Goal: Task Accomplishment & Management: Use online tool/utility

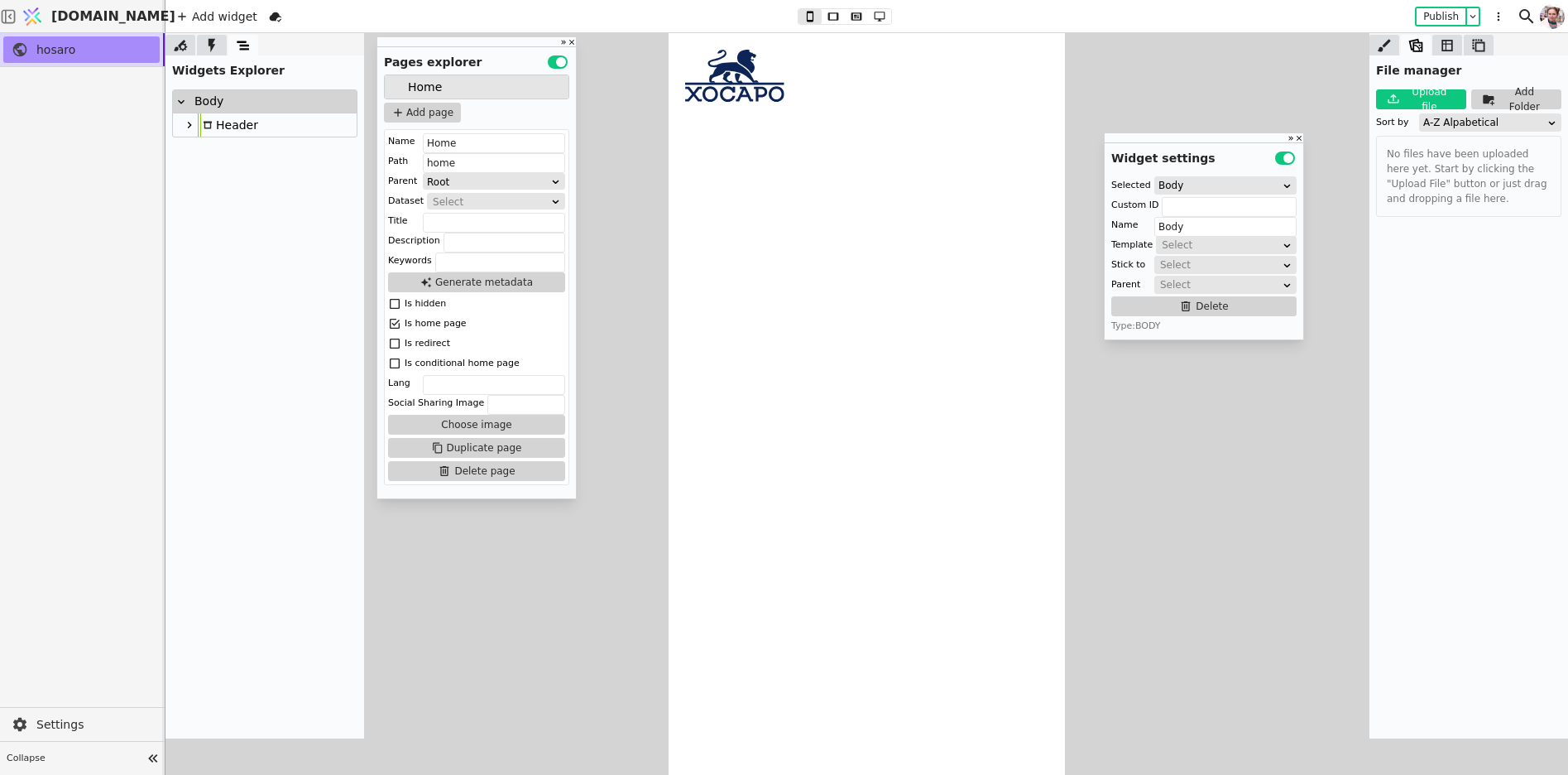
click at [724, 79] on icon at bounding box center [734, 76] width 99 height 52
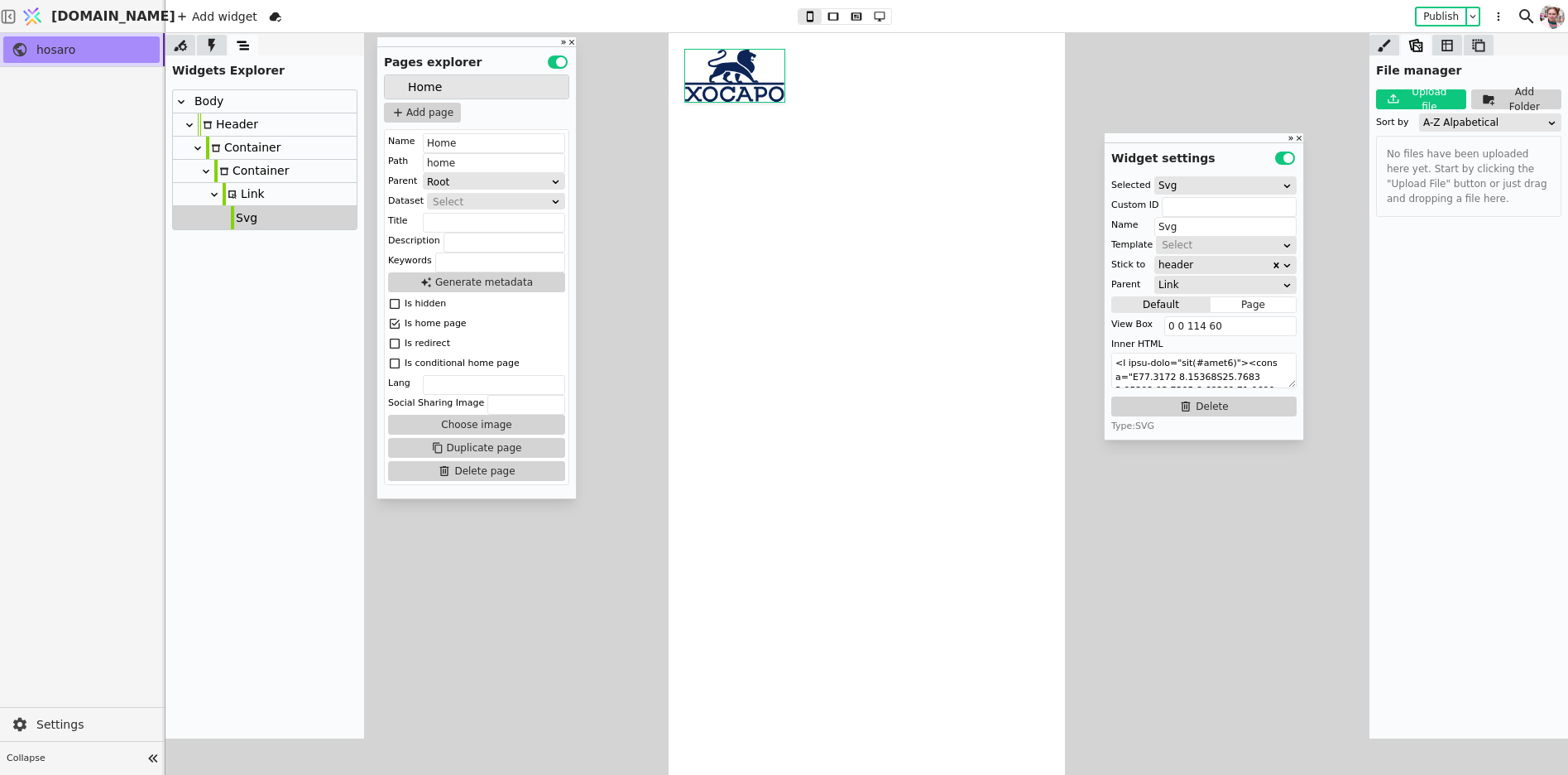
click at [224, 201] on div "Link" at bounding box center [243, 194] width 42 height 22
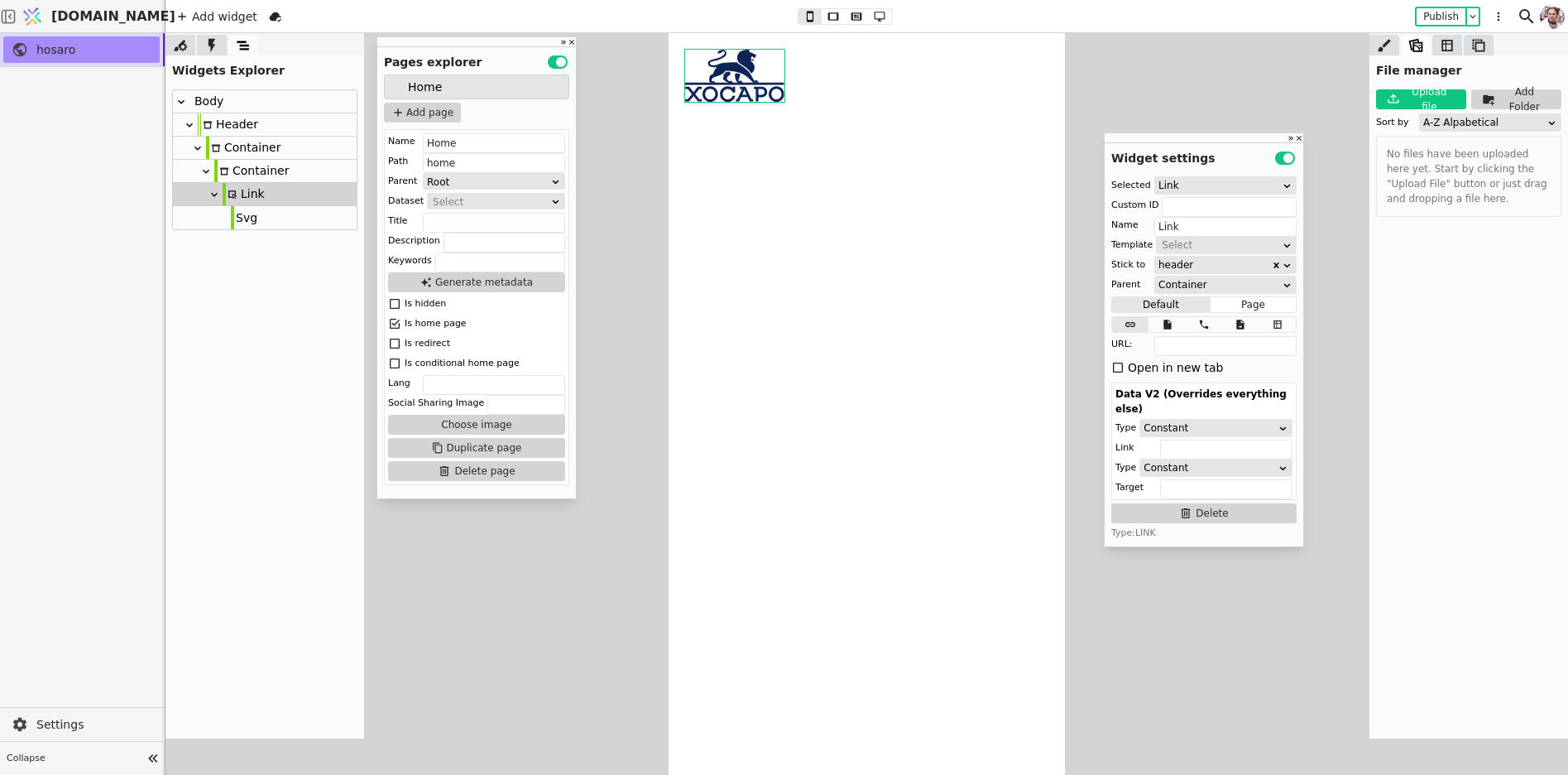
click at [212, 100] on div "Body" at bounding box center [206, 102] width 34 height 22
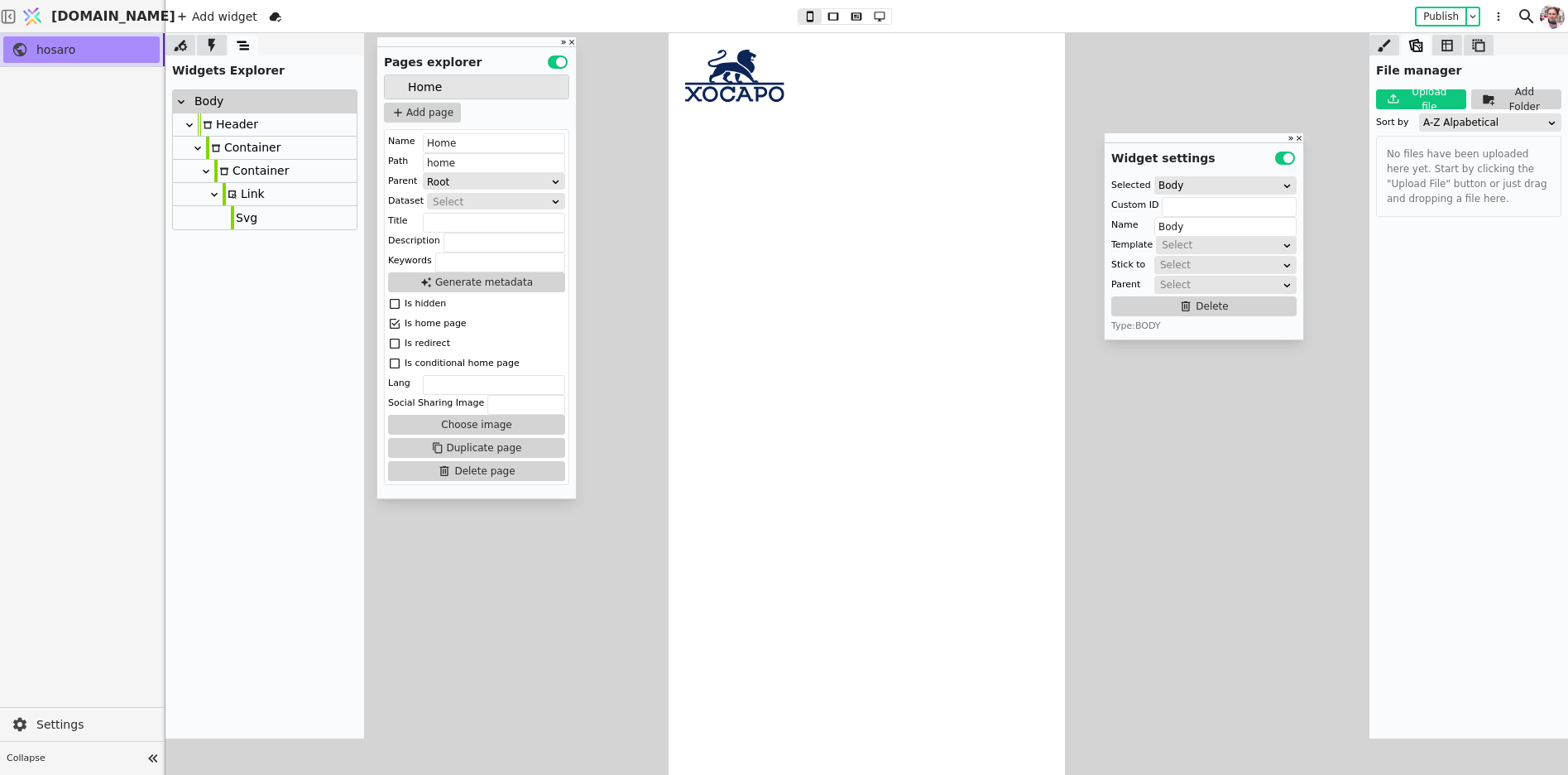
click at [241, 198] on div "Link" at bounding box center [243, 194] width 42 height 22
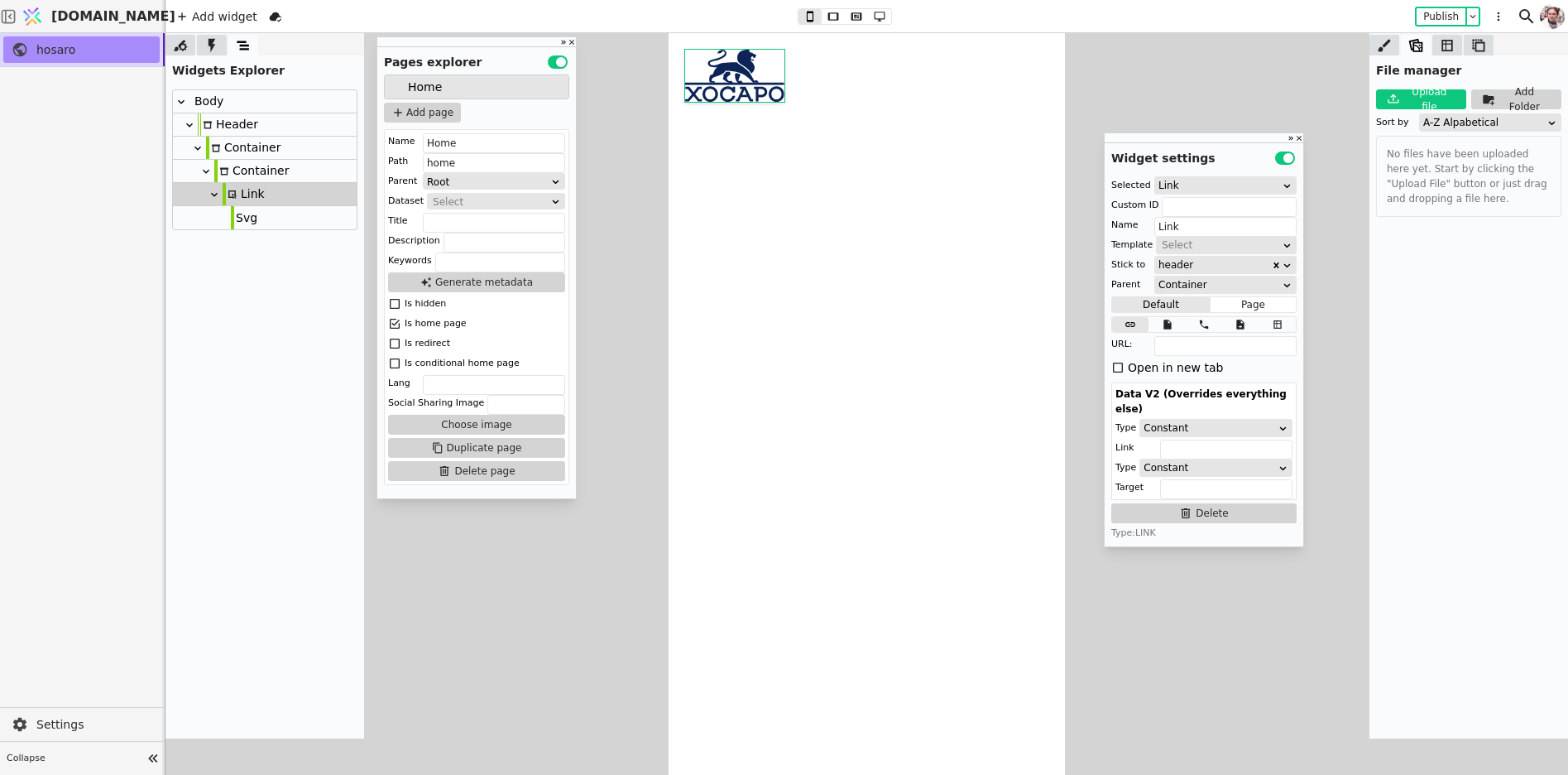
click at [214, 191] on icon at bounding box center [214, 194] width 13 height 13
click at [234, 181] on div "Container" at bounding box center [252, 171] width 74 height 22
type input "Container"
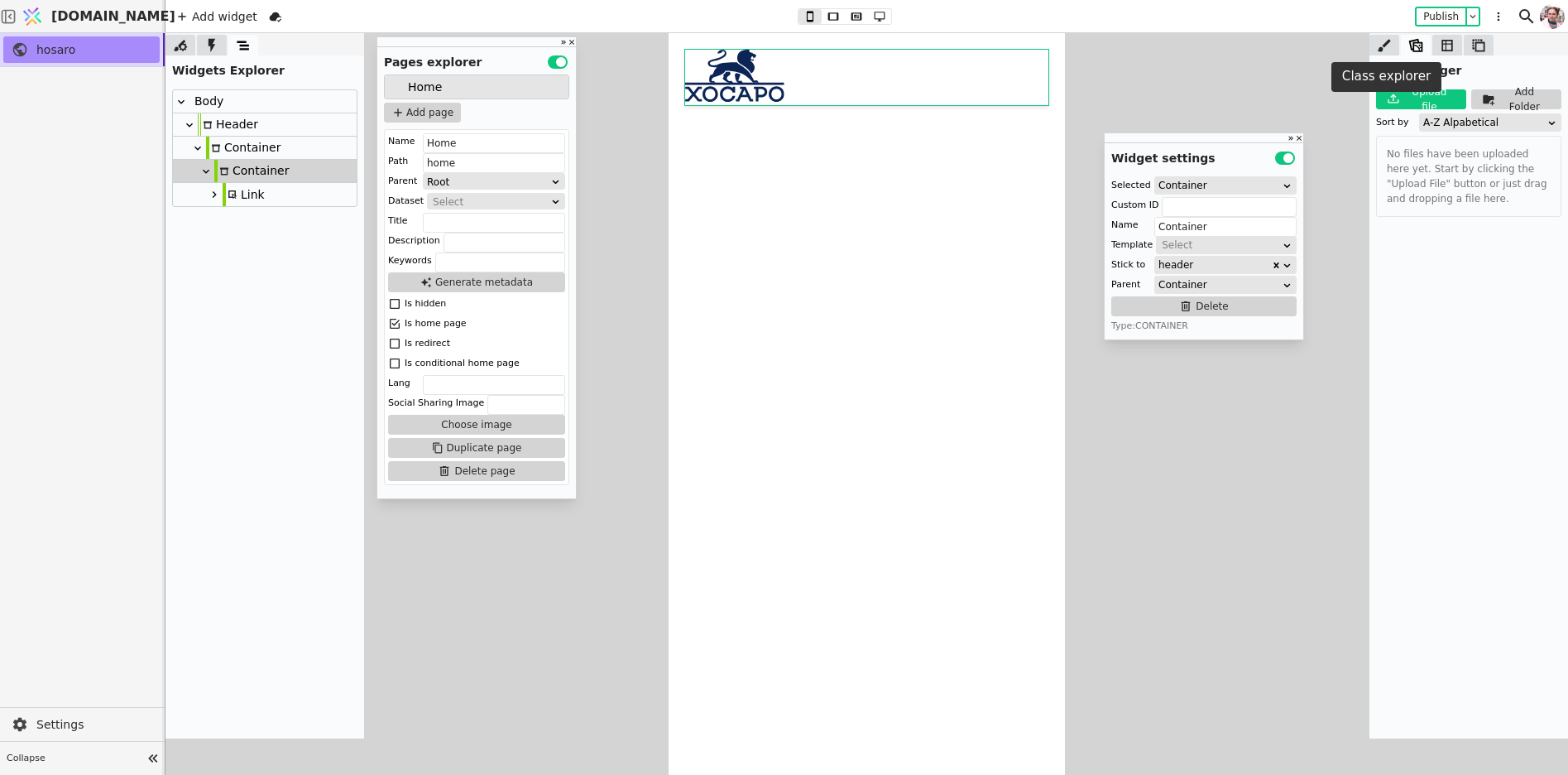
click at [1383, 51] on icon at bounding box center [1384, 45] width 16 height 16
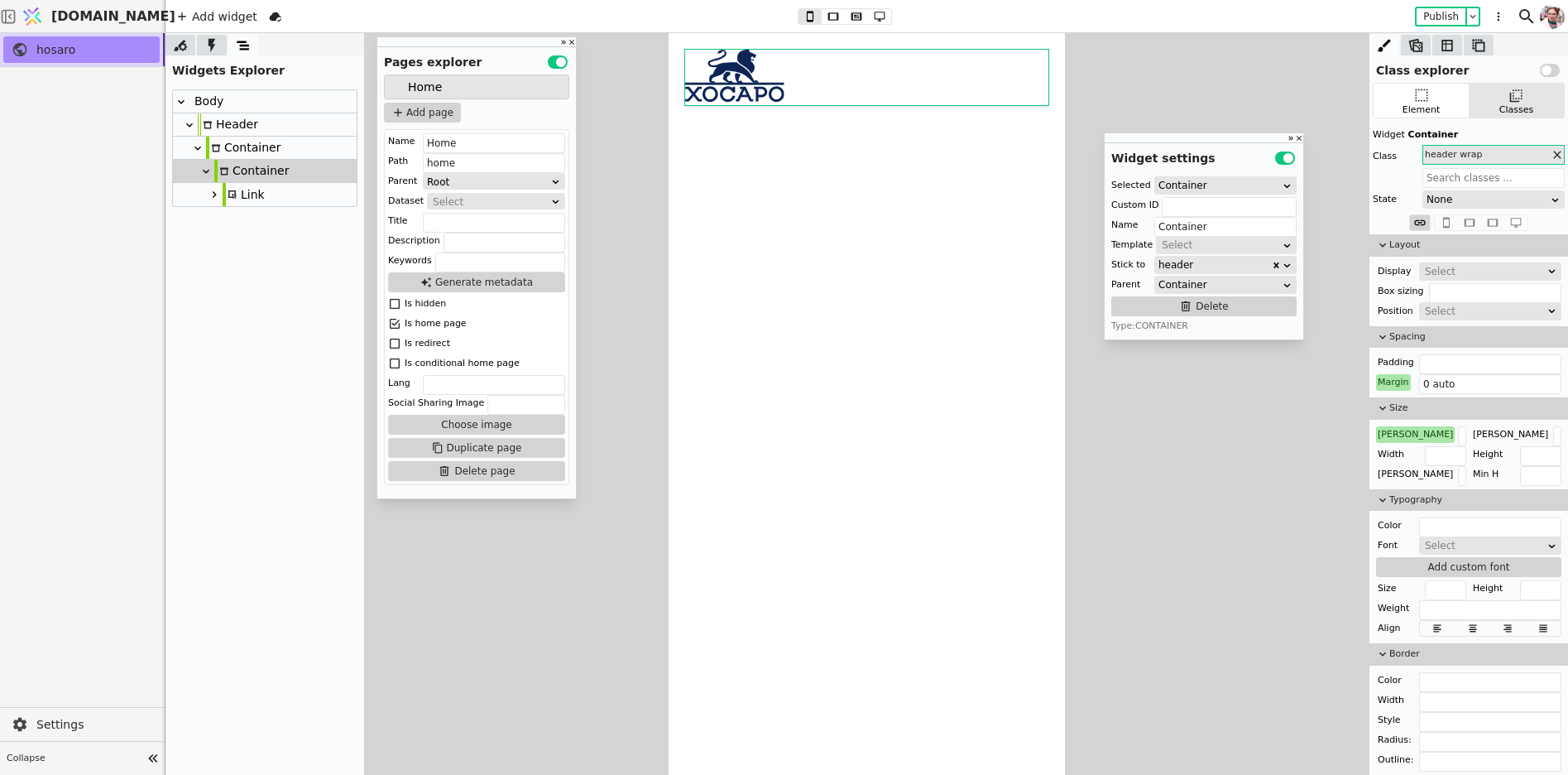
click at [227, 19] on html "[DOMAIN_NAME] Add widget Publish hosaro Settings Collapse Class explorer Use se…" at bounding box center [784, 388] width 1568 height 775
click at [227, 19] on div "Add widget" at bounding box center [217, 16] width 91 height 20
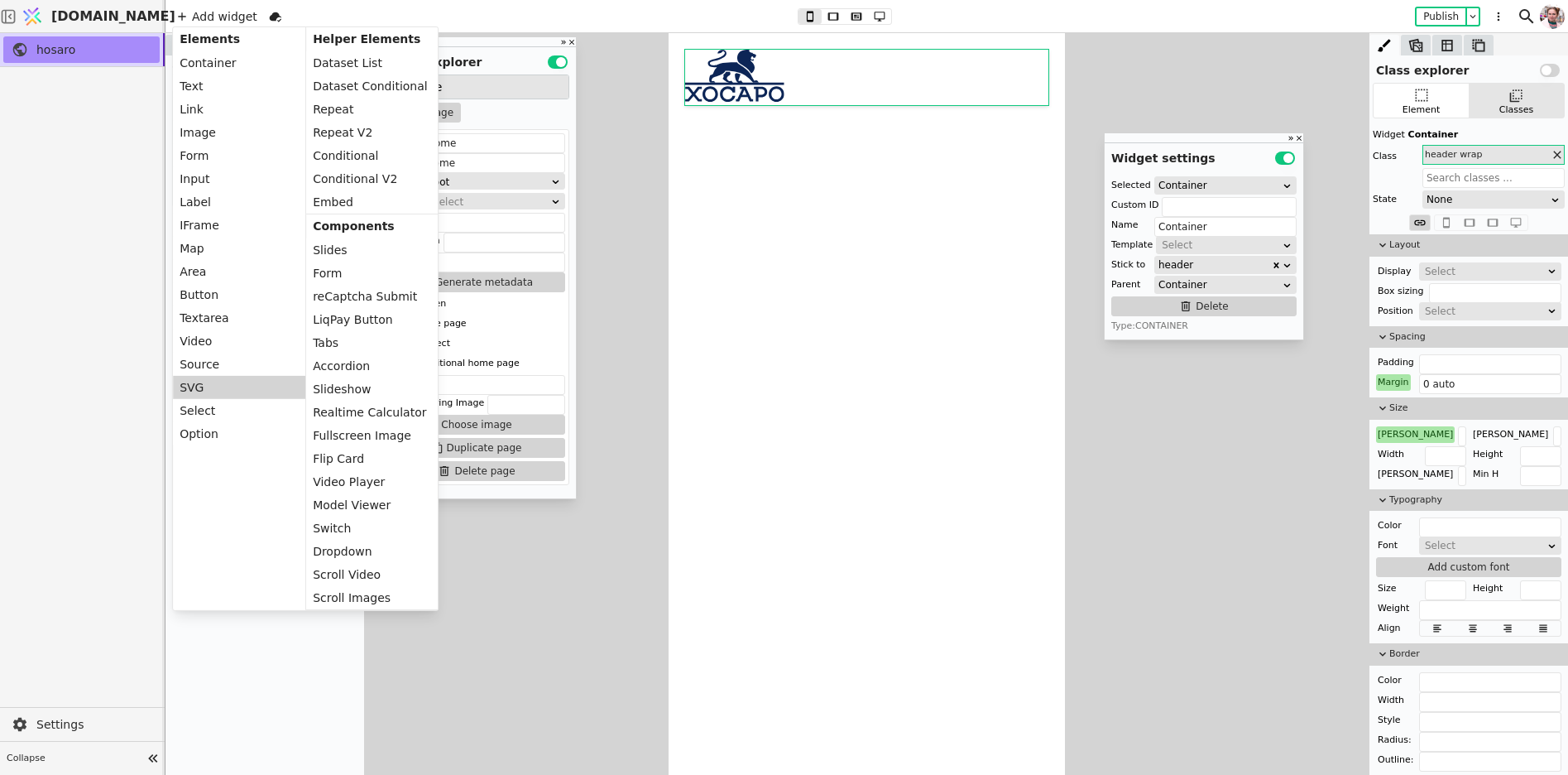
click at [204, 385] on div "SVG" at bounding box center [240, 388] width 133 height 23
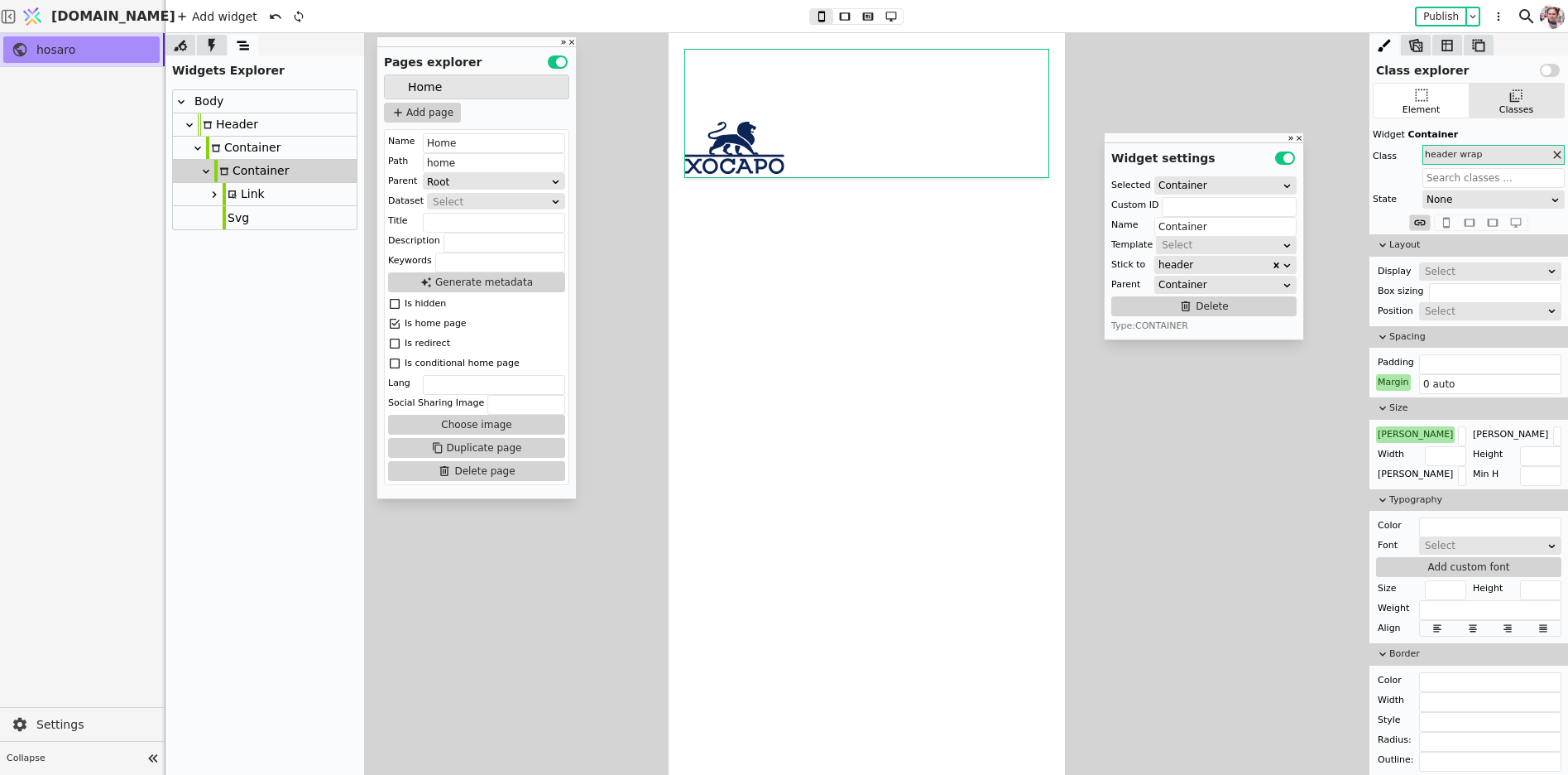
click at [527, 578] on div at bounding box center [867, 404] width 1402 height 742
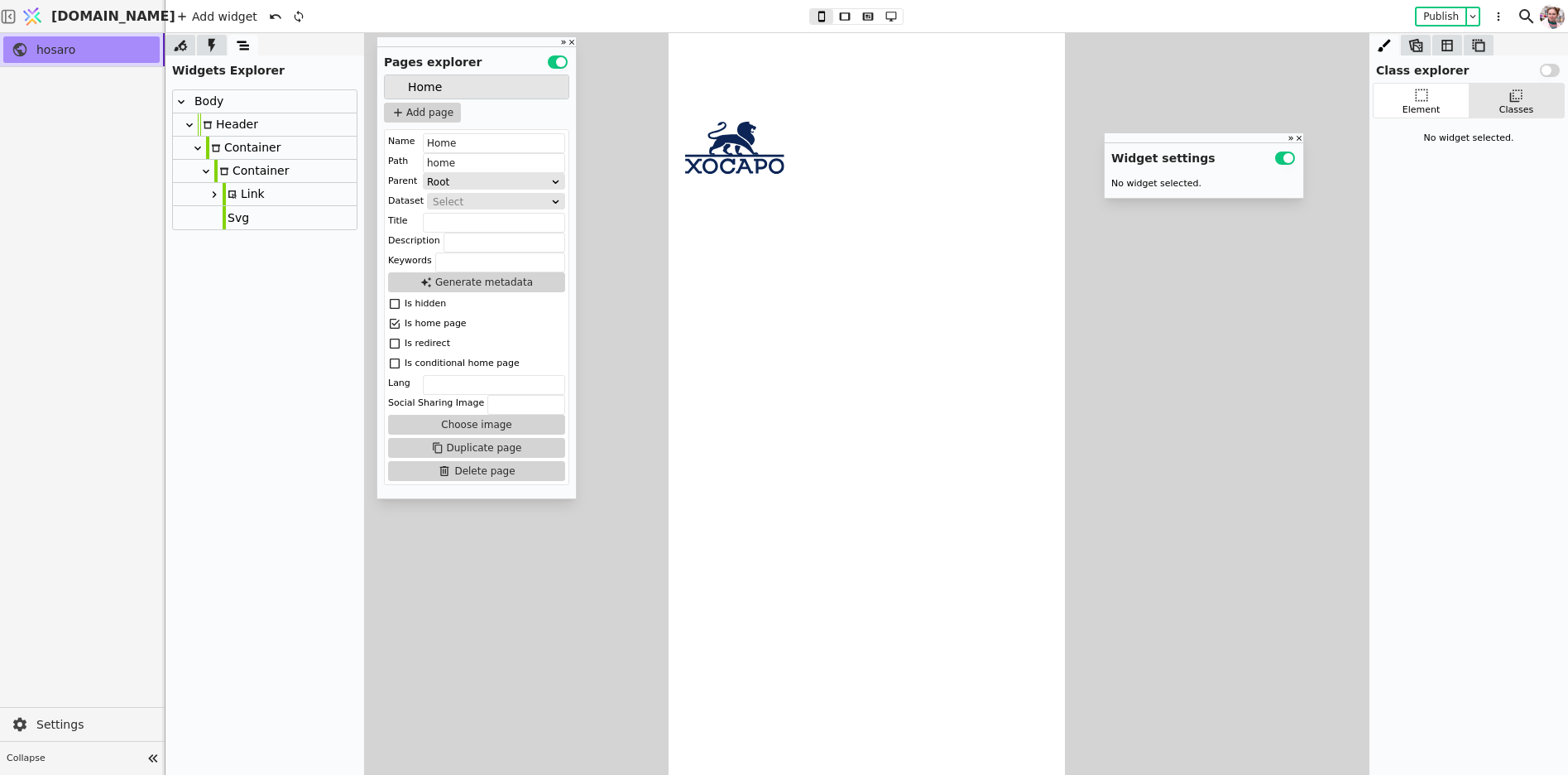
click at [241, 231] on div "Body Header Container Container Link Svg" at bounding box center [265, 160] width 198 height 154
click at [248, 214] on div "Svg" at bounding box center [265, 217] width 184 height 23
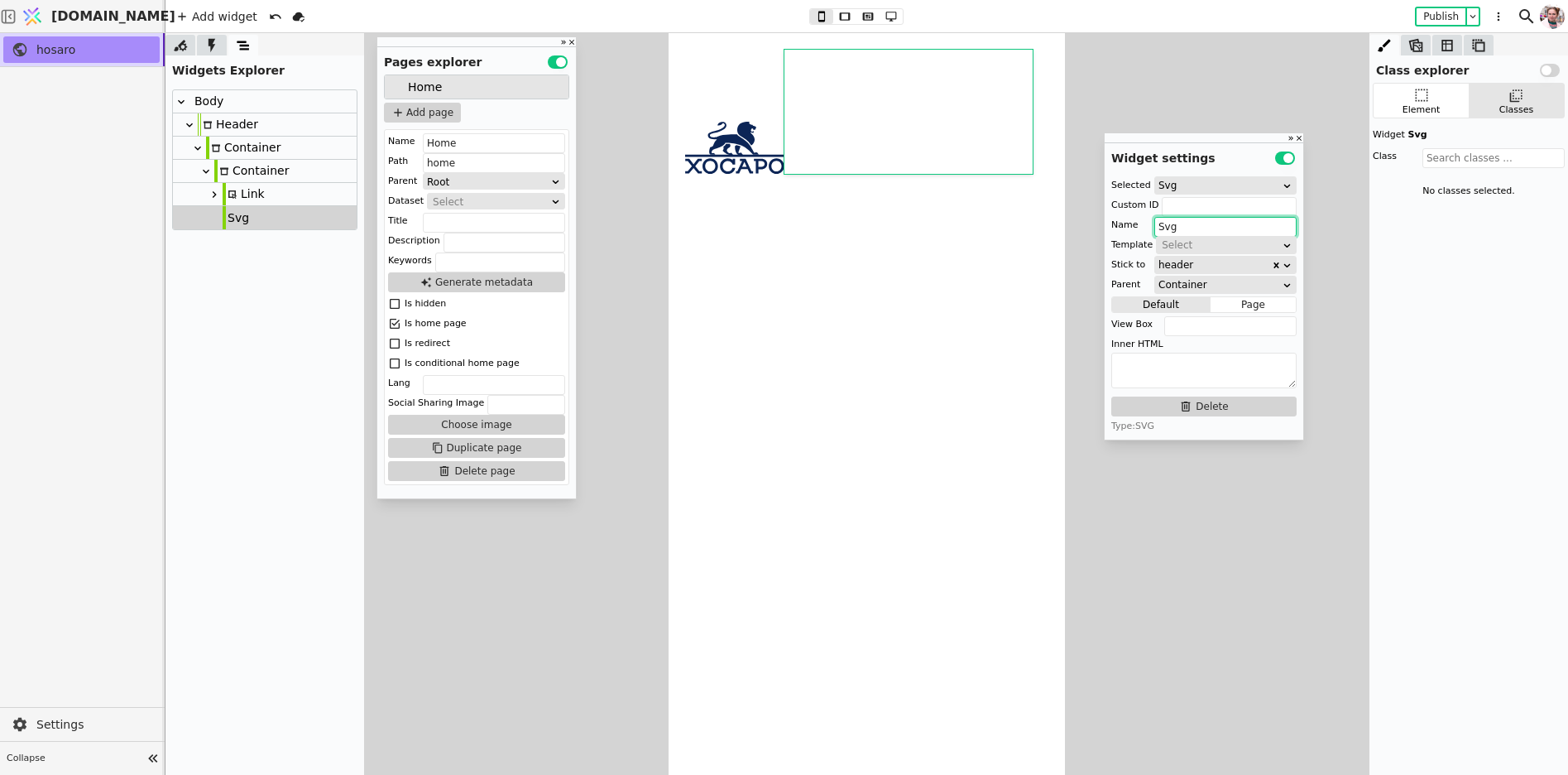
click at [1192, 226] on input "Svg" at bounding box center [1226, 226] width 142 height 20
type input "burger"
click at [1392, 102] on div "Element" at bounding box center [1421, 100] width 95 height 34
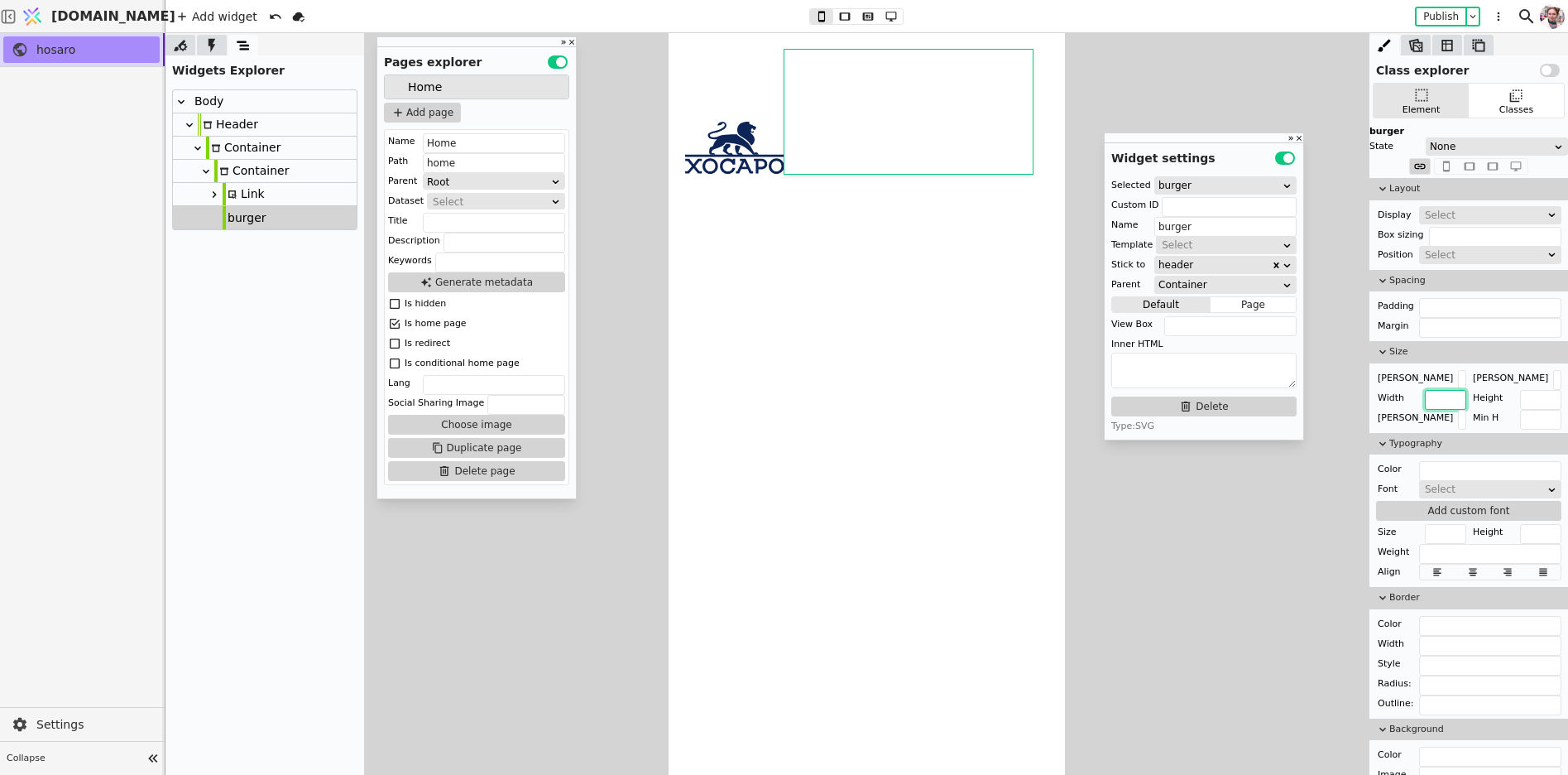
click at [1439, 399] on input "text" at bounding box center [1446, 400] width 41 height 20
type input "36px"
click at [1518, 399] on div "Height" at bounding box center [1516, 398] width 91 height 16
click at [1532, 399] on input "text" at bounding box center [1541, 400] width 41 height 20
paste input "36px"
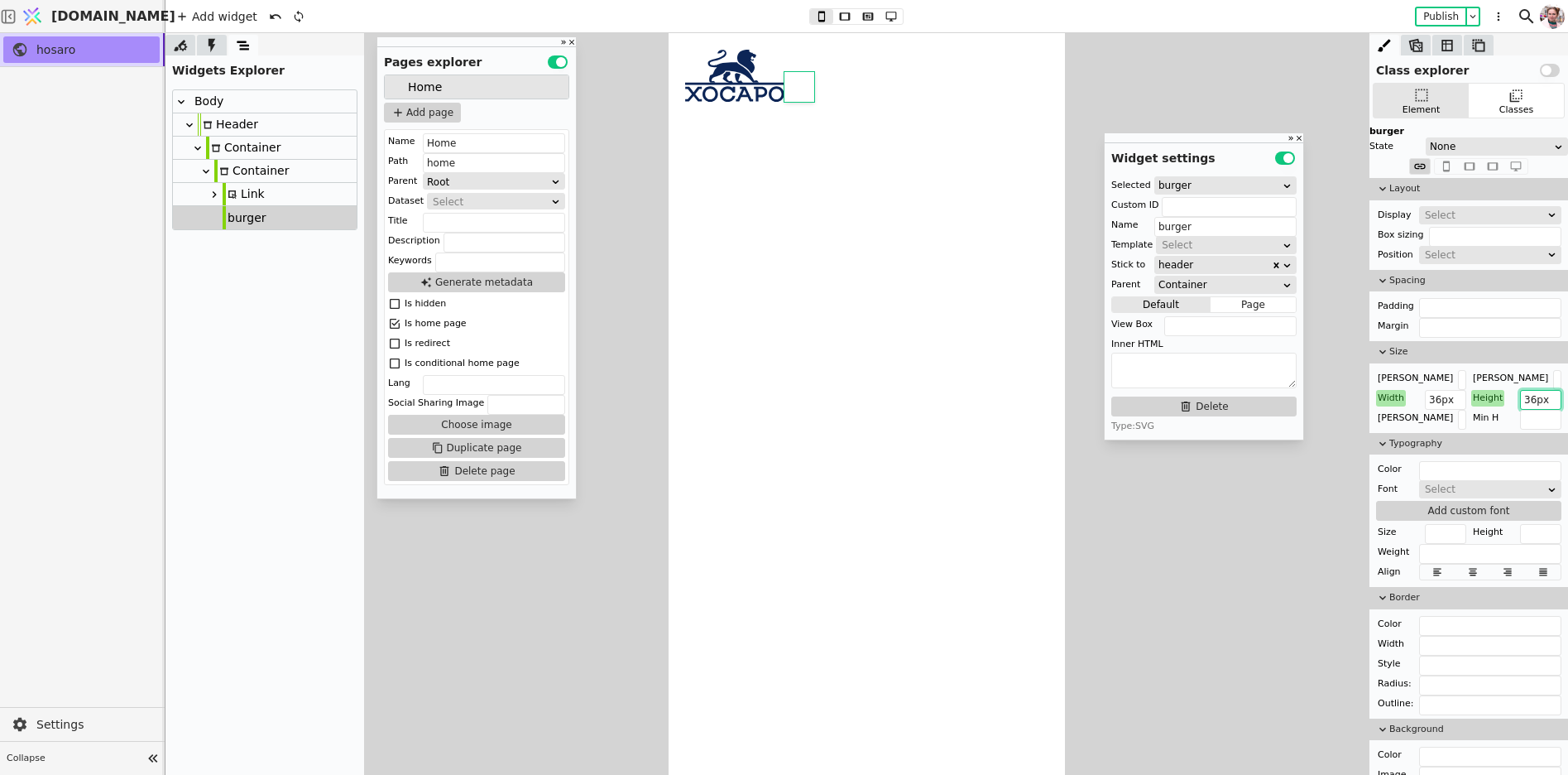
type input "36px"
click at [1176, 380] on textarea at bounding box center [1204, 370] width 185 height 35
paste textarea "<path d="M3 4H35" stroke-width="2" stroke-linecap="square"/>"
type textarea "<path d="M3 4H35" stroke-width="2" stroke-linecap="square"/>"
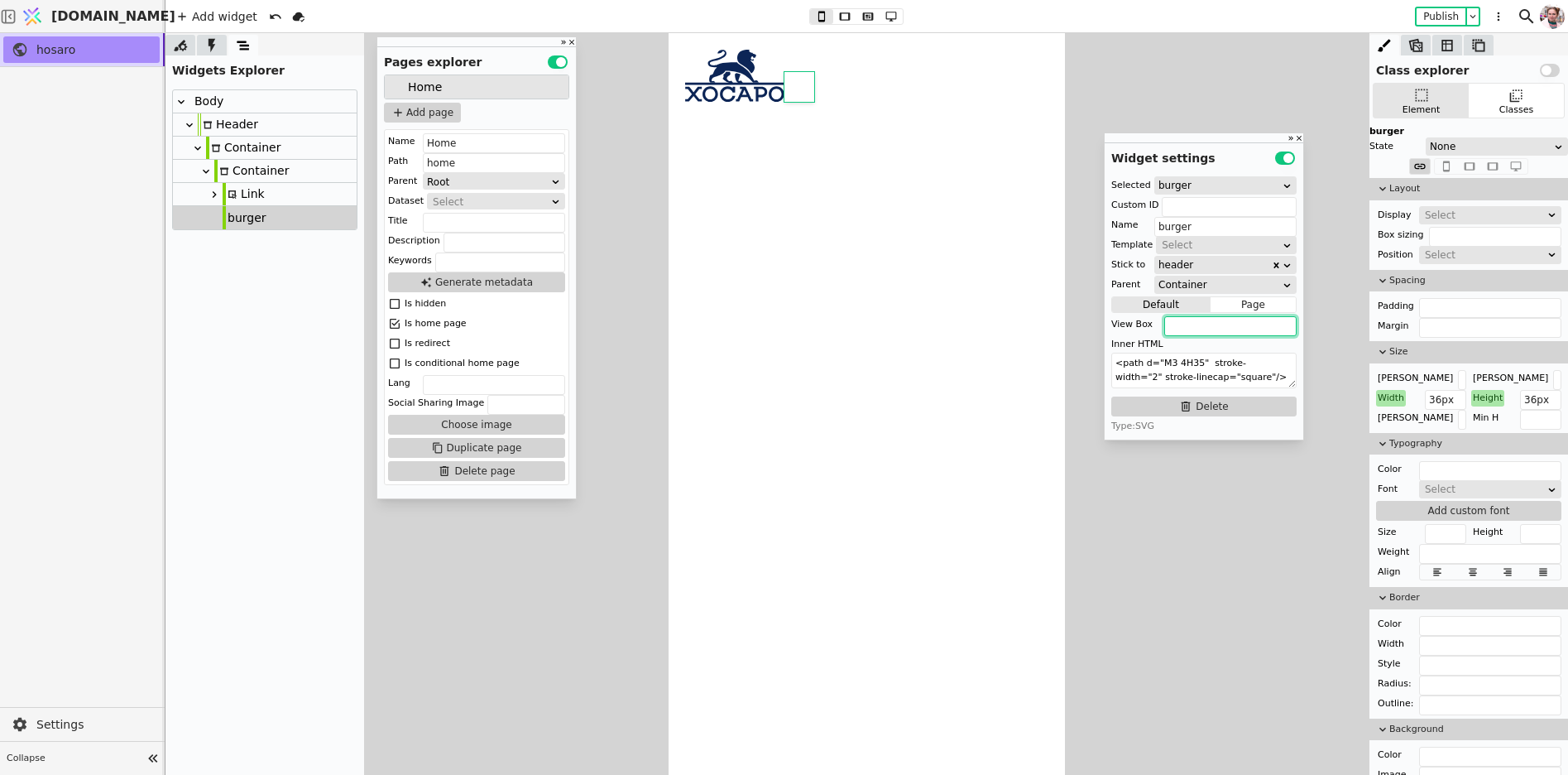
click at [1185, 332] on input "text" at bounding box center [1231, 326] width 133 height 20
paste input "0 0 38 26"
type input "0 0 38 26"
click at [1433, 399] on input "36px" at bounding box center [1446, 400] width 41 height 20
click at [1481, 399] on div "Height" at bounding box center [1488, 398] width 33 height 16
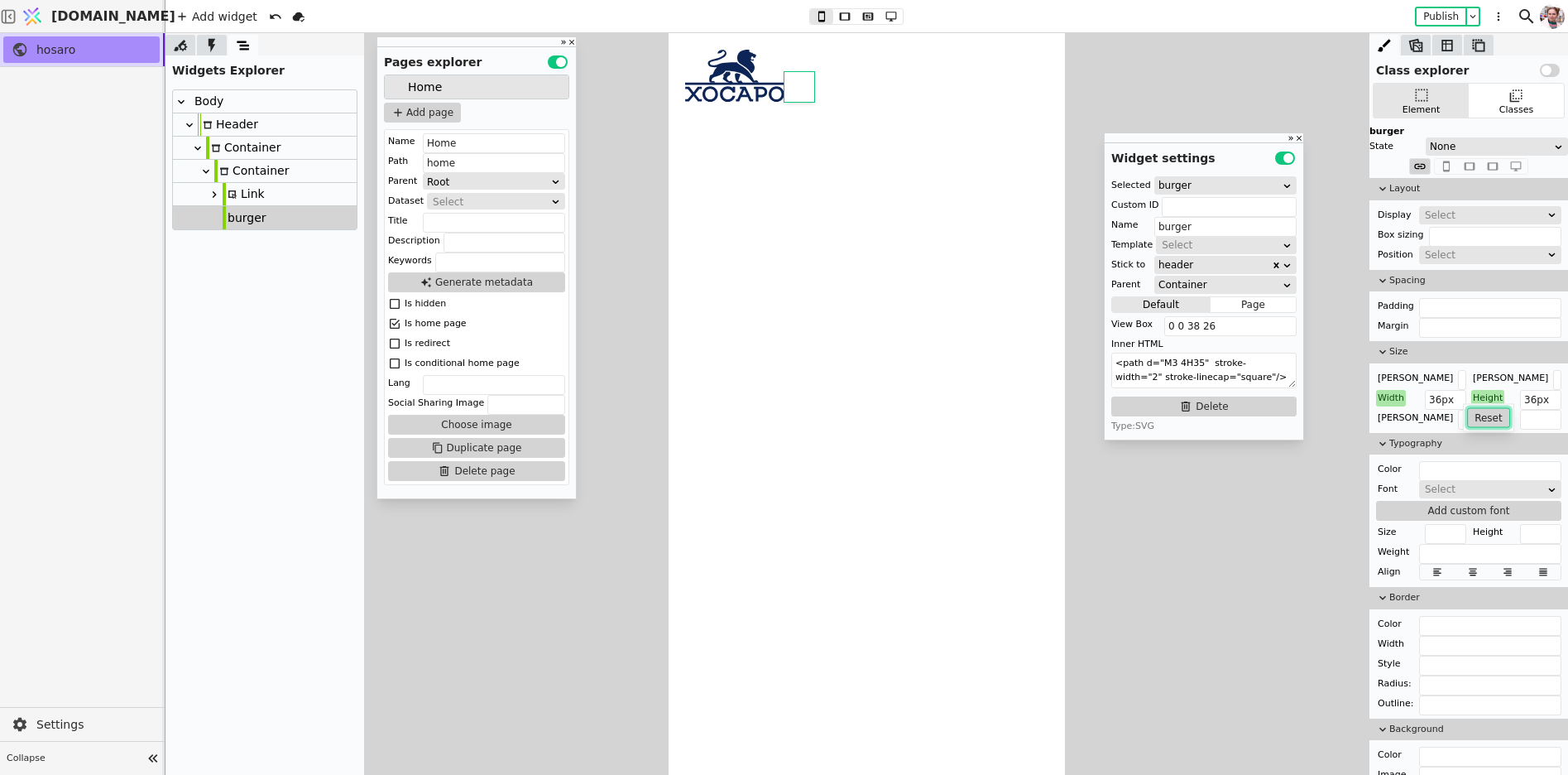
click at [1482, 424] on button "Reset" at bounding box center [1489, 418] width 43 height 20
click at [1443, 399] on input "36px" at bounding box center [1446, 400] width 41 height 20
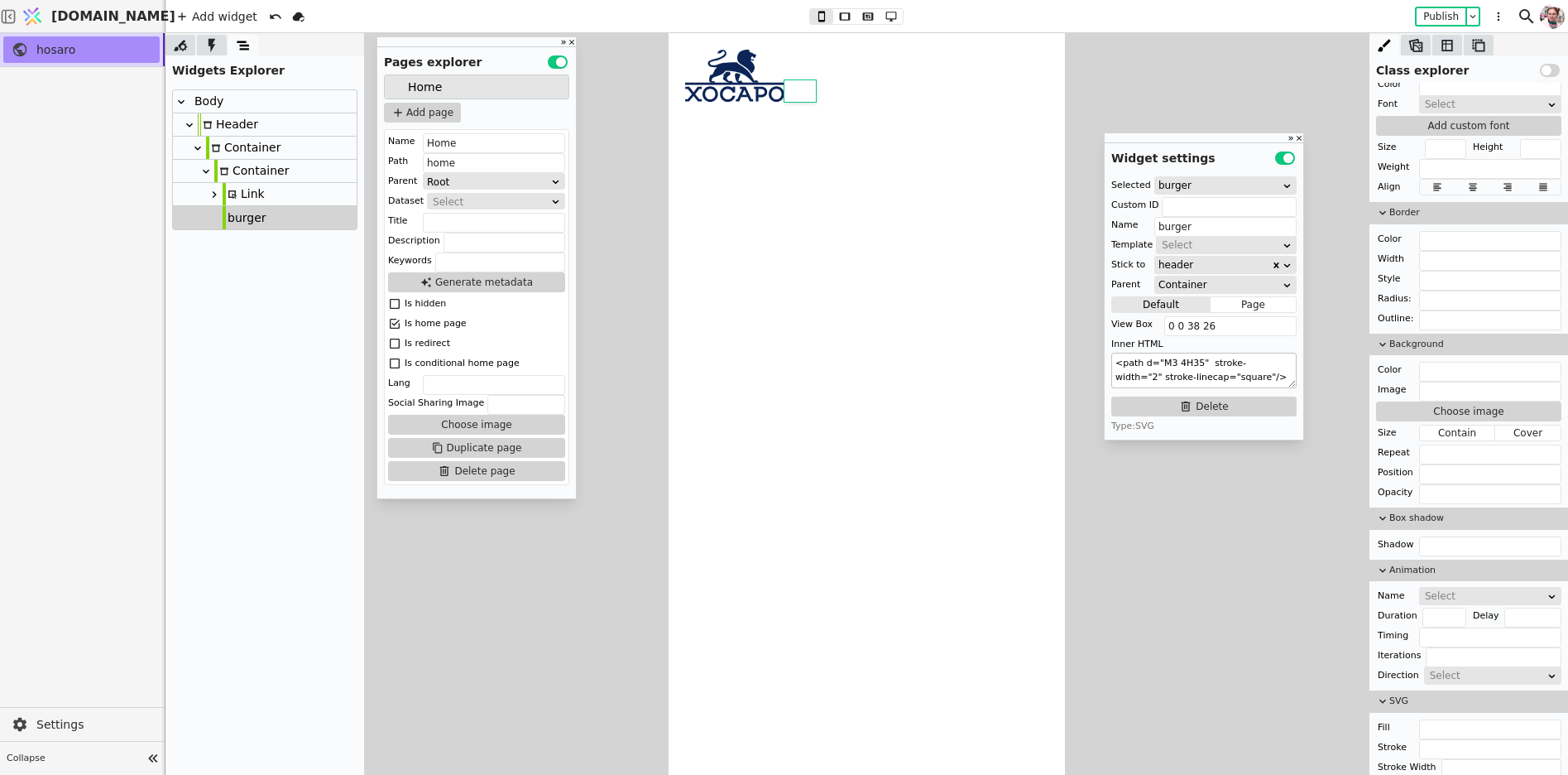
scroll to position [0, 0]
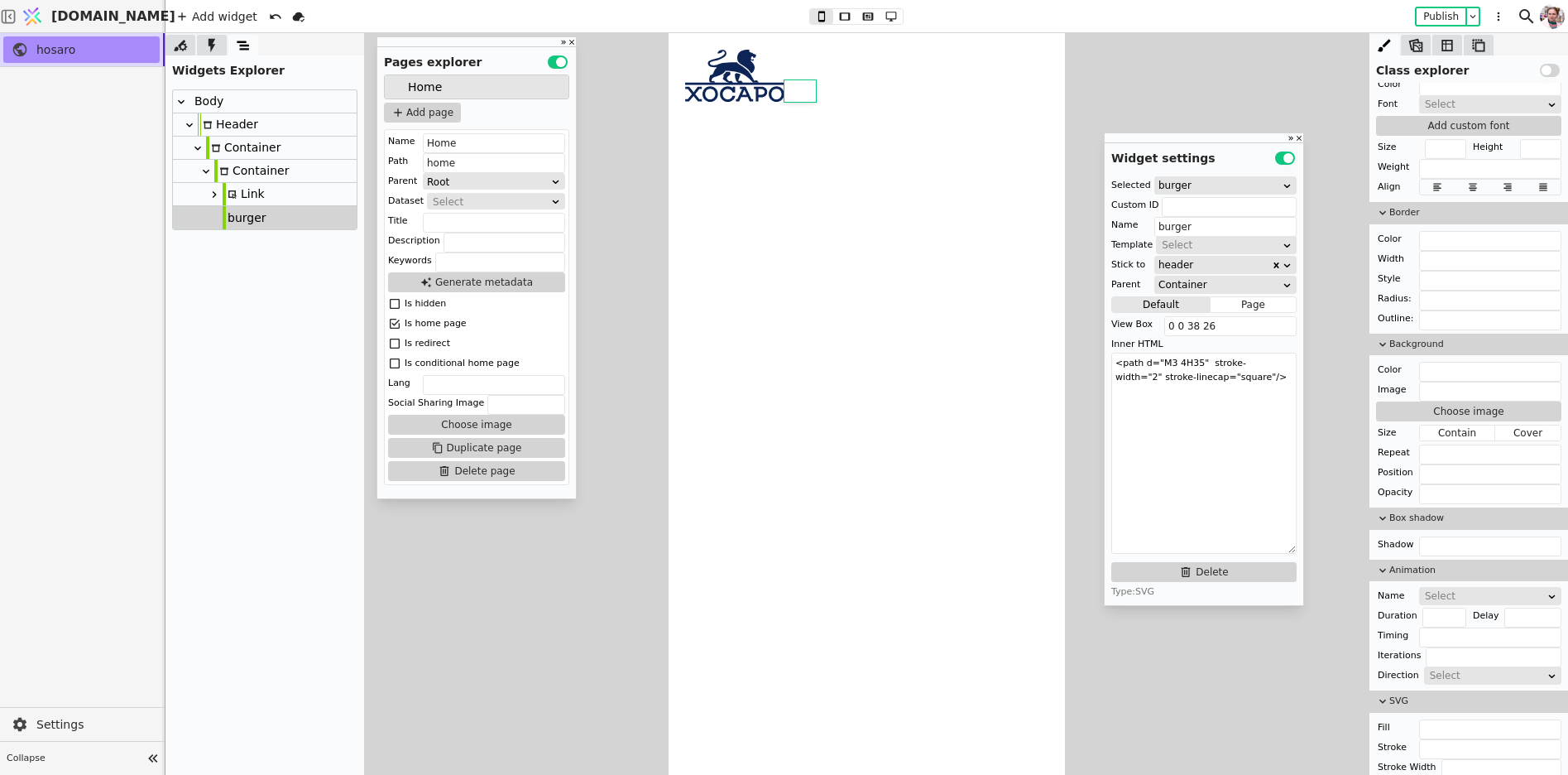
drag, startPoint x: 1288, startPoint y: 385, endPoint x: 1307, endPoint y: 551, distance: 167.1
click at [1306, 551] on div "Class explorer Use setting Element Classes burger State None Layout Display Sel…" at bounding box center [867, 404] width 1402 height 742
type input "38px"
click at [1427, 720] on input "text" at bounding box center [1490, 729] width 142 height 20
click at [1434, 742] on input "text" at bounding box center [1490, 749] width 142 height 20
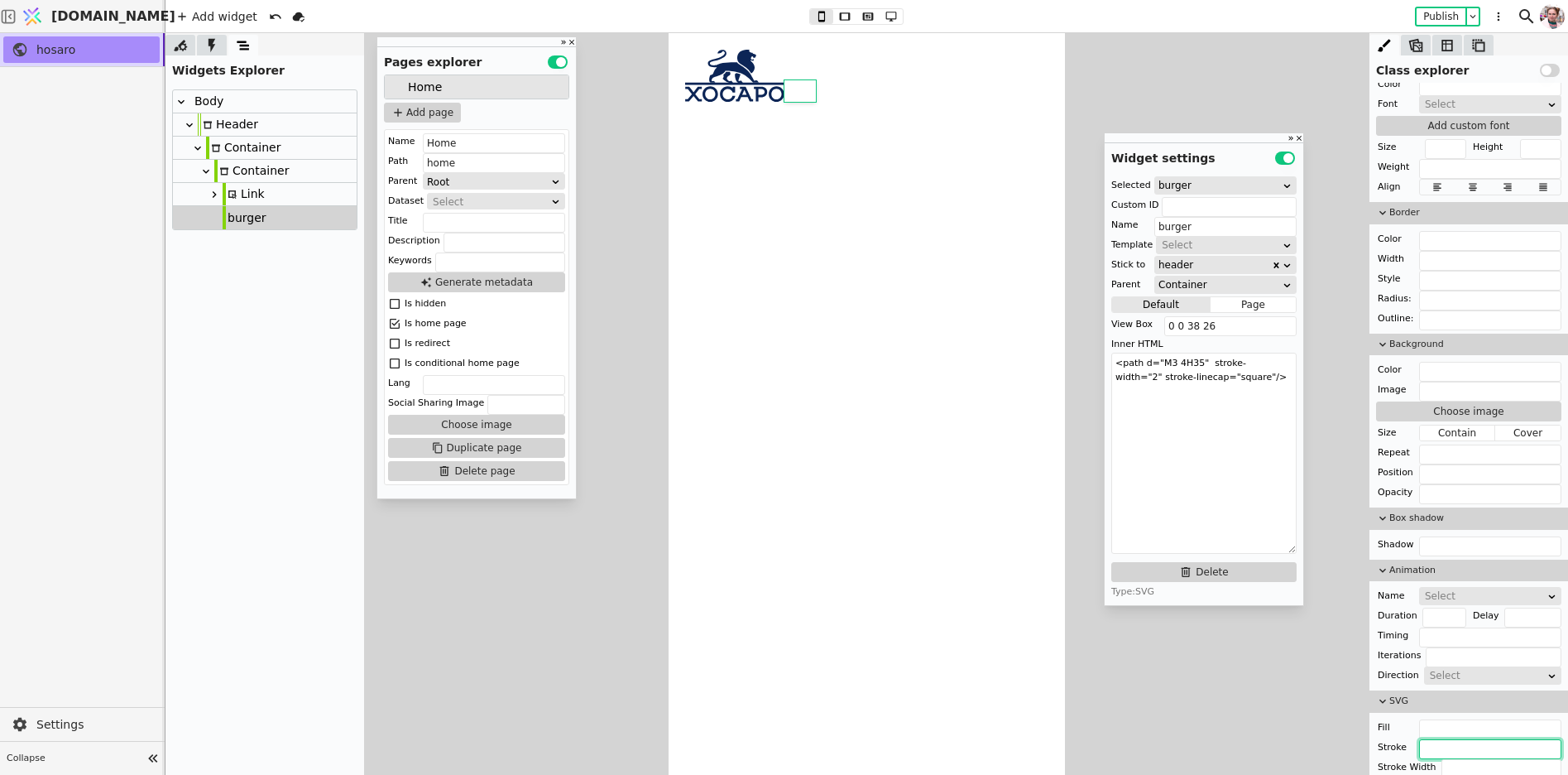
paste input "#1B3163"
type input "#1B3163"
click at [1155, 425] on textarea "<path d="M3 4H35" stroke-width="2" stroke-linecap="square"/>" at bounding box center [1204, 453] width 185 height 201
paste textarea "<path d="M3 14H35" stroke-width="2" stroke-linecap="square"/> <path d="M3 24H35…"
type textarea "<path d="M3 4H35" stroke-width="2" stroke-linecap="square"/> <path d="M3 14H35"…"
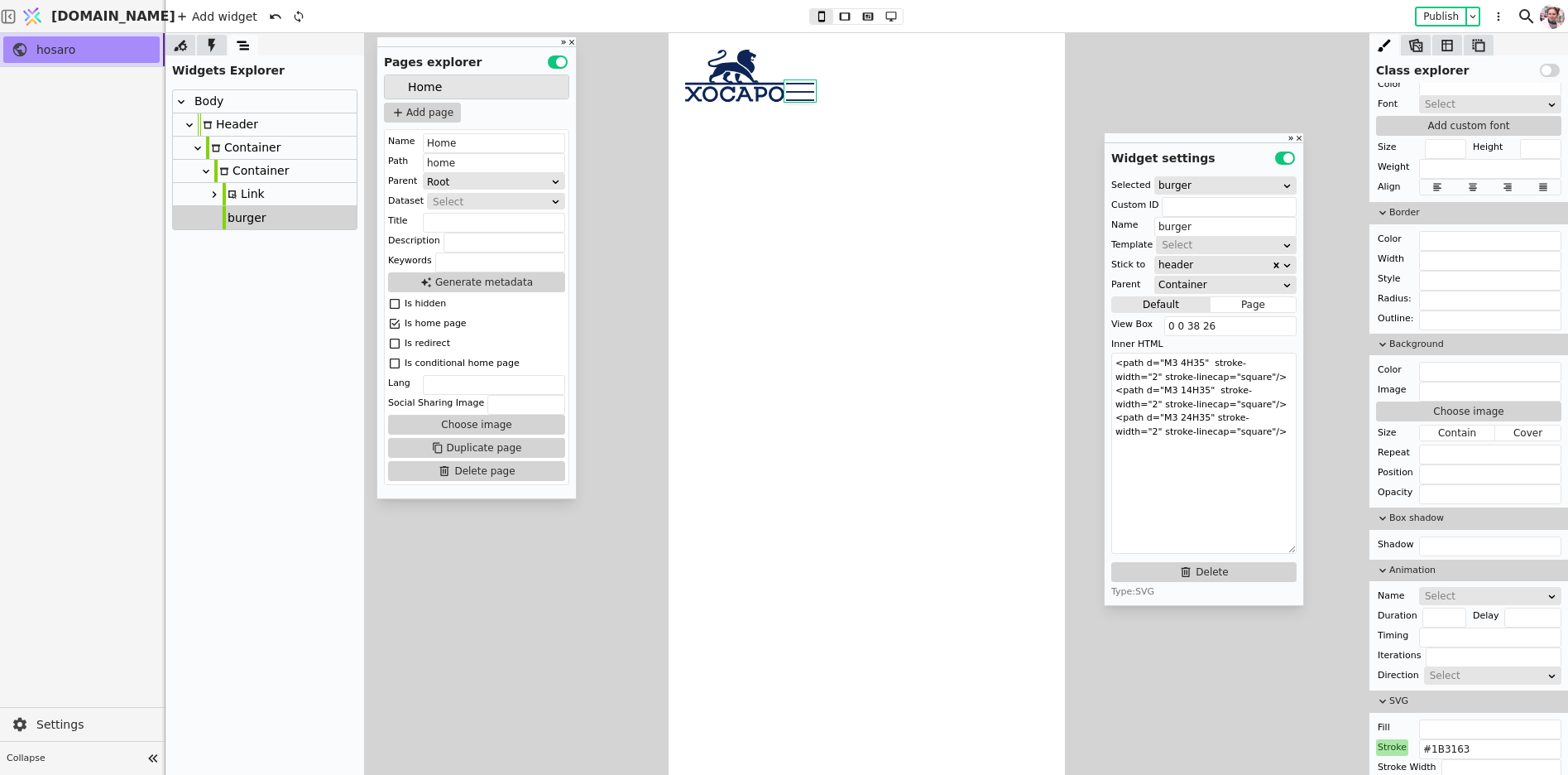
click at [238, 183] on div "Link" at bounding box center [243, 194] width 42 height 22
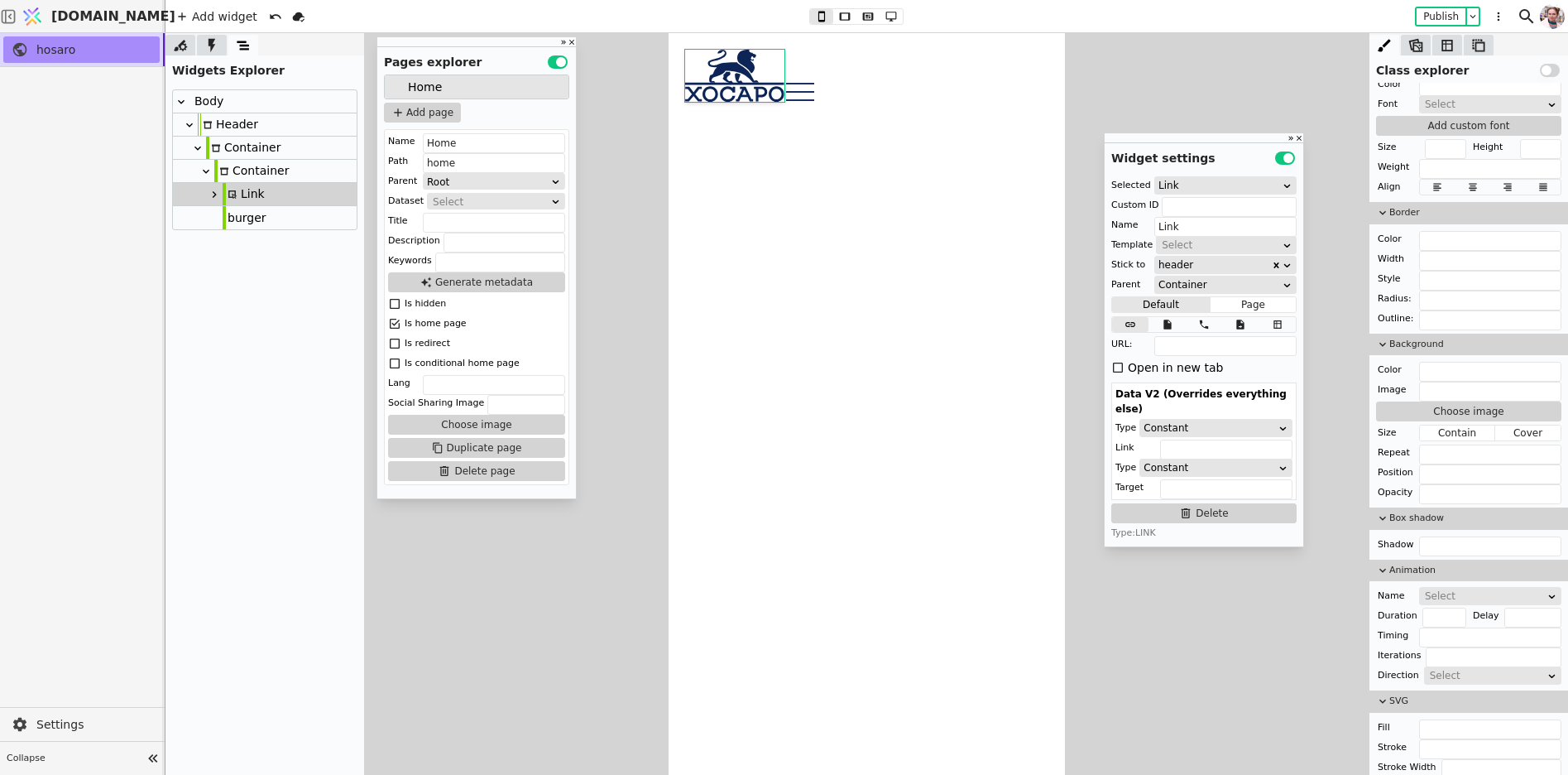
click at [220, 168] on icon at bounding box center [224, 171] width 9 height 8
type input "Container"
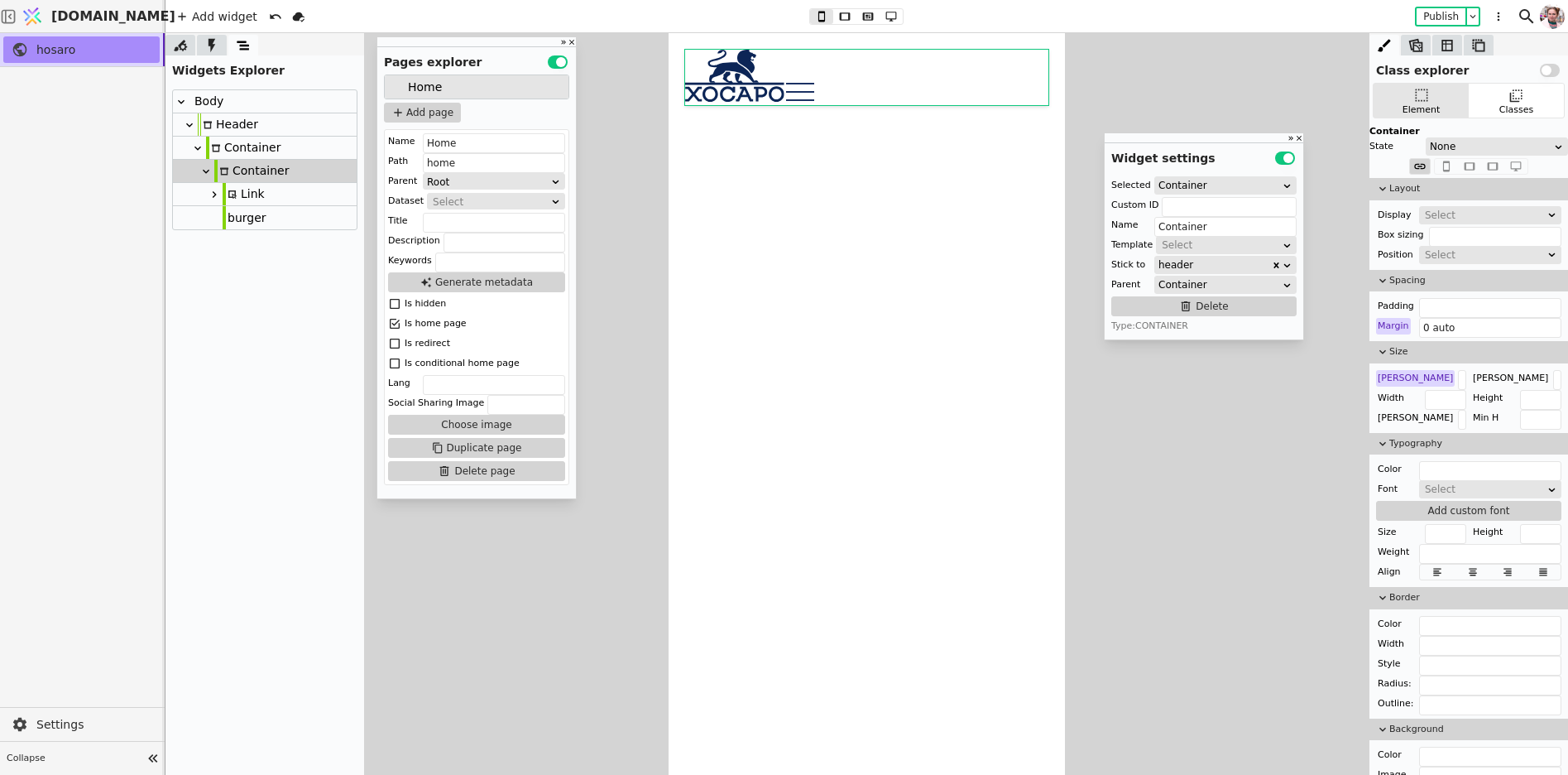
click at [1446, 207] on div "Select" at bounding box center [1484, 215] width 120 height 16
click at [1446, 262] on div "Flex" at bounding box center [1491, 259] width 141 height 25
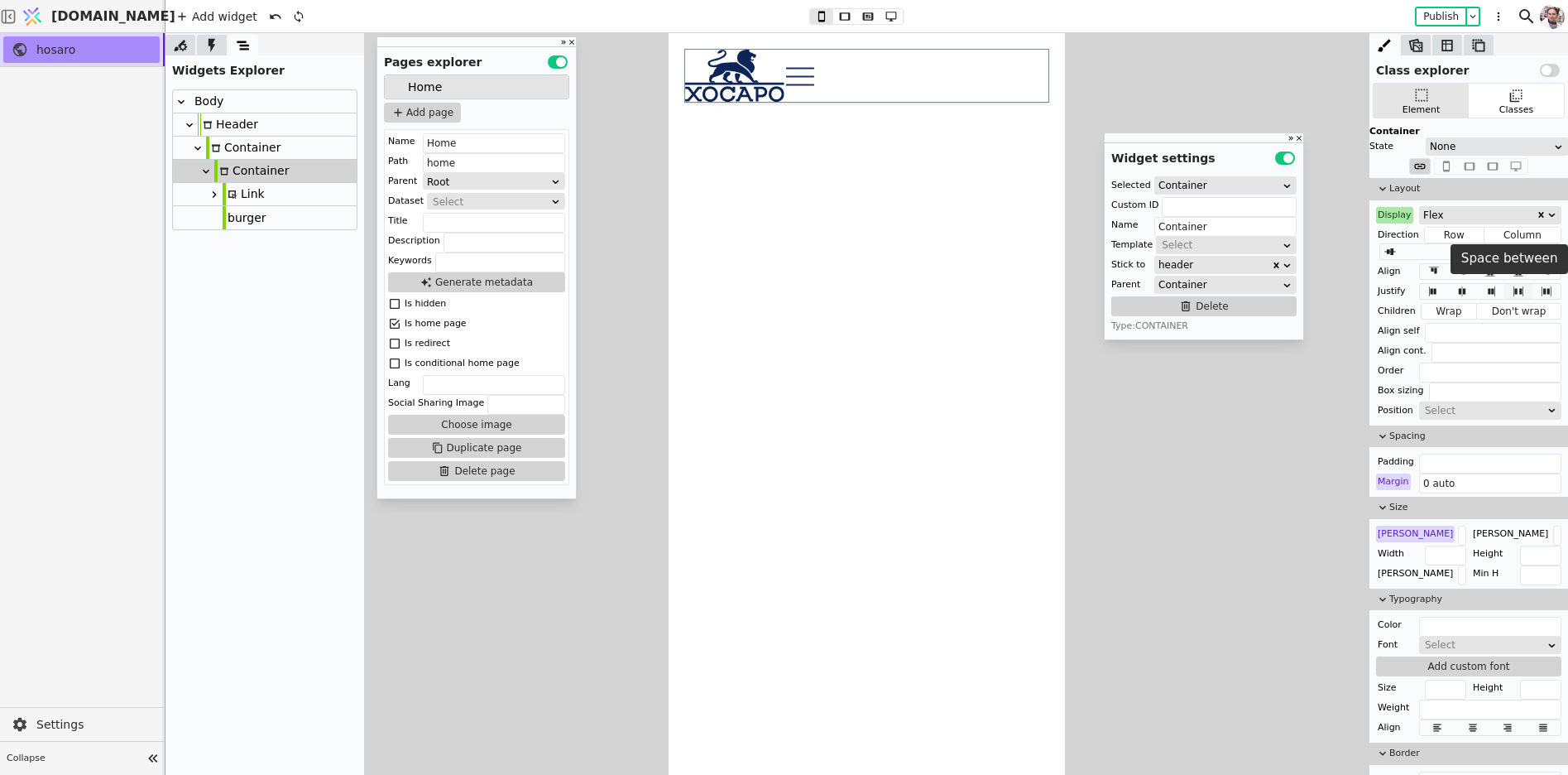
click at [1517, 295] on icon at bounding box center [1518, 291] width 20 height 11
click at [1462, 266] on icon at bounding box center [1462, 271] width 20 height 11
click at [837, 293] on body at bounding box center [867, 404] width 397 height 742
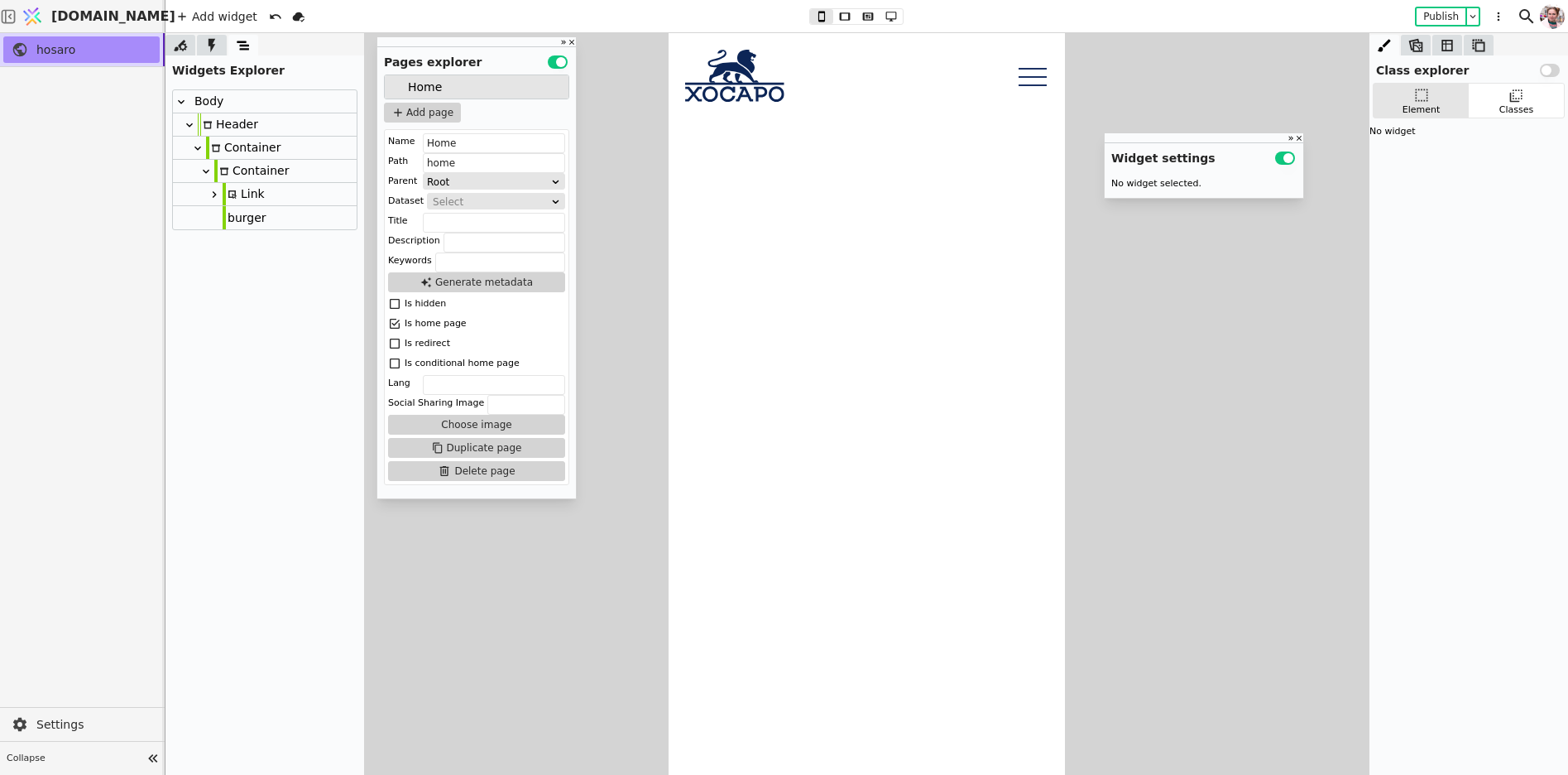
click at [189, 129] on icon at bounding box center [189, 124] width 13 height 13
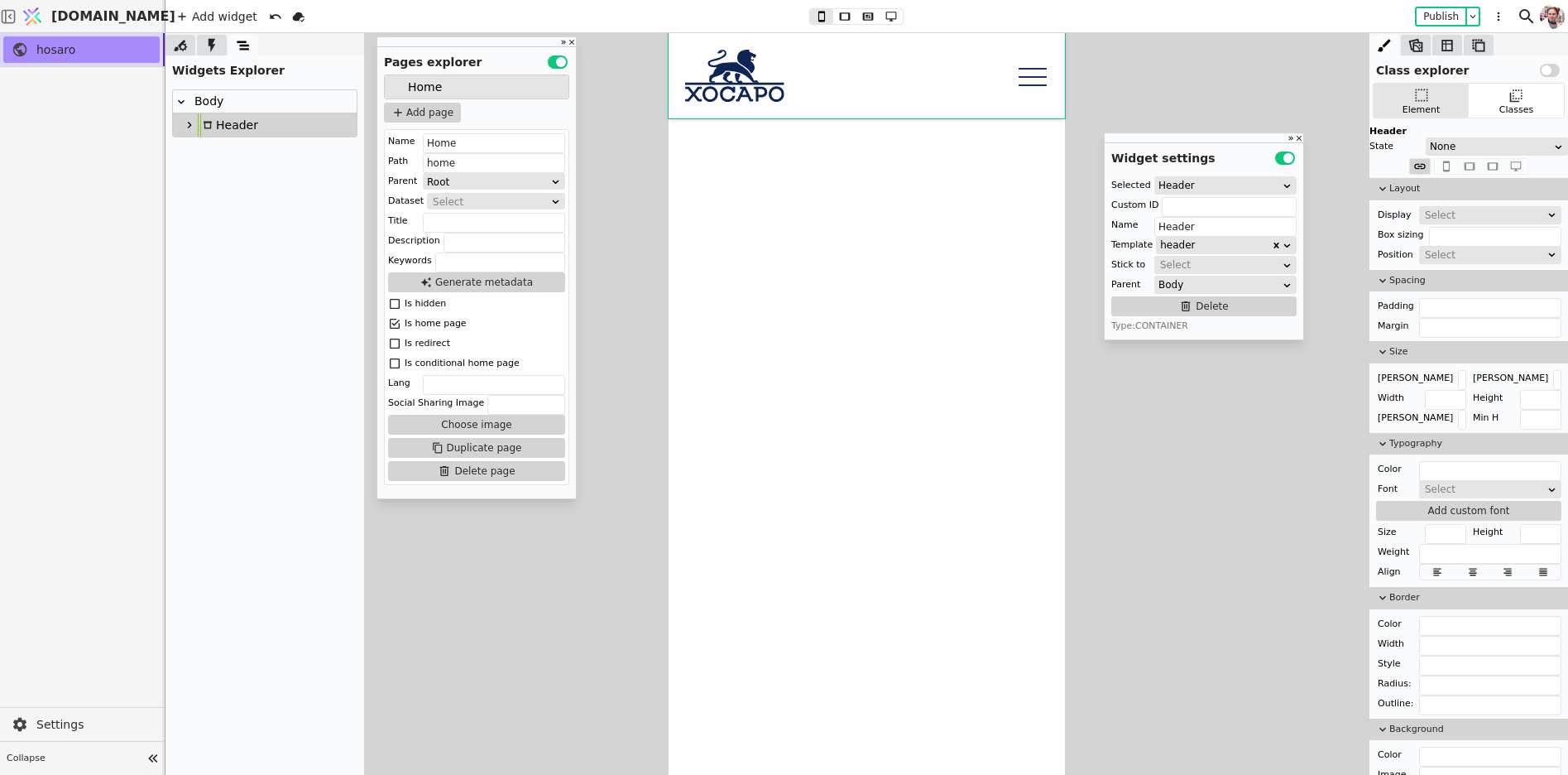
click at [209, 91] on div "Body" at bounding box center [206, 102] width 34 height 22
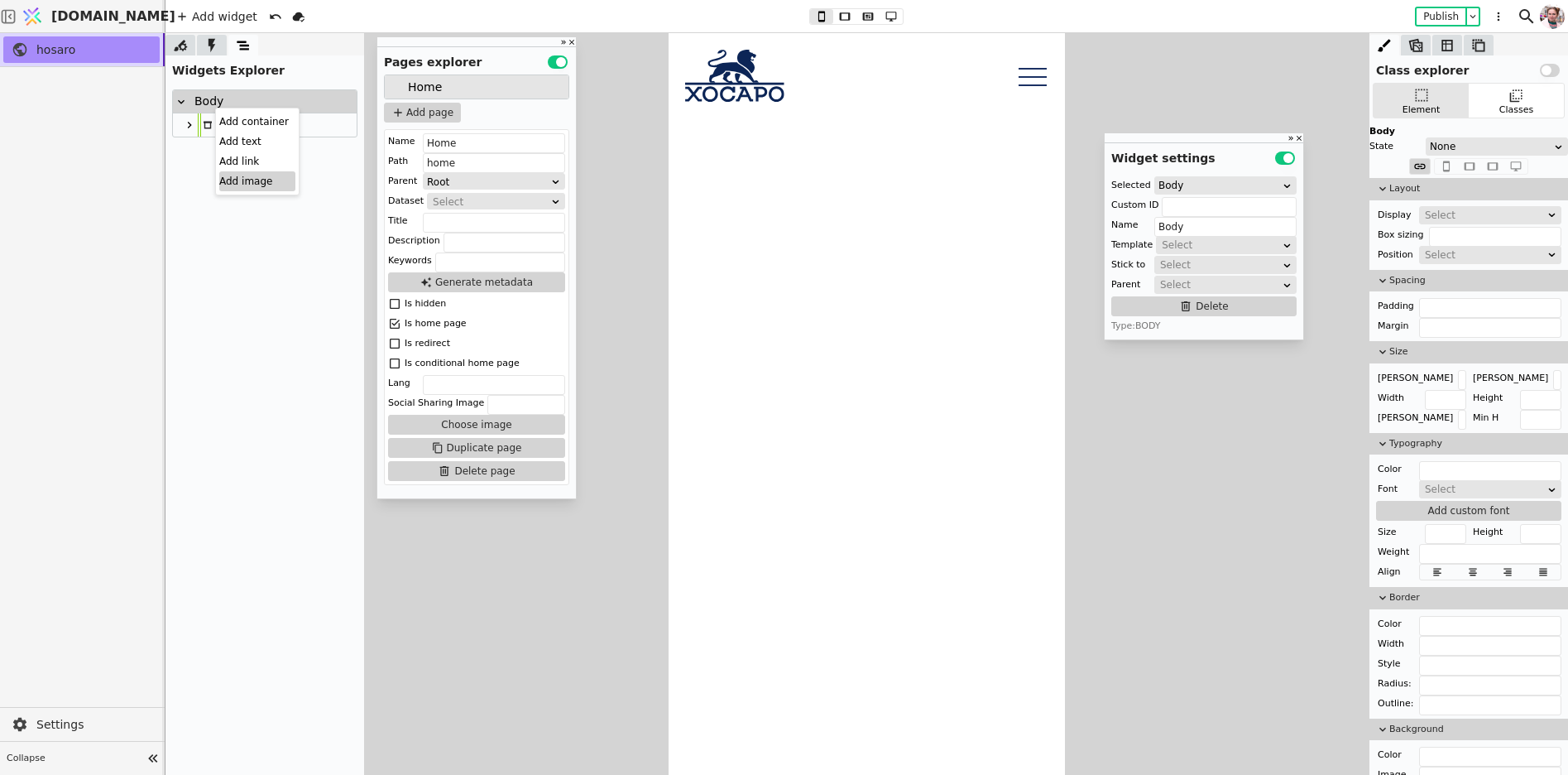
click at [248, 175] on div "Add image" at bounding box center [257, 181] width 76 height 20
type input "Image"
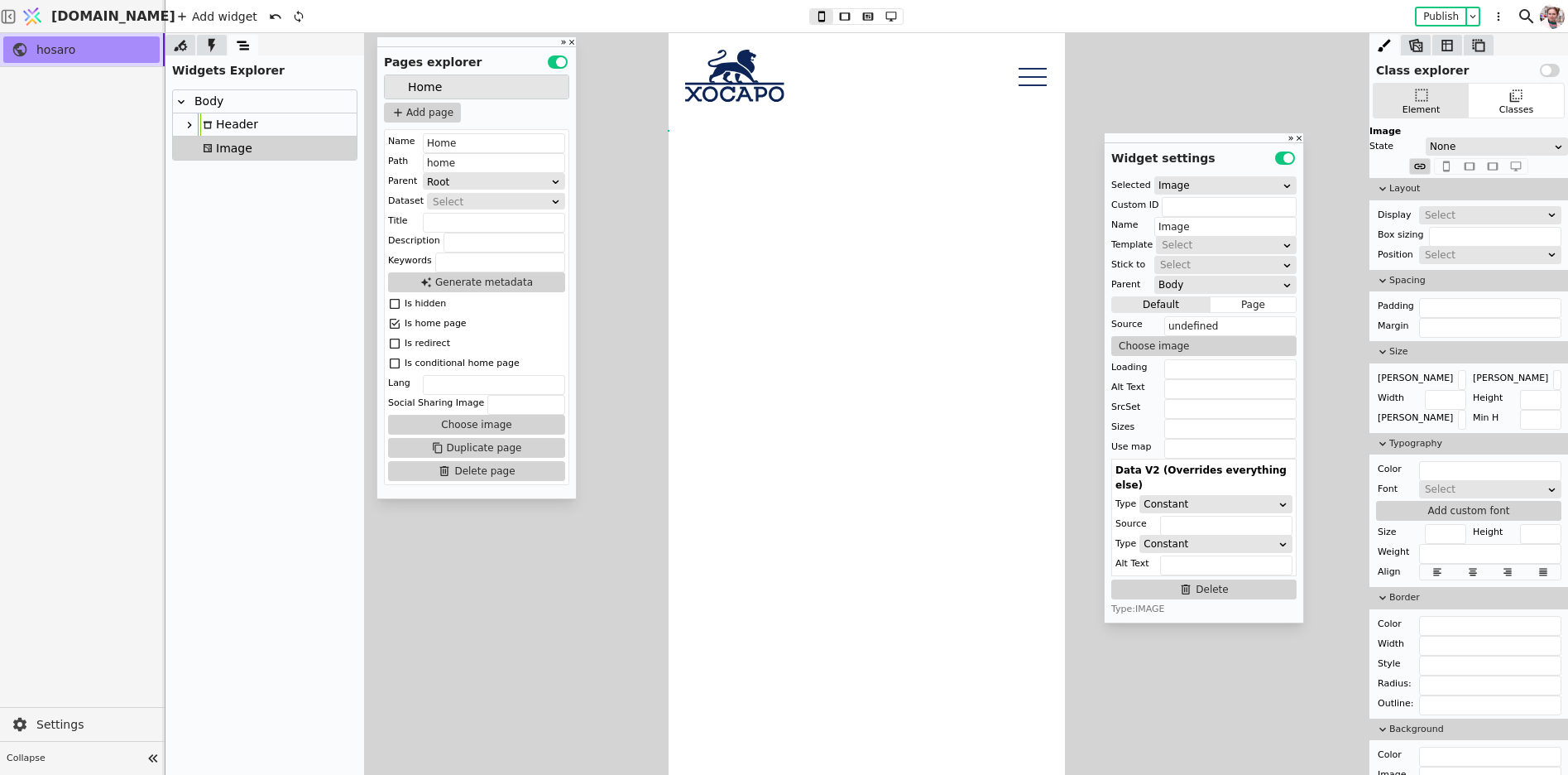
click at [215, 146] on div "Image" at bounding box center [224, 148] width 54 height 23
click at [1178, 345] on button "Choose image" at bounding box center [1204, 346] width 185 height 20
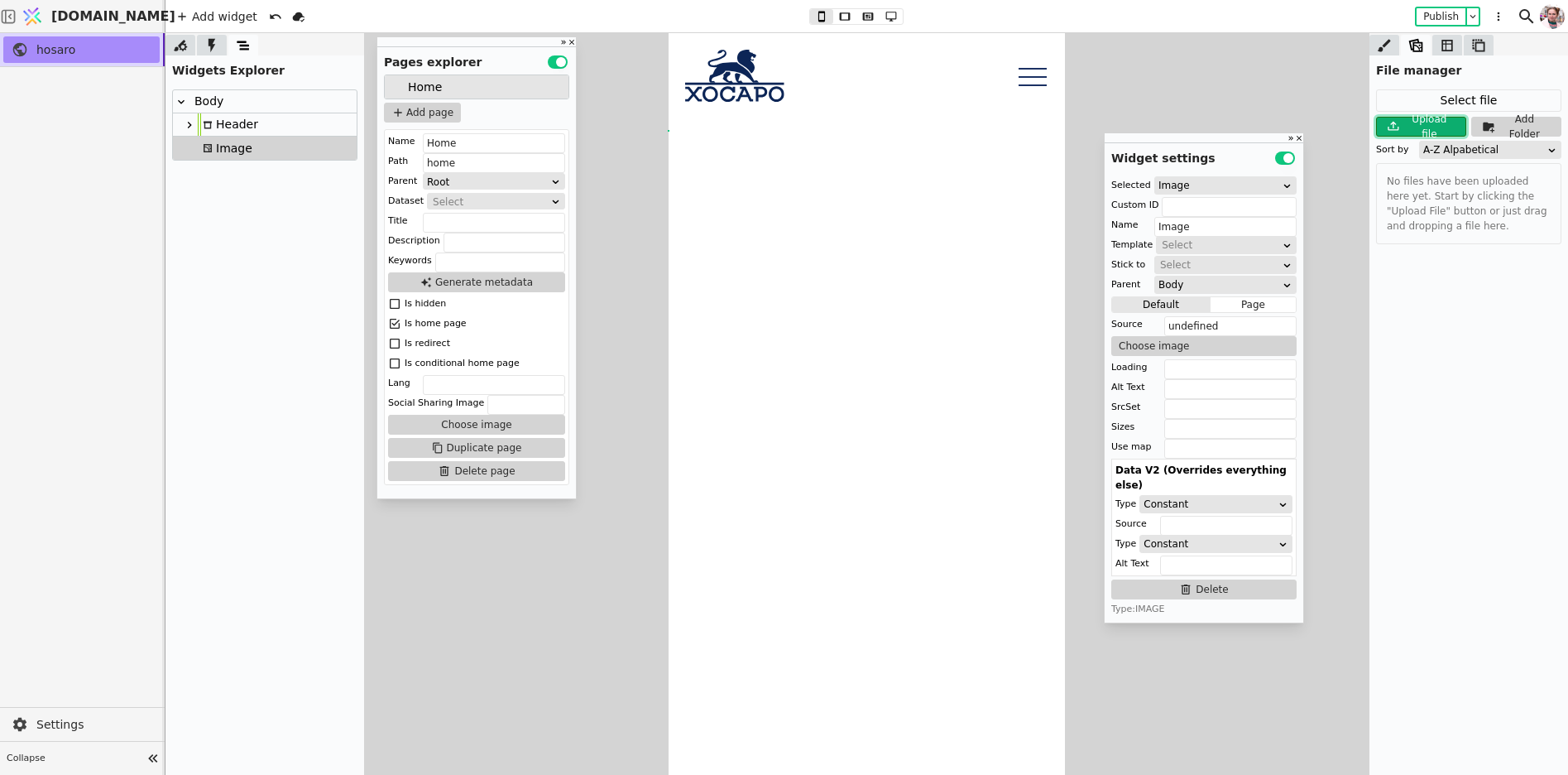
click at [1426, 128] on div "Upload file" at bounding box center [1431, 127] width 55 height 30
type input "C:\fakepath\[PERSON_NAME]-v3PBiEZVS8I-unsplash.jpg"
click at [1427, 172] on span "[PERSON_NAME]-v3PBiEZVS8I-unsplash.jpg" at bounding box center [1481, 174] width 160 height 17
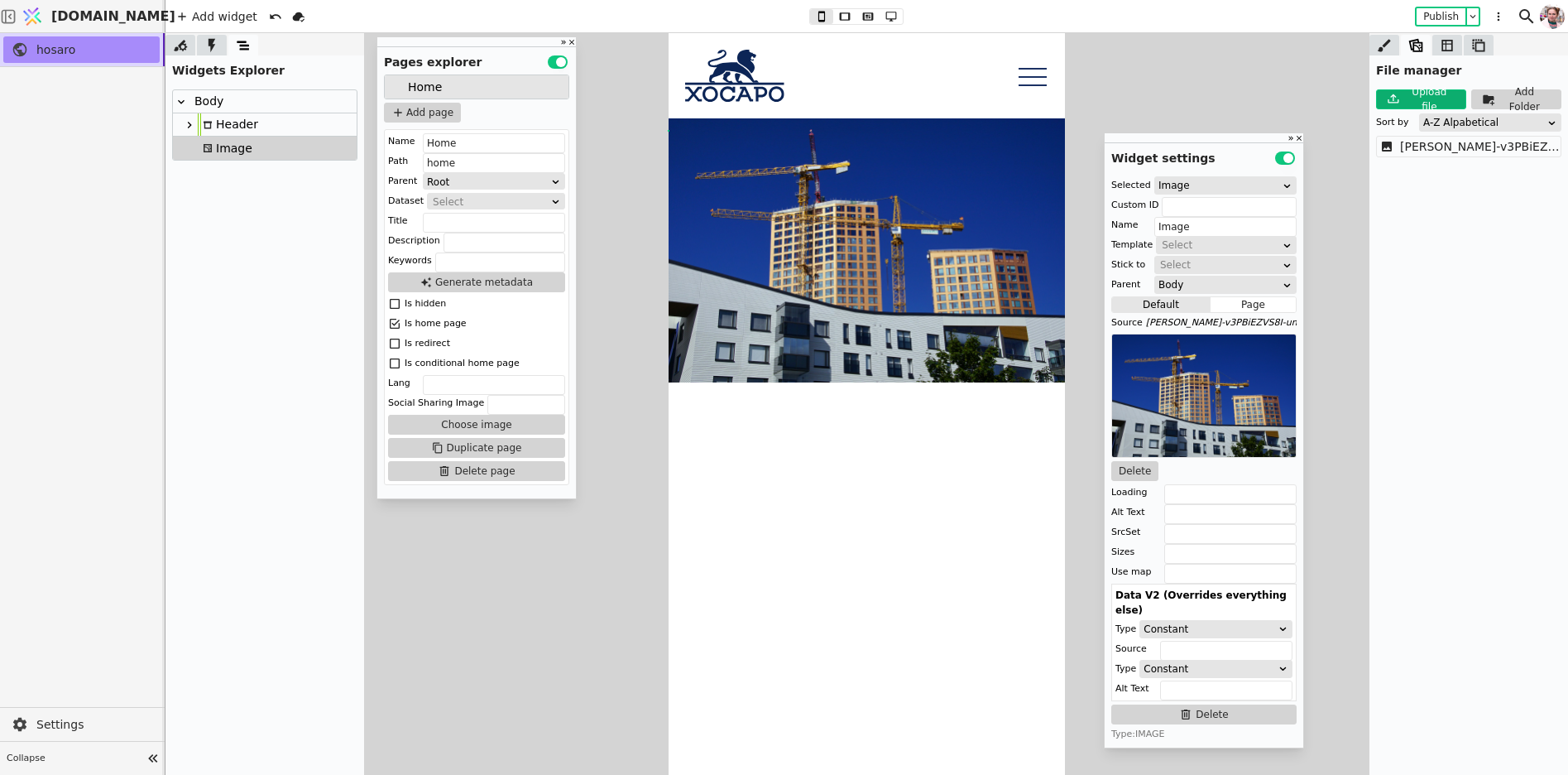
click at [273, 149] on div "Image" at bounding box center [265, 148] width 184 height 23
click at [1382, 48] on icon at bounding box center [1384, 45] width 13 height 12
click at [1410, 117] on div "Element" at bounding box center [1421, 110] width 38 height 14
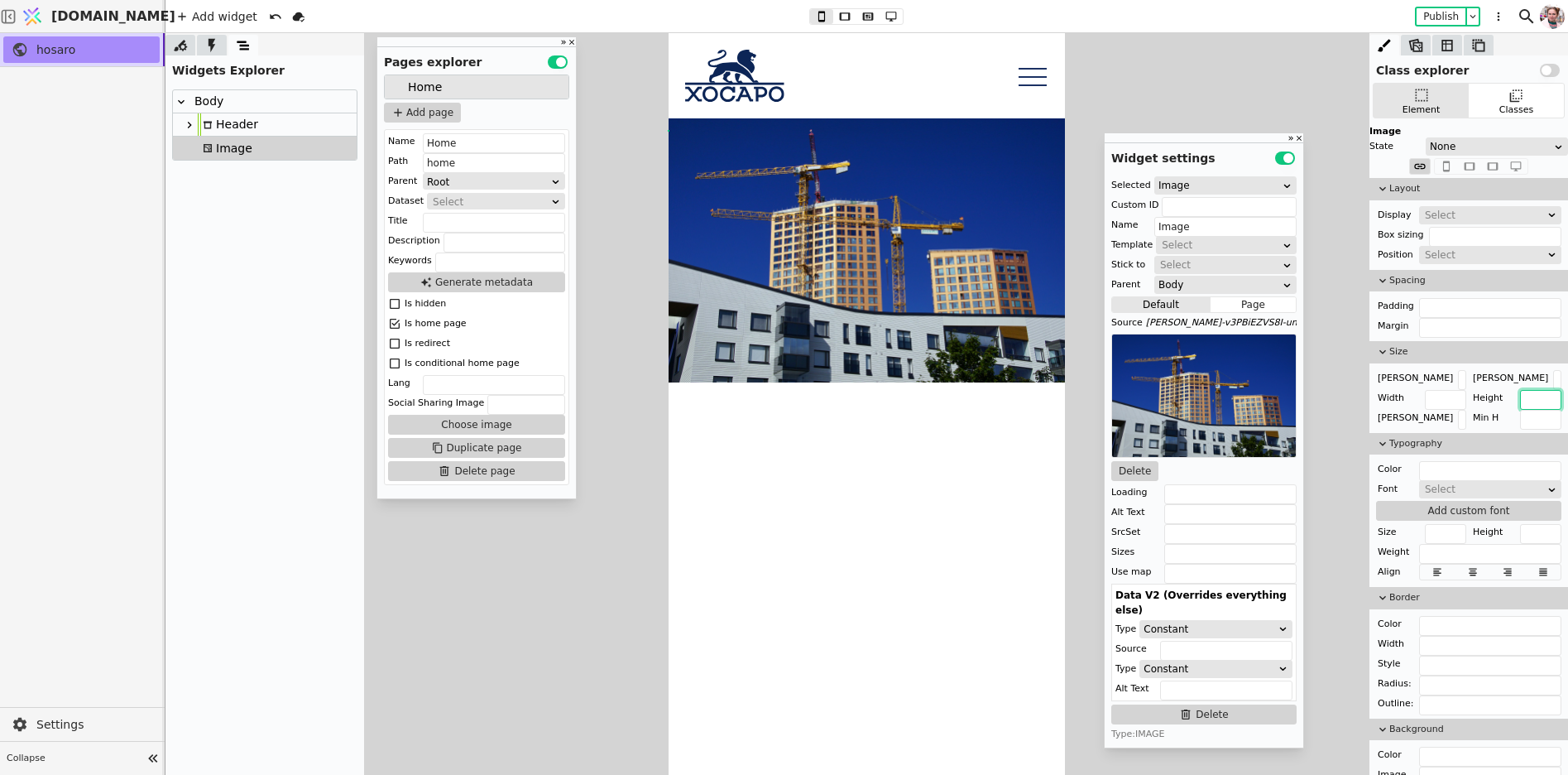
click at [1536, 399] on input "text" at bounding box center [1541, 400] width 41 height 20
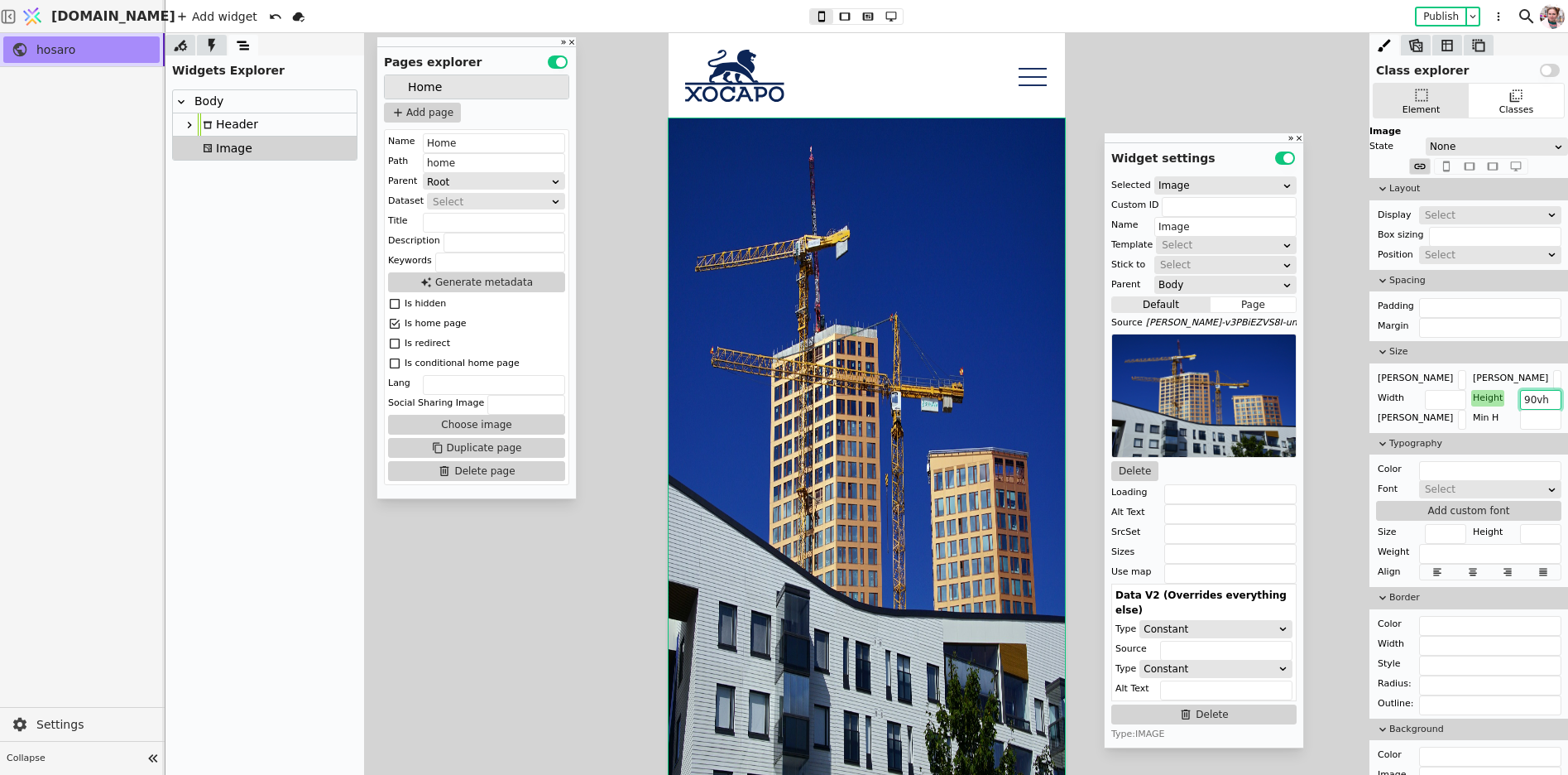
click at [1524, 396] on input "90vh" at bounding box center [1541, 400] width 41 height 20
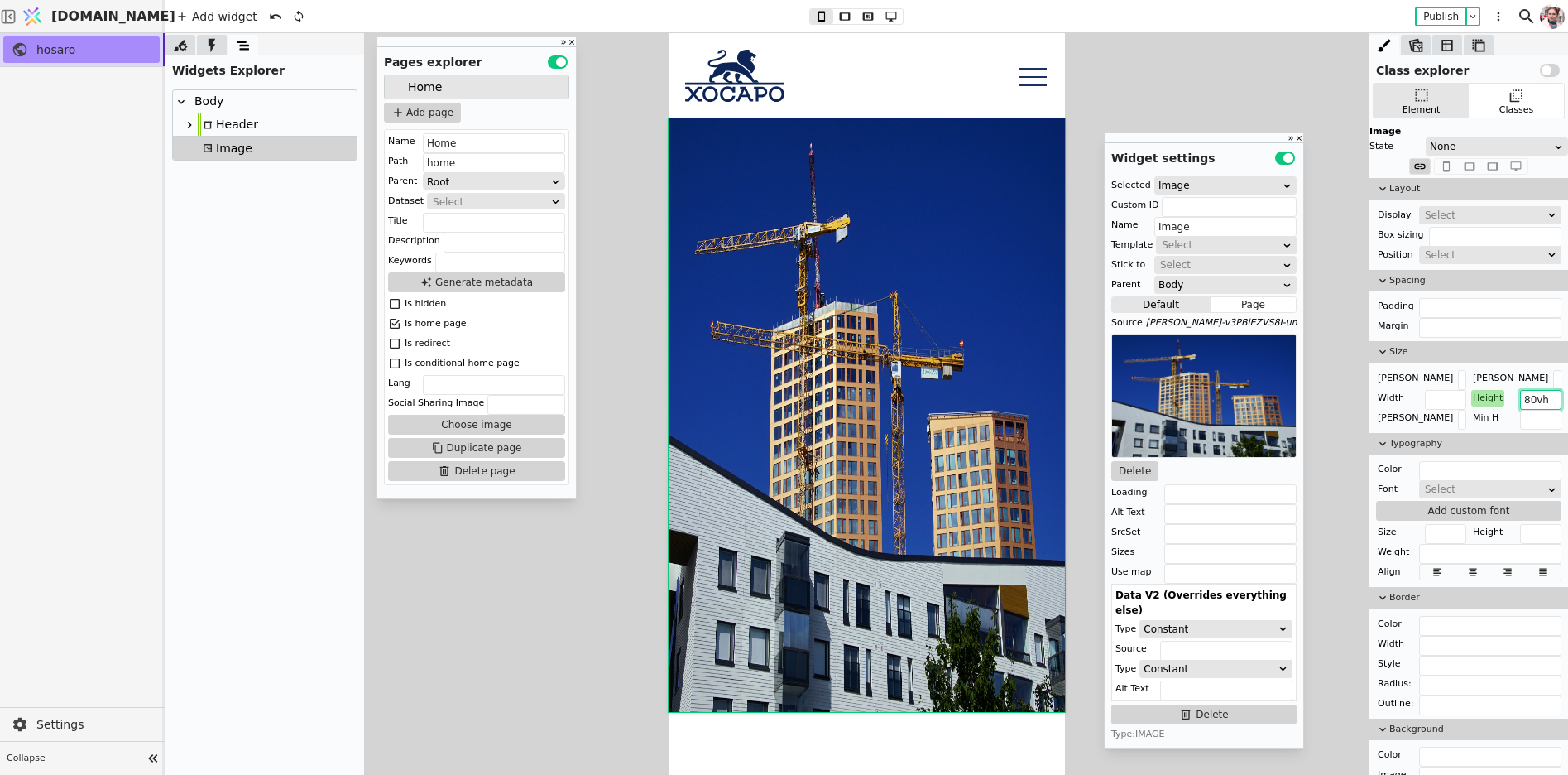
type input "80vh"
click at [1551, 71] on button "Use setting" at bounding box center [1550, 70] width 20 height 13
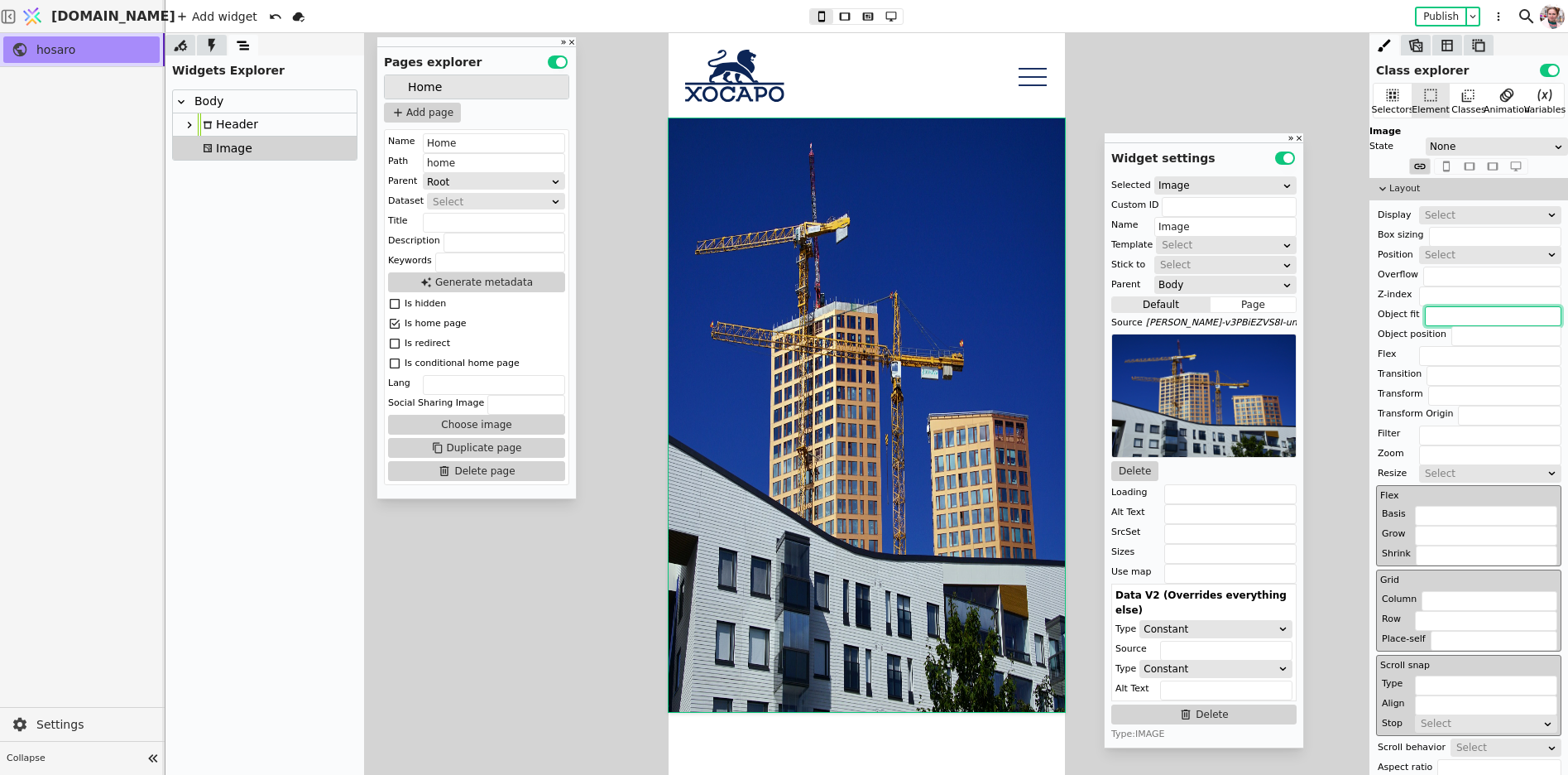
click at [1453, 317] on input "text" at bounding box center [1493, 316] width 136 height 20
type input "cover"
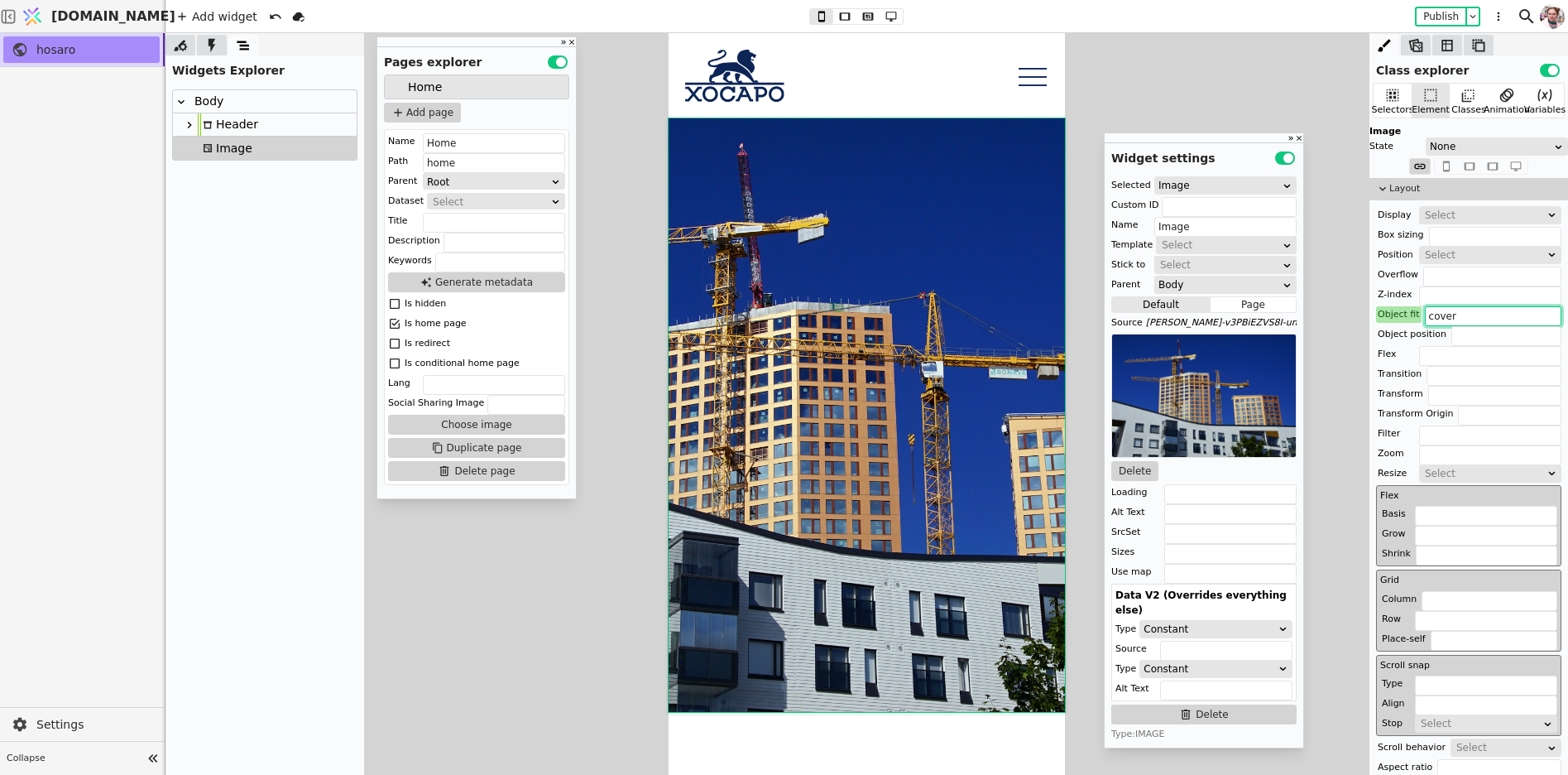
click at [217, 152] on div "Image" at bounding box center [224, 148] width 54 height 23
click at [206, 102] on div "Body" at bounding box center [206, 102] width 34 height 22
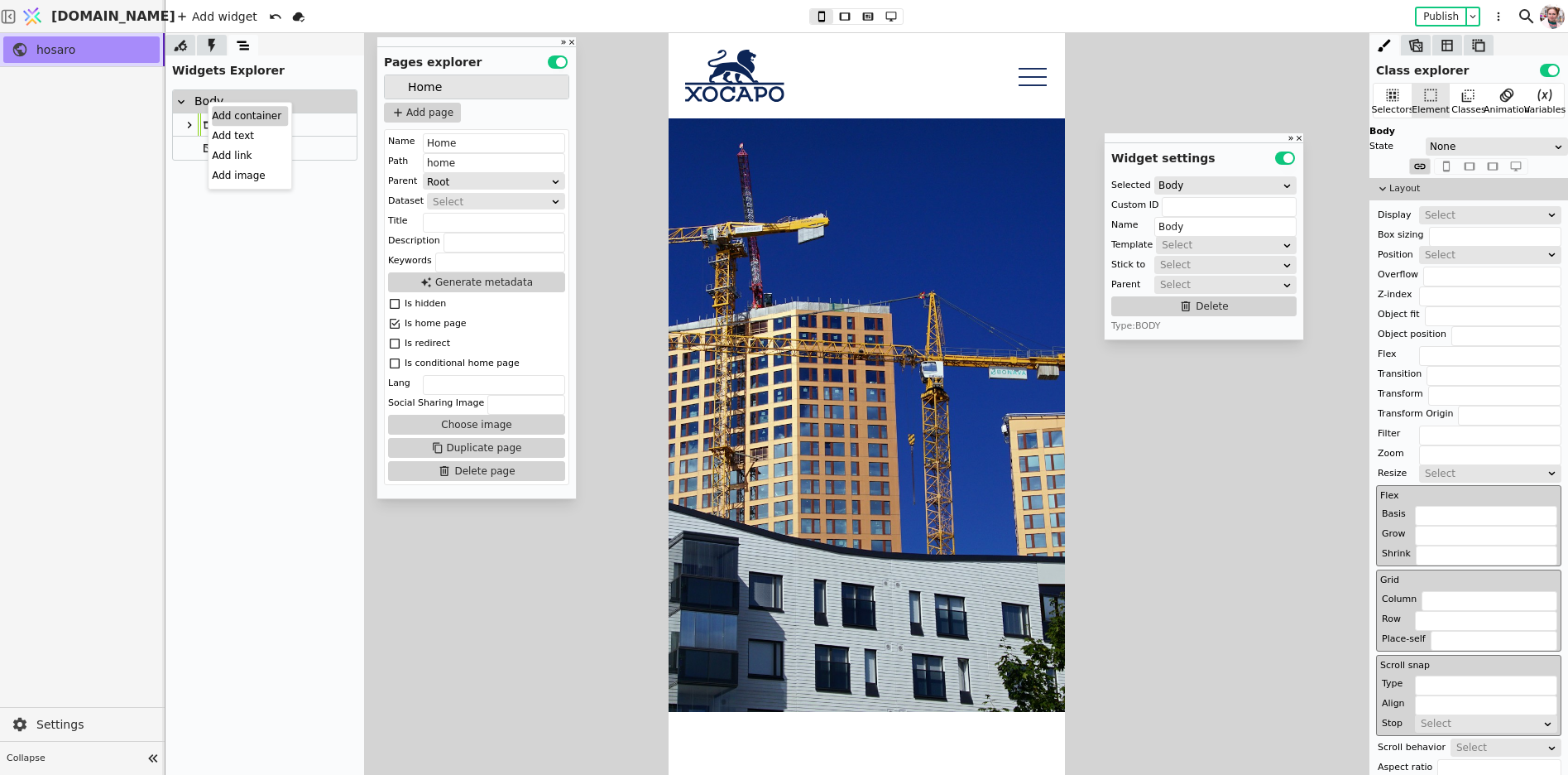
click at [217, 111] on div "Add container" at bounding box center [250, 116] width 76 height 20
type input "Container"
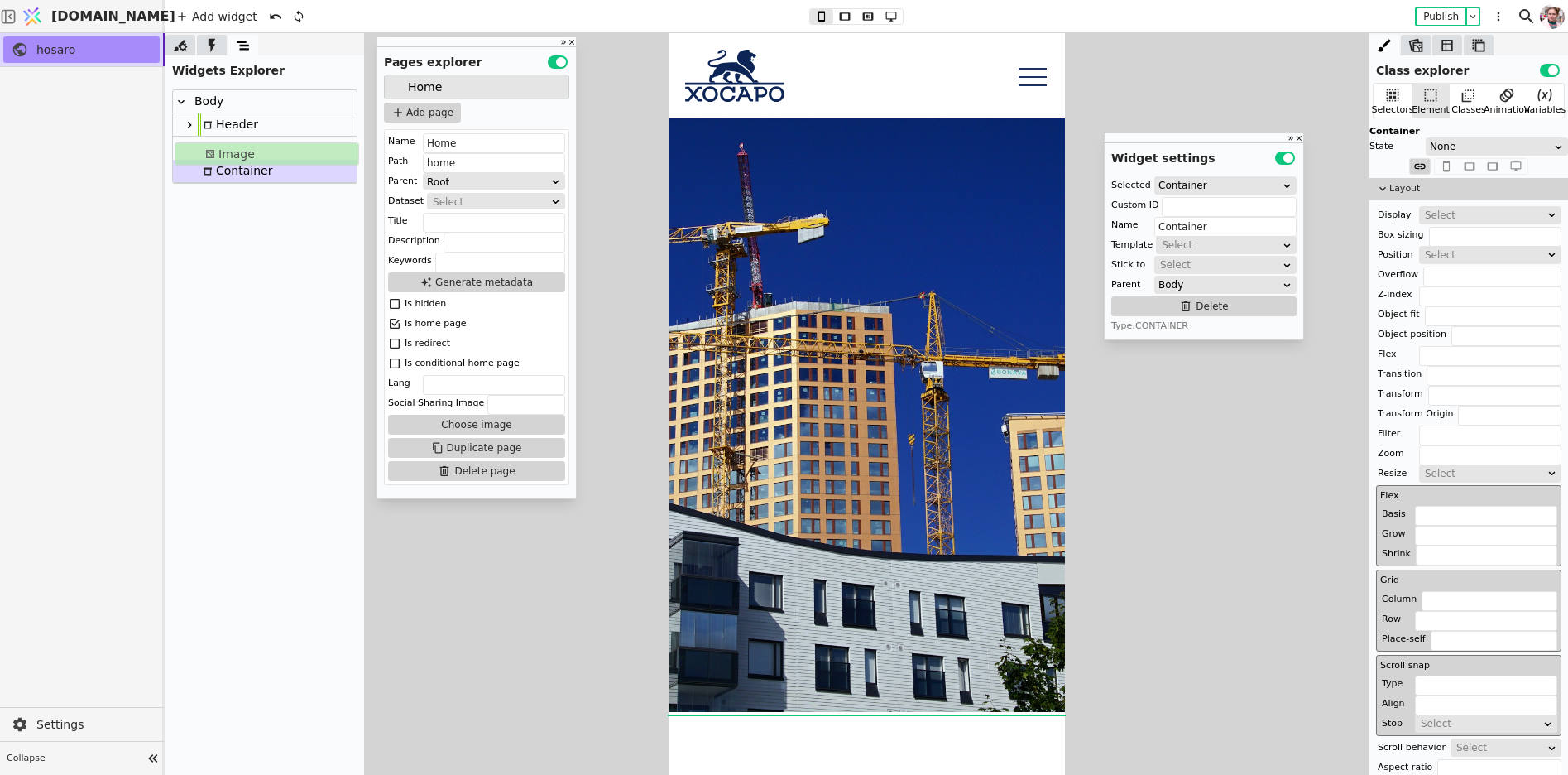
drag, startPoint x: 215, startPoint y: 153, endPoint x: 216, endPoint y: 162, distance: 9.1
click at [216, 162] on div "Body Header Image Container" at bounding box center [265, 136] width 184 height 92
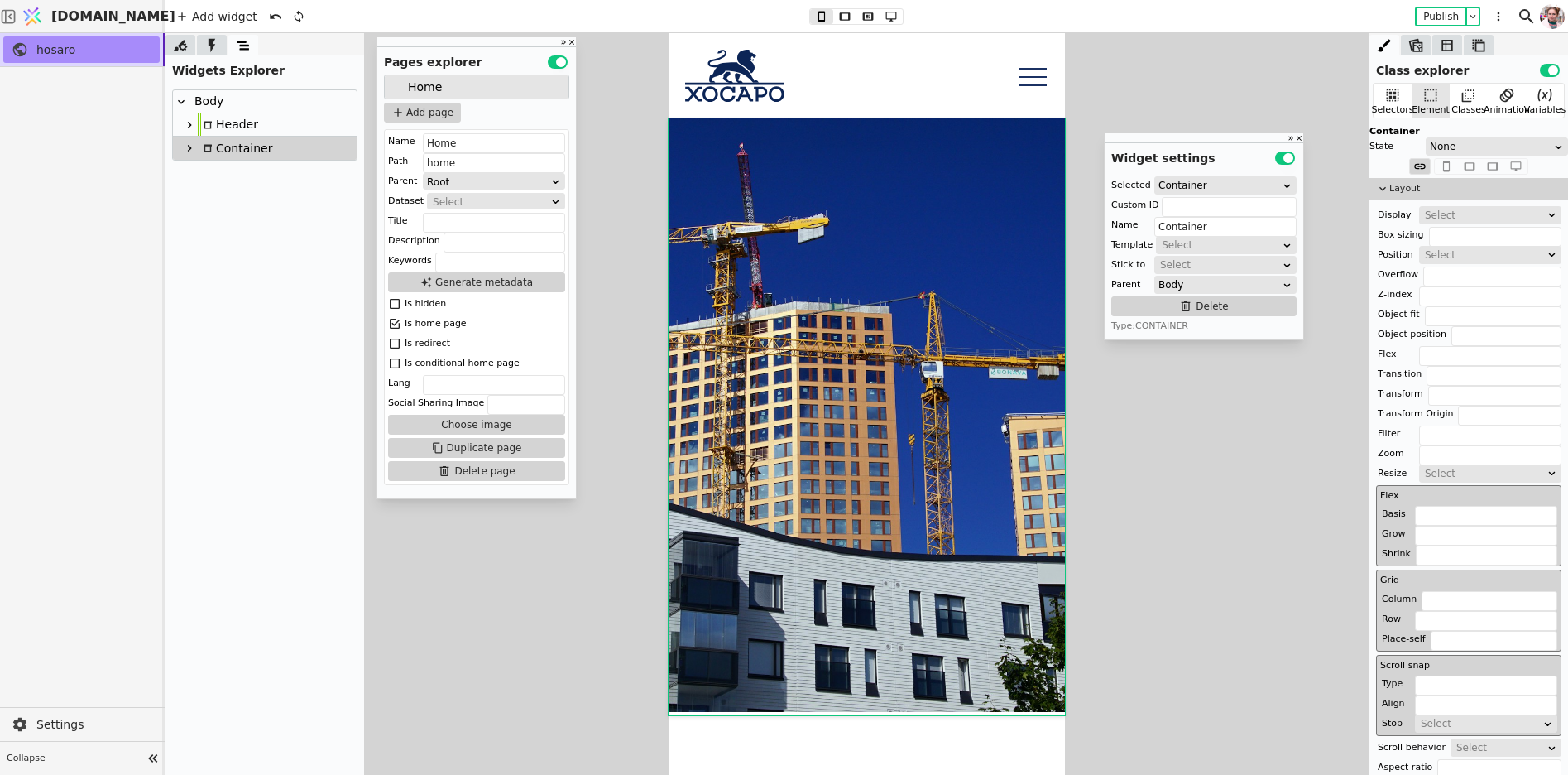
click at [216, 153] on div "Container" at bounding box center [235, 148] width 74 height 23
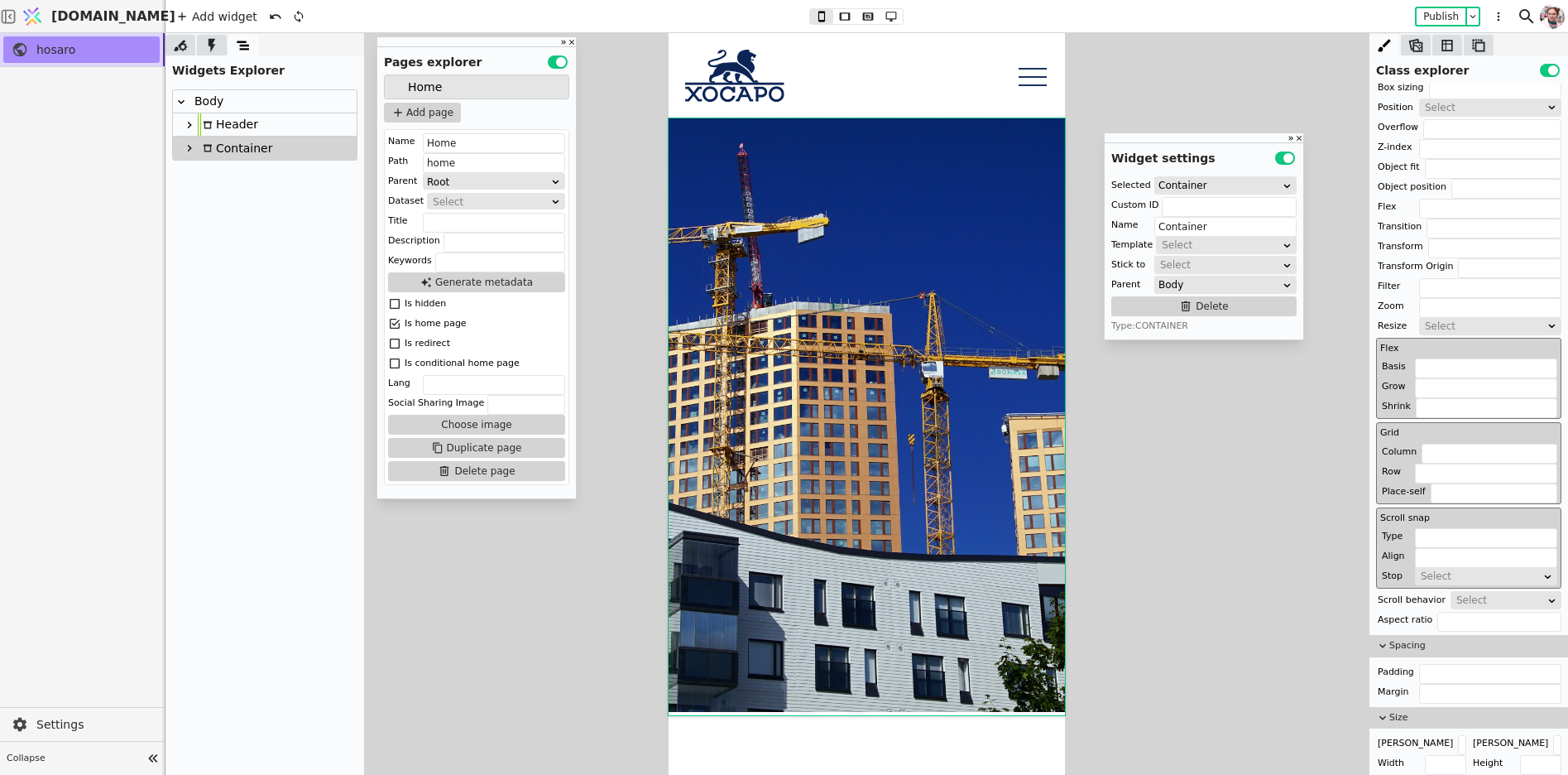
scroll to position [208, 0]
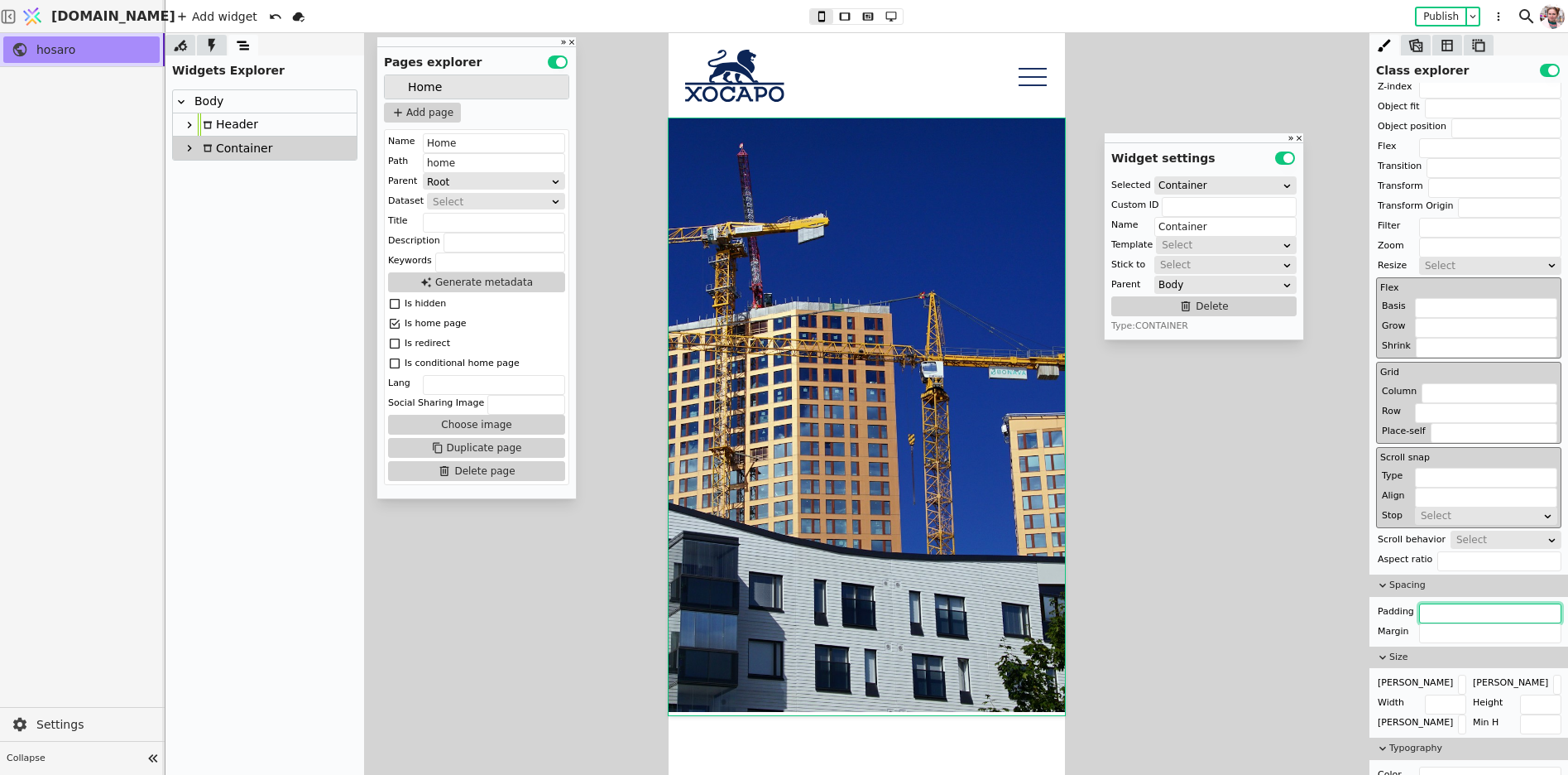
click at [1433, 608] on input "text" at bounding box center [1490, 614] width 142 height 20
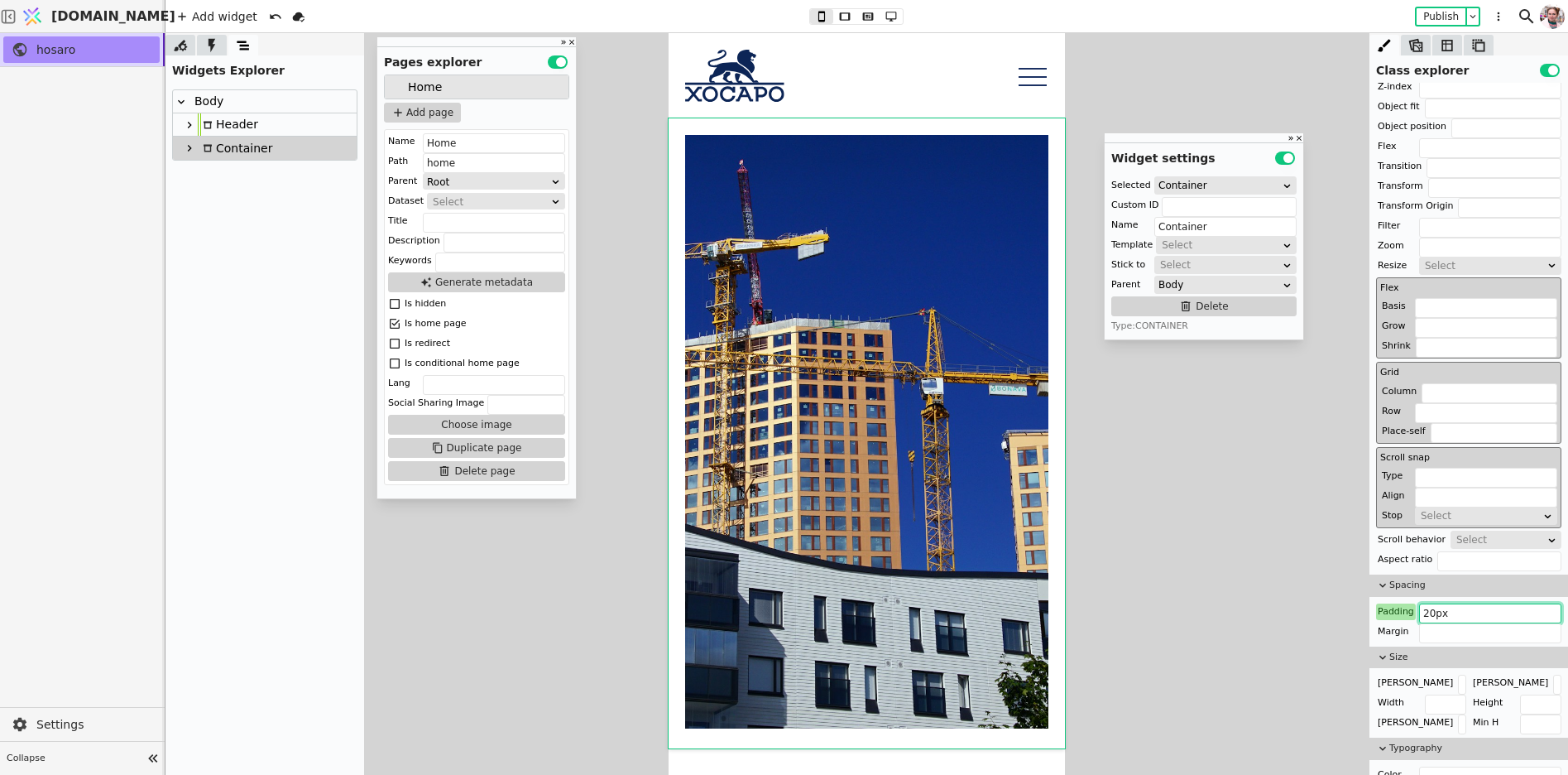
click at [1426, 608] on input "20px" at bounding box center [1490, 614] width 142 height 20
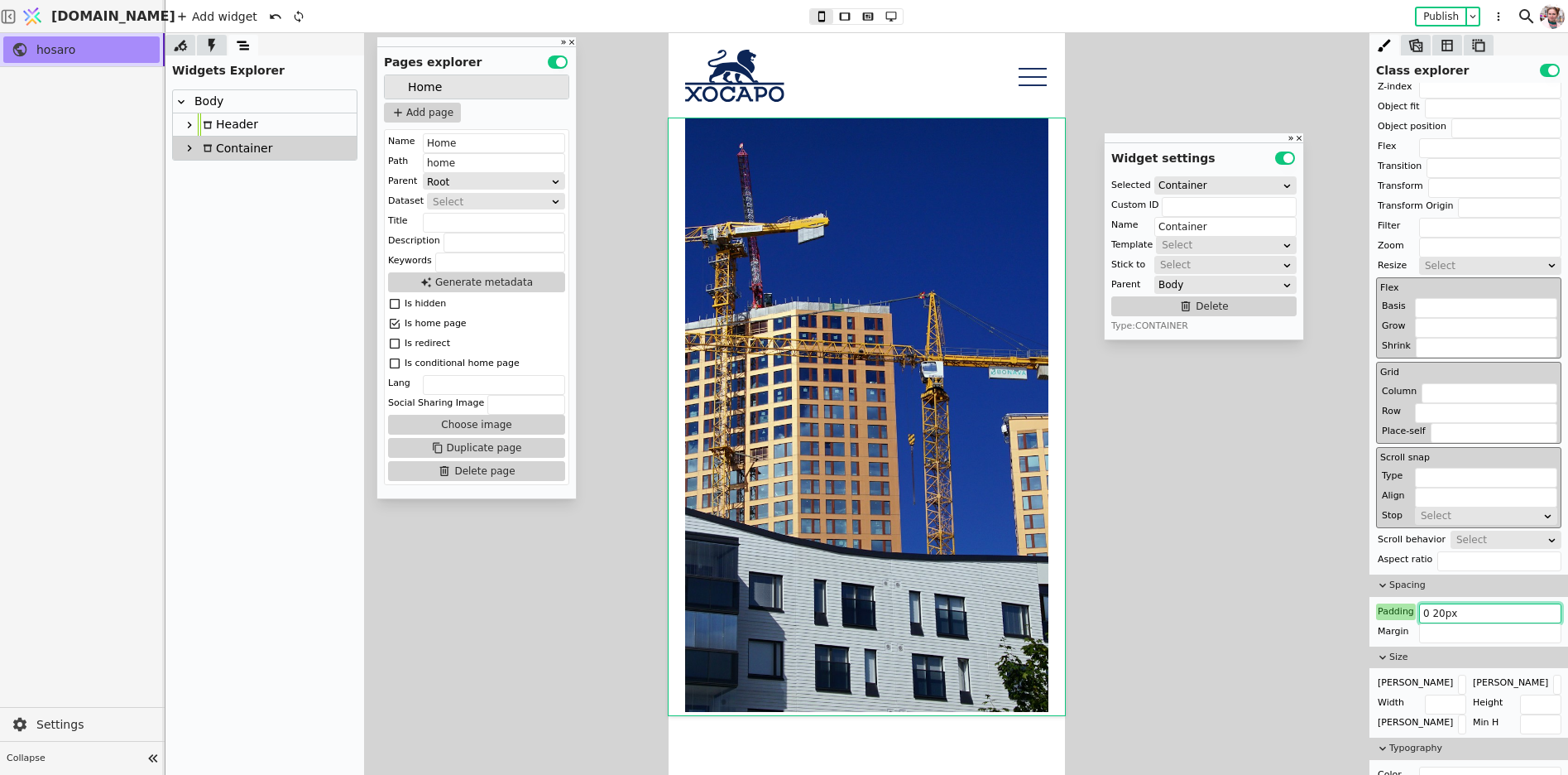
type input "0 20px"
click at [837, 317] on img at bounding box center [866, 415] width 363 height 594
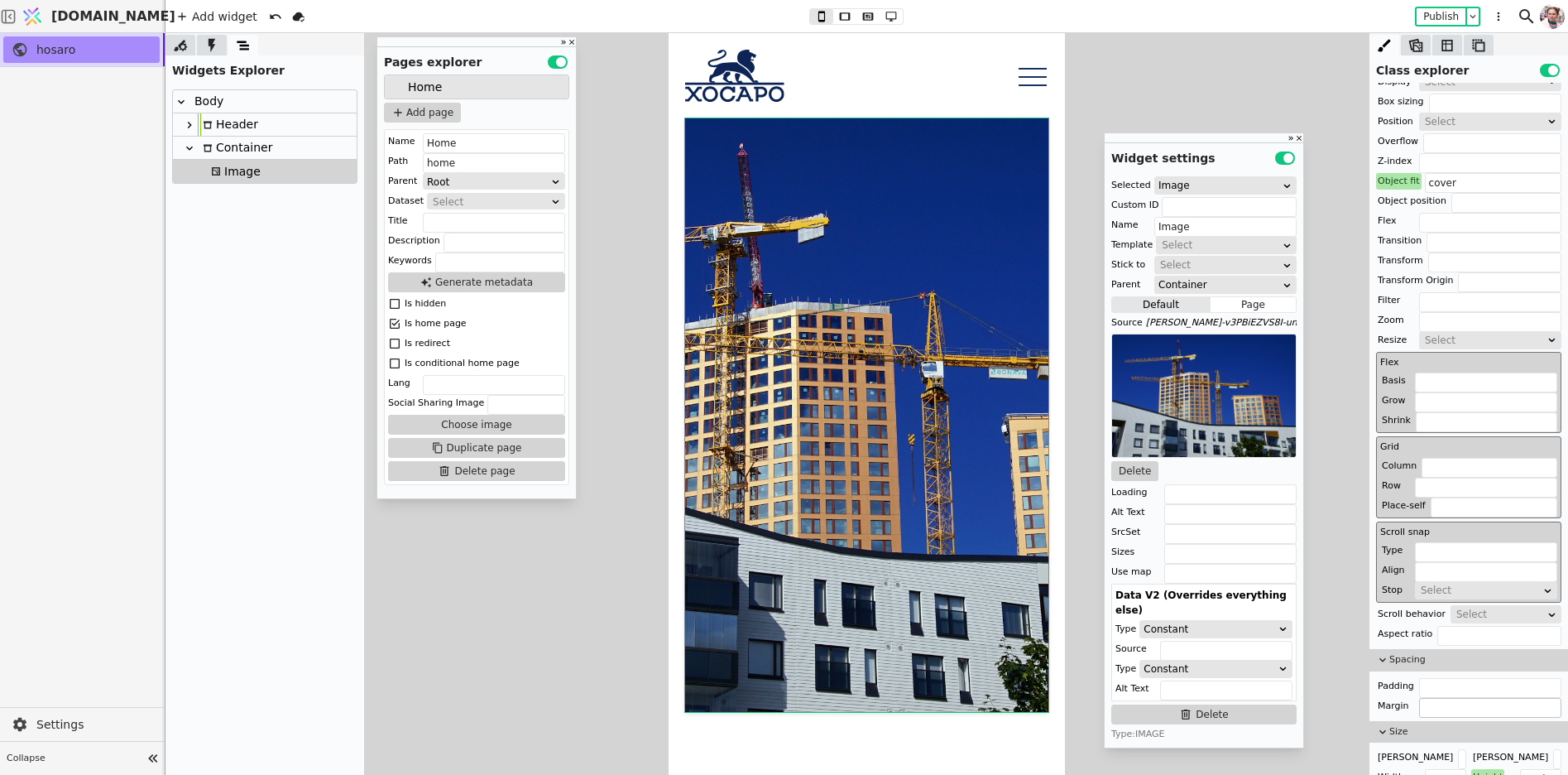
scroll to position [0, 0]
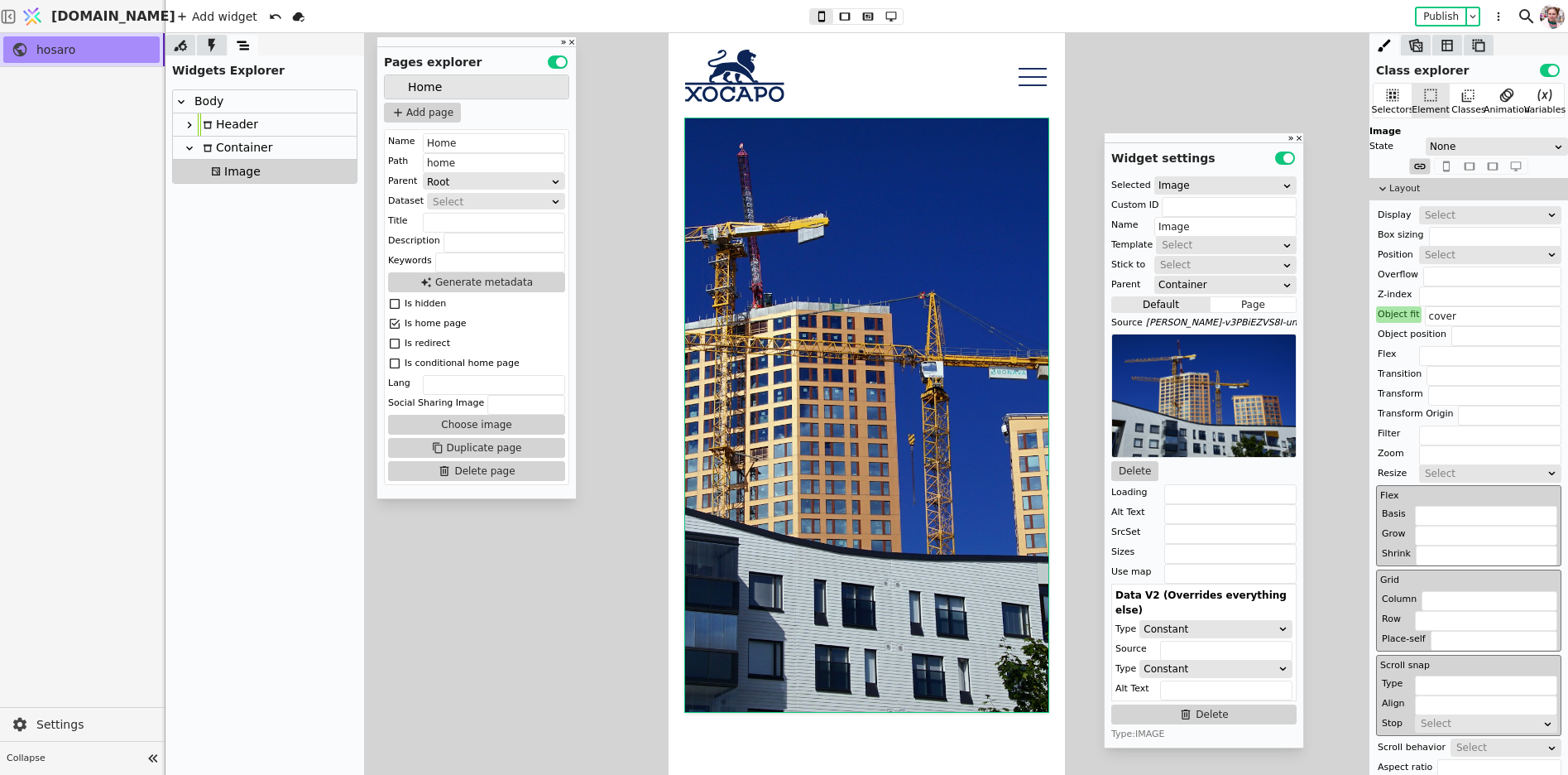
click at [1442, 217] on div "Select" at bounding box center [1484, 215] width 120 height 16
click at [1444, 306] on div "Block" at bounding box center [1491, 309] width 141 height 25
click at [863, 282] on img at bounding box center [866, 415] width 363 height 594
click at [219, 143] on div "Container" at bounding box center [235, 148] width 74 height 22
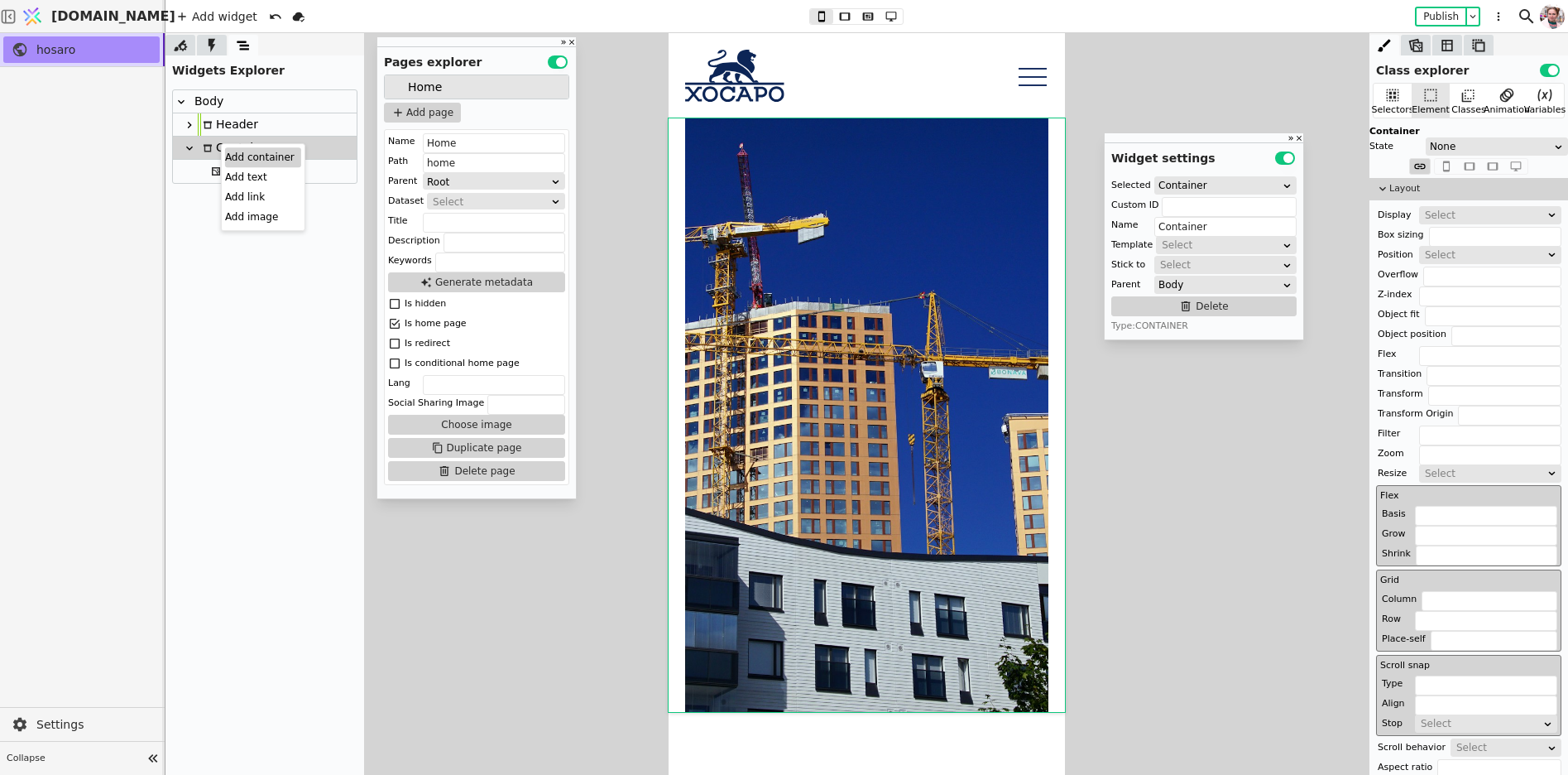
click at [225, 150] on div "Add container" at bounding box center [263, 157] width 76 height 20
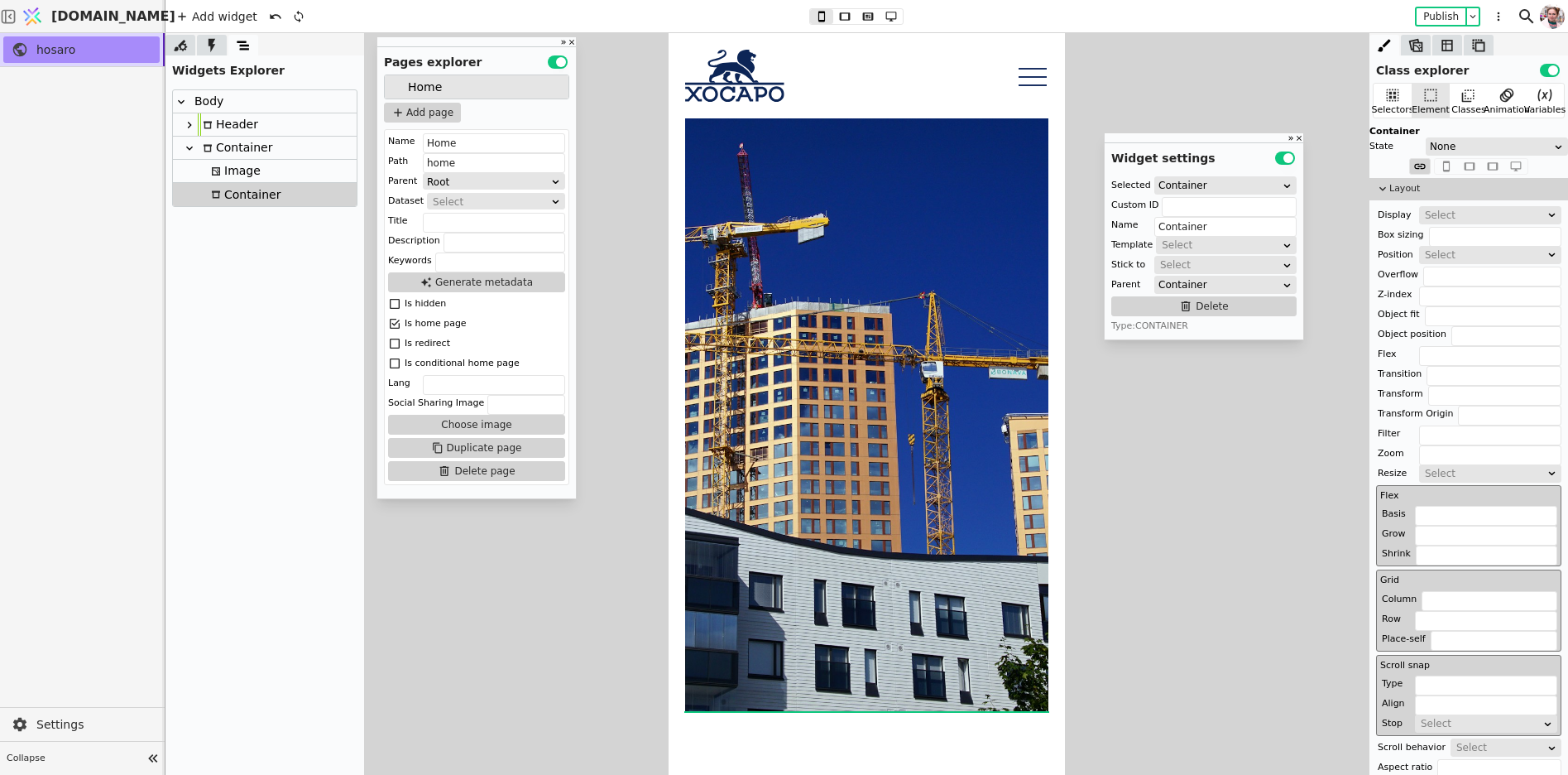
click at [218, 194] on icon at bounding box center [216, 195] width 10 height 10
click at [198, 196] on div at bounding box center [198, 194] width 16 height 22
click at [228, 148] on div "Container" at bounding box center [235, 148] width 74 height 22
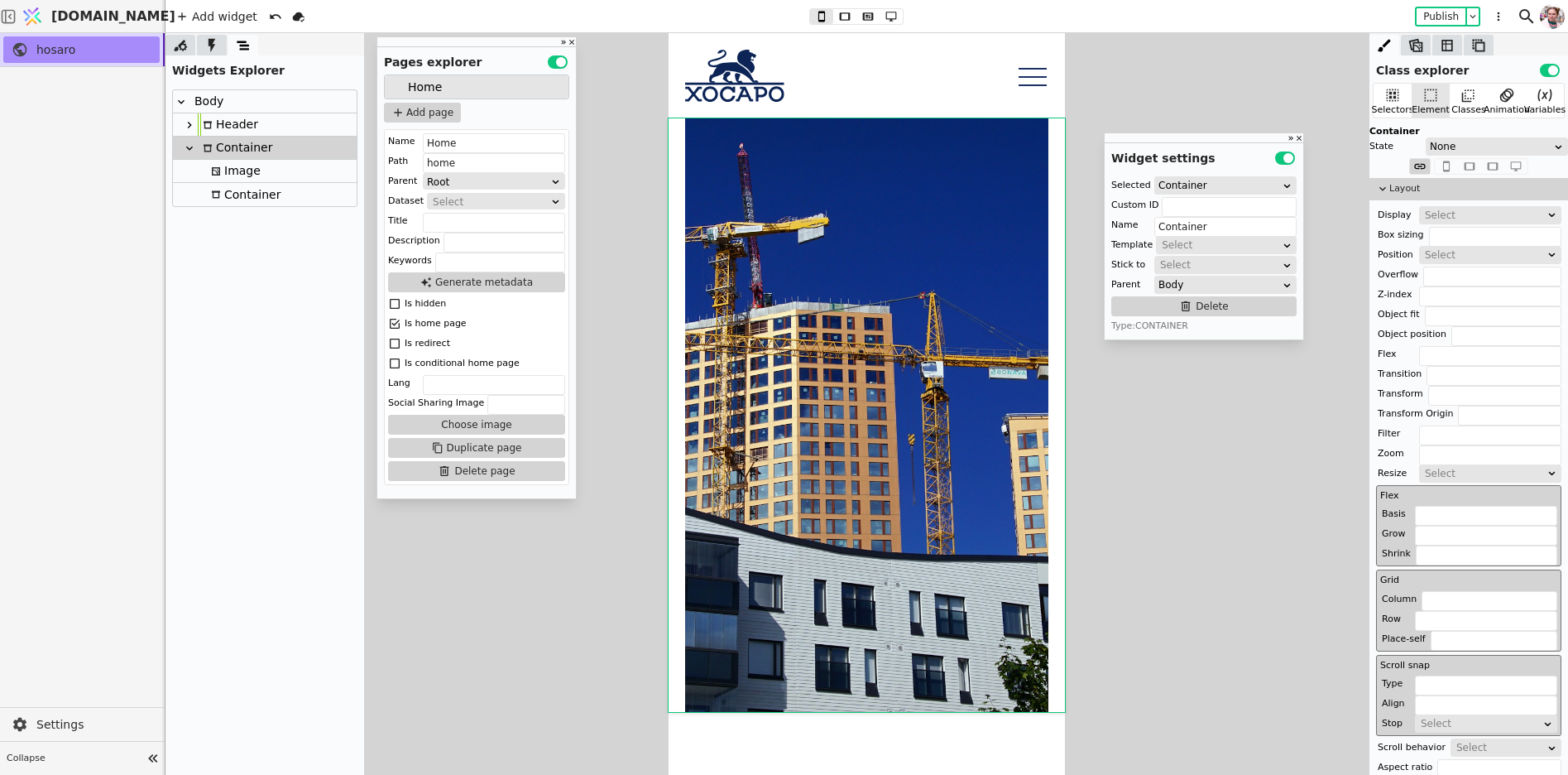
click at [228, 148] on div "Container" at bounding box center [235, 148] width 74 height 22
click at [229, 201] on div "Container" at bounding box center [243, 194] width 74 height 23
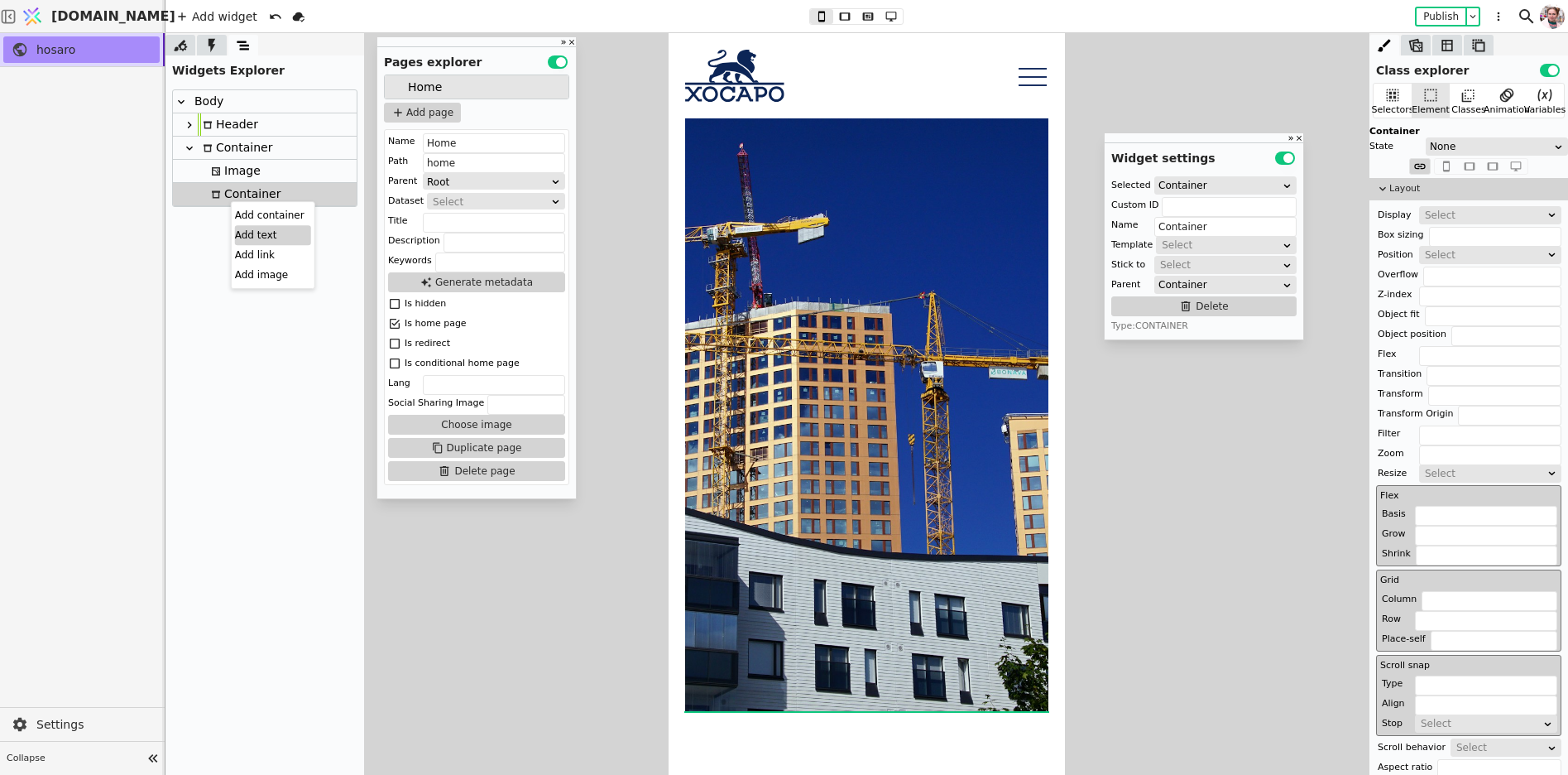
click at [241, 230] on div "Add text" at bounding box center [273, 235] width 76 height 20
type input "Text"
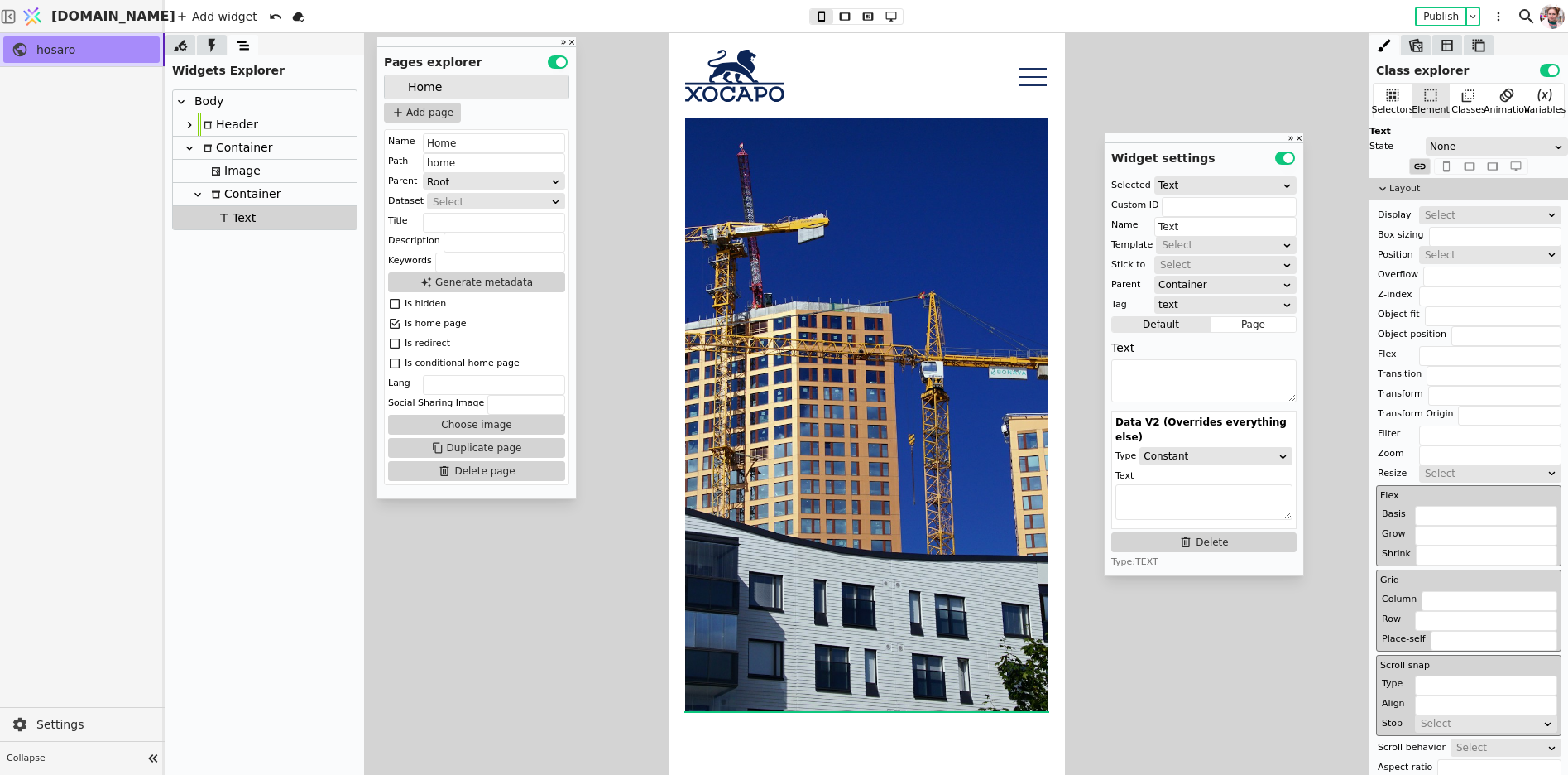
click at [1167, 354] on div "Text" at bounding box center [1204, 348] width 185 height 23
click at [1164, 374] on textarea at bounding box center [1204, 381] width 185 height 43
paste textarea "Ми любимо будувати. Це те, ким ми є і що ми робимо."
type textarea "Ми любимо будувати. Це те, ким ми є і що ми робимо."
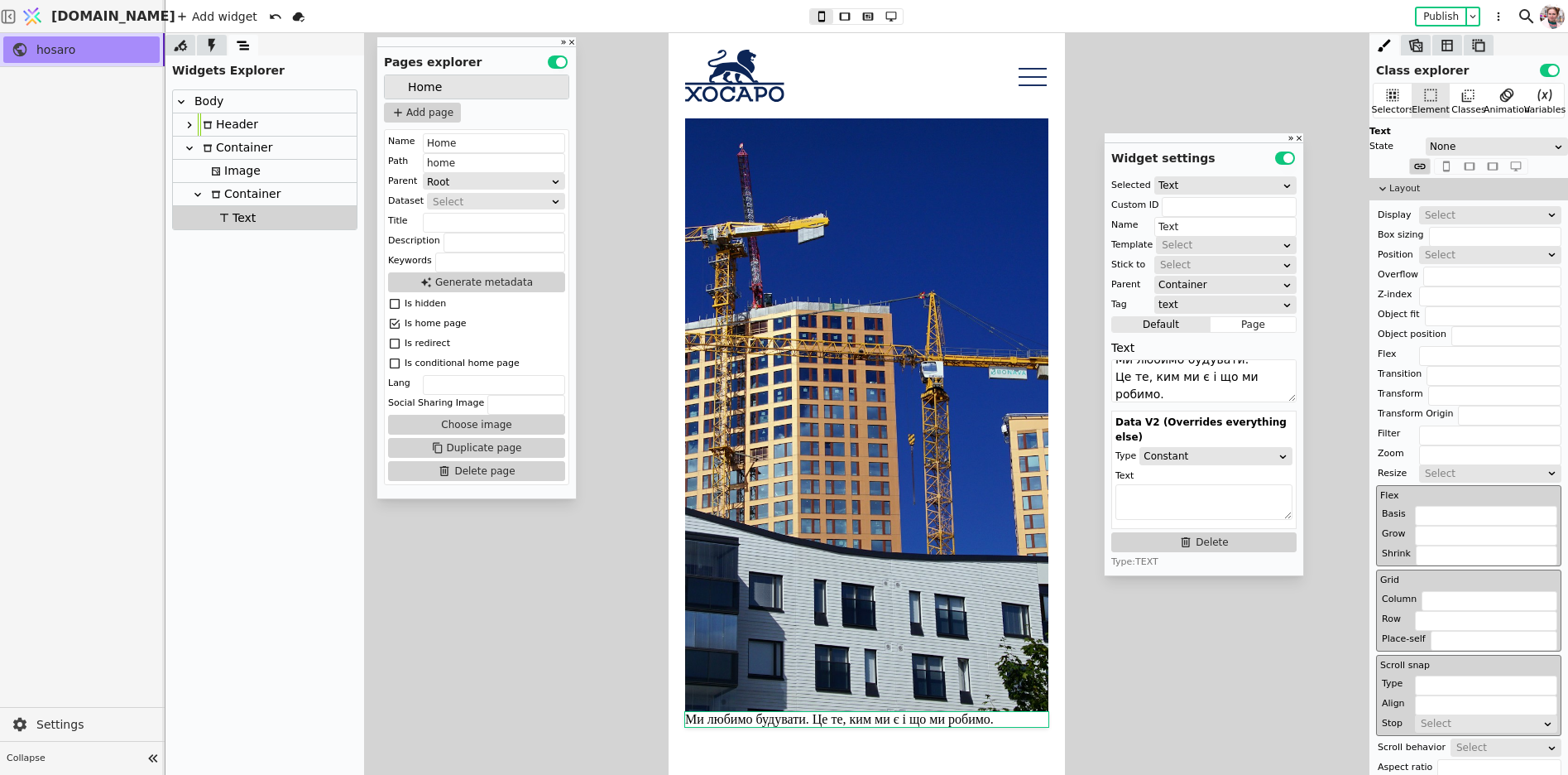
click at [254, 210] on div "Text" at bounding box center [235, 217] width 41 height 23
click at [245, 197] on div "Container" at bounding box center [243, 194] width 74 height 22
type input "Container"
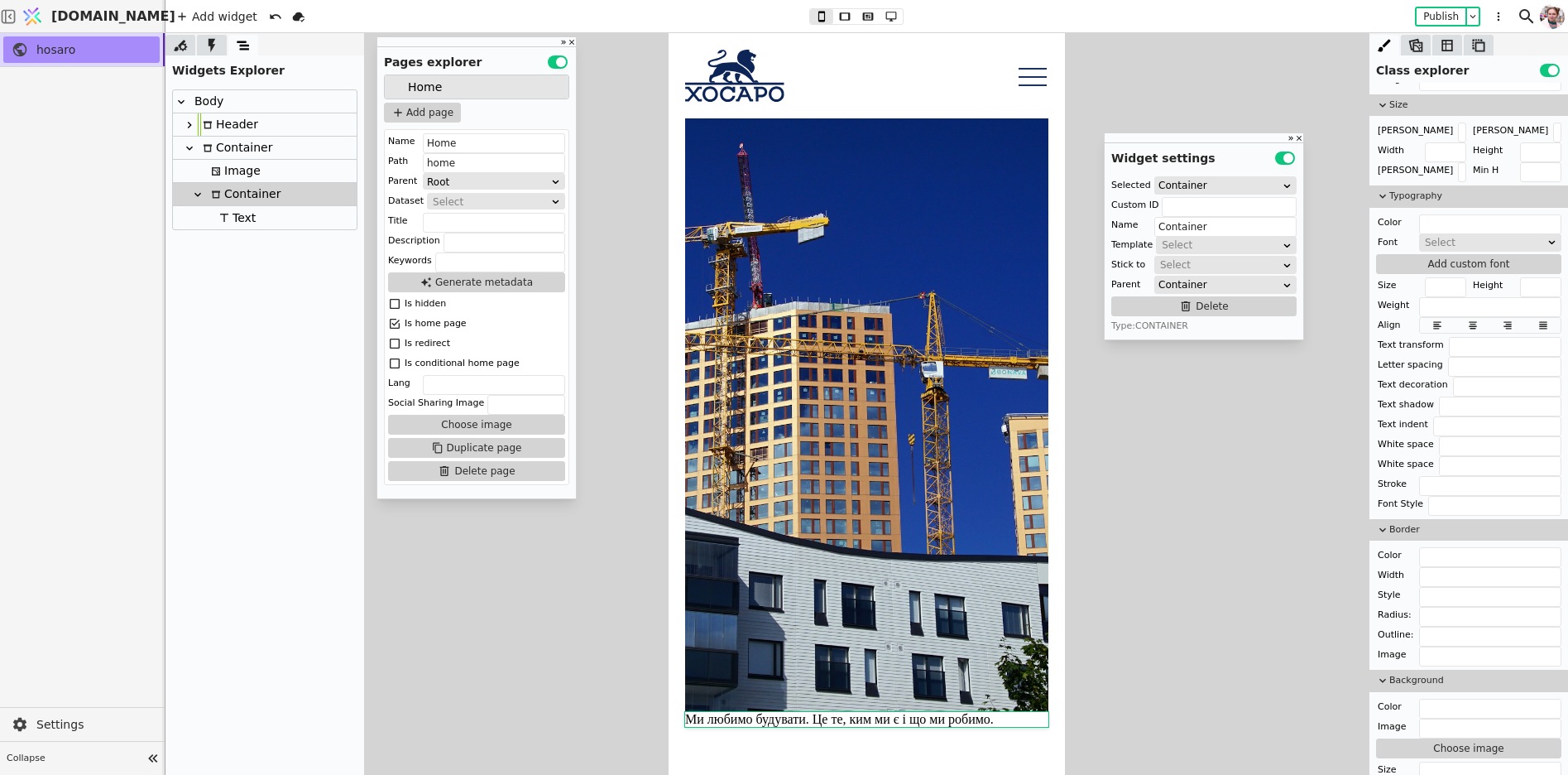
scroll to position [763, 0]
click at [1448, 716] on input "text" at bounding box center [1490, 726] width 142 height 20
click at [1450, 696] on input "text" at bounding box center [1490, 706] width 142 height 20
type input "#ffffff"
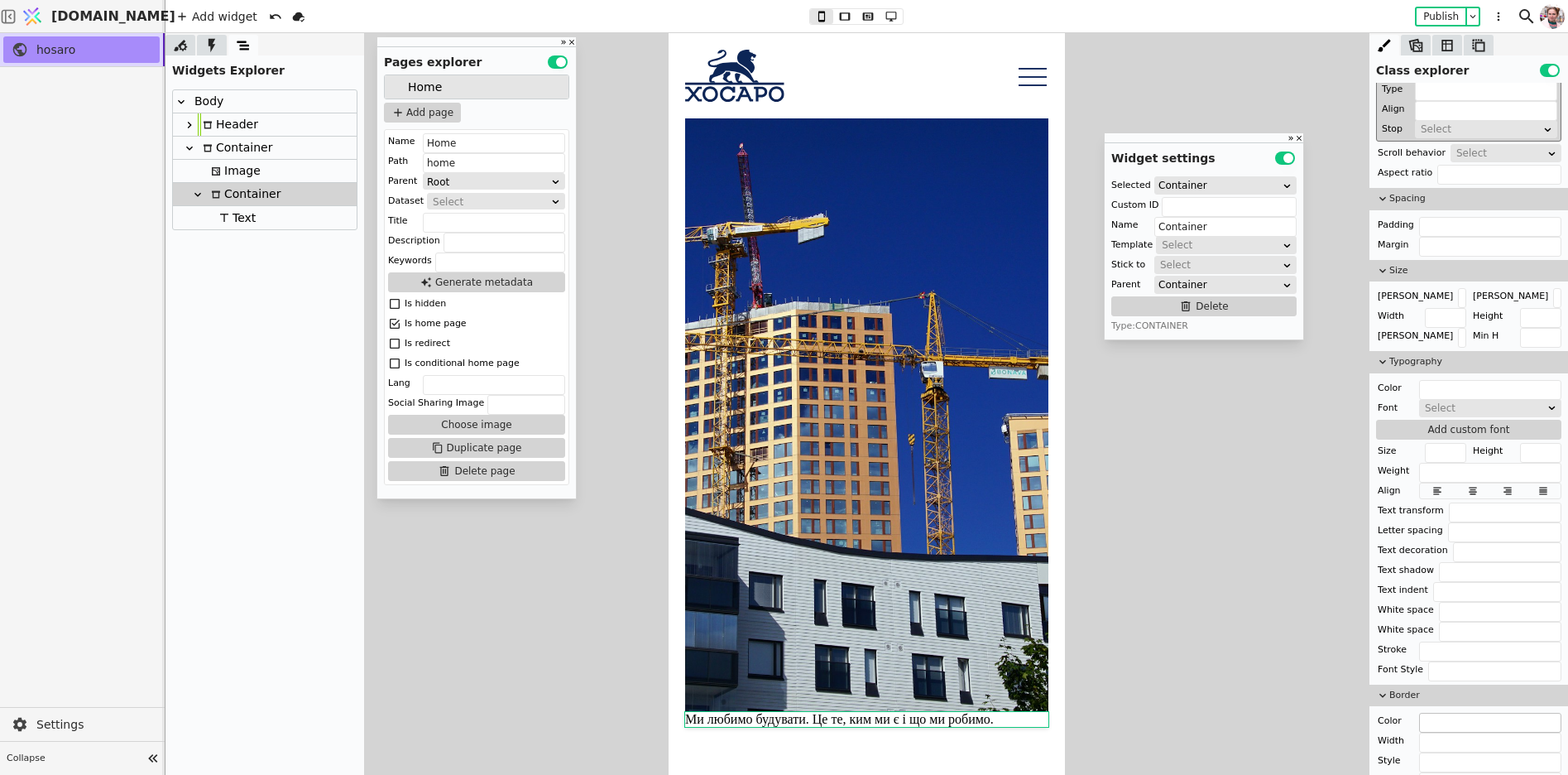
scroll to position [466, 0]
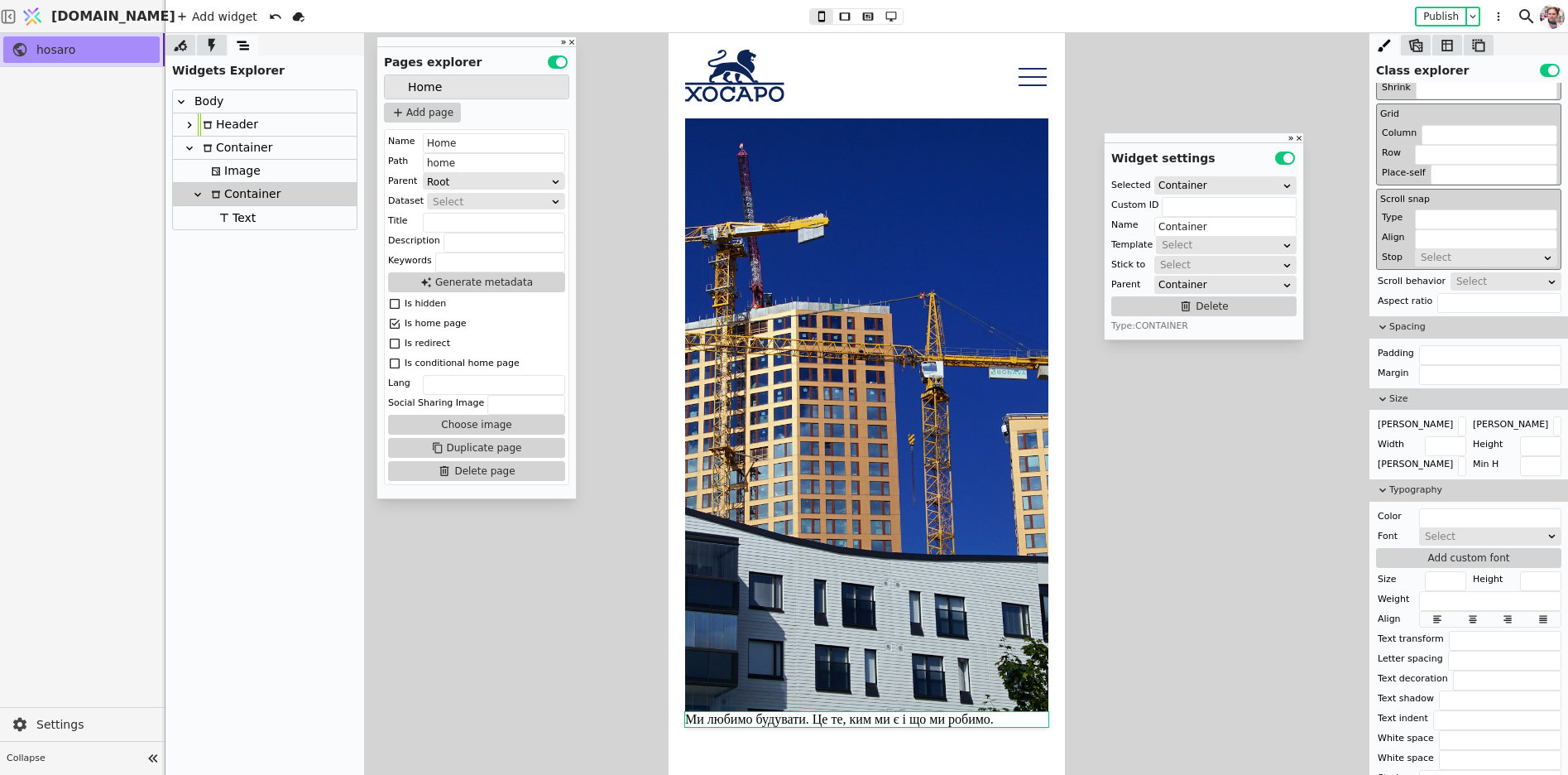
click at [291, 104] on div "Body" at bounding box center [265, 102] width 184 height 23
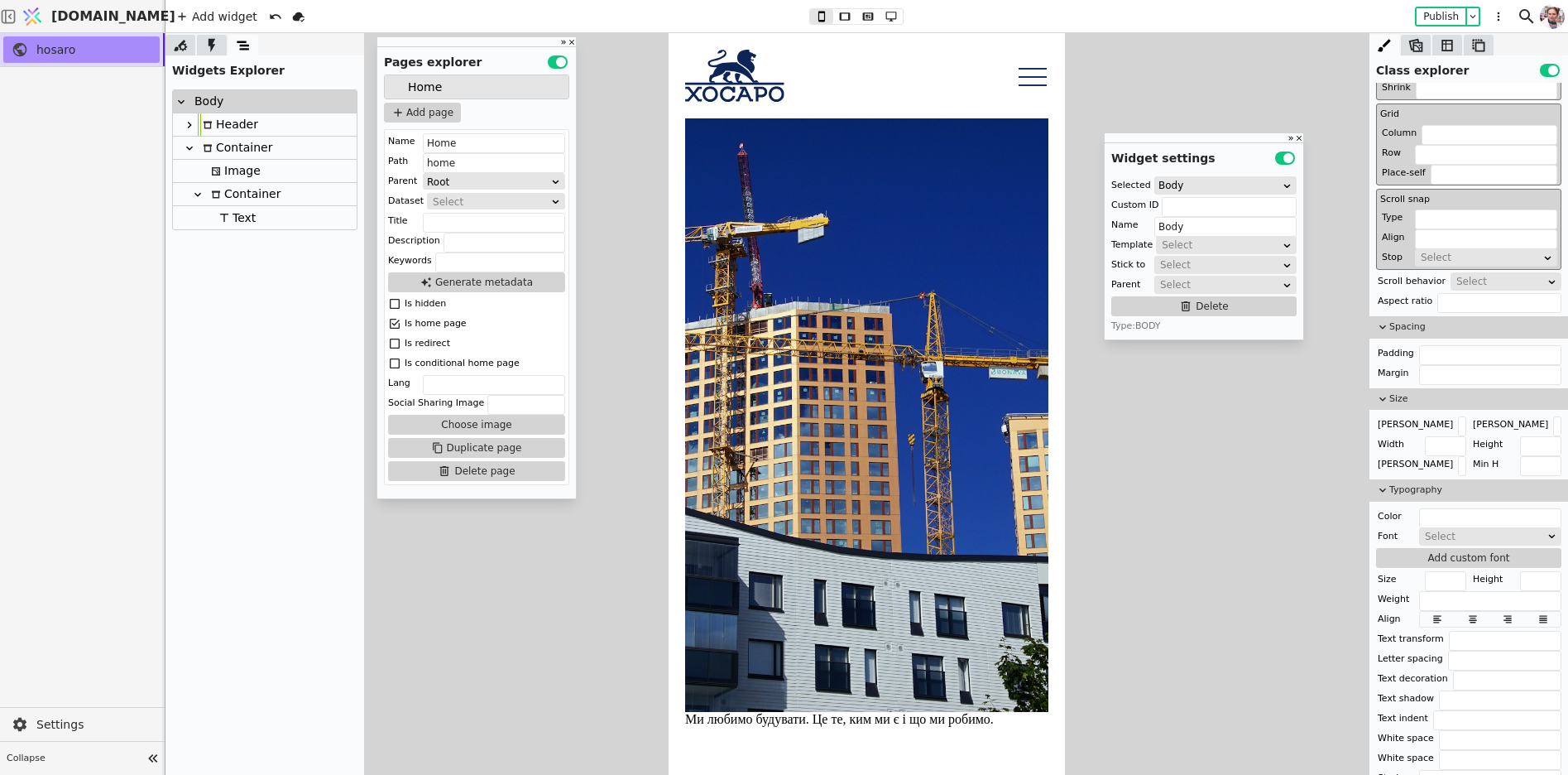
click at [1462, 528] on div "Select" at bounding box center [1484, 536] width 120 height 16
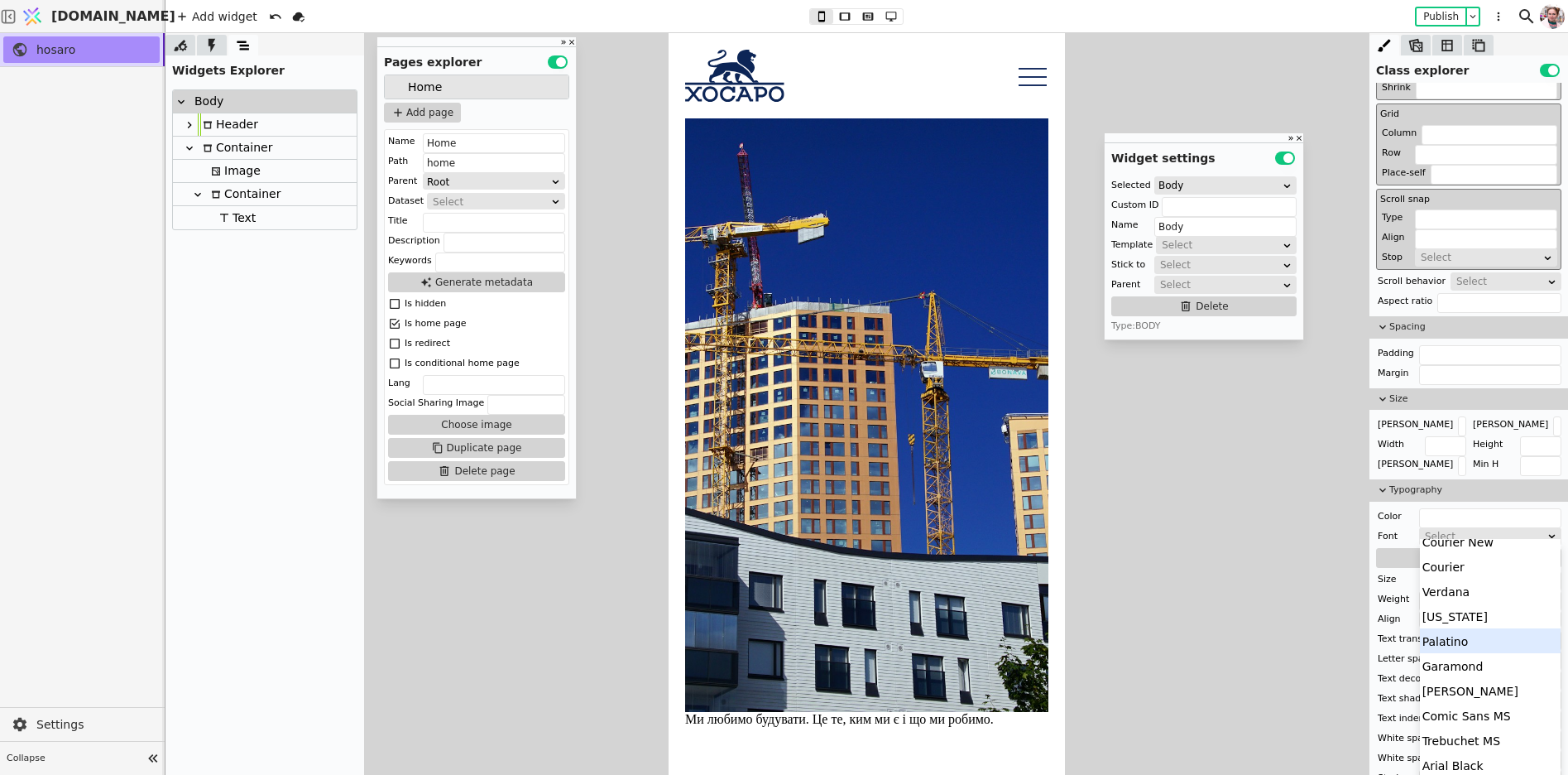
scroll to position [164, 0]
click at [1467, 734] on div "Arial Black" at bounding box center [1491, 732] width 141 height 25
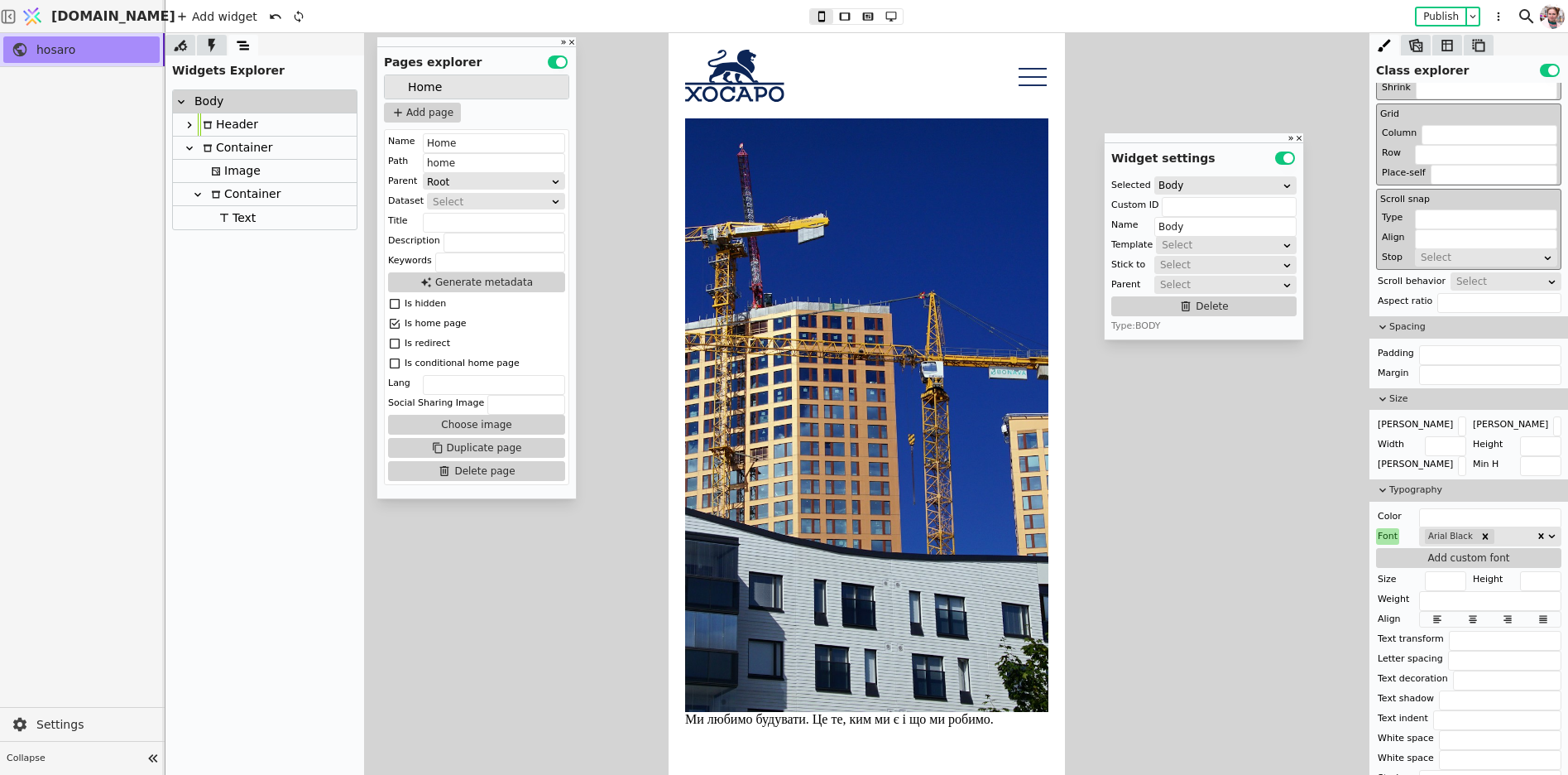
click at [1497, 532] on div "Arial Black" at bounding box center [1479, 536] width 112 height 18
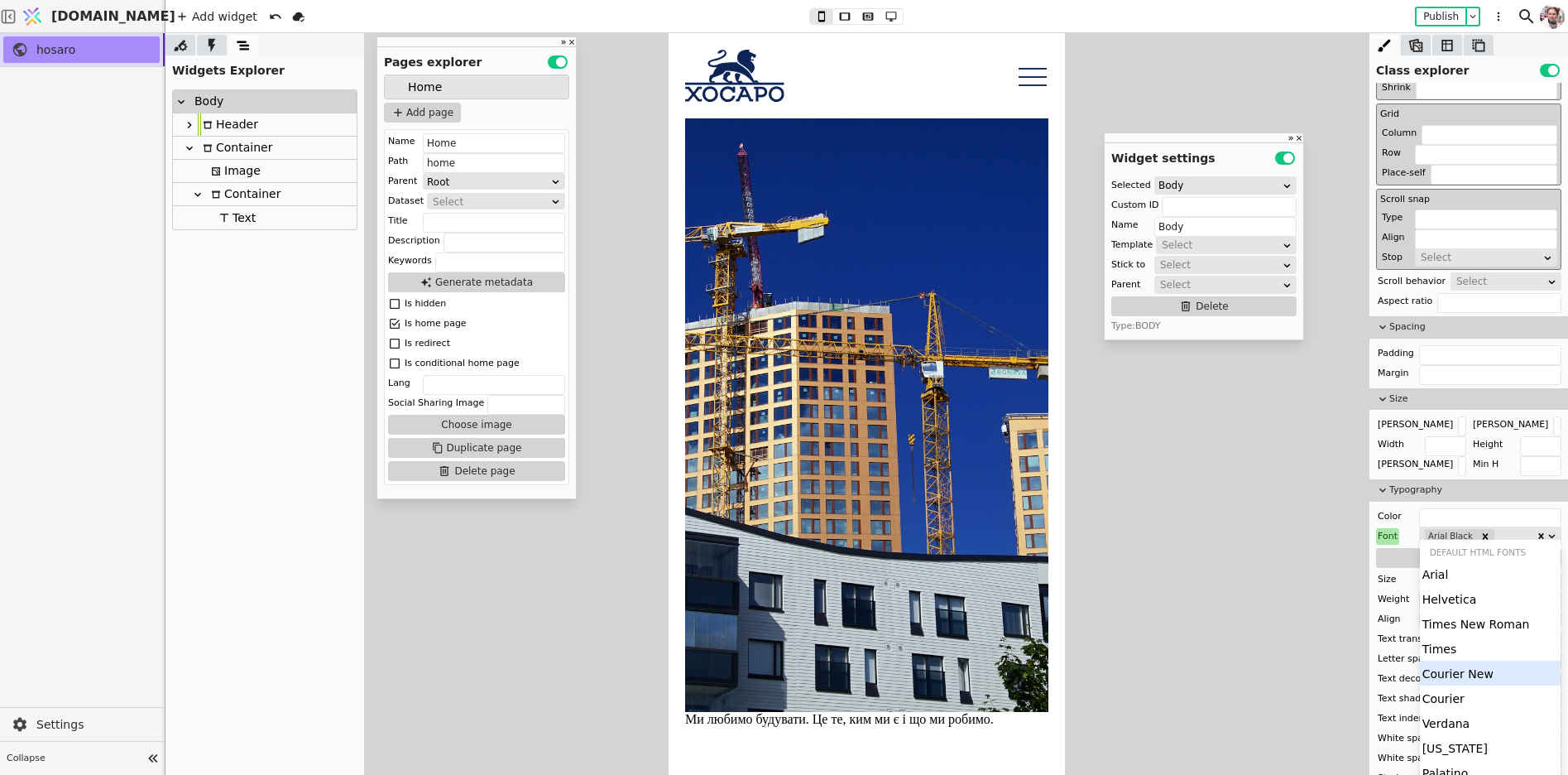
click at [1480, 679] on div "Courier New" at bounding box center [1491, 673] width 141 height 25
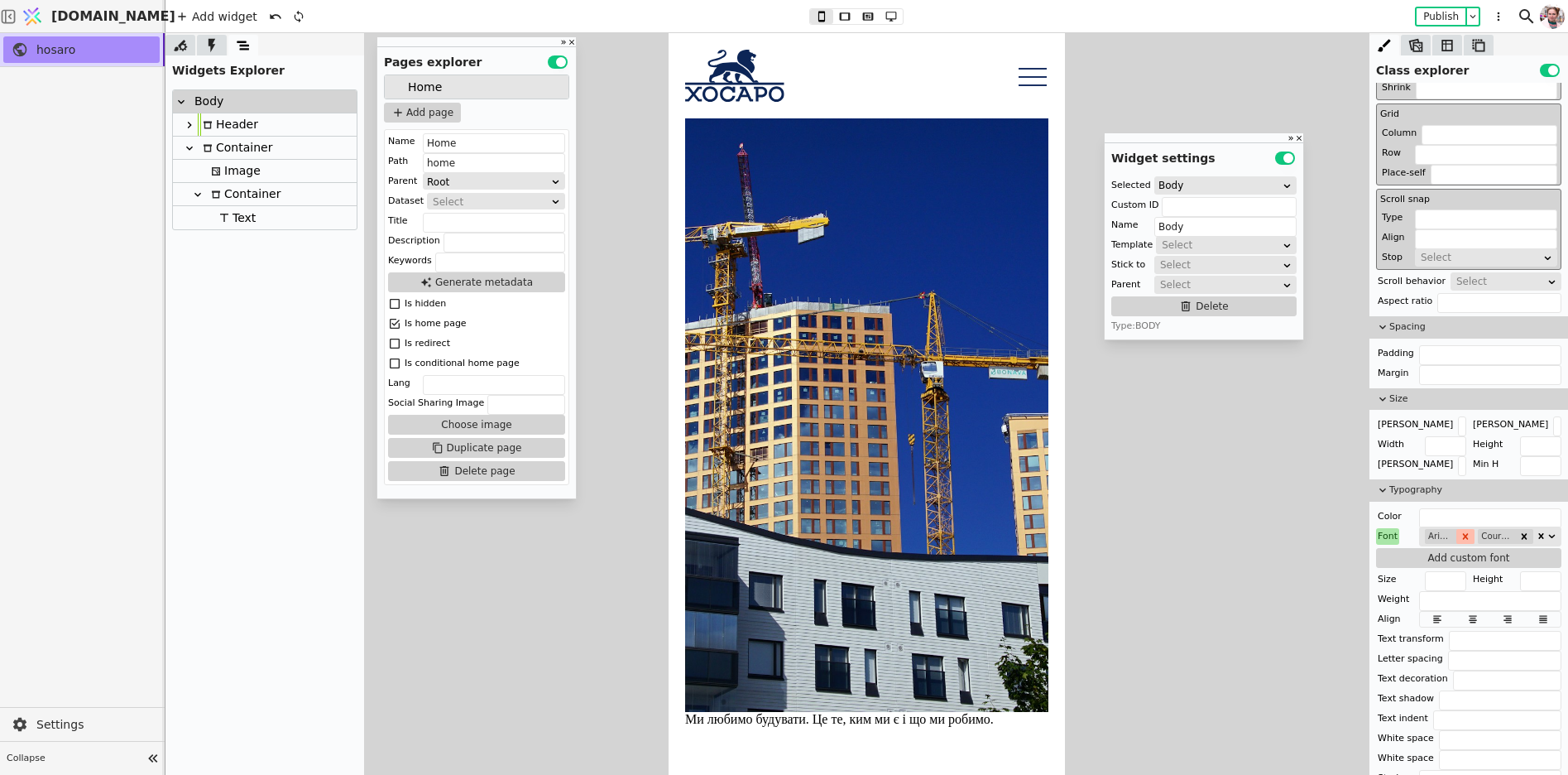
click at [1466, 533] on icon "Remove Arial Black" at bounding box center [1465, 536] width 6 height 6
click at [1490, 533] on icon "Remove Courier New" at bounding box center [1492, 536] width 6 height 6
click at [1392, 528] on div "Font" at bounding box center [1388, 536] width 23 height 16
click at [1392, 558] on button "Reset" at bounding box center [1389, 552] width 43 height 20
click at [230, 193] on div "Container" at bounding box center [243, 194] width 74 height 22
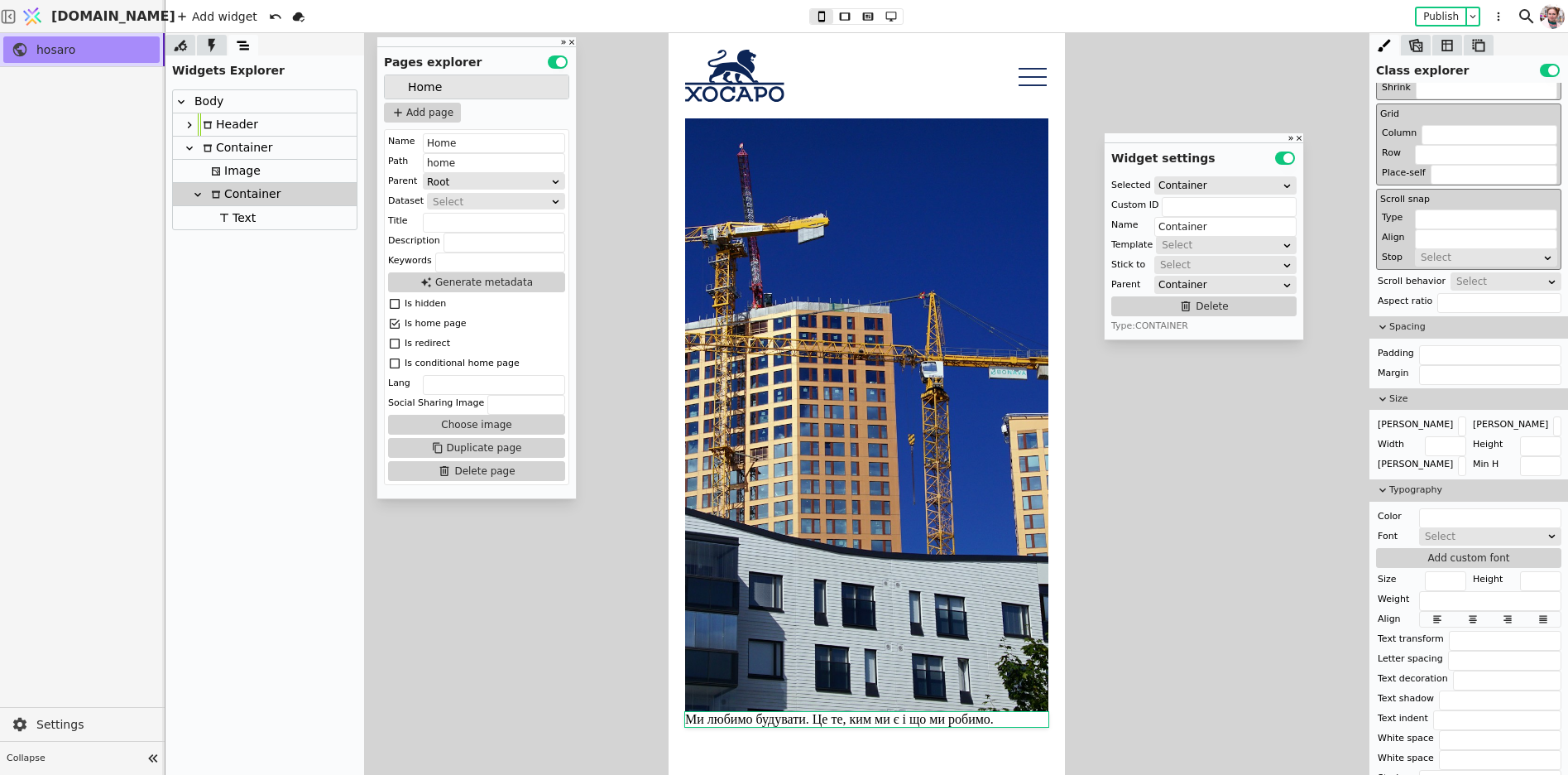
click at [217, 146] on div "Container" at bounding box center [235, 148] width 74 height 22
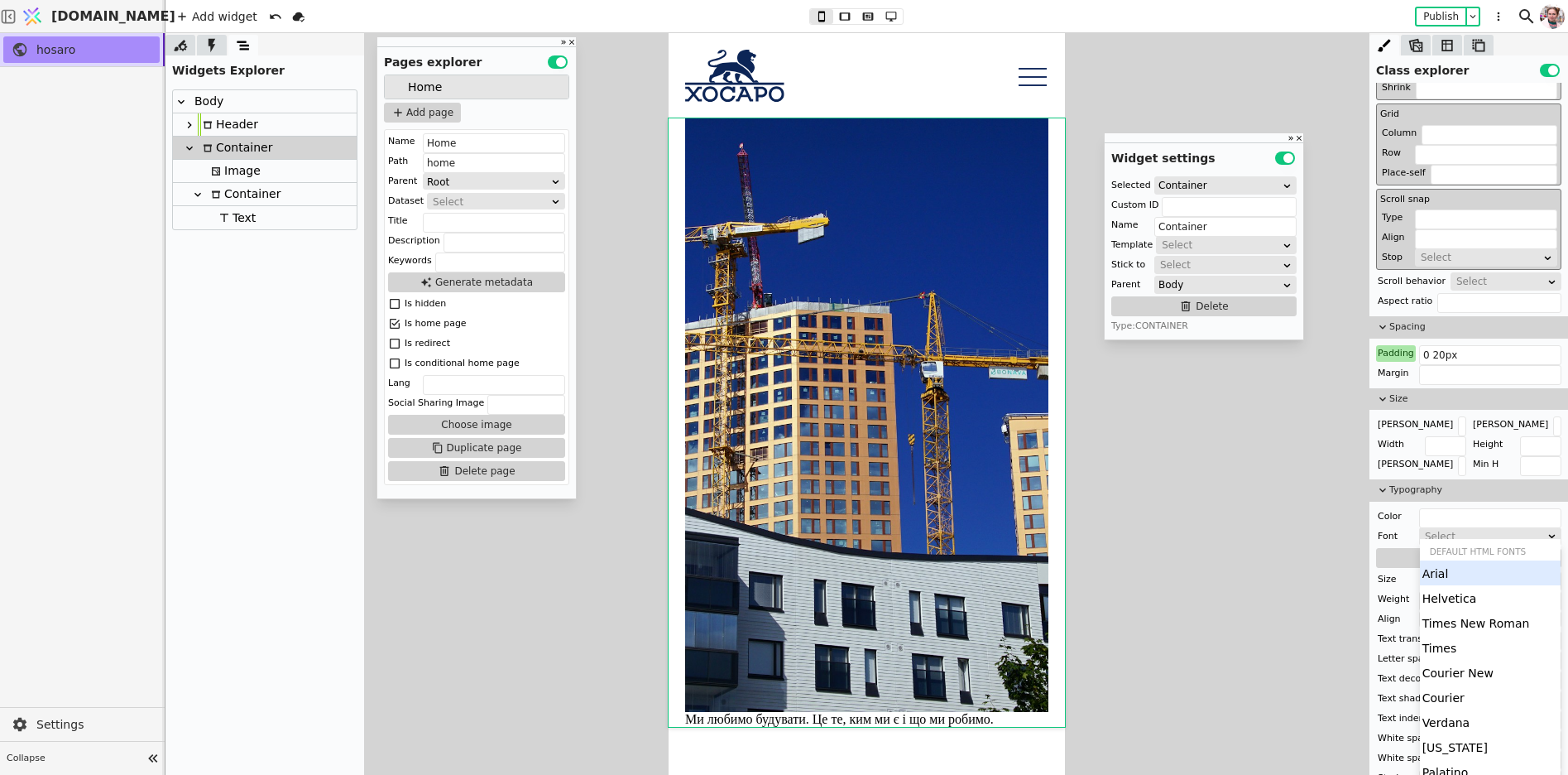
click at [1454, 532] on div "Select" at bounding box center [1484, 536] width 120 height 16
click at [1445, 655] on div "Times" at bounding box center [1491, 647] width 141 height 25
click at [1463, 533] on icon "Remove Times" at bounding box center [1465, 536] width 6 height 6
click at [1463, 529] on div "Select" at bounding box center [1484, 536] width 120 height 16
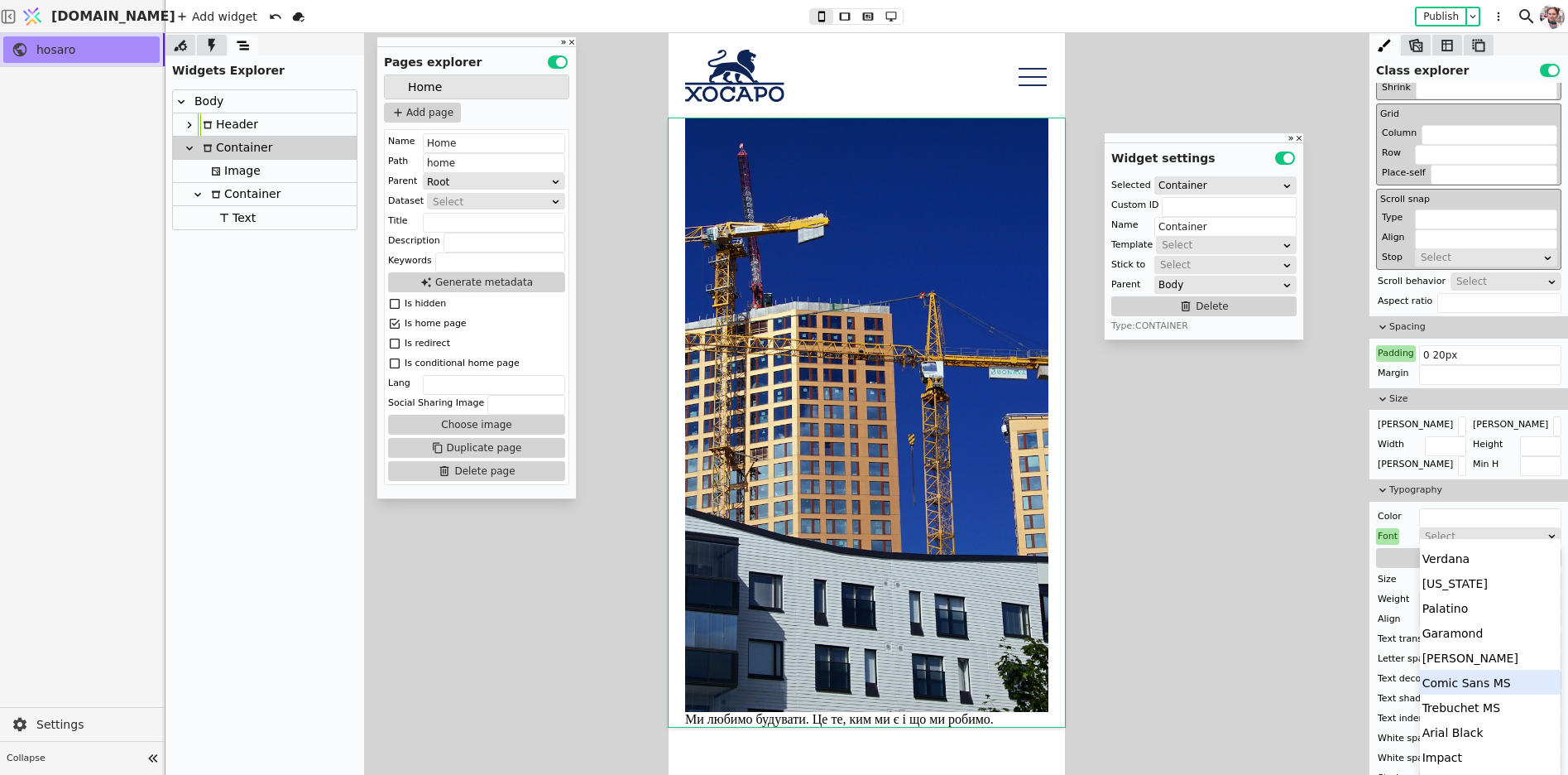
click at [1460, 690] on div "Comic Sans MS" at bounding box center [1491, 682] width 141 height 25
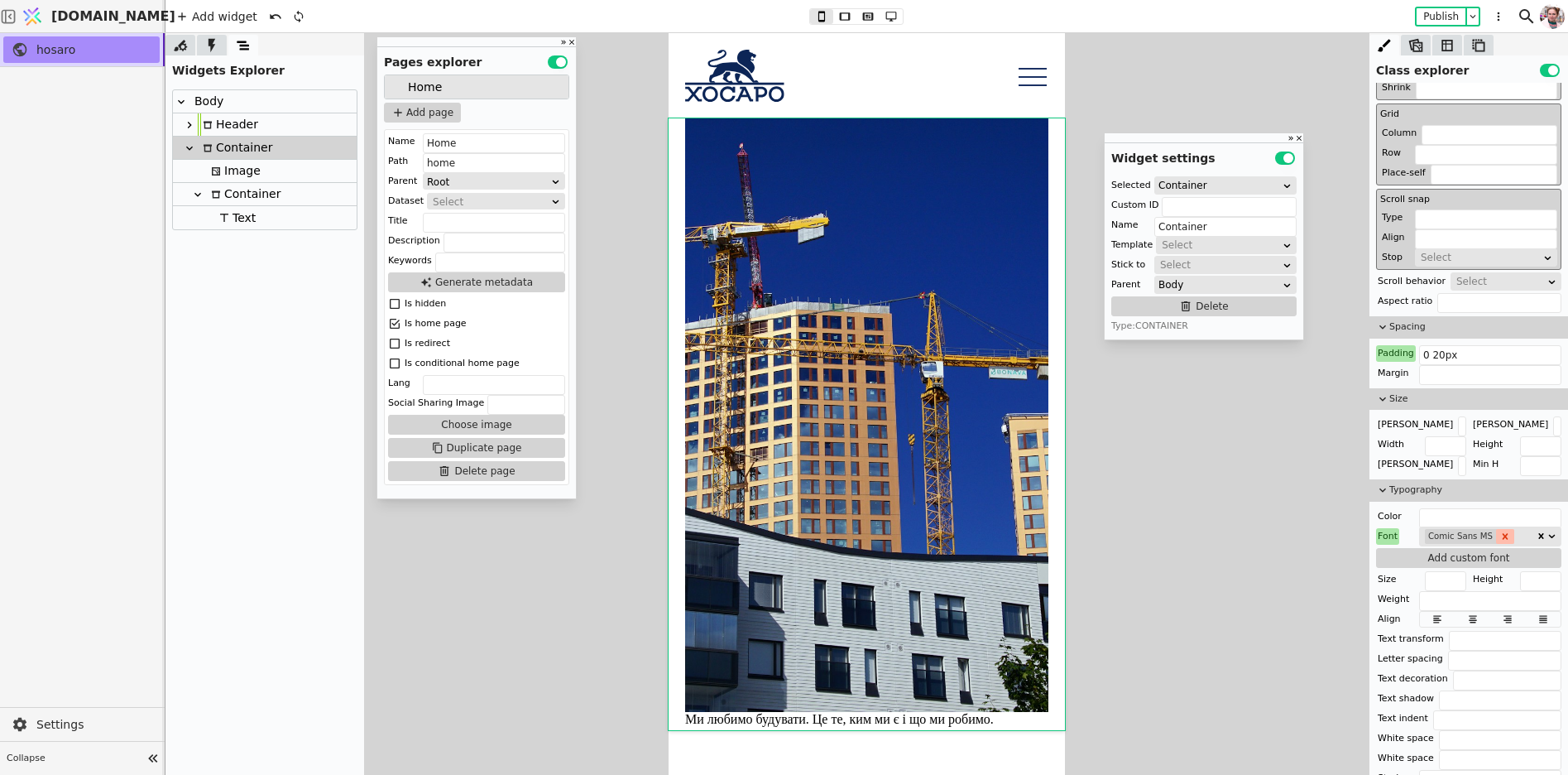
click at [1496, 530] on div "Remove Comic Sans MS" at bounding box center [1505, 536] width 18 height 15
click at [1496, 530] on div "Select" at bounding box center [1484, 536] width 120 height 16
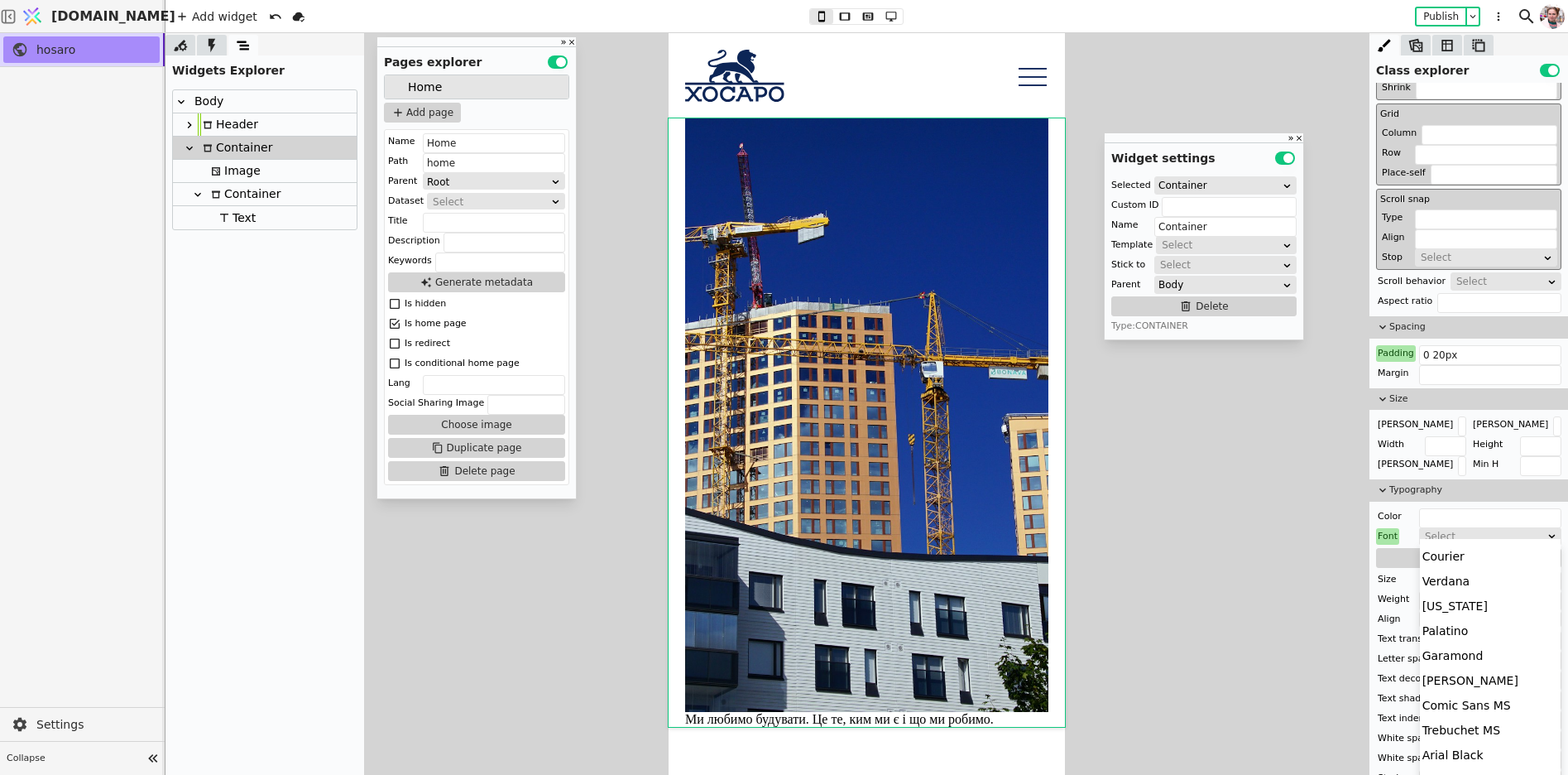
scroll to position [152, 0]
click at [1481, 665] on div "[PERSON_NAME]" at bounding box center [1491, 670] width 141 height 25
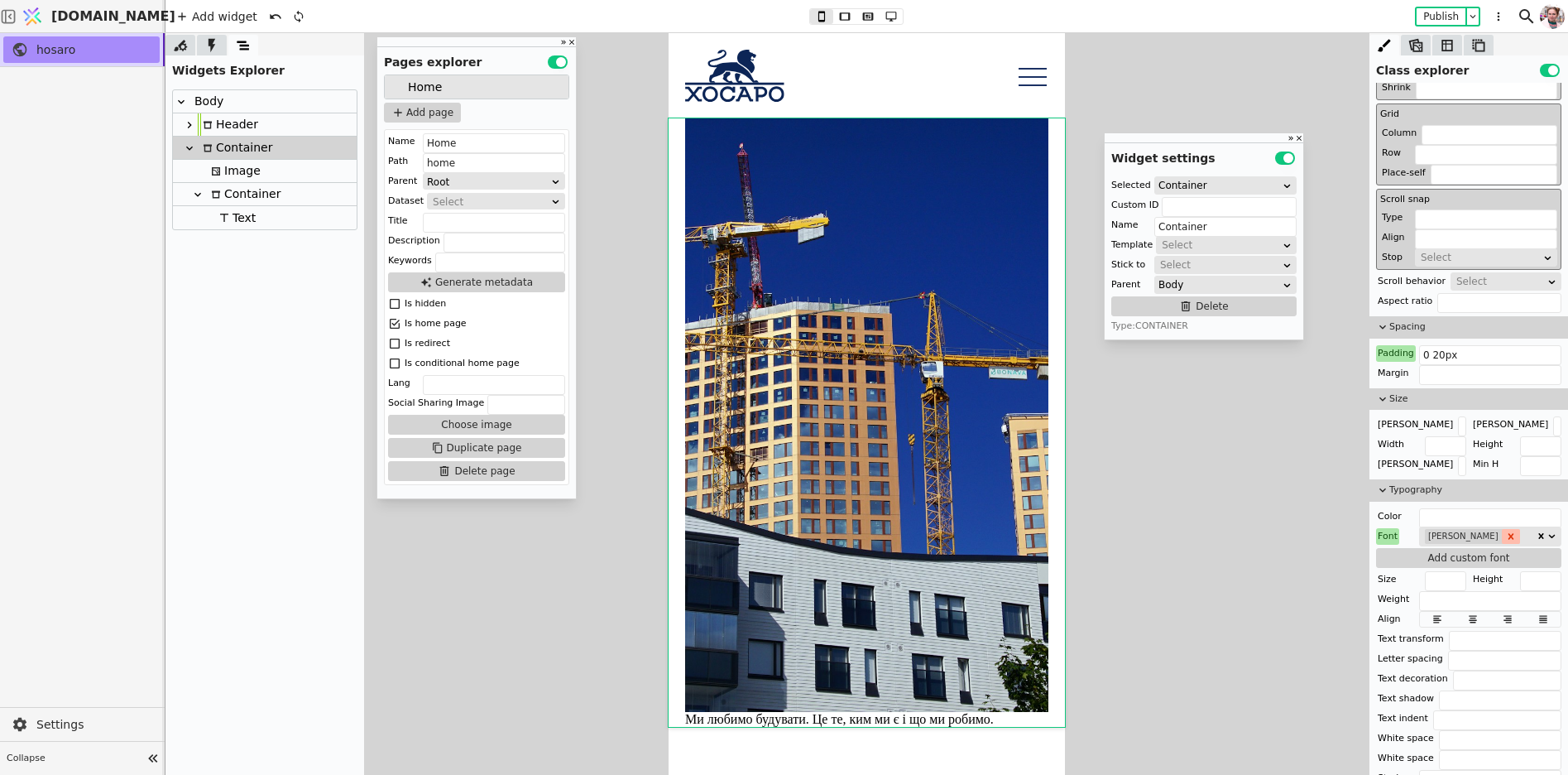
click at [1508, 533] on icon "Remove Bookman" at bounding box center [1510, 536] width 6 height 6
click at [1477, 529] on div "Select" at bounding box center [1484, 536] width 120 height 16
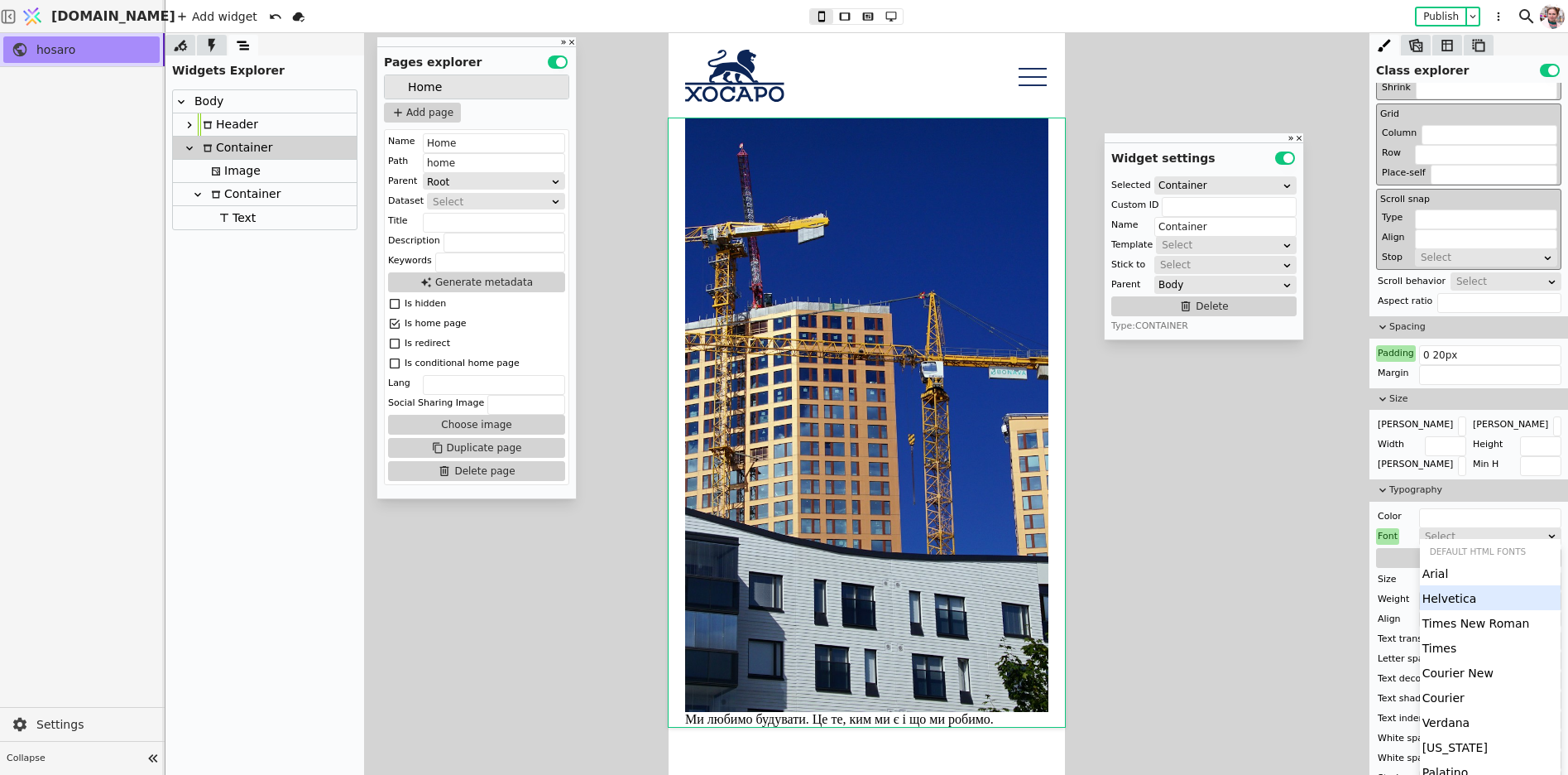
click at [1478, 598] on div "Helvetica" at bounding box center [1491, 597] width 141 height 25
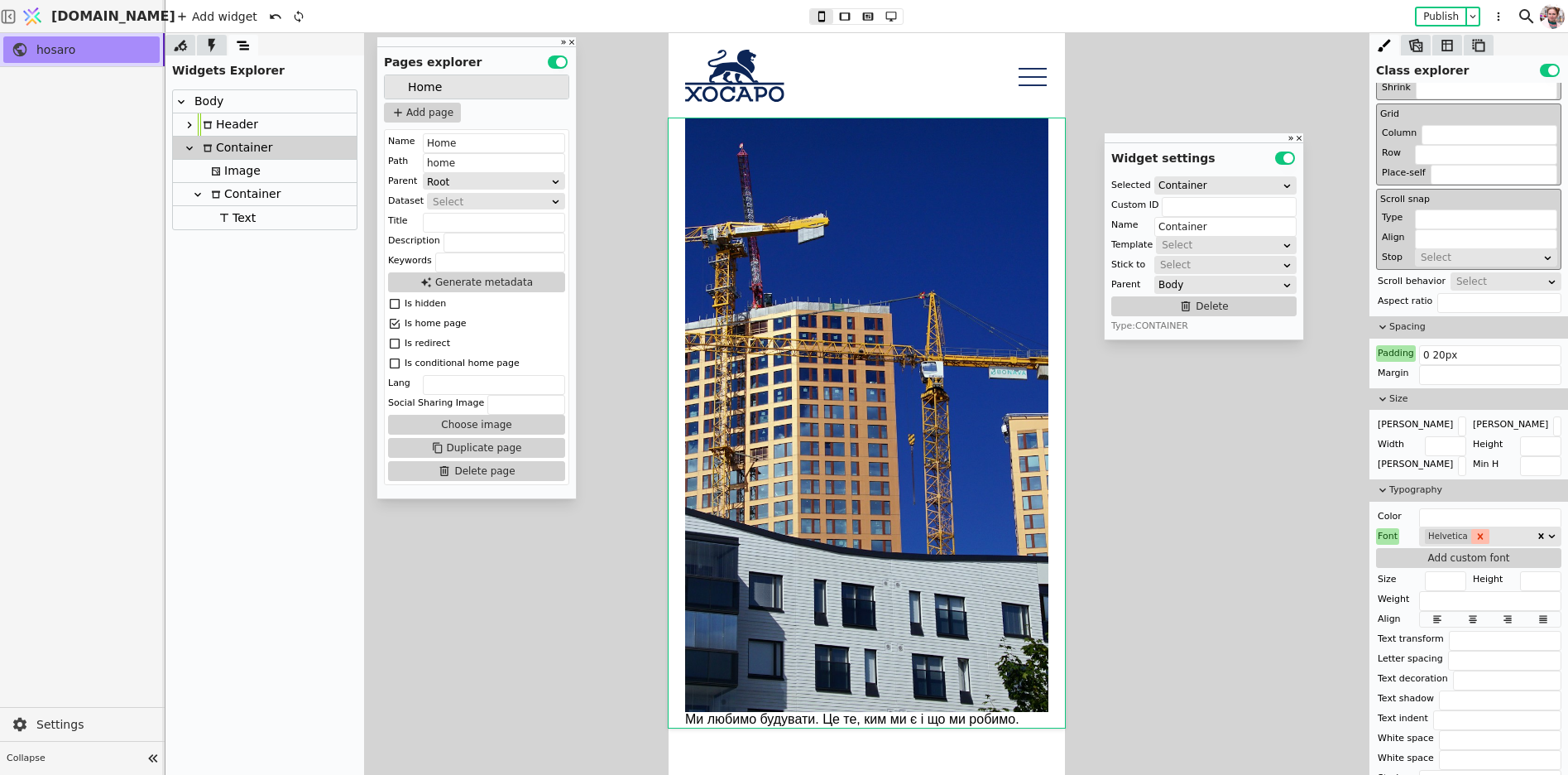
click at [1477, 533] on icon "Remove Helvetica" at bounding box center [1480, 536] width 6 height 6
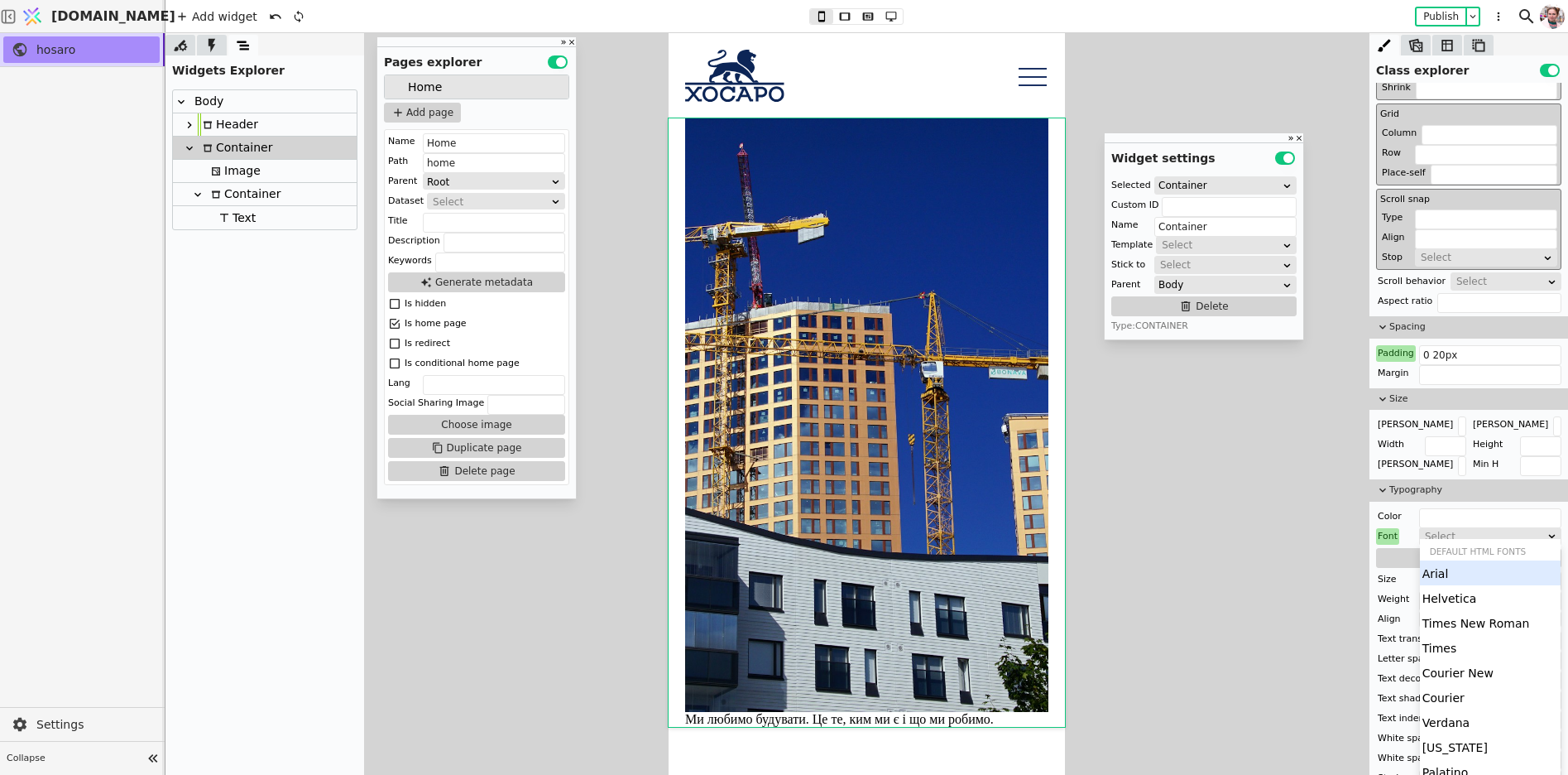
click at [1476, 529] on div "Select" at bounding box center [1484, 536] width 120 height 16
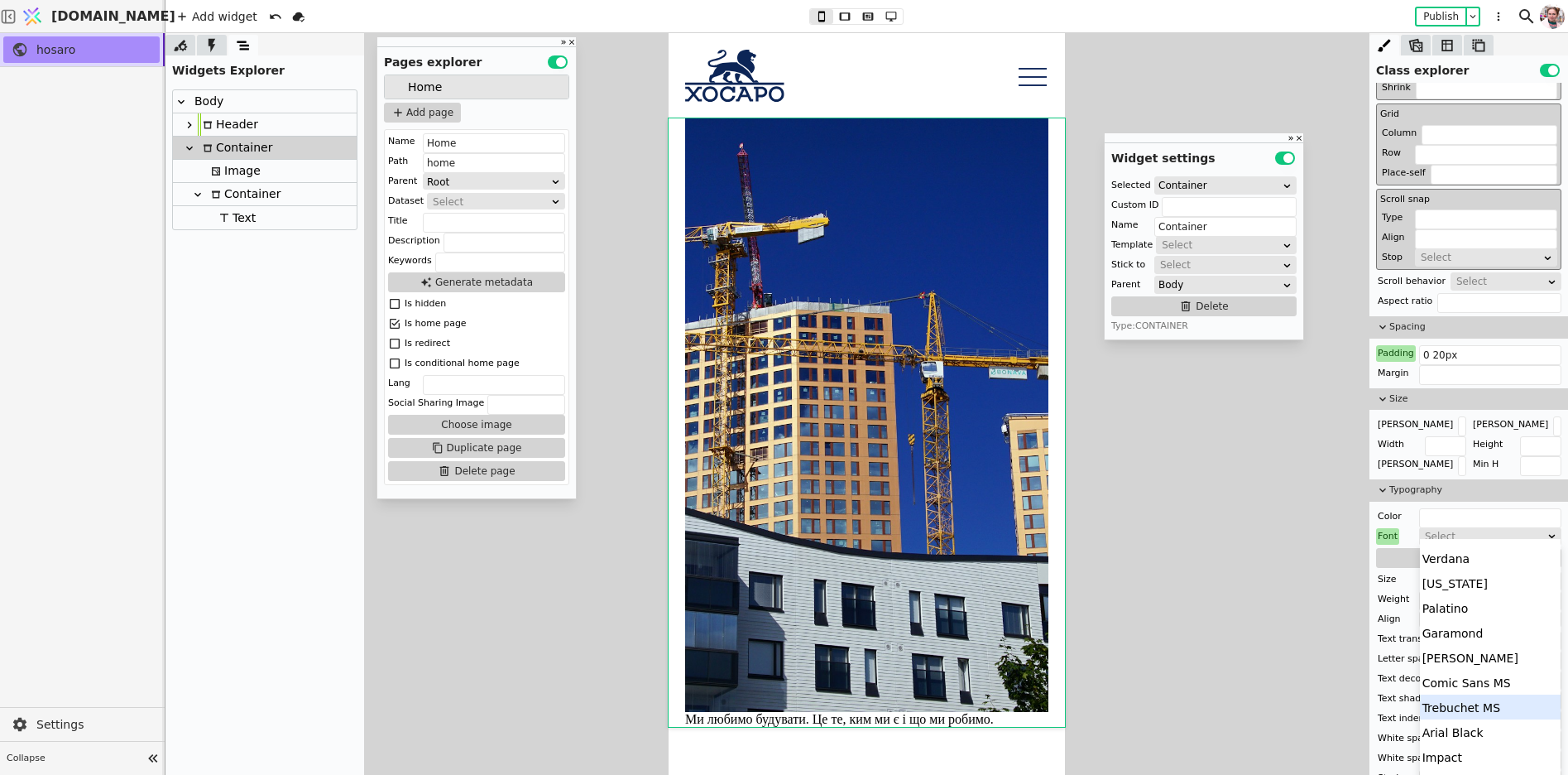
click at [1462, 708] on div "Trebuchet MS" at bounding box center [1491, 707] width 141 height 25
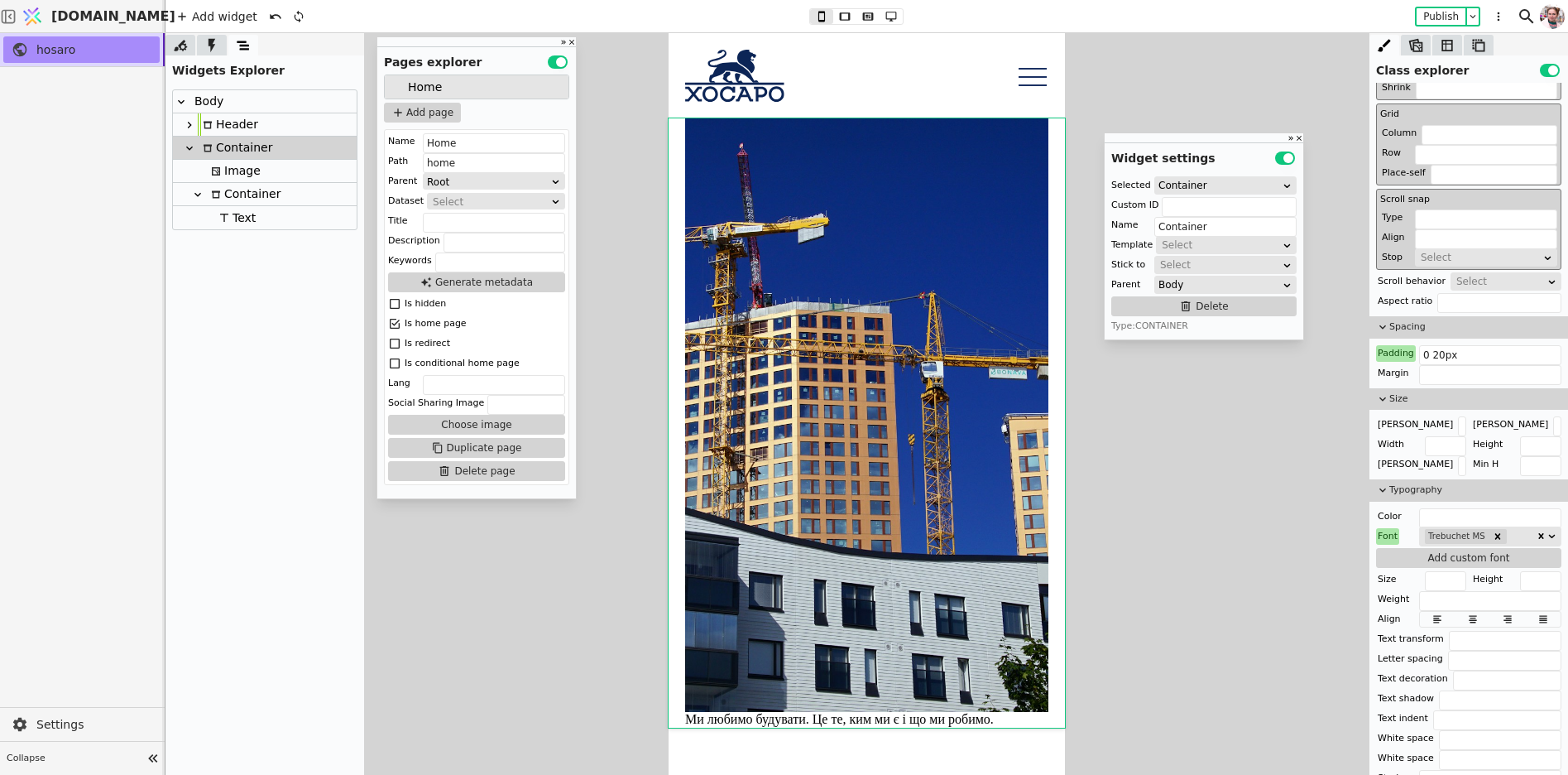
click at [785, 608] on img at bounding box center [866, 415] width 363 height 594
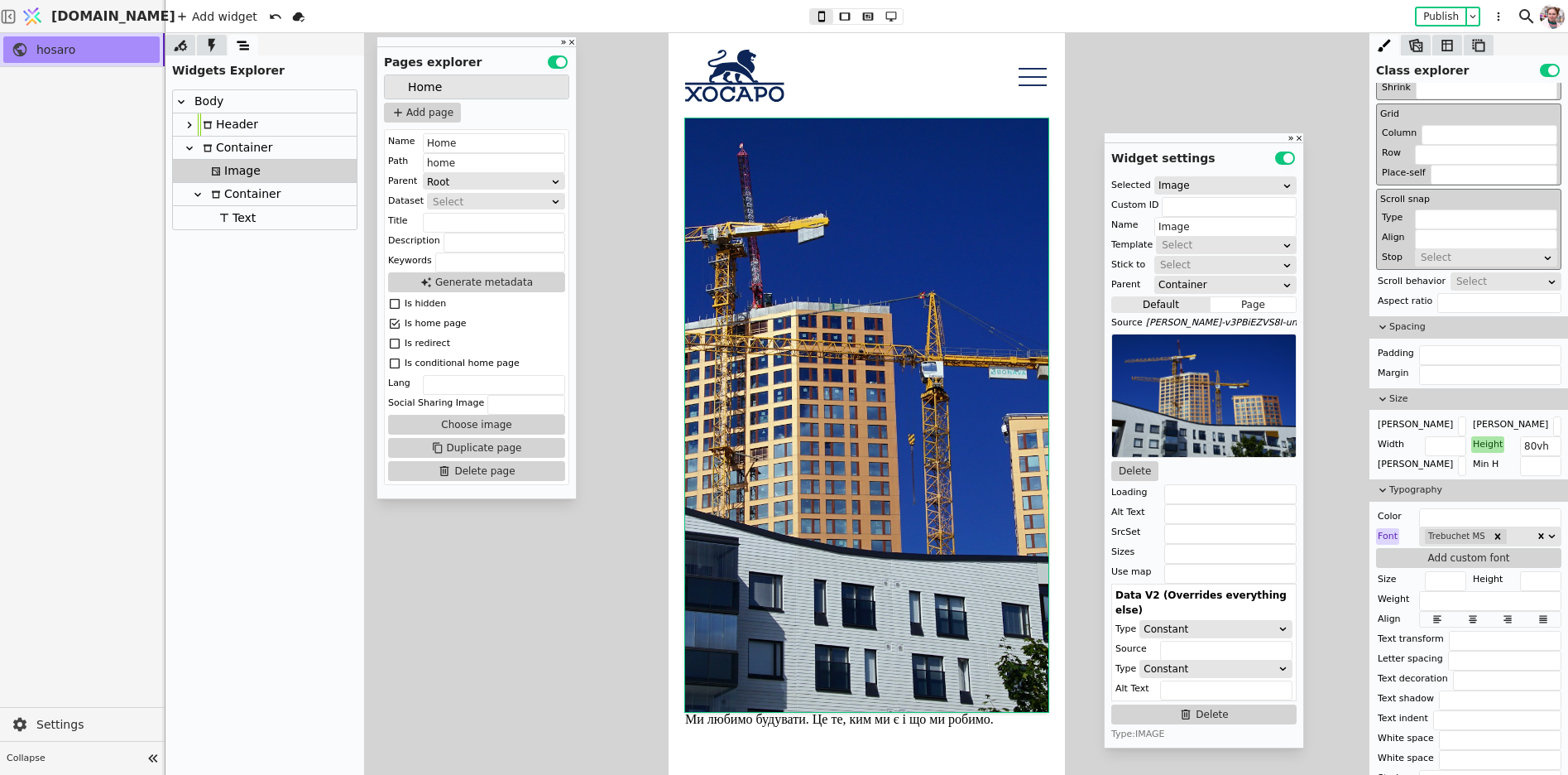
click at [240, 200] on div "Container" at bounding box center [243, 194] width 74 height 22
type input "Container"
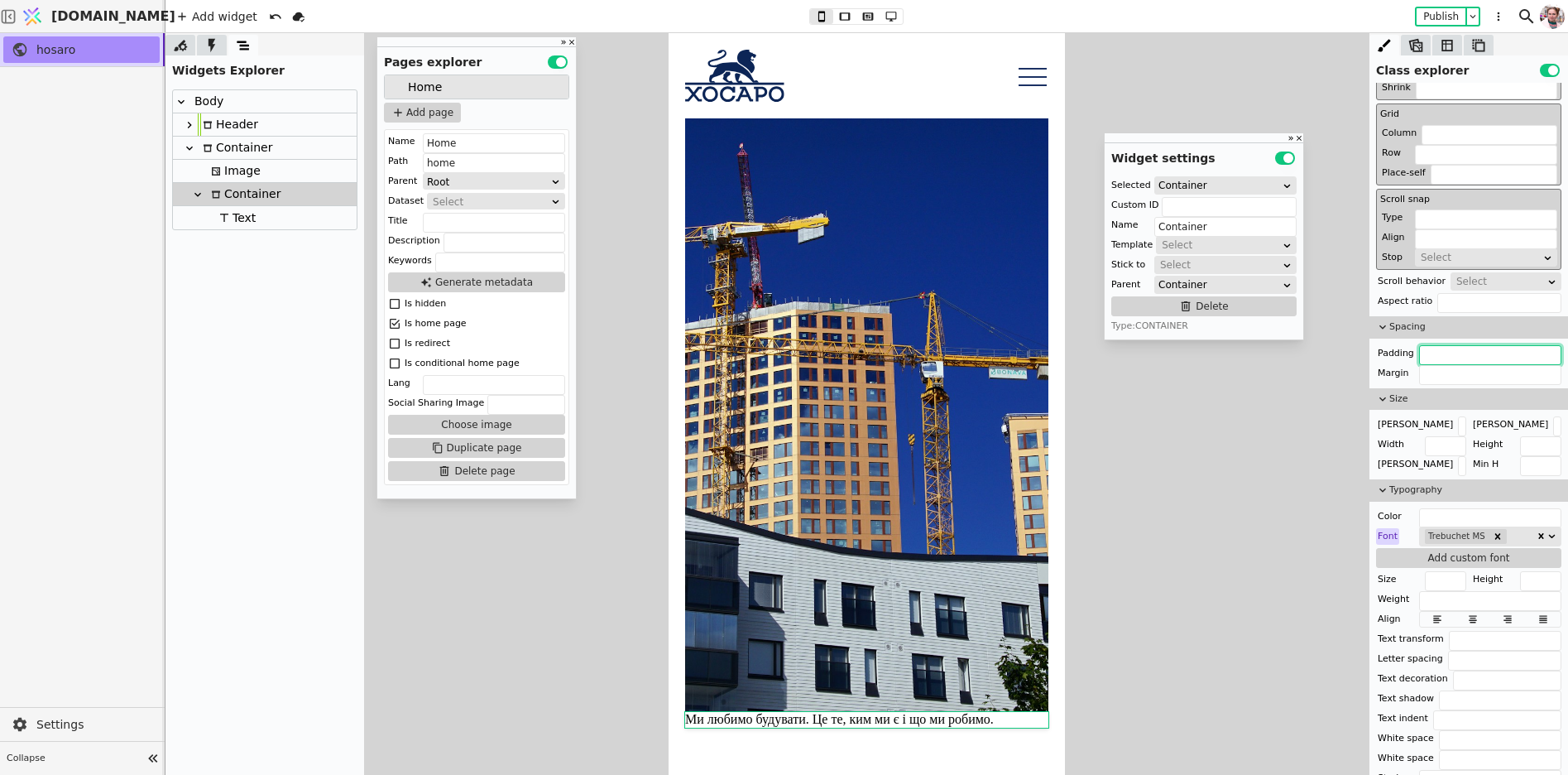
click at [1422, 349] on input "text" at bounding box center [1490, 355] width 142 height 20
type input "2"
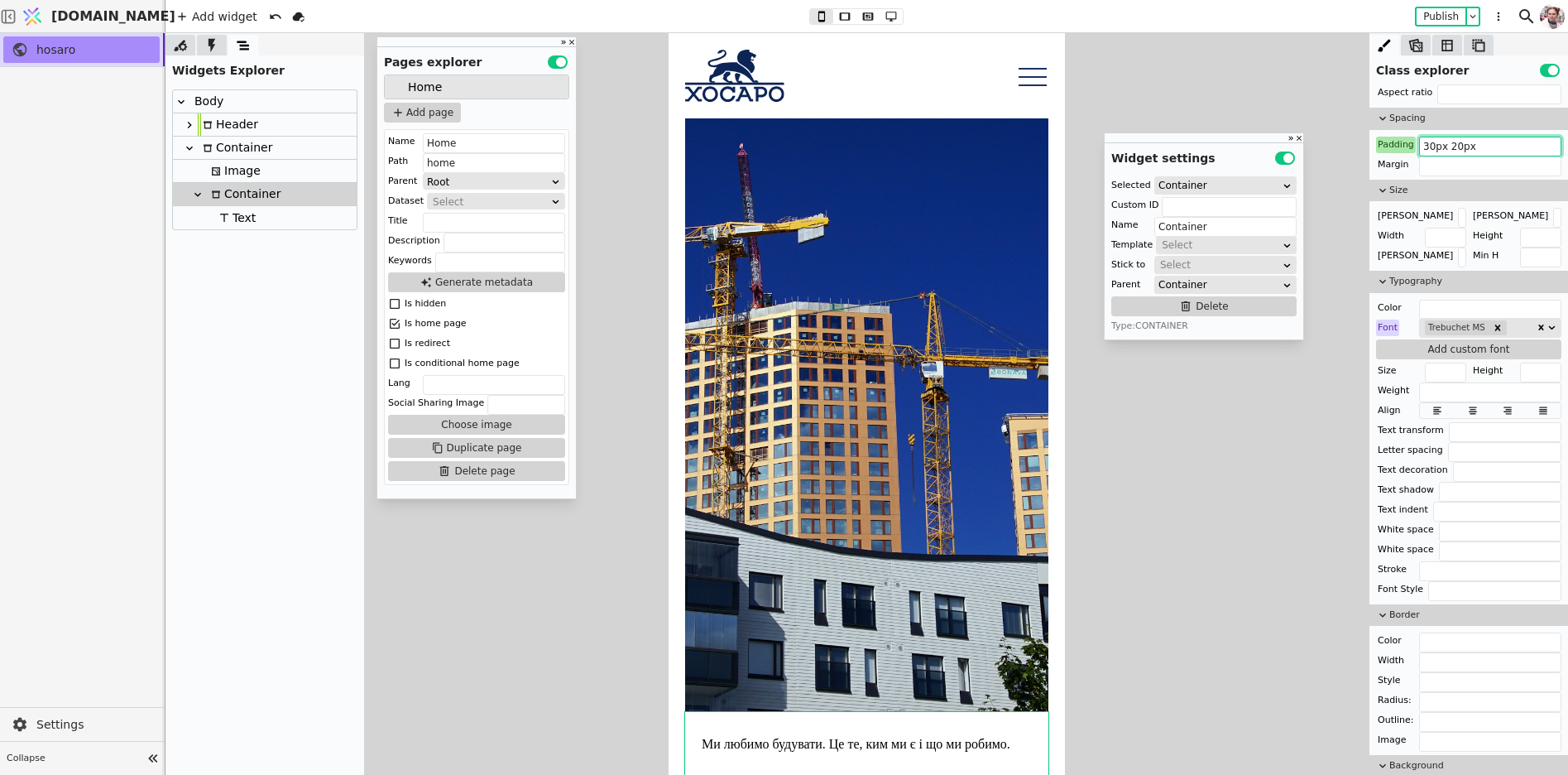
scroll to position [621, 0]
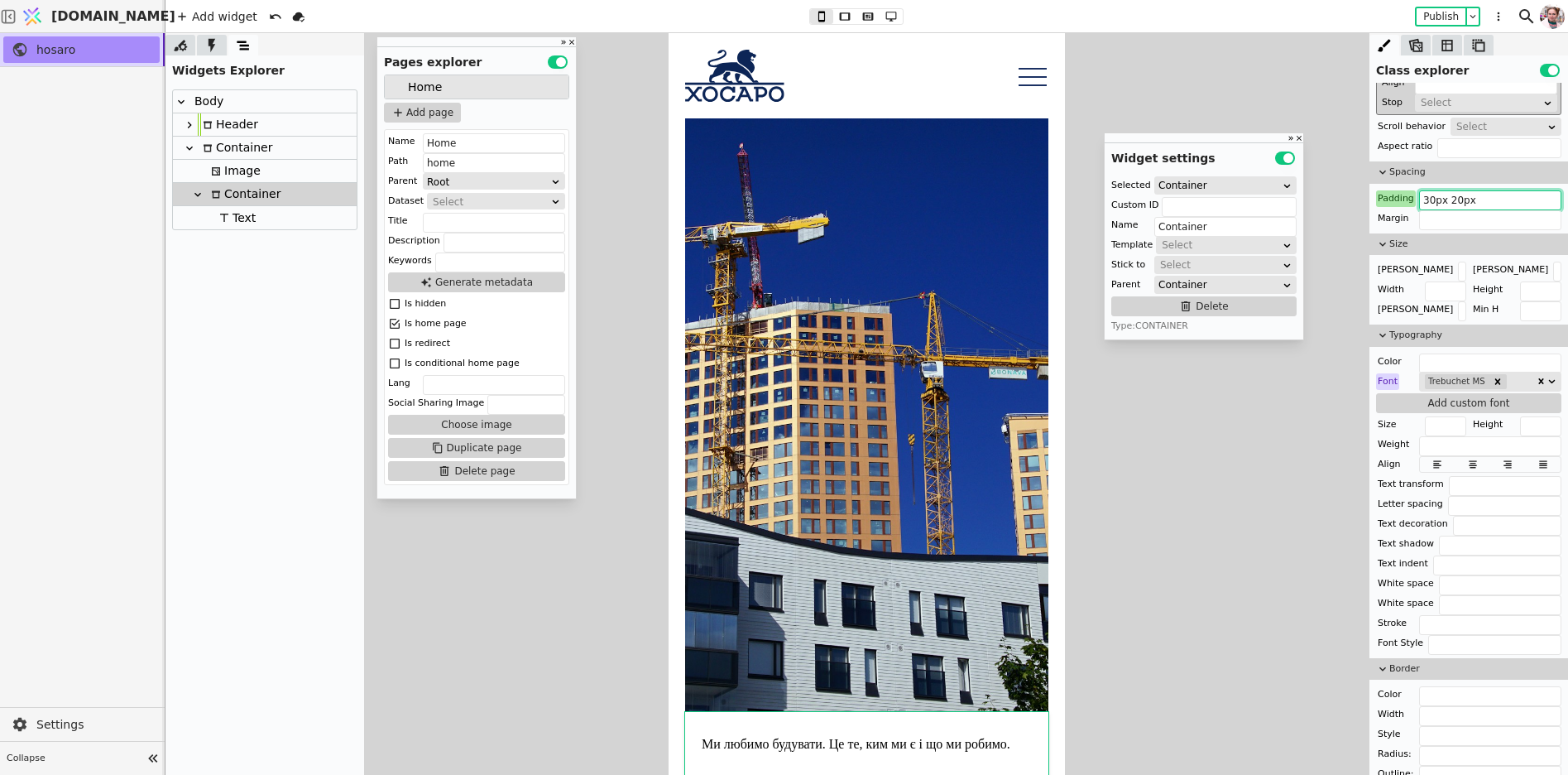
type input "30px 20px"
click at [682, 274] on div "Ми любимо будувати. Це те, ким ми є і що ми робимо." at bounding box center [867, 447] width 397 height 658
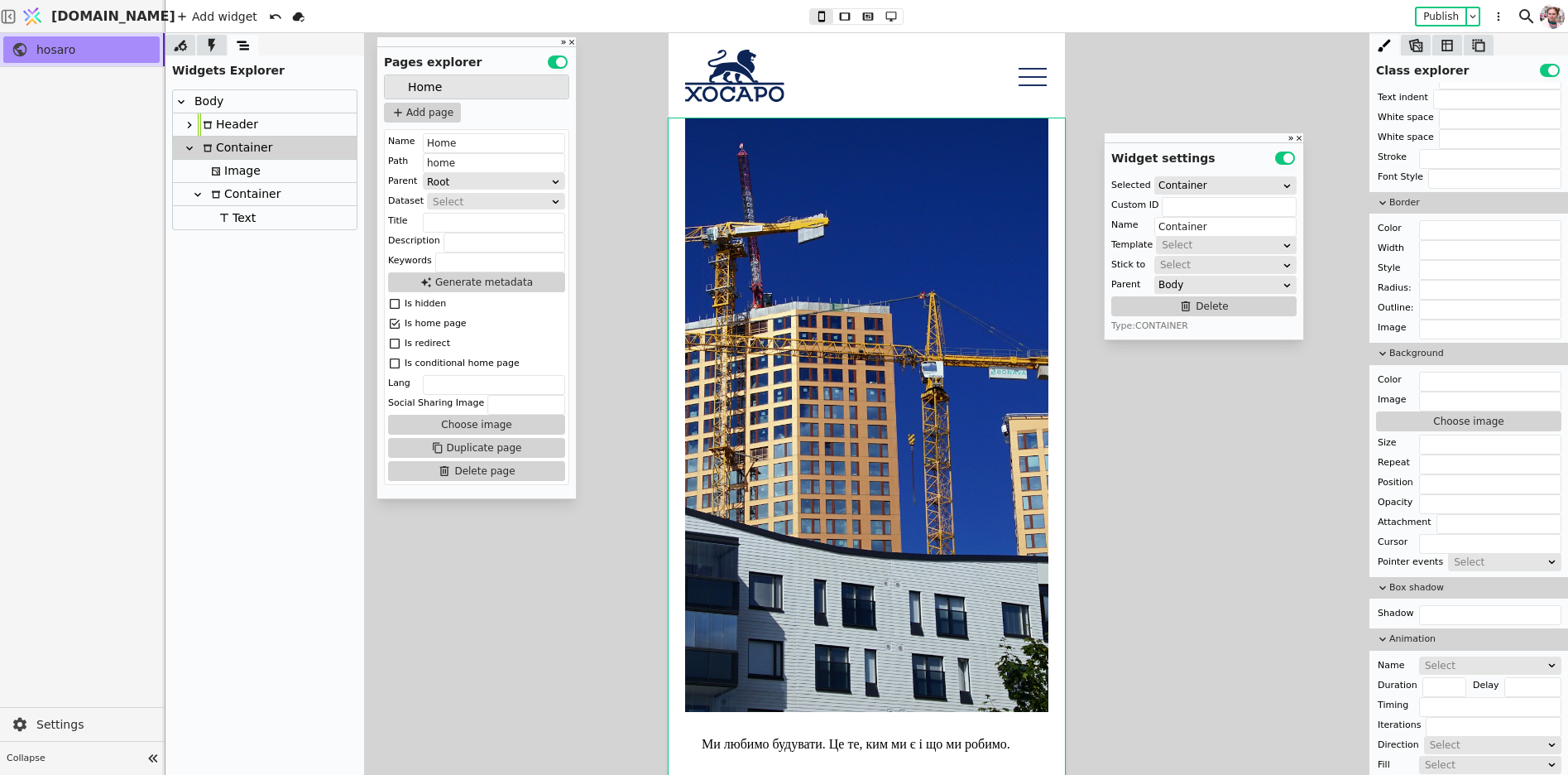
scroll to position [1092, 0]
click at [254, 101] on div "Body" at bounding box center [265, 102] width 184 height 23
type input "Body"
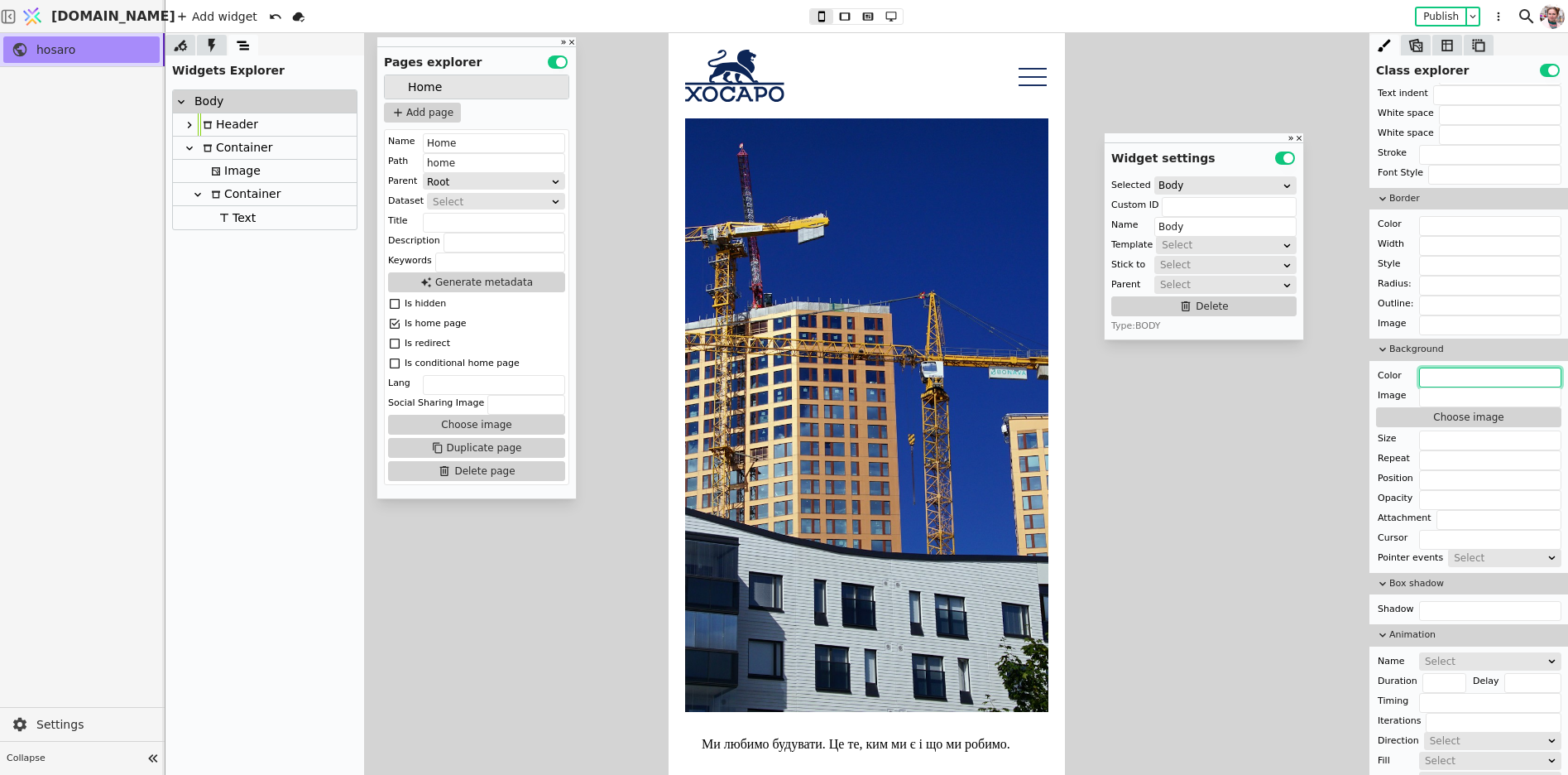
click at [1439, 368] on input "text" at bounding box center [1490, 377] width 142 height 20
paste input "#F0EBE5"
type input "#F0EBE5"
click at [1401, 369] on div "Color" at bounding box center [1390, 375] width 28 height 16
click at [1387, 377] on div "Reset" at bounding box center [1389, 391] width 51 height 28
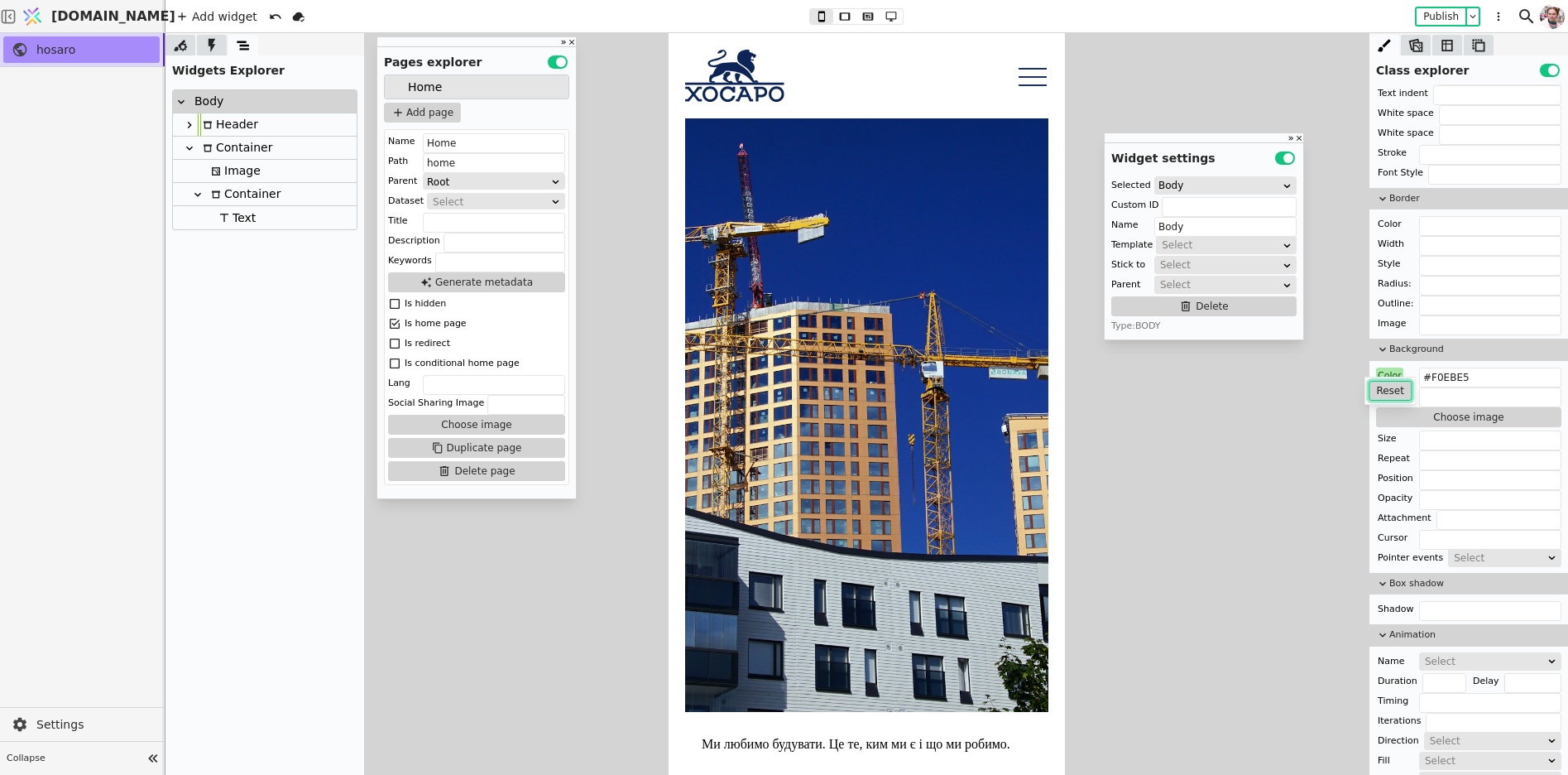
click at [1390, 388] on button "Reset" at bounding box center [1390, 390] width 43 height 20
click at [222, 111] on div "Add container" at bounding box center [254, 116] width 76 height 20
type input "Container"
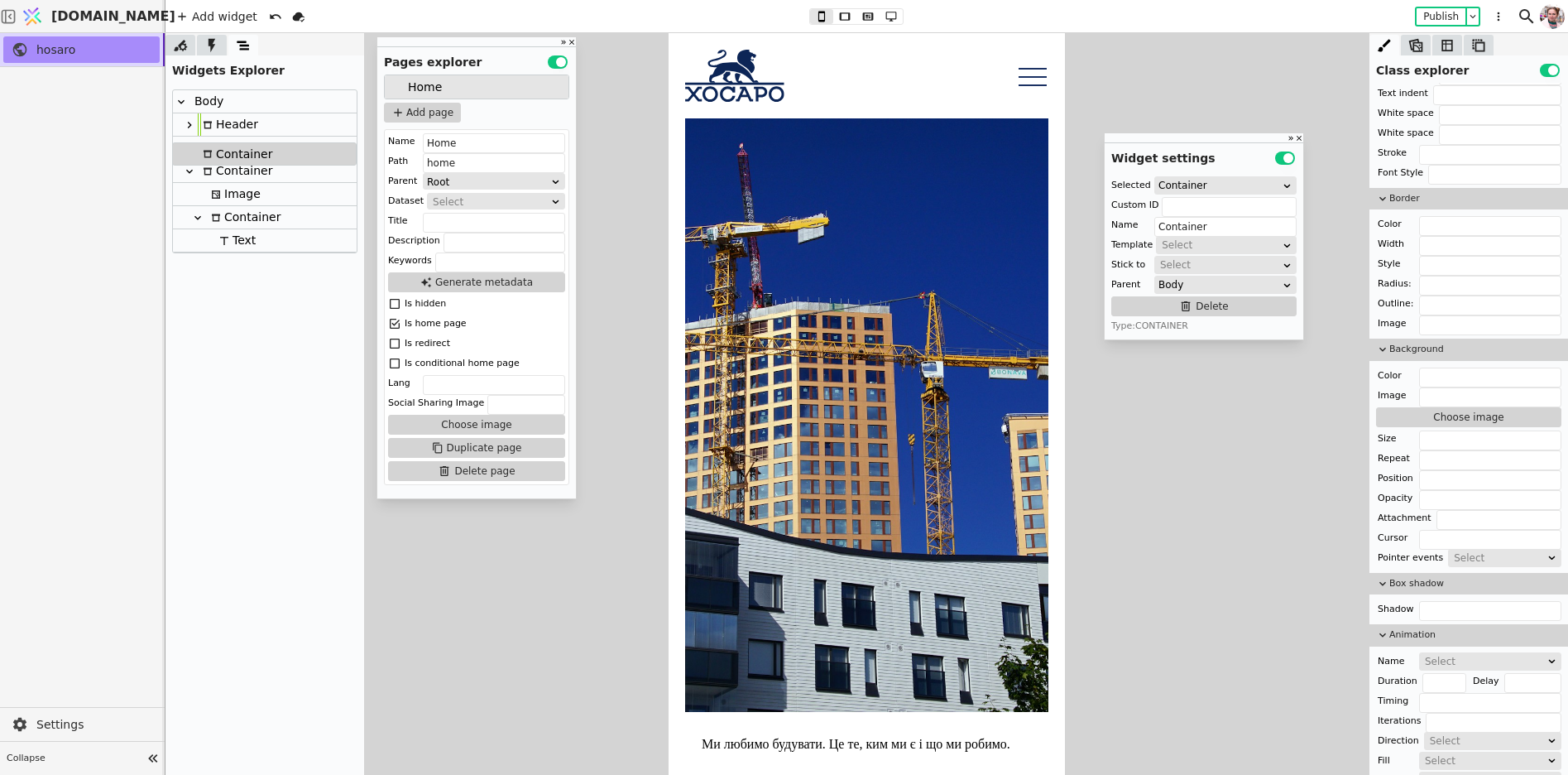
drag, startPoint x: 210, startPoint y: 243, endPoint x: 209, endPoint y: 152, distance: 91.0
click at [209, 152] on div "Body Header Container Image Container Text Container" at bounding box center [265, 172] width 184 height 162
click at [194, 168] on icon at bounding box center [189, 171] width 13 height 13
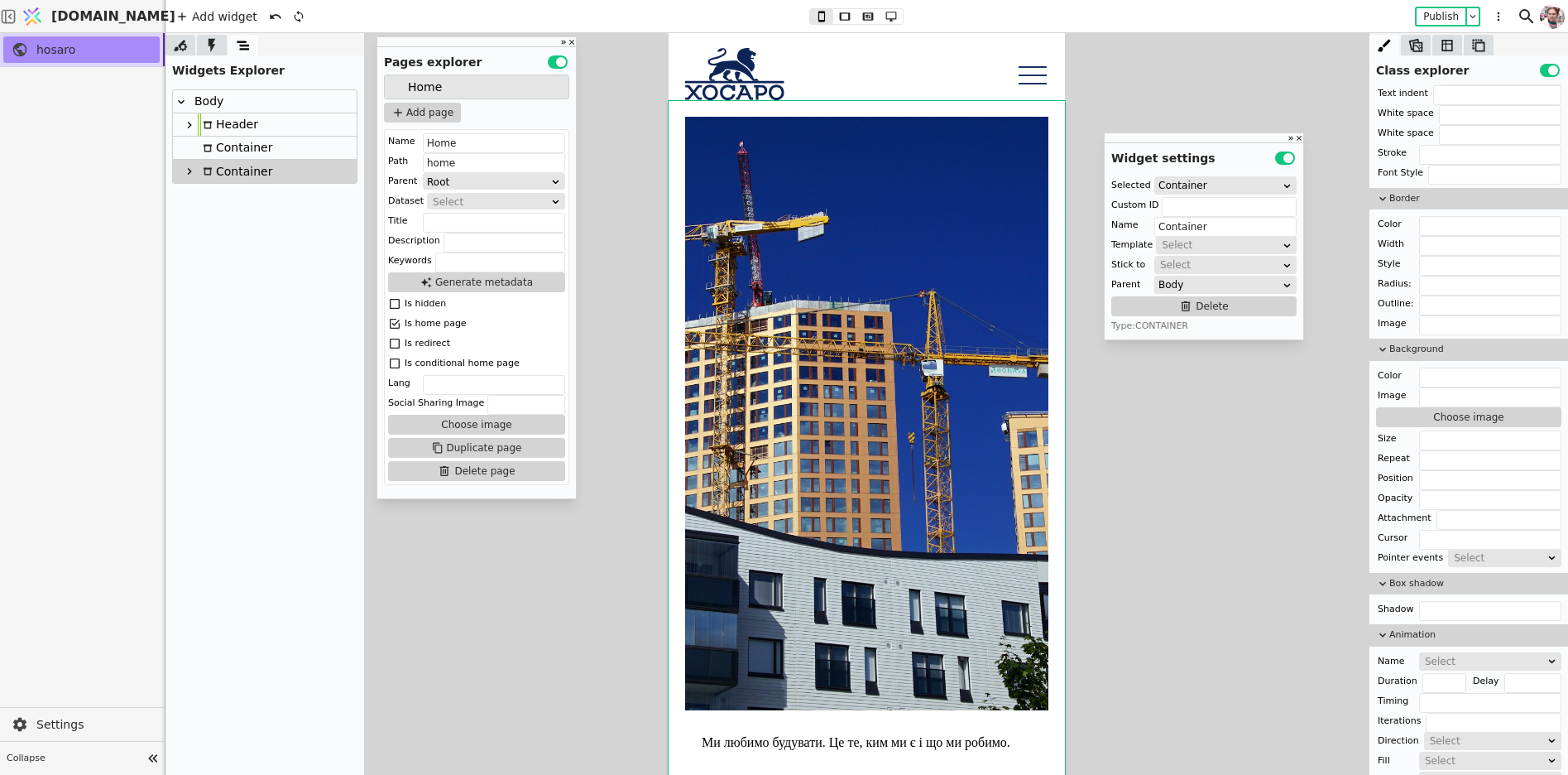
scroll to position [17, 0]
drag, startPoint x: 217, startPoint y: 173, endPoint x: 221, endPoint y: 161, distance: 12.6
click at [221, 161] on div "Body Header Container Container" at bounding box center [265, 136] width 184 height 92
drag, startPoint x: 216, startPoint y: 148, endPoint x: 216, endPoint y: 123, distance: 25.0
click at [216, 123] on div "Body Header Container" at bounding box center [265, 125] width 184 height 70
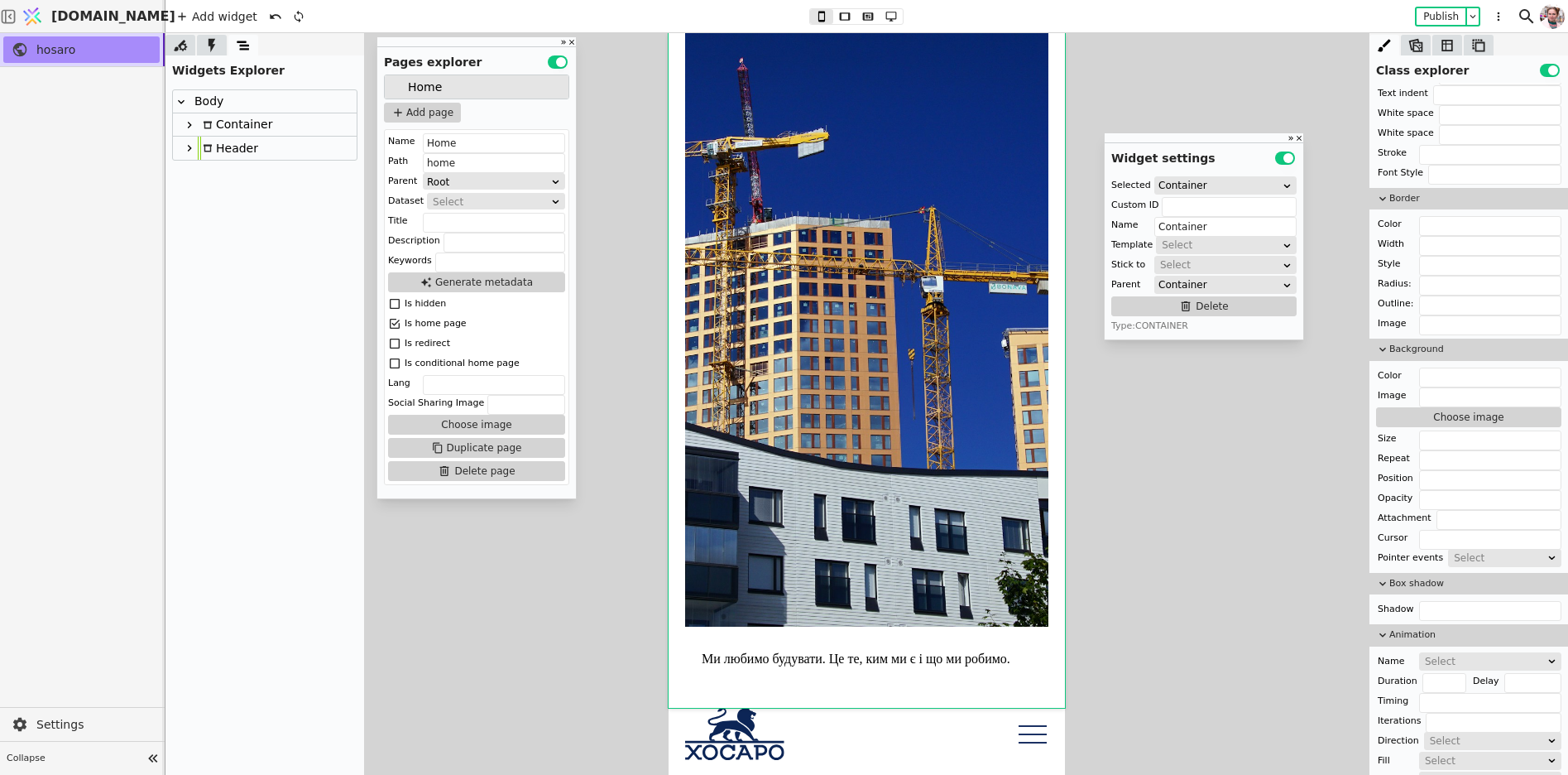
scroll to position [0, 0]
drag, startPoint x: 215, startPoint y: 147, endPoint x: 216, endPoint y: 134, distance: 13.0
click at [216, 134] on div "Body Container Header" at bounding box center [265, 125] width 184 height 70
click at [191, 126] on icon at bounding box center [189, 124] width 13 height 13
drag, startPoint x: 217, startPoint y: 143, endPoint x: 220, endPoint y: 132, distance: 11.4
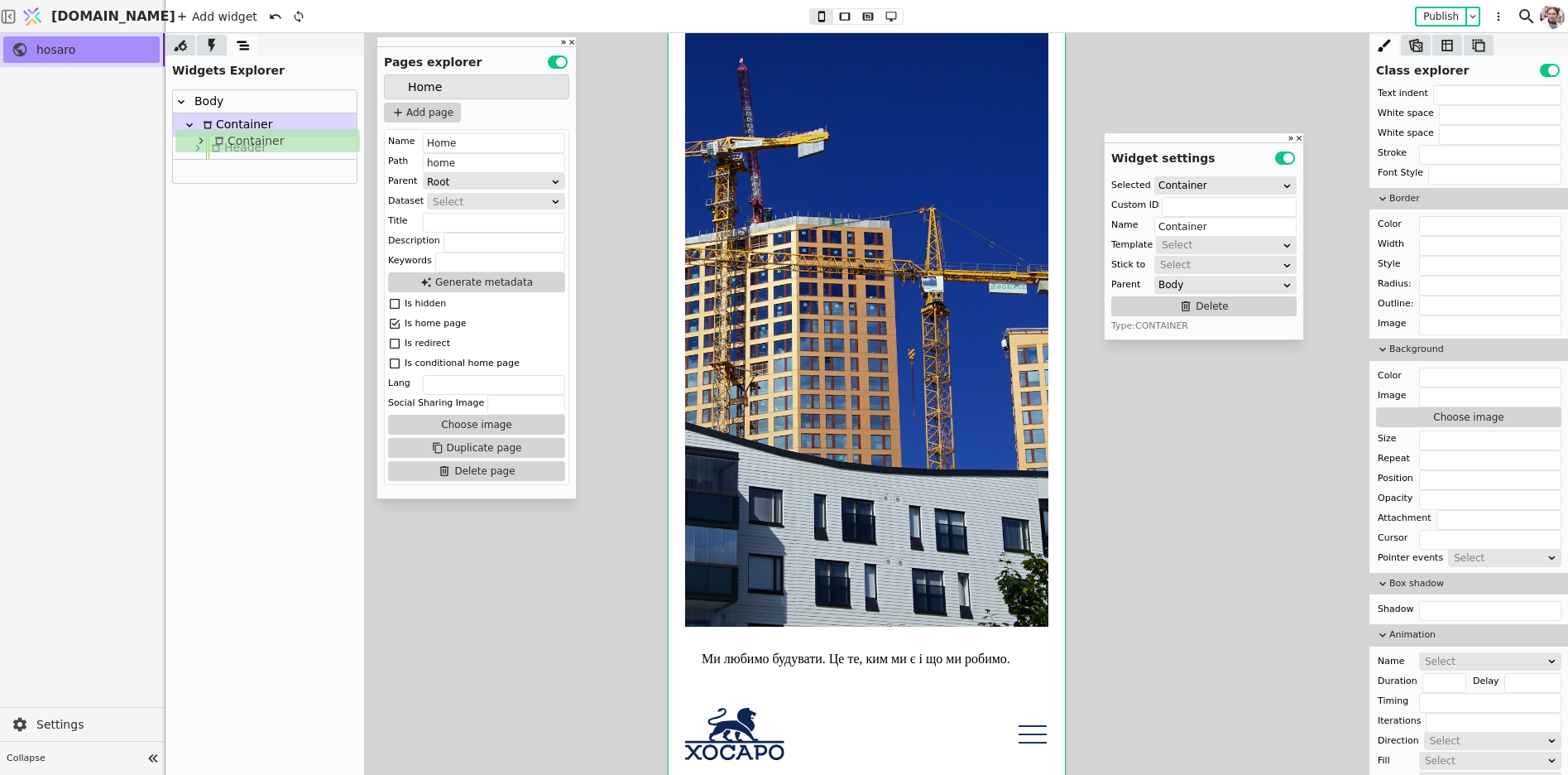
click at [220, 132] on div "Body Container Container Header" at bounding box center [265, 136] width 184 height 92
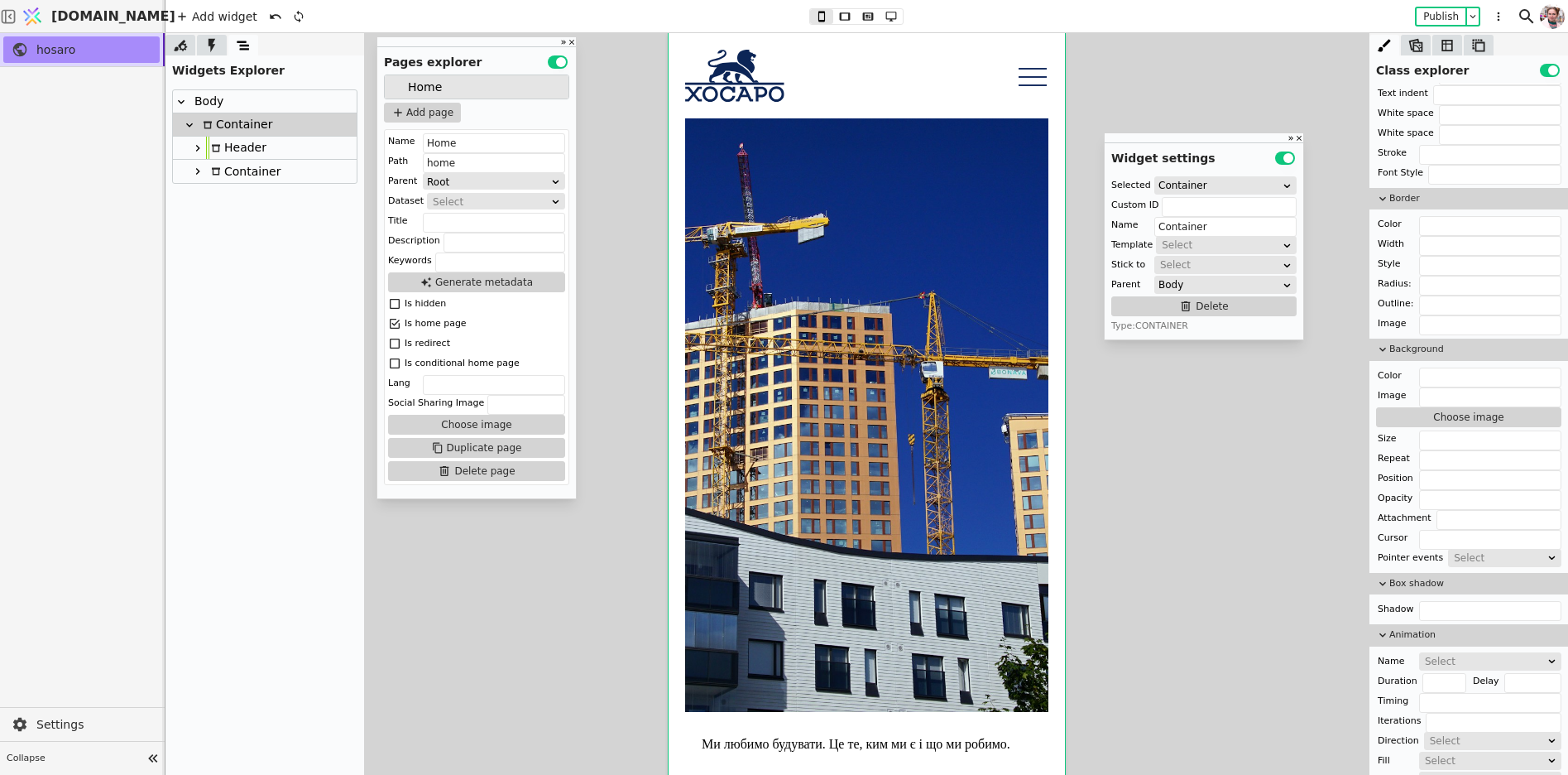
click at [225, 124] on div "Container" at bounding box center [235, 124] width 74 height 22
click at [1441, 368] on input "text" at bounding box center [1490, 377] width 142 height 20
paste input "#F0EBE5"
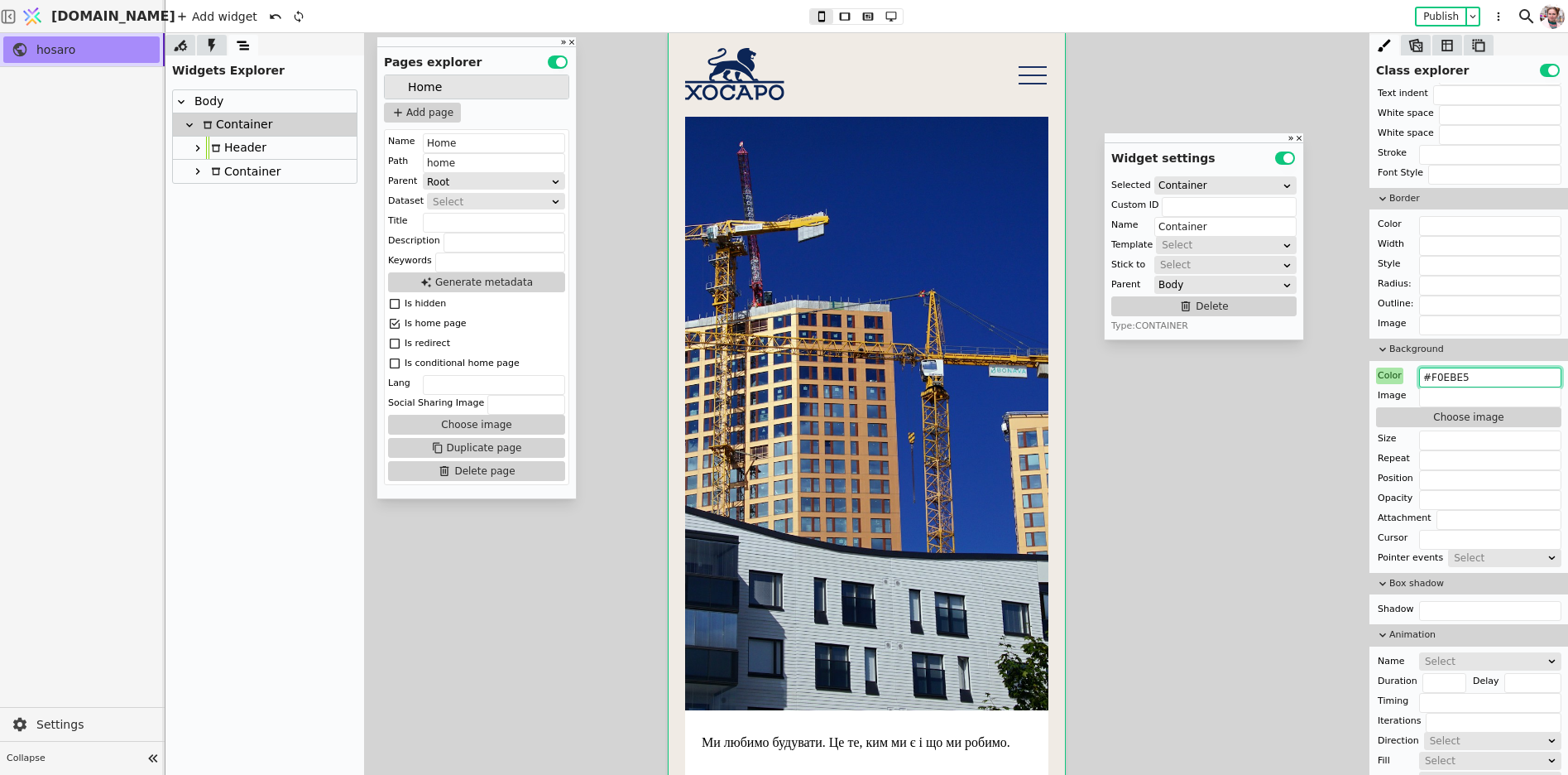
scroll to position [17, 0]
type input "#F0EBE5"
click at [1023, 710] on div "Ми любимо будувати. Це те, ким ми є і що ми робимо." at bounding box center [866, 742] width 363 height 65
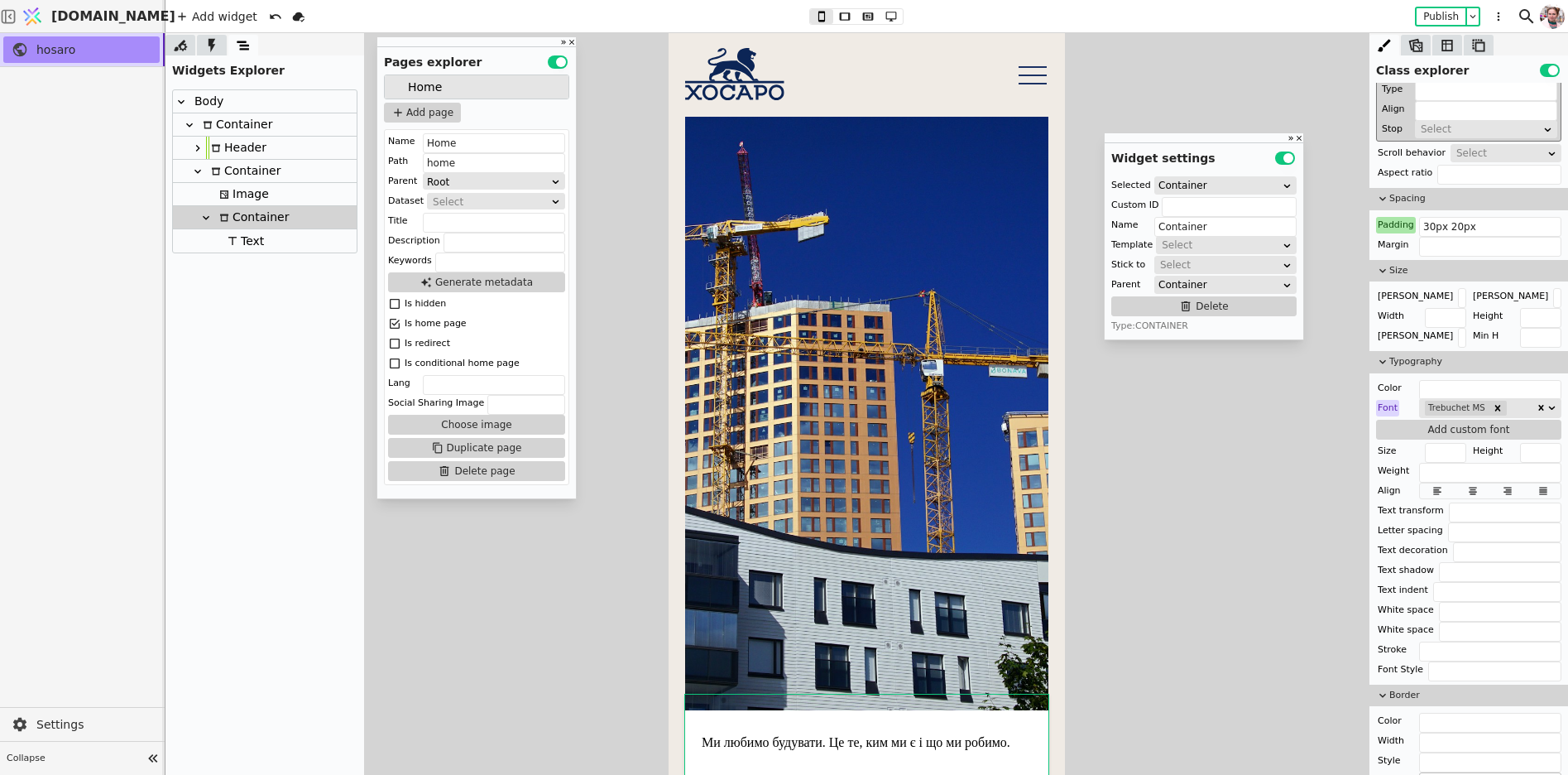
scroll to position [596, 0]
click at [1440, 236] on input "text" at bounding box center [1490, 245] width 142 height 20
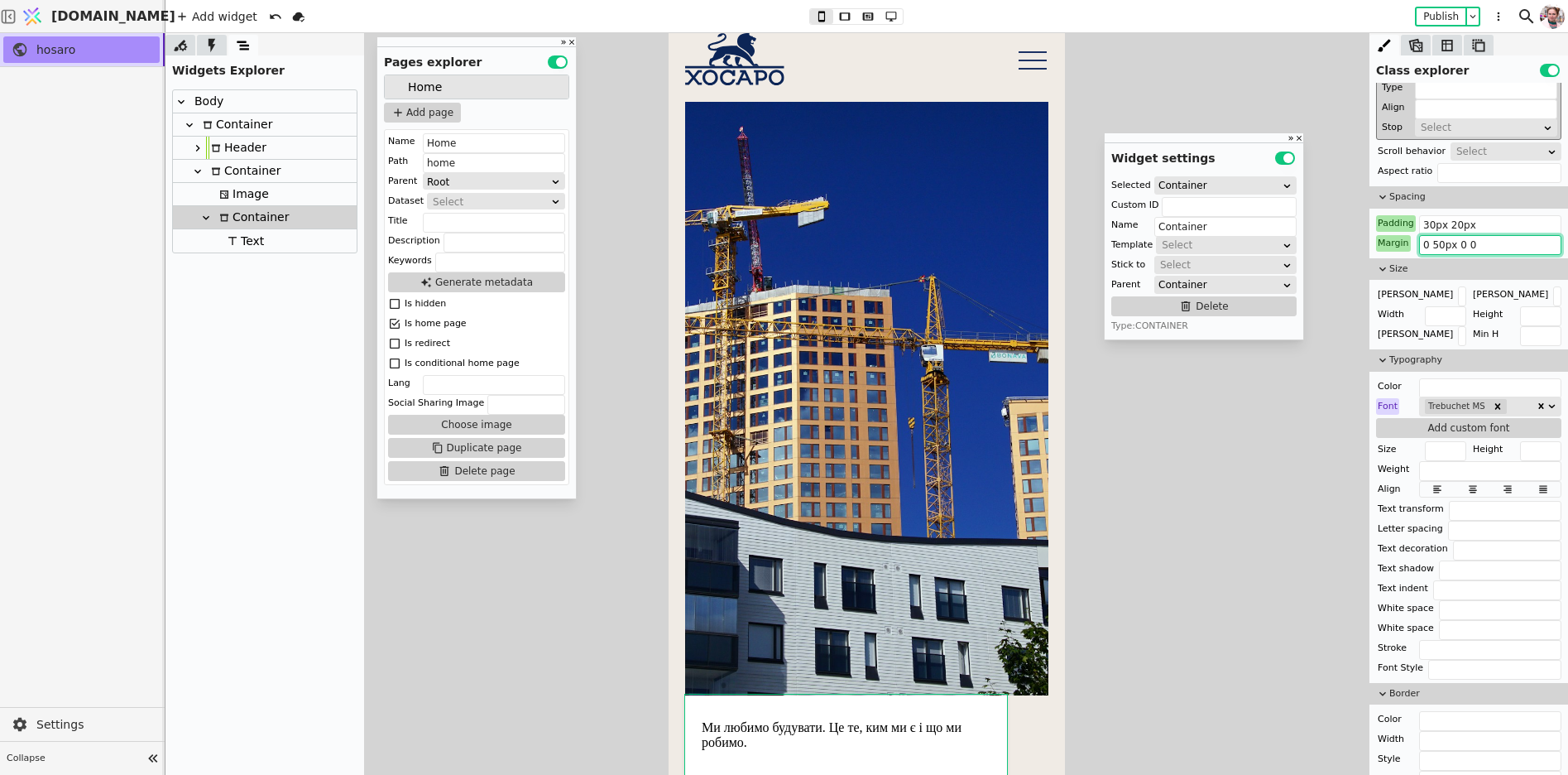
type input "0 50px 0 0"
click at [848, 729] on div "Ми любимо будувати. Це те, ким ми є і що ми робимо." at bounding box center [846, 735] width 289 height 30
type input "Text"
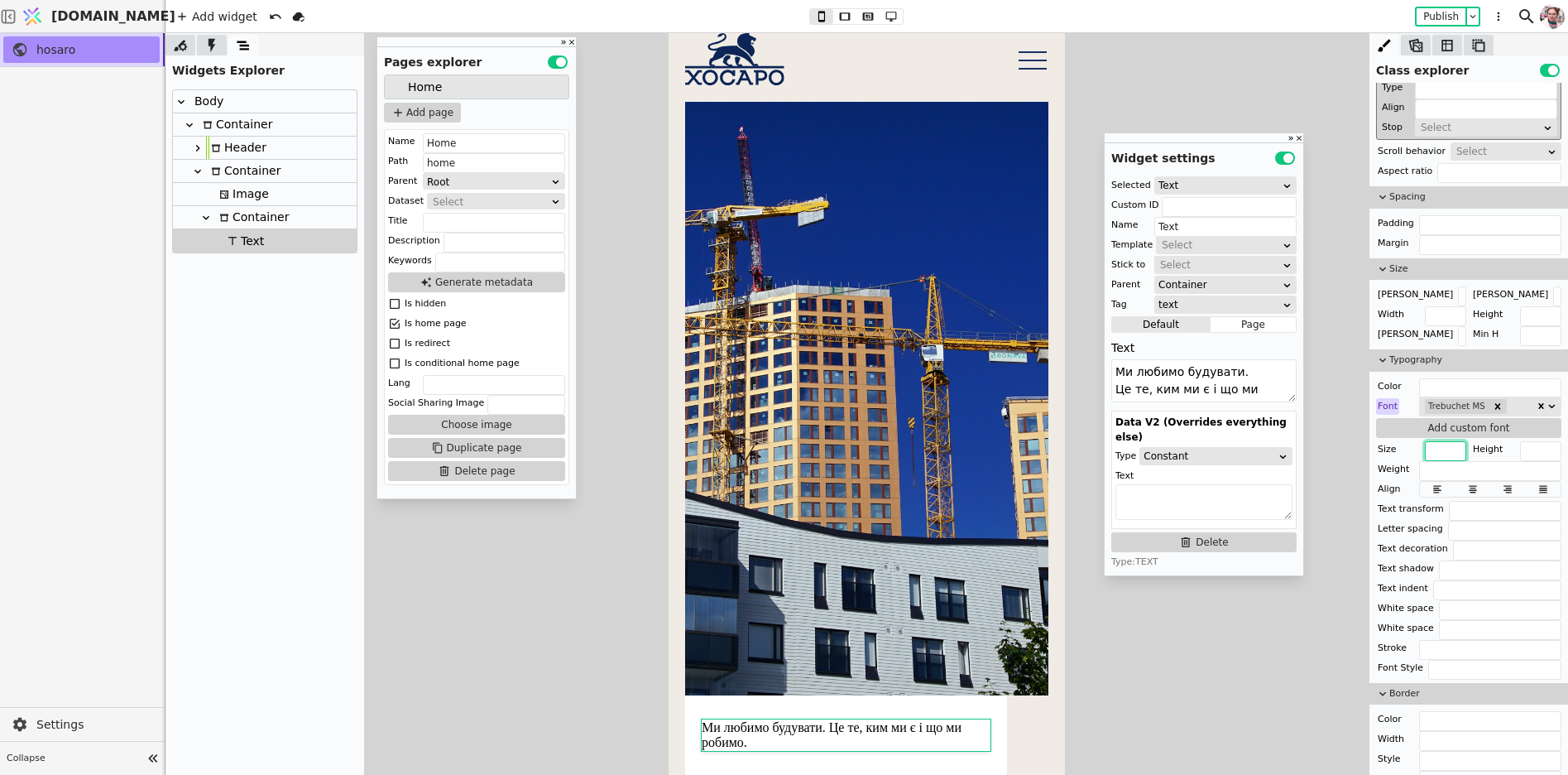
click at [1435, 447] on input "text" at bounding box center [1446, 451] width 41 height 20
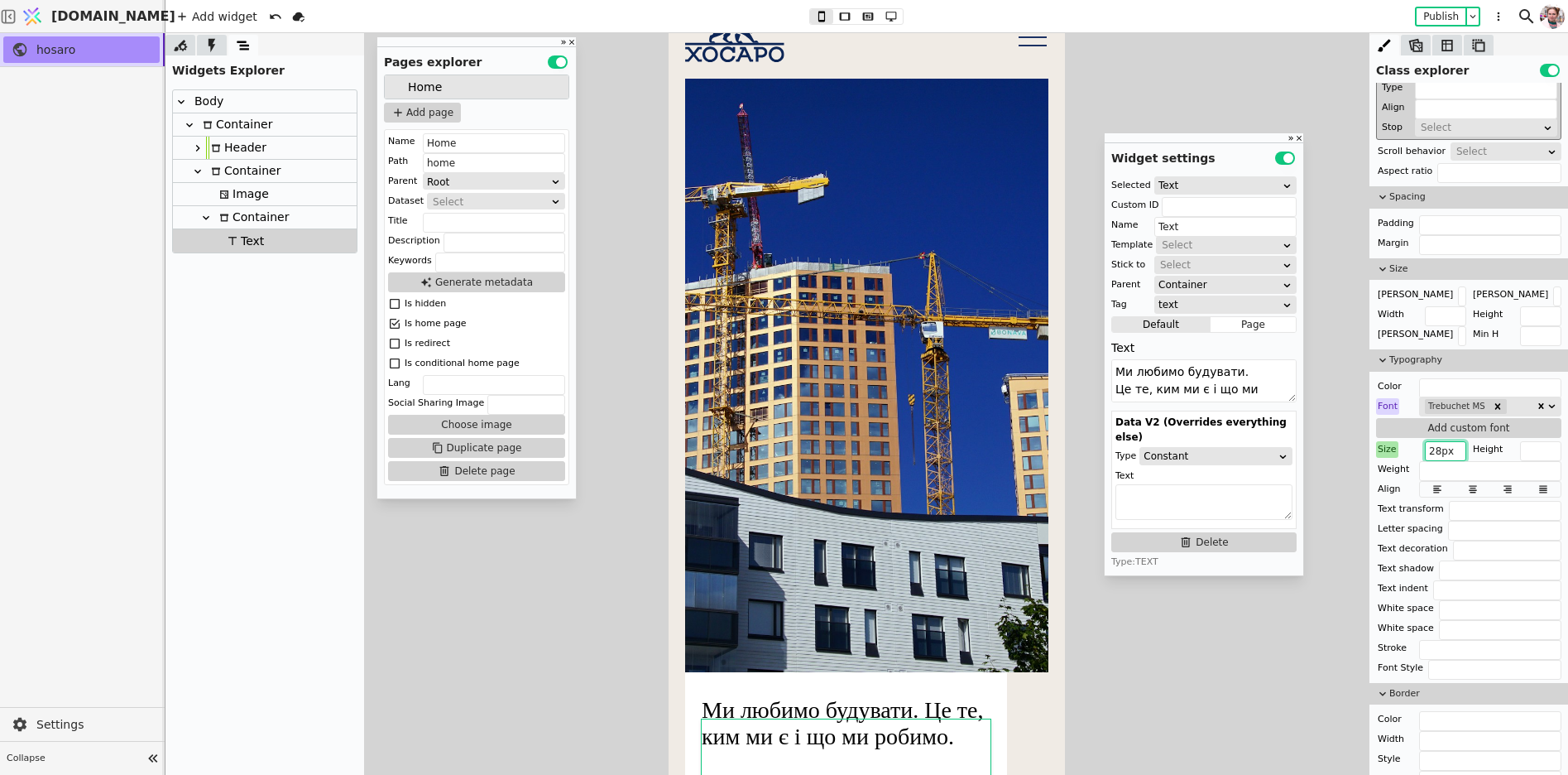
scroll to position [67, 0]
type input "28px"
click at [890, 672] on div "Ми любимо будувати. Це те, ким ми є і що ми робимо." at bounding box center [845, 723] width 322 height 103
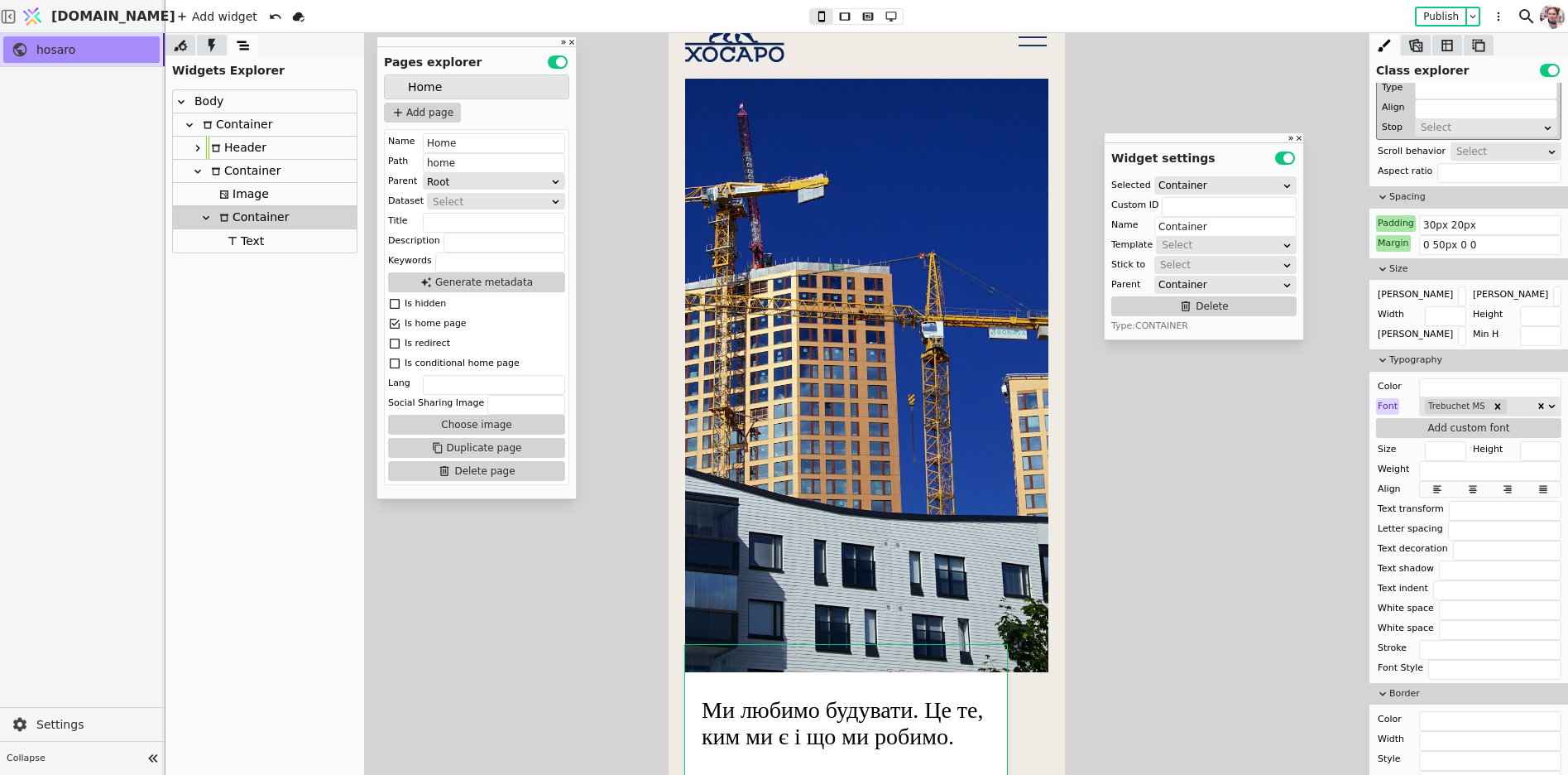
click at [924, 697] on div "Ми любимо будувати. Це те, ким ми є і що ми робимо." at bounding box center [846, 723] width 289 height 53
type input "Text"
click at [924, 697] on div "Ми любимо будувати. Це те, ким ми є і що ми робимо." at bounding box center [846, 723] width 289 height 53
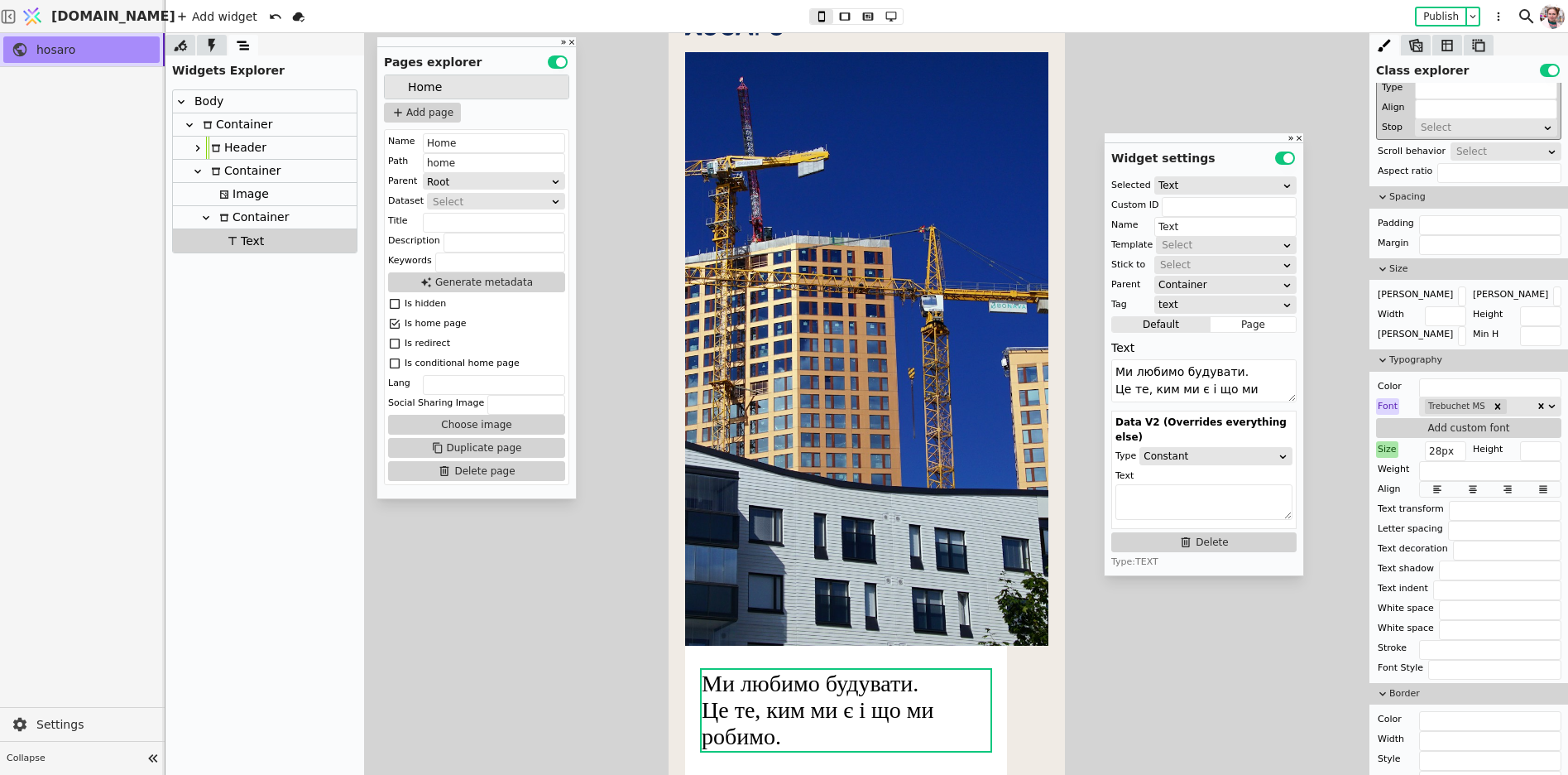
click at [941, 685] on p "Ми любимо будувати. Це те, ким ми є і що ми робимо." at bounding box center [846, 710] width 289 height 79
type textarea "<p style="white-space: pre-wrap;">Ми любимо будувати. Це те, ким ми є і що ми р…"
click at [856, 525] on img at bounding box center [866, 349] width 363 height 594
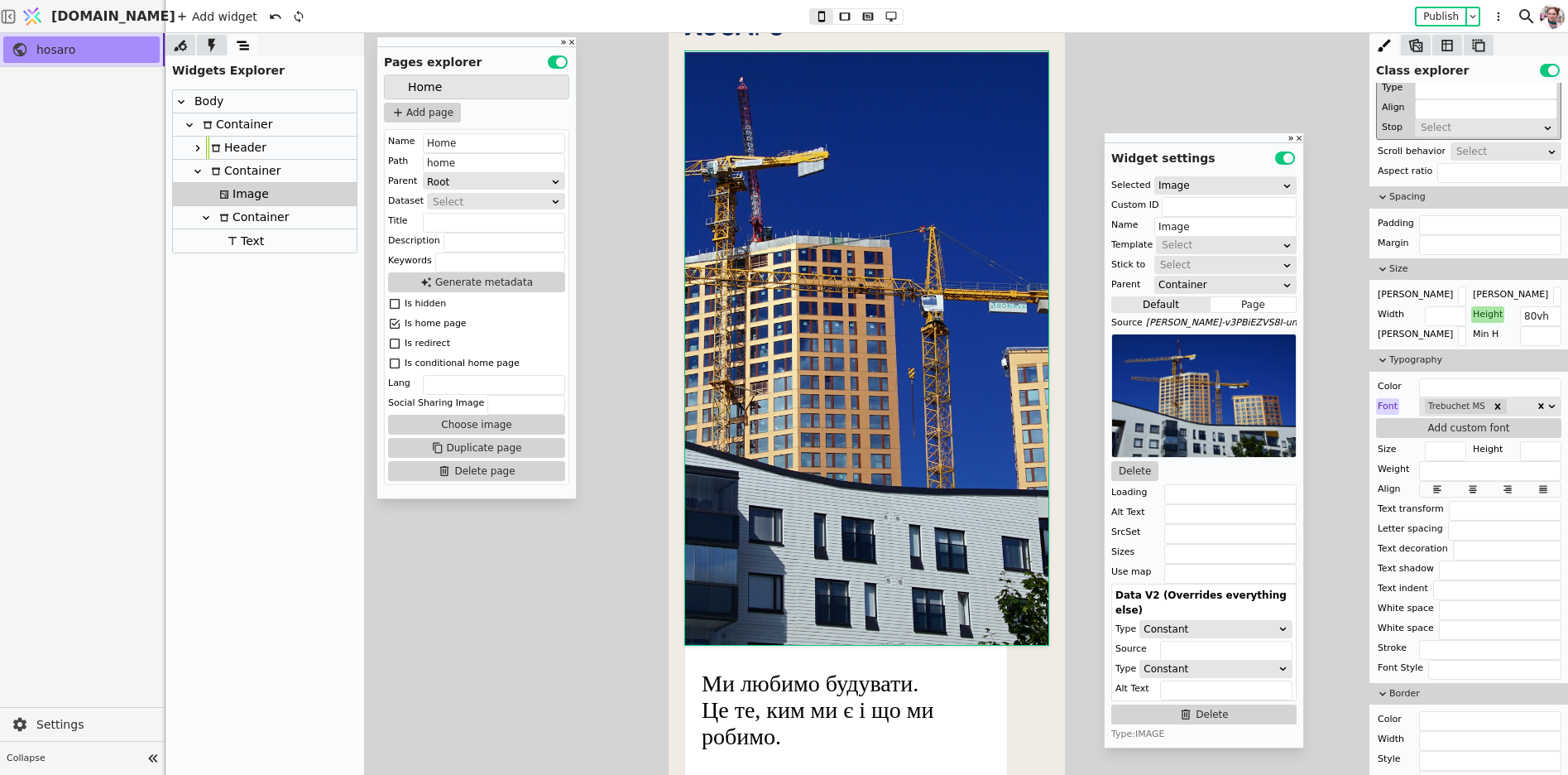
click at [837, 662] on div "Ми любимо будувати. Це те, ким ми є і що ми робимо." at bounding box center [845, 710] width 322 height 129
type input "Container"
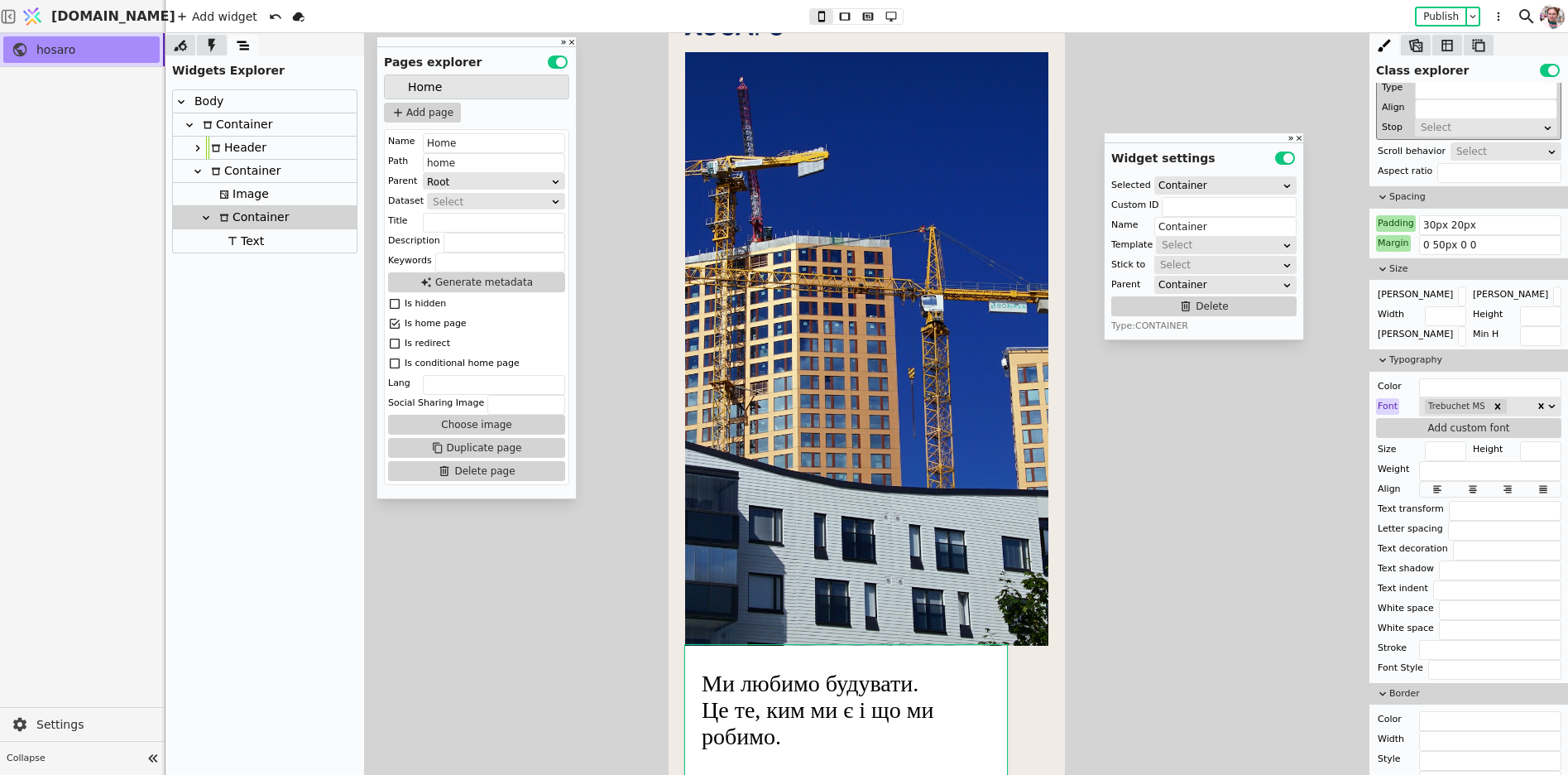
scroll to position [551, 0]
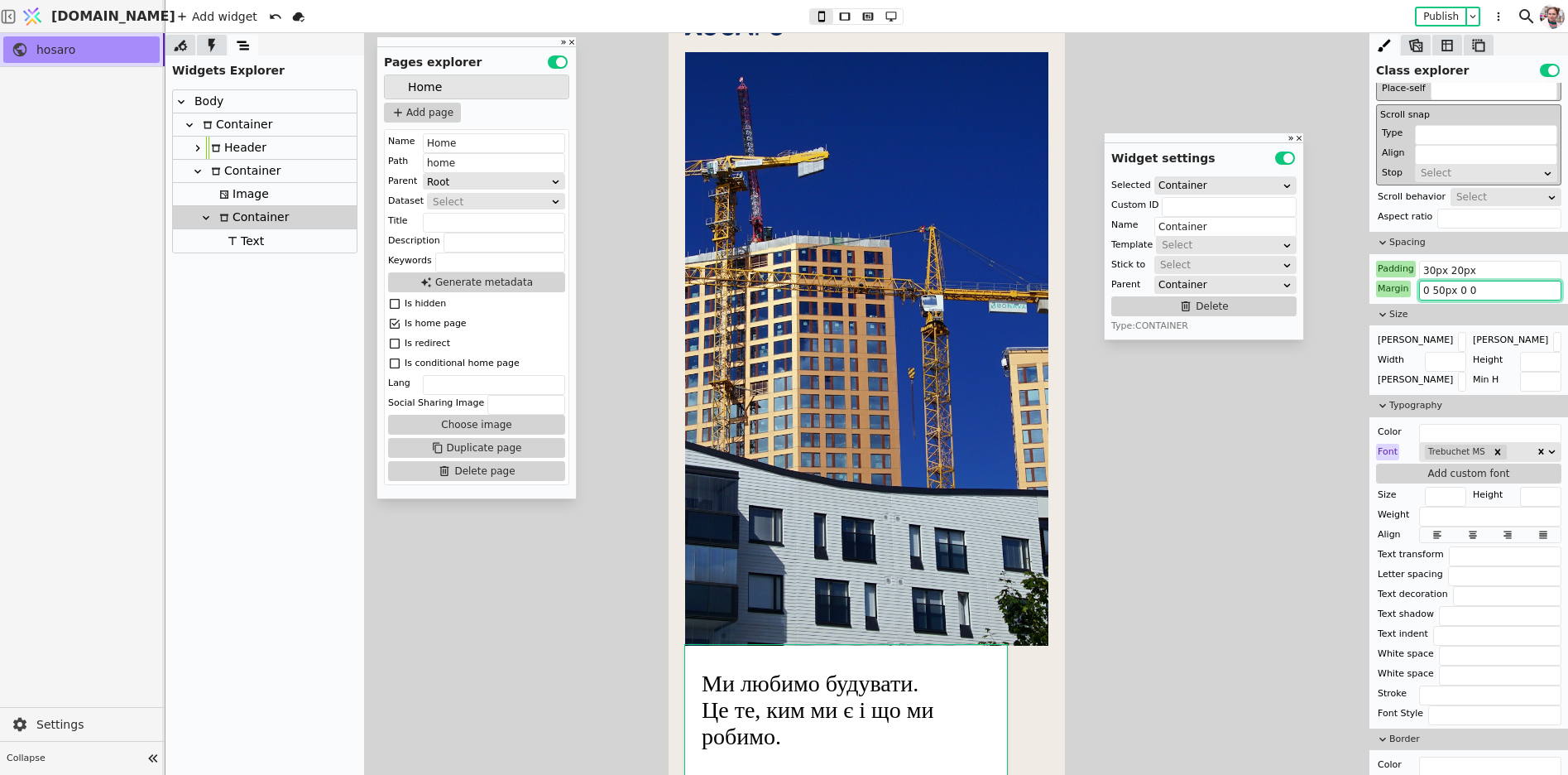
drag, startPoint x: 1431, startPoint y: 287, endPoint x: 1416, endPoint y: 286, distance: 15.0
click at [1415, 286] on div "Margin 0 50px 0 0" at bounding box center [1469, 288] width 185 height 16
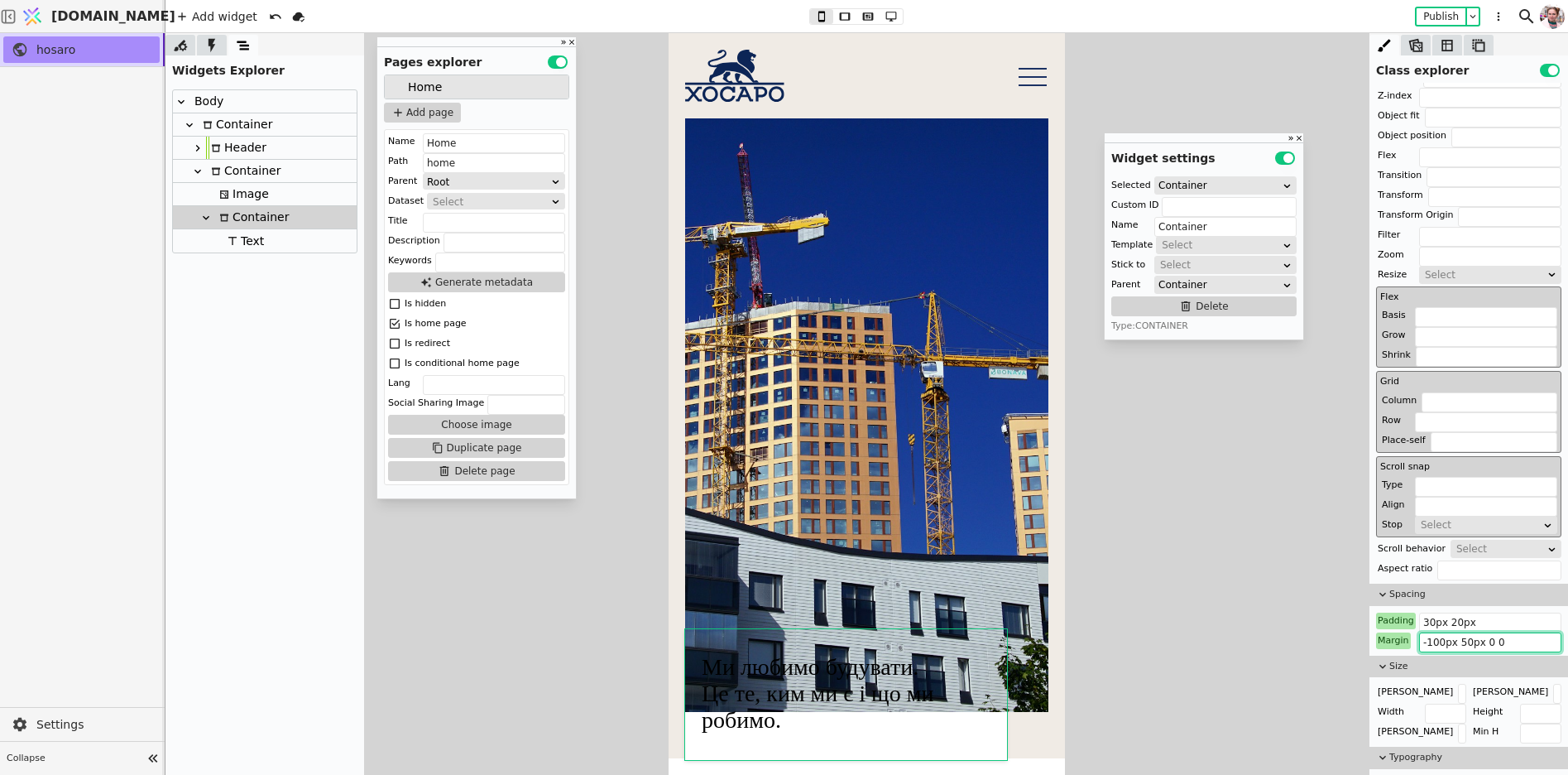
scroll to position [0, 0]
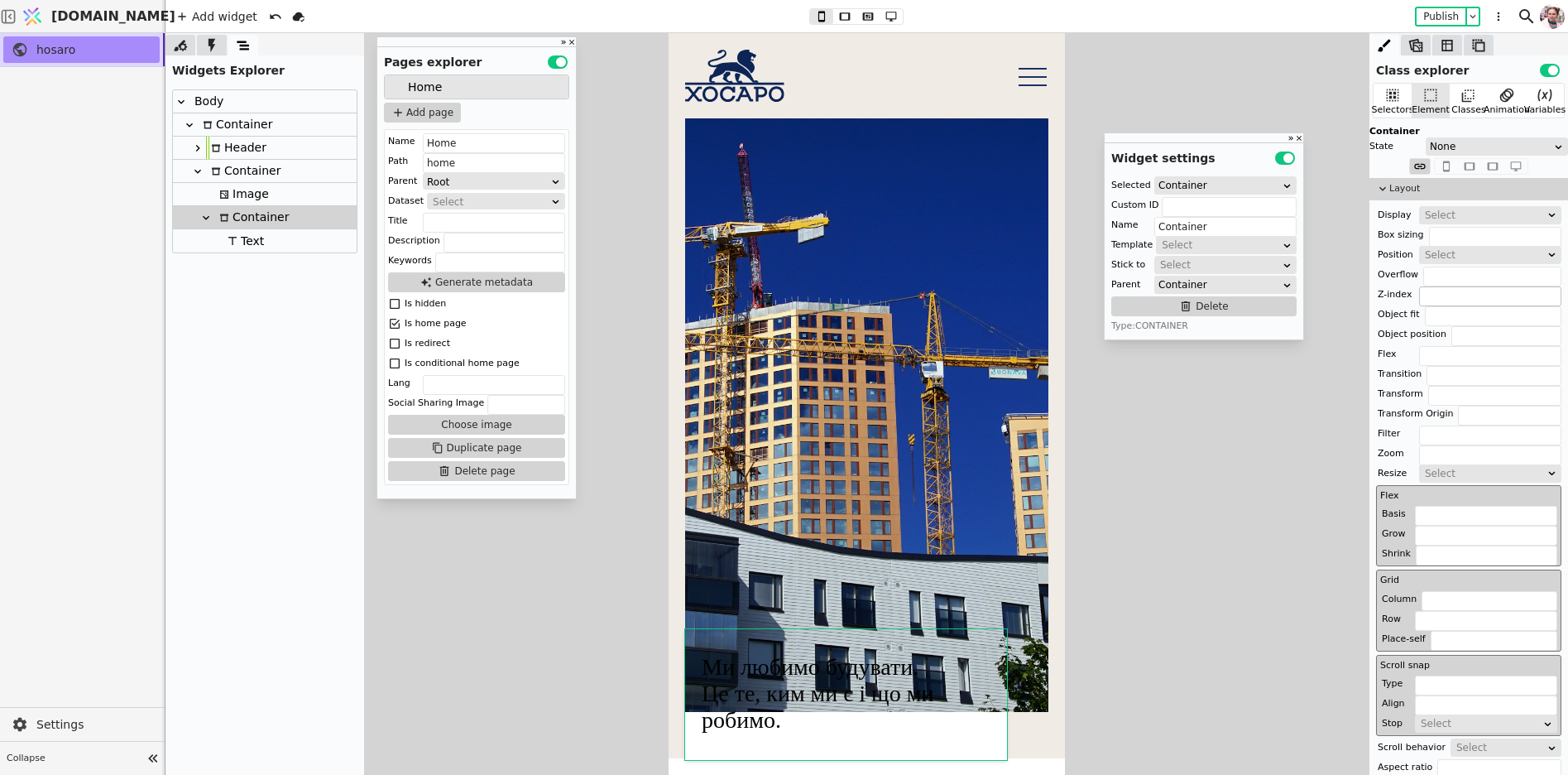
type input "-100px 50px 0 0"
click at [1436, 297] on input "text" at bounding box center [1490, 296] width 142 height 20
type input "2"
click at [282, 192] on div "Image" at bounding box center [265, 194] width 184 height 23
type input "Image"
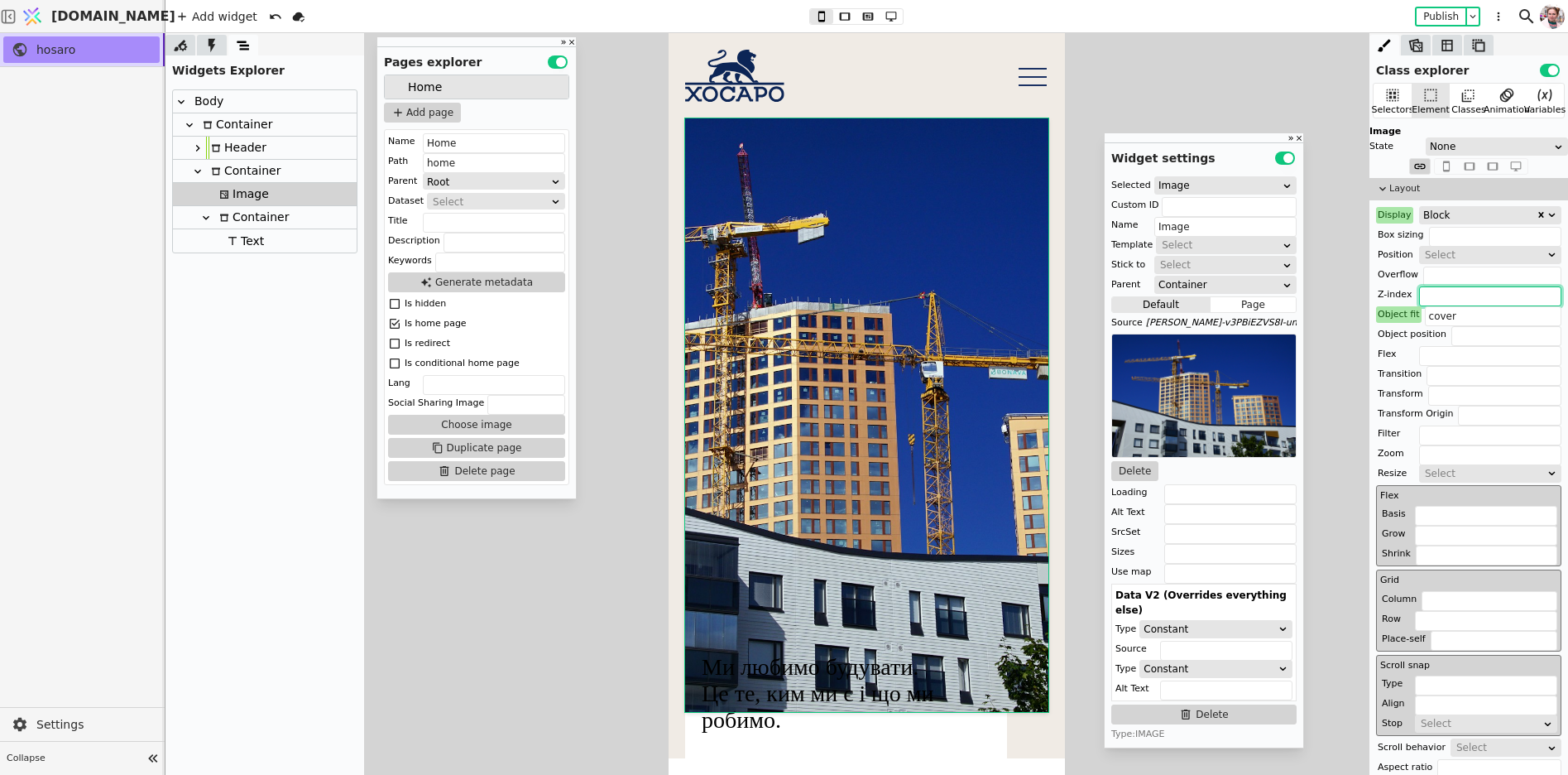
click at [1432, 297] on input "text" at bounding box center [1490, 296] width 142 height 20
type input "1"
click at [1408, 296] on div "Z-index" at bounding box center [1395, 294] width 37 height 16
click at [1404, 311] on button "Reset" at bounding box center [1396, 315] width 43 height 20
click at [229, 218] on div "Container" at bounding box center [252, 217] width 74 height 22
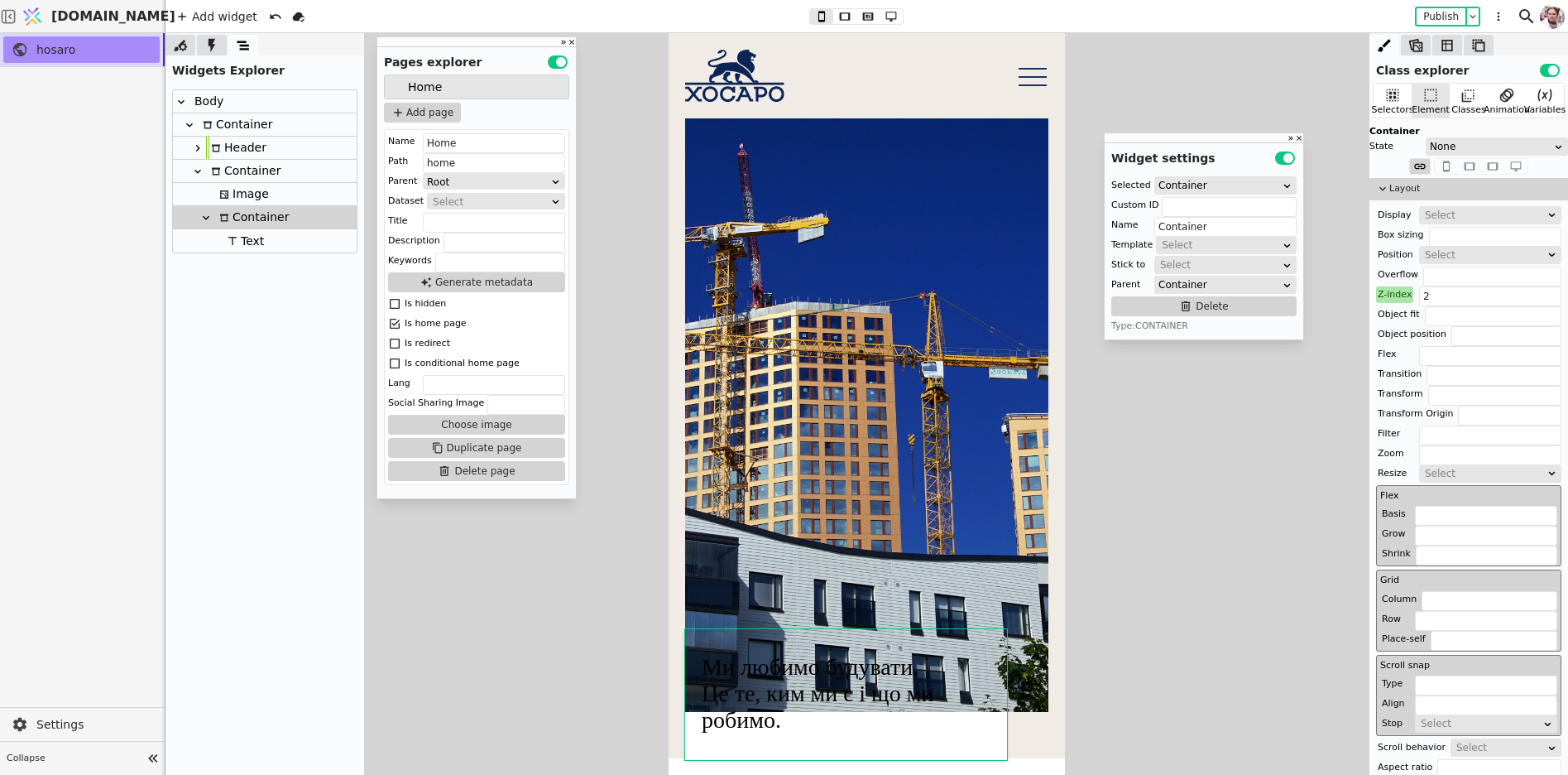
click at [242, 254] on div "Body Container Header Container Image Container Text" at bounding box center [265, 171] width 198 height 177
click at [248, 245] on div "Text" at bounding box center [243, 241] width 41 height 23
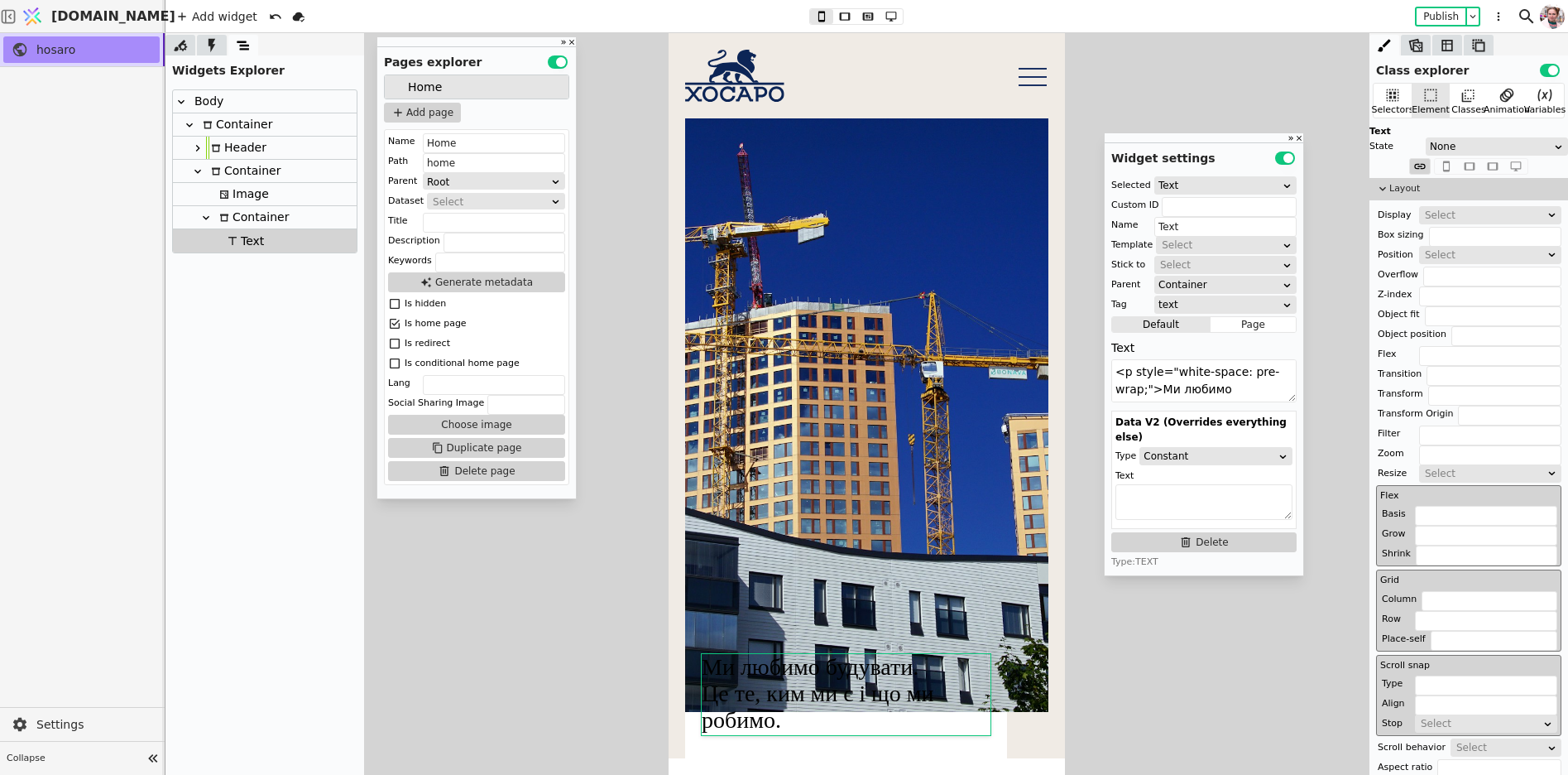
click at [250, 222] on div "Container" at bounding box center [252, 217] width 74 height 22
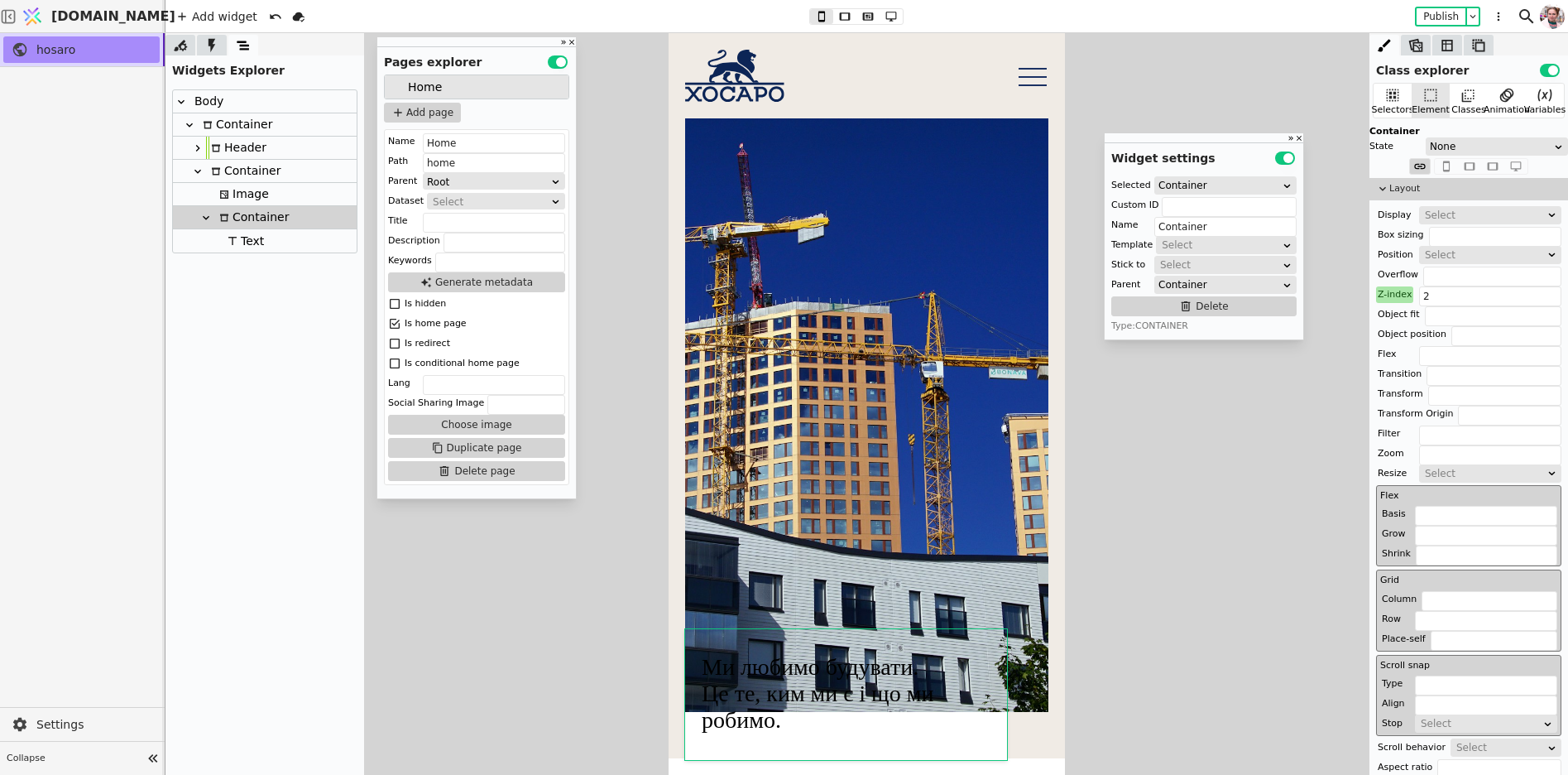
click at [198, 104] on div "Body" at bounding box center [206, 102] width 34 height 22
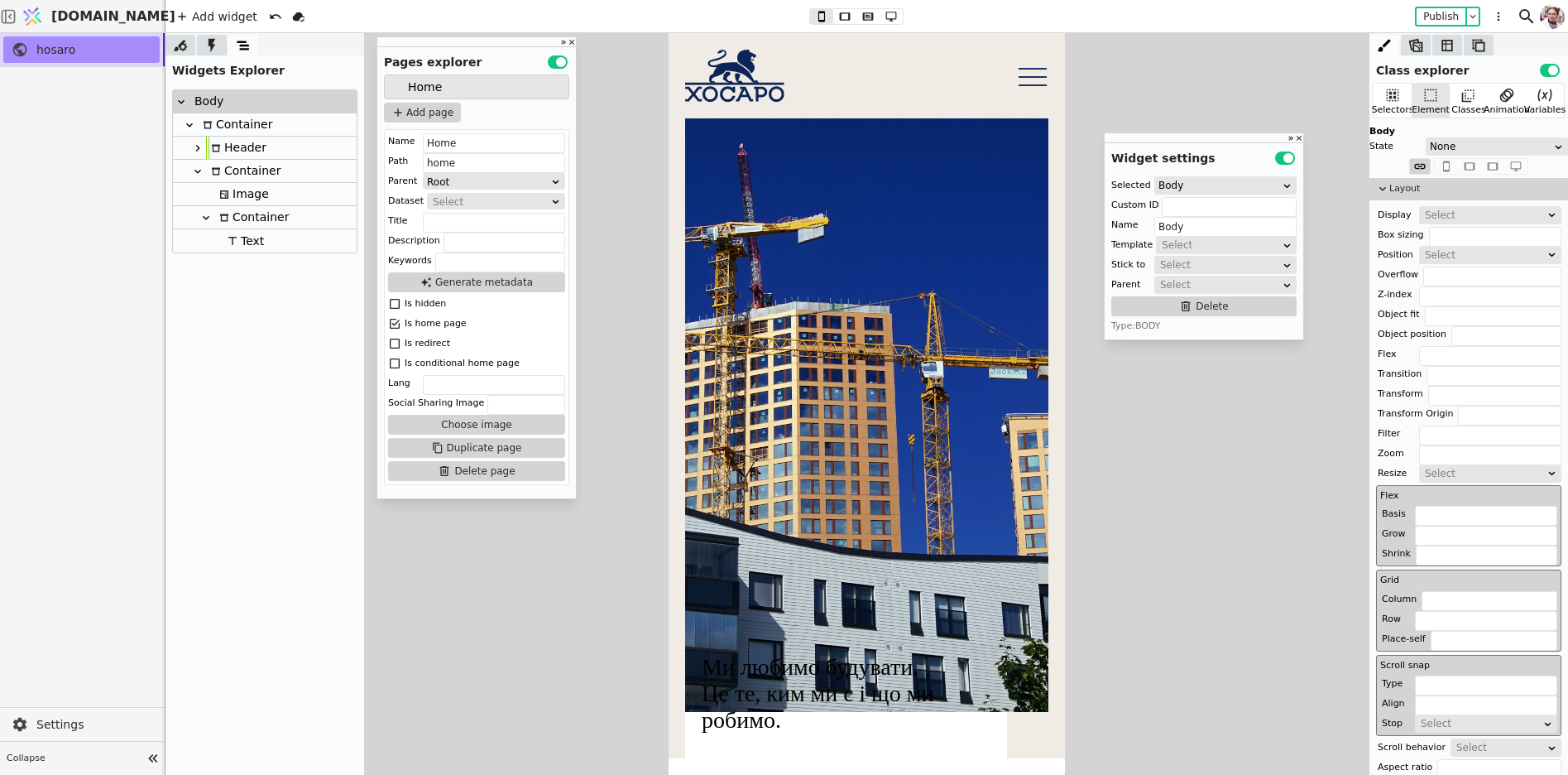
click at [233, 123] on div "Container" at bounding box center [235, 124] width 74 height 22
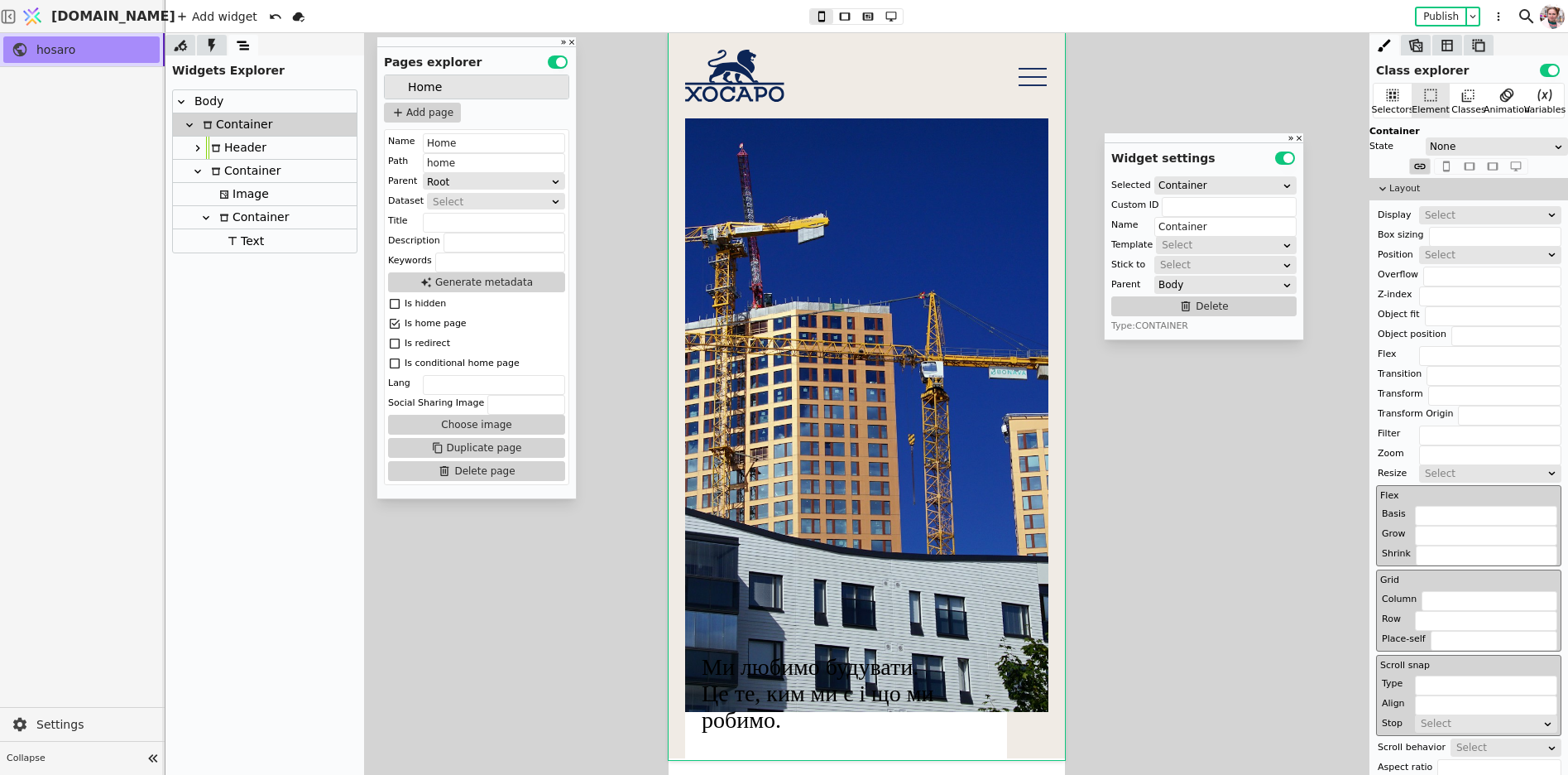
click at [237, 138] on div "Header" at bounding box center [236, 148] width 60 height 22
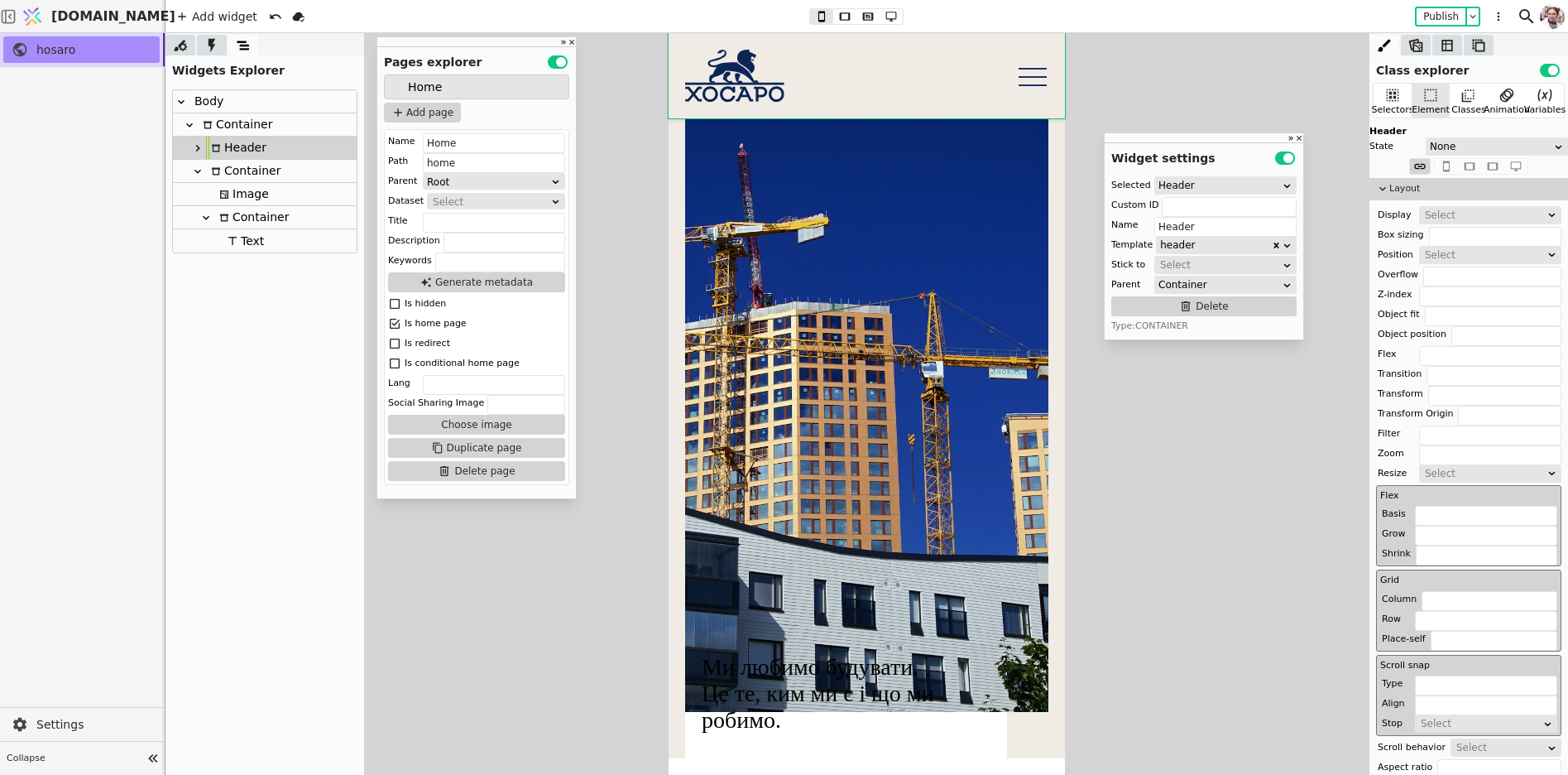
click at [237, 167] on div "Container" at bounding box center [243, 171] width 74 height 22
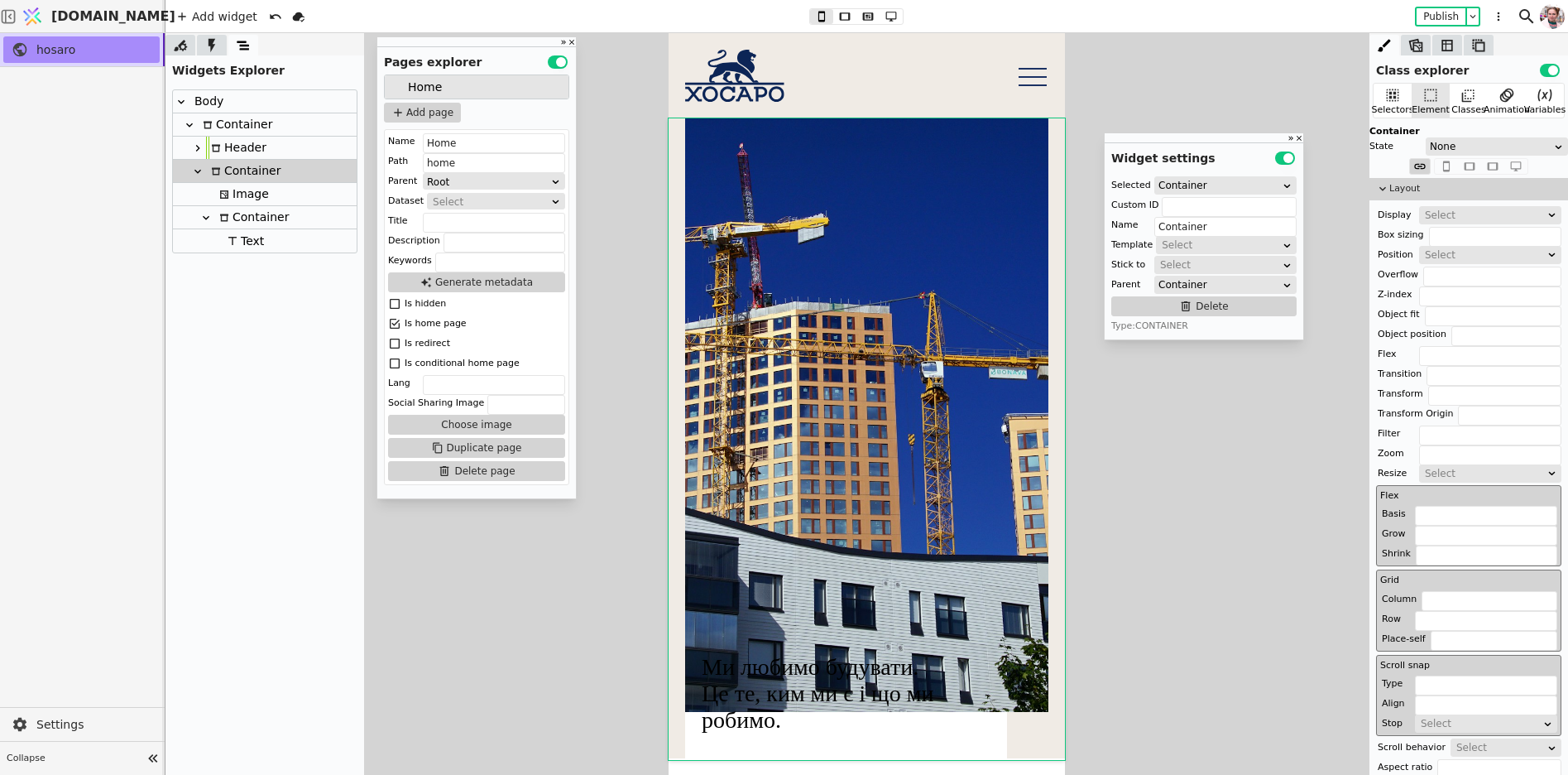
click at [239, 185] on div "Image" at bounding box center [241, 194] width 54 height 22
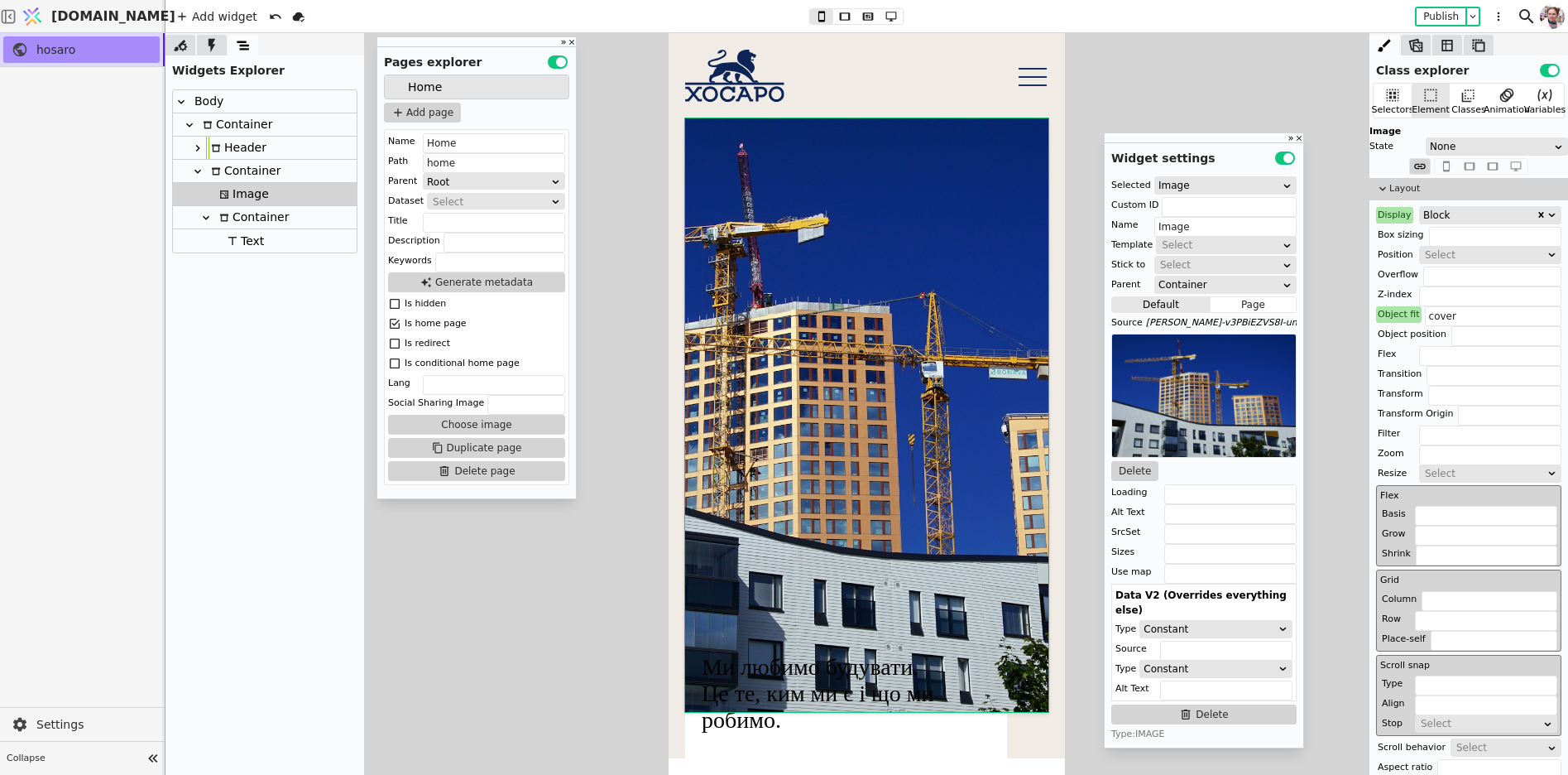
click at [233, 217] on div "Container" at bounding box center [252, 217] width 74 height 22
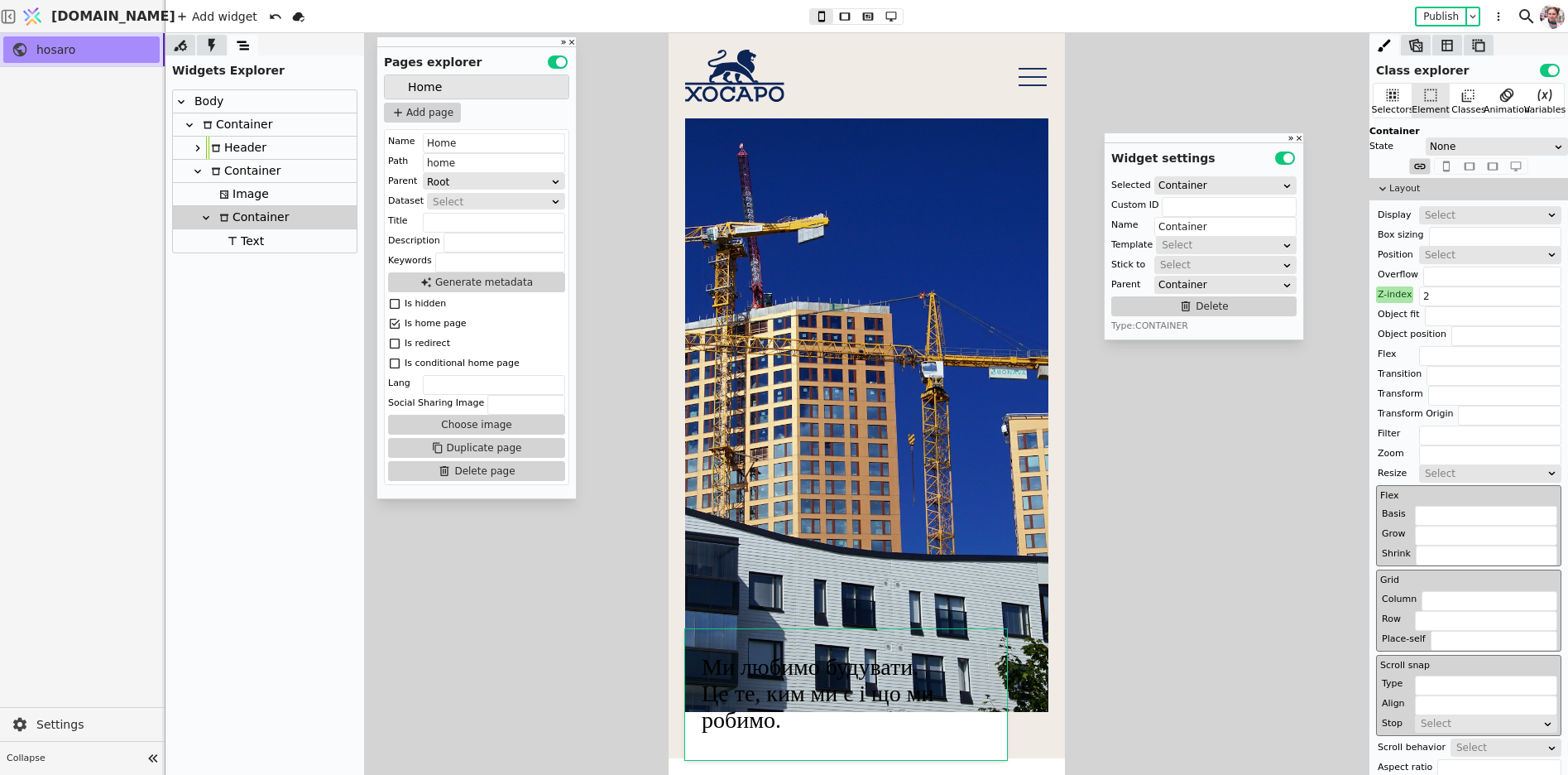
click at [233, 173] on div "Container" at bounding box center [243, 171] width 74 height 22
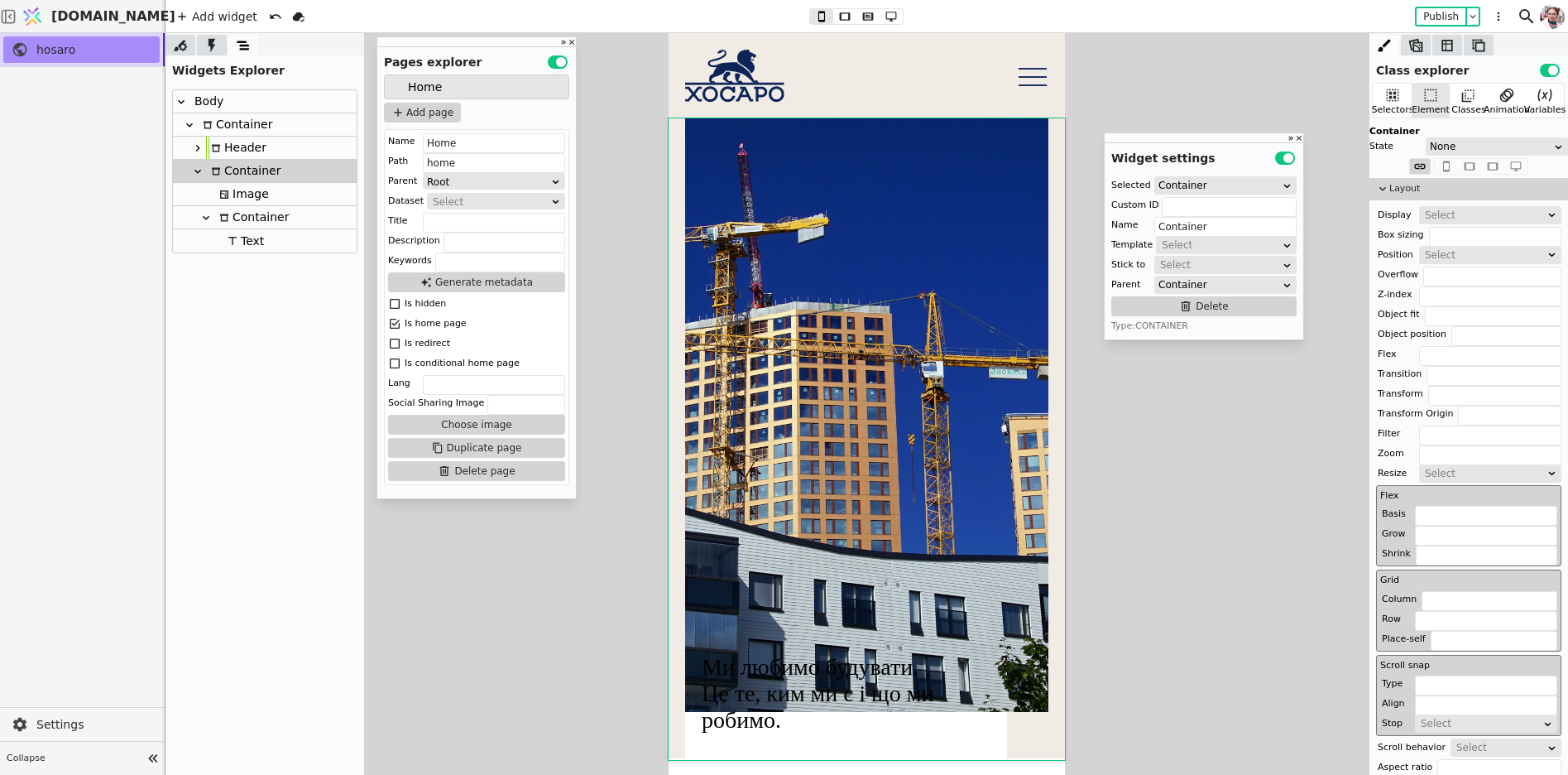
click at [241, 213] on div "Container" at bounding box center [252, 217] width 74 height 22
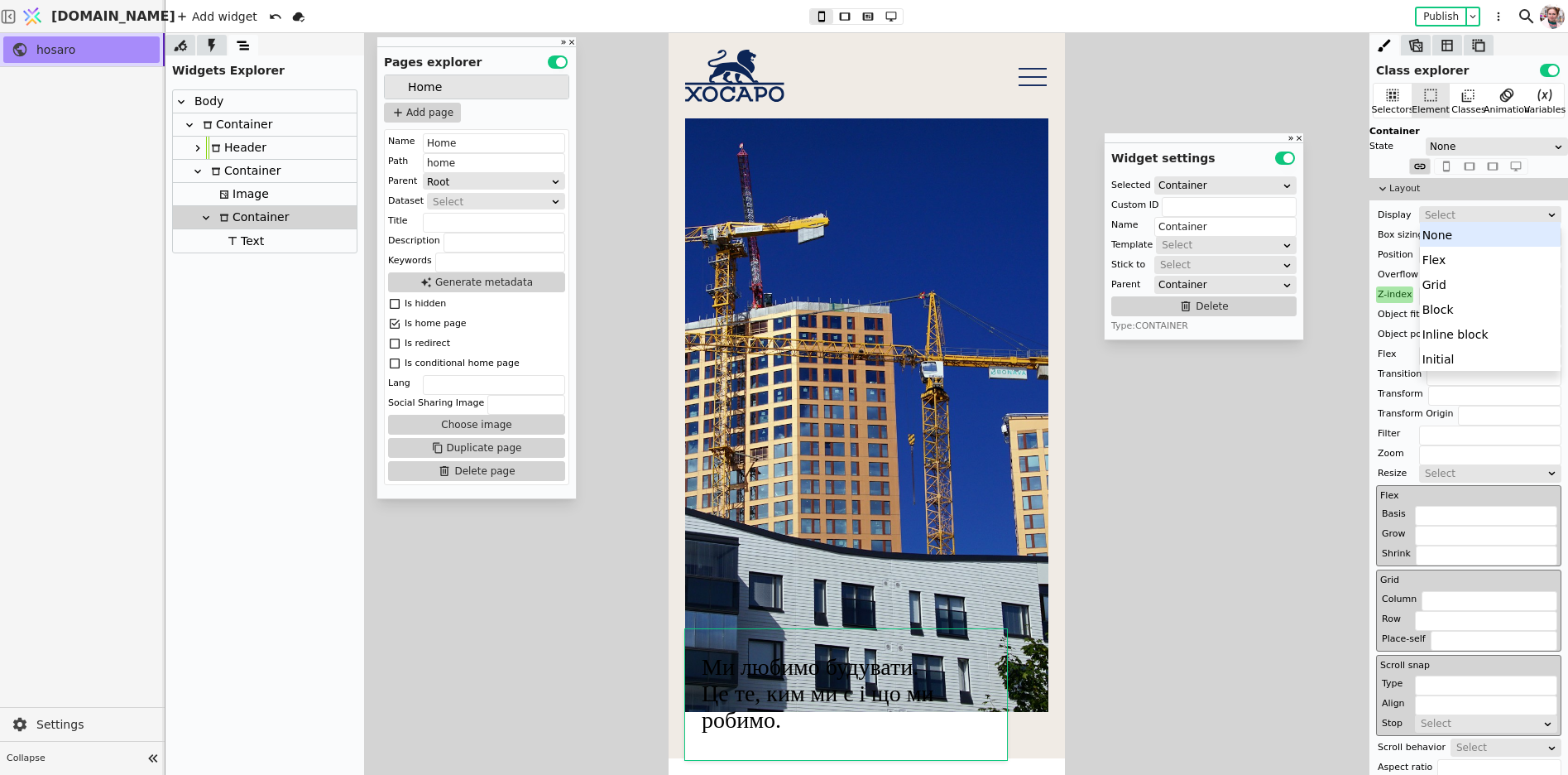
click at [1437, 218] on div "Select" at bounding box center [1484, 215] width 120 height 16
click at [1439, 306] on div "Block" at bounding box center [1491, 309] width 141 height 25
click at [1440, 208] on div "Block" at bounding box center [1479, 215] width 112 height 16
click at [1439, 330] on div "Inline block" at bounding box center [1491, 333] width 141 height 25
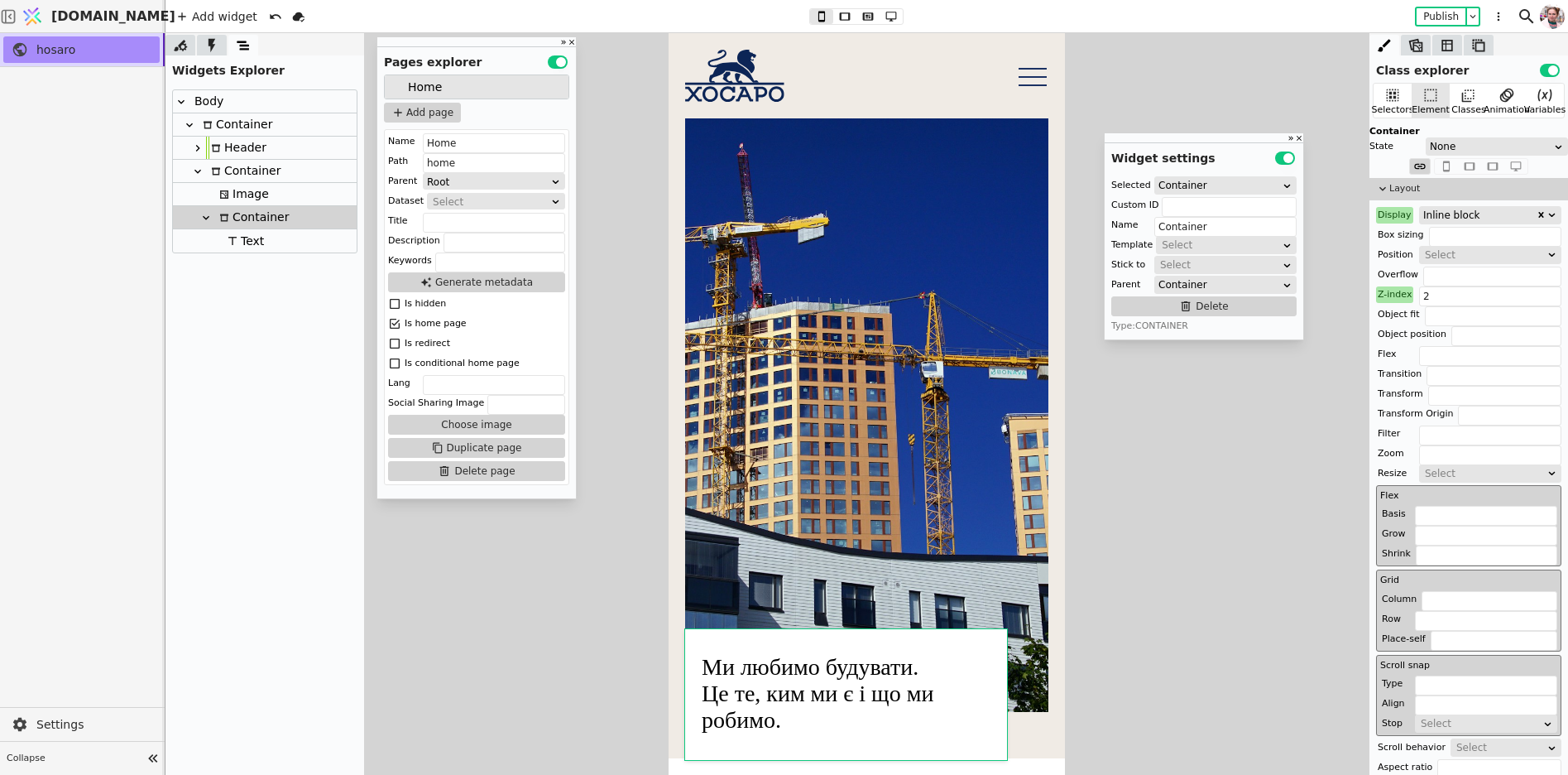
click at [706, 524] on img at bounding box center [866, 415] width 363 height 594
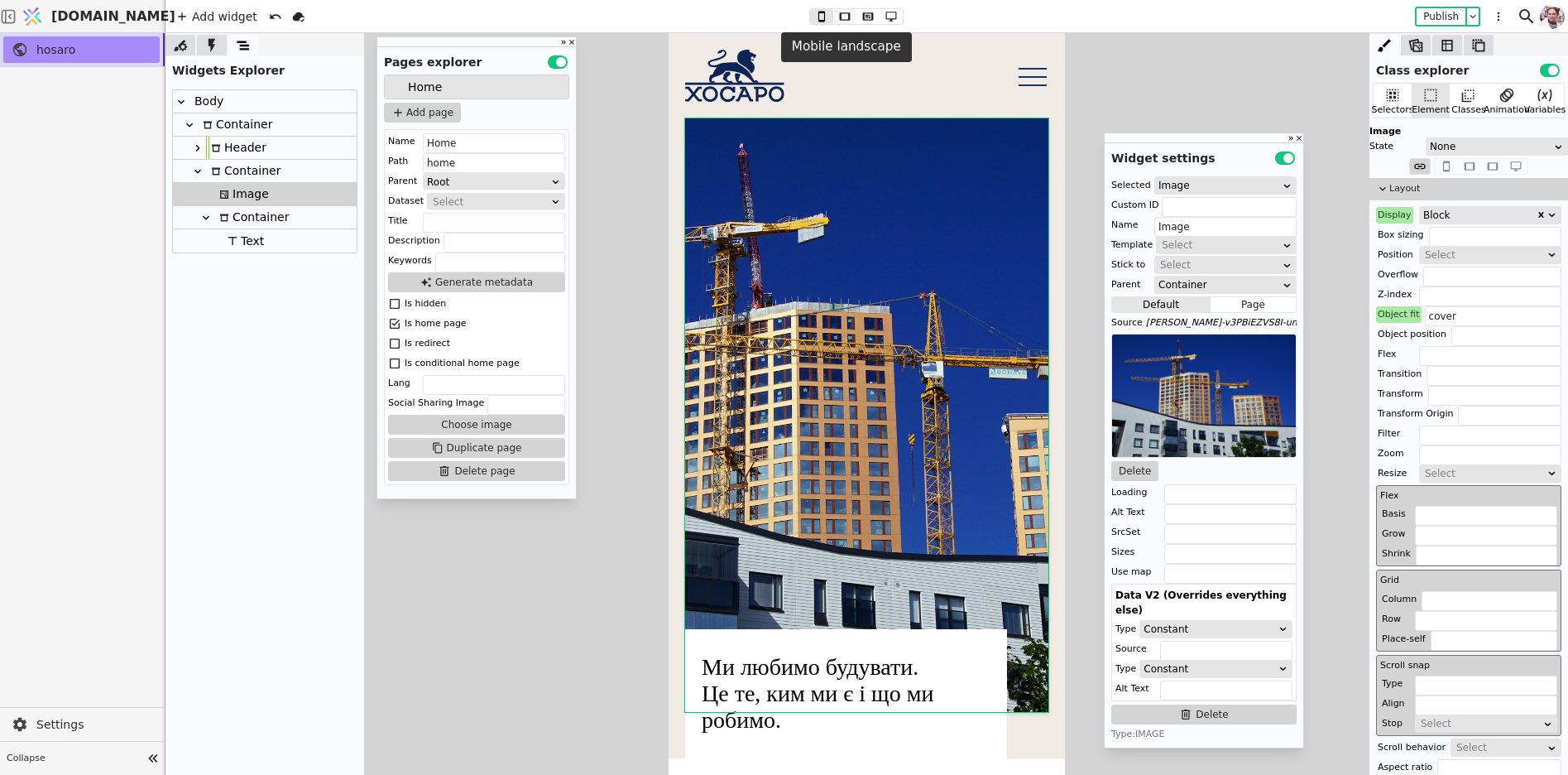
click at [840, 12] on icon at bounding box center [844, 16] width 10 height 8
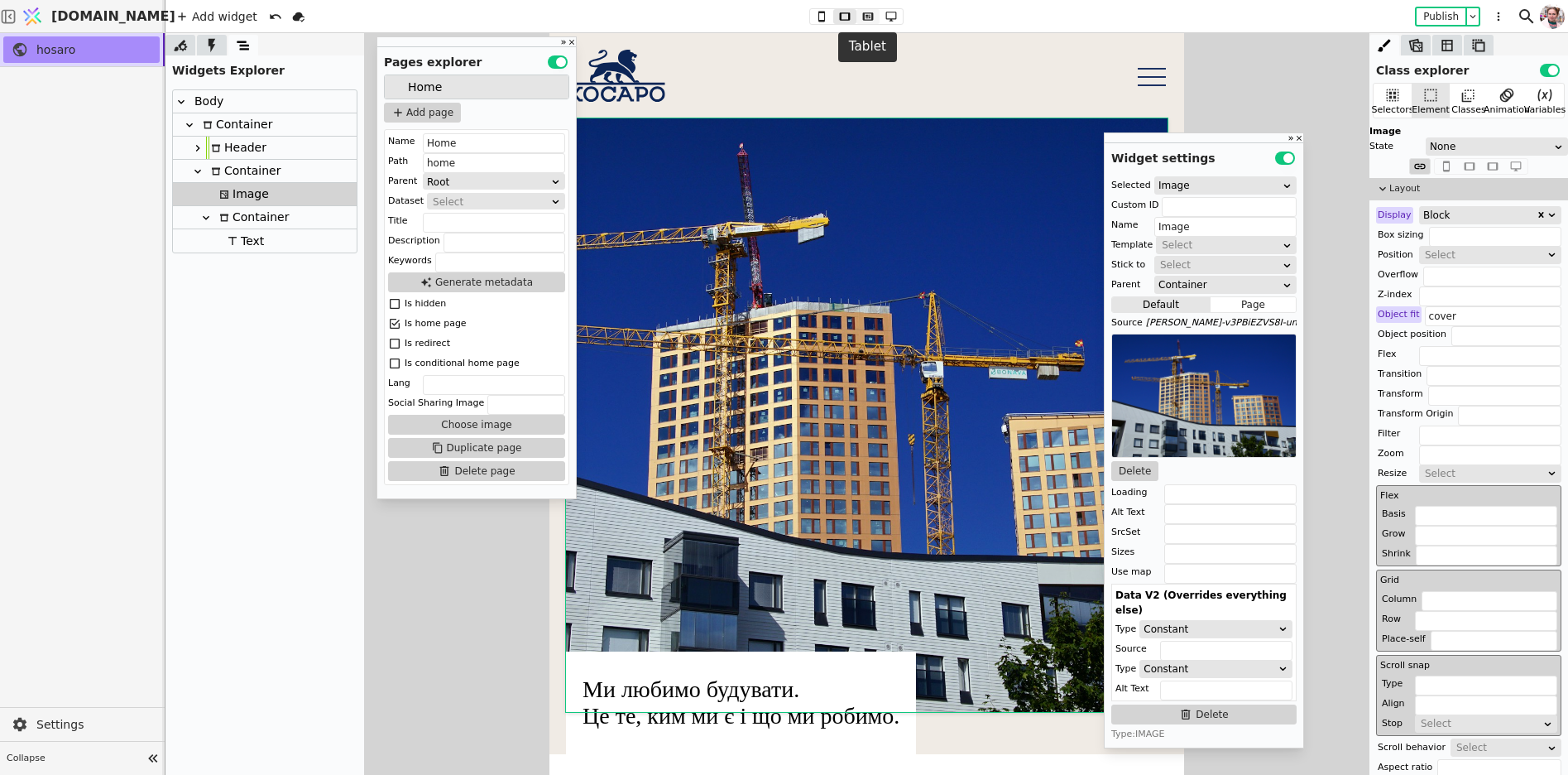
click at [869, 22] on icon at bounding box center [868, 16] width 20 height 11
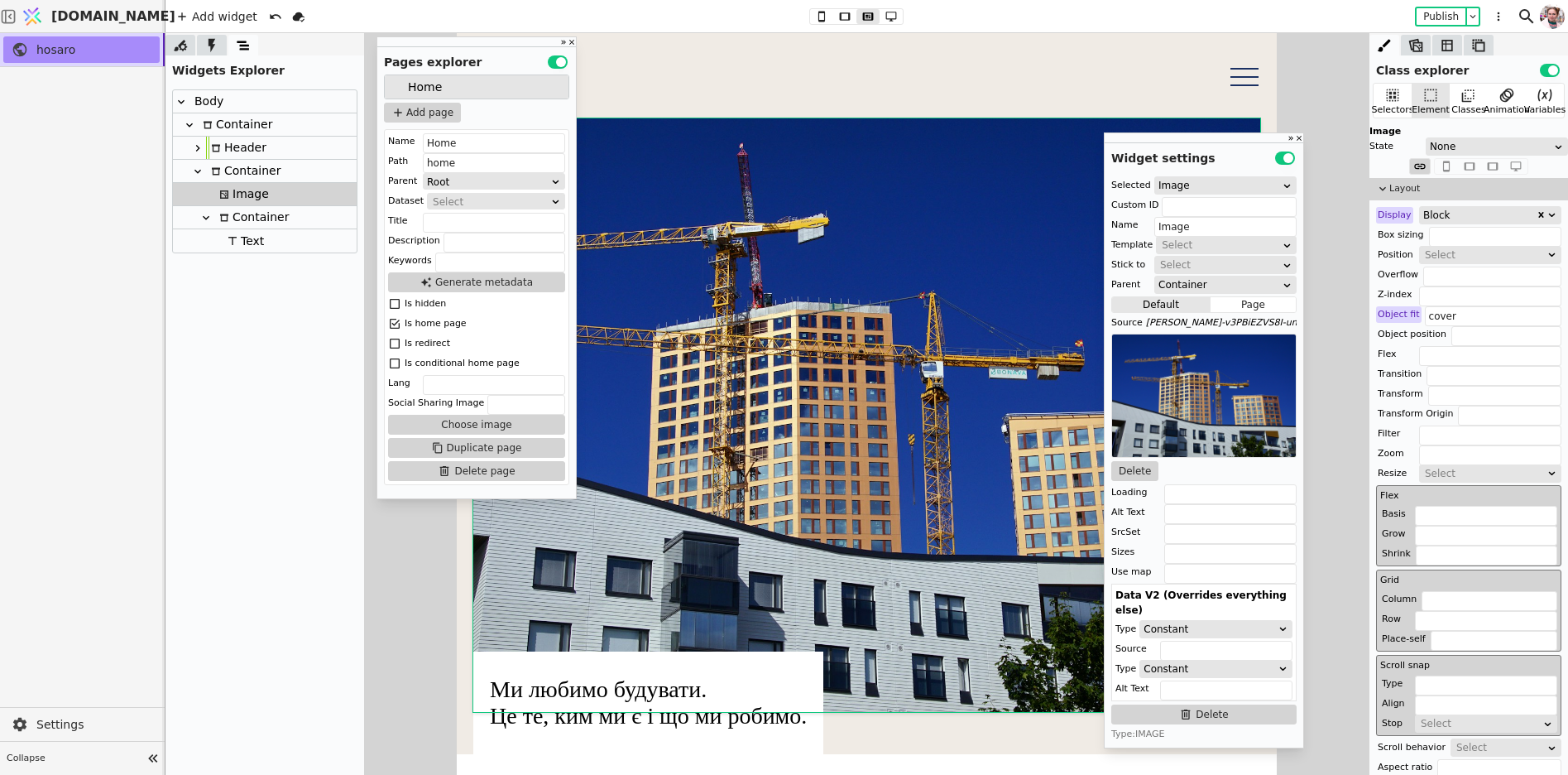
click at [720, 318] on img at bounding box center [867, 415] width 787 height 594
click at [222, 140] on div "Header" at bounding box center [236, 148] width 60 height 22
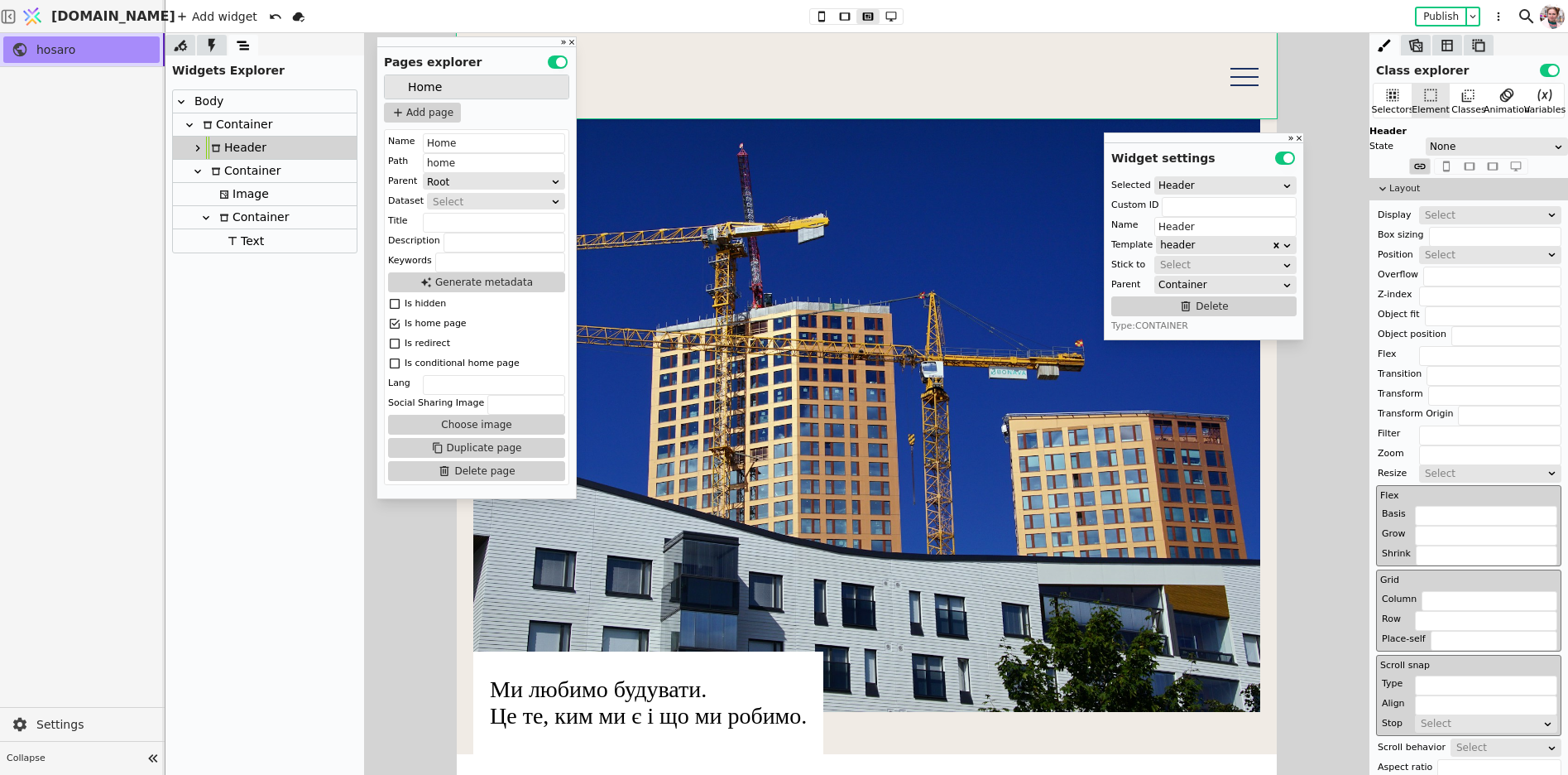
click at [190, 144] on div at bounding box center [198, 148] width 16 height 20
click at [230, 172] on div "Container" at bounding box center [252, 171] width 74 height 22
type input "Container"
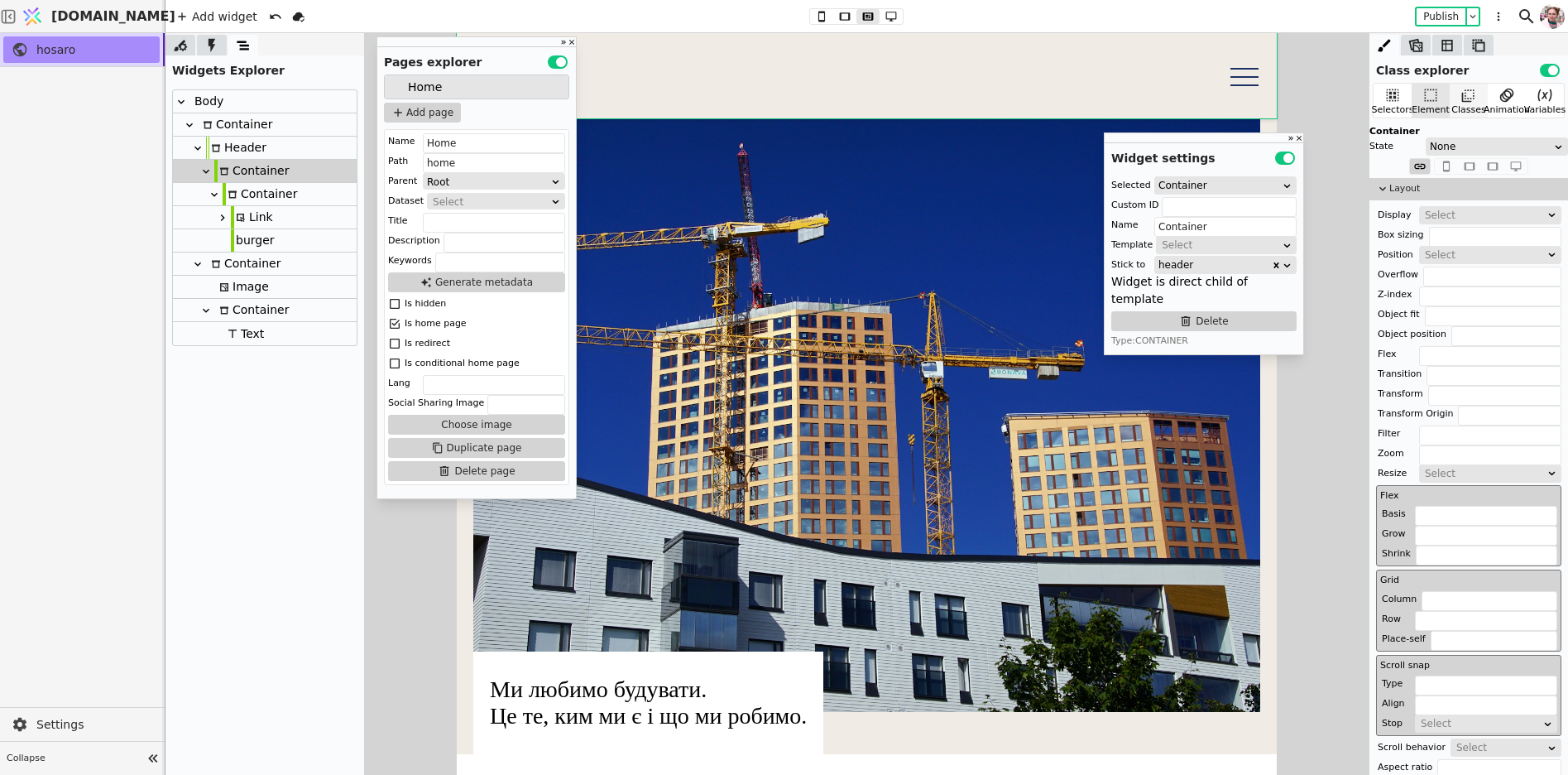
click at [1450, 92] on div "Classes" at bounding box center [1469, 100] width 38 height 34
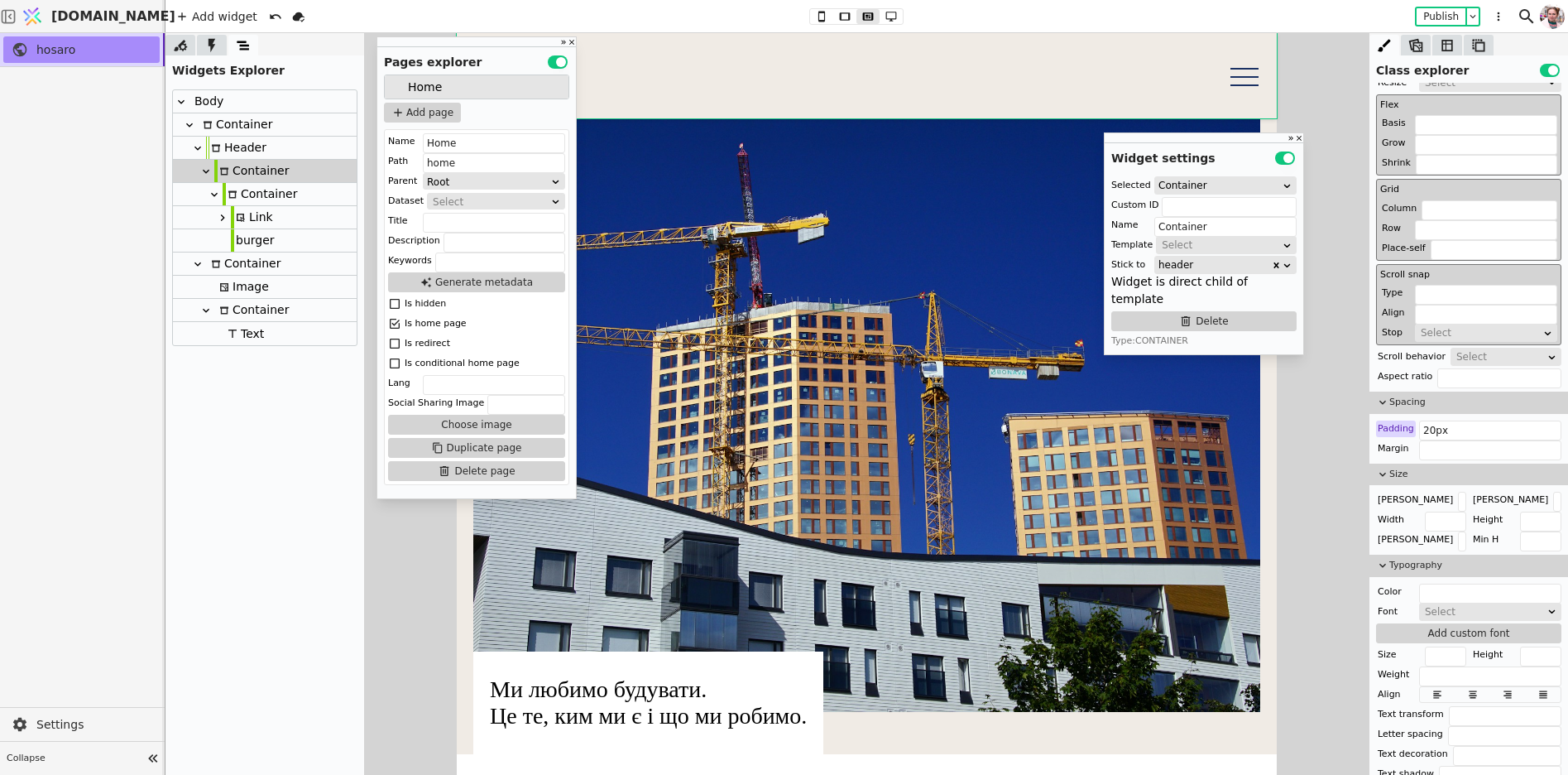
scroll to position [451, 0]
click at [1463, 429] on input "20px" at bounding box center [1490, 426] width 142 height 20
type input "20px 60px"
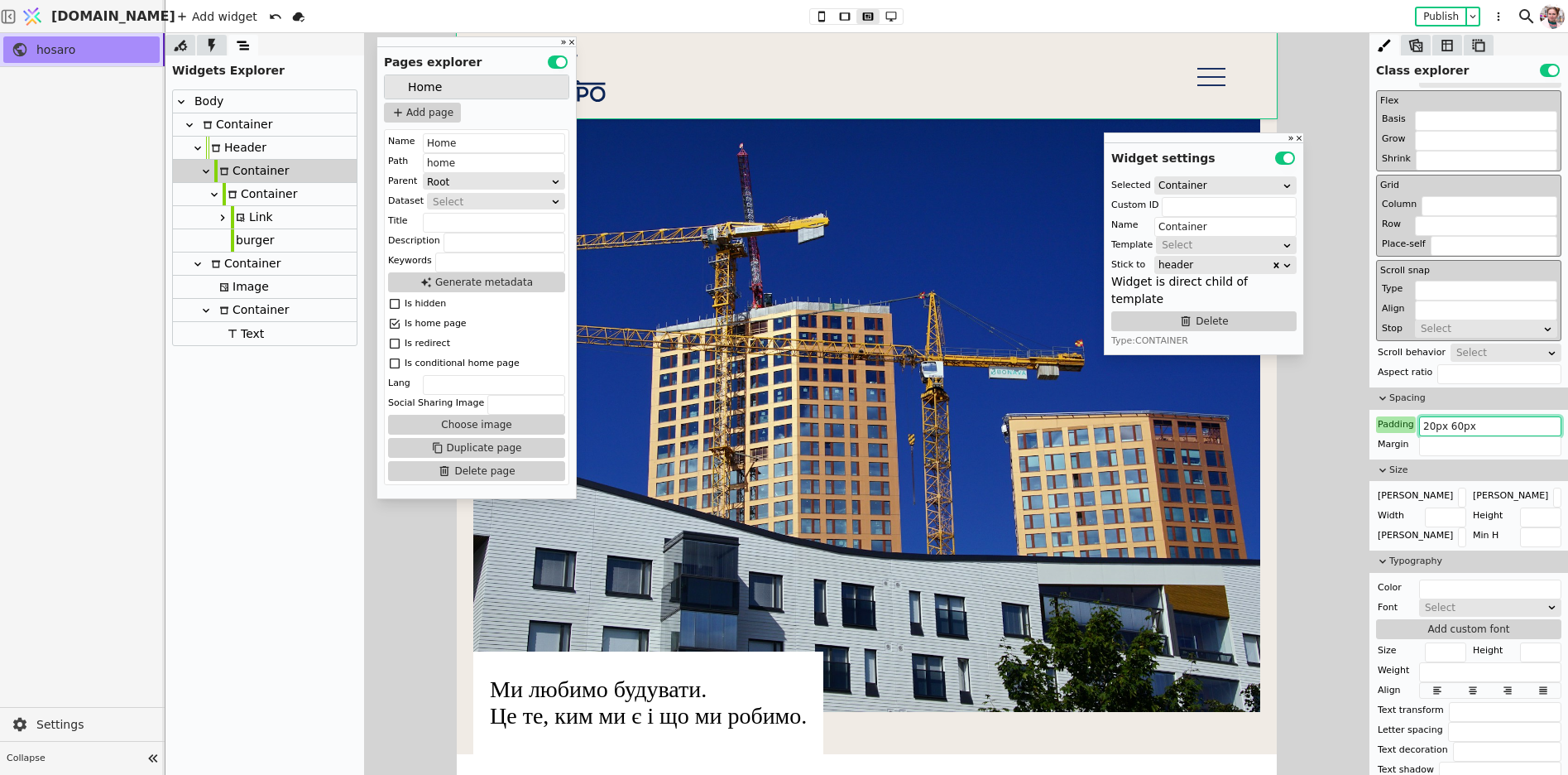
click at [206, 171] on icon at bounding box center [206, 171] width 7 height 4
click at [227, 196] on div "Container" at bounding box center [243, 194] width 74 height 22
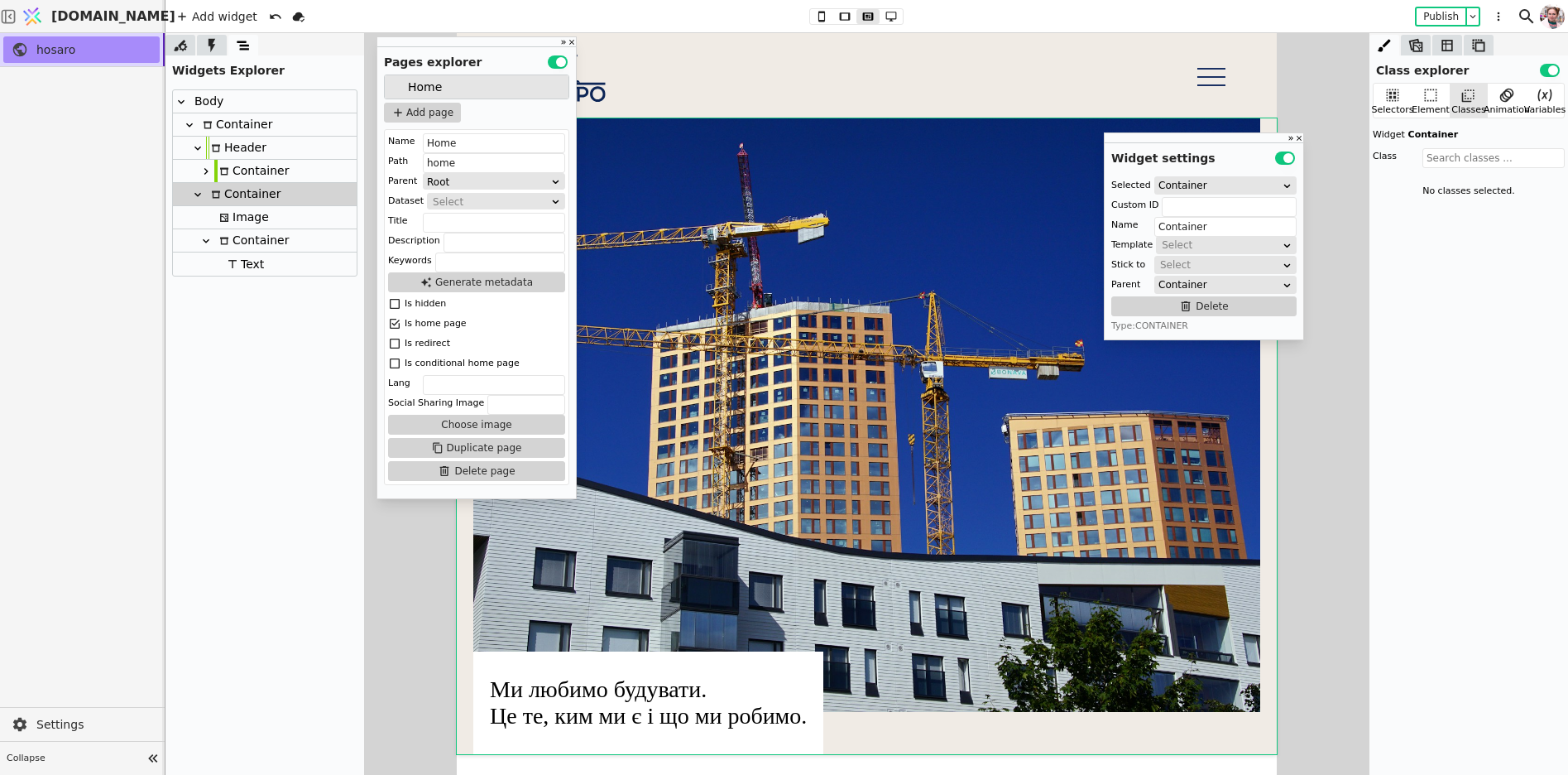
scroll to position [0, 0]
click at [1425, 104] on div "Element" at bounding box center [1431, 110] width 38 height 14
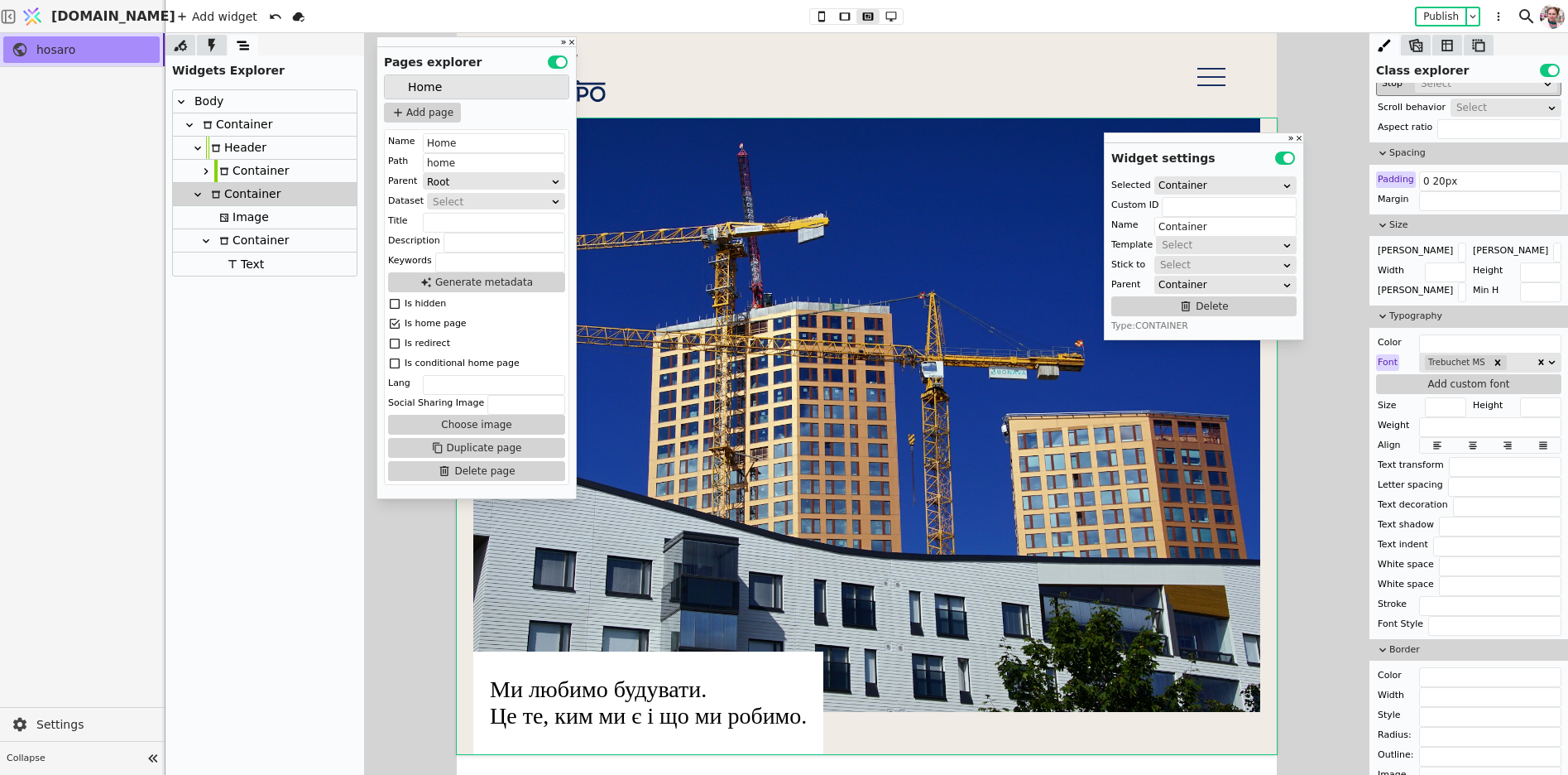
scroll to position [657, 0]
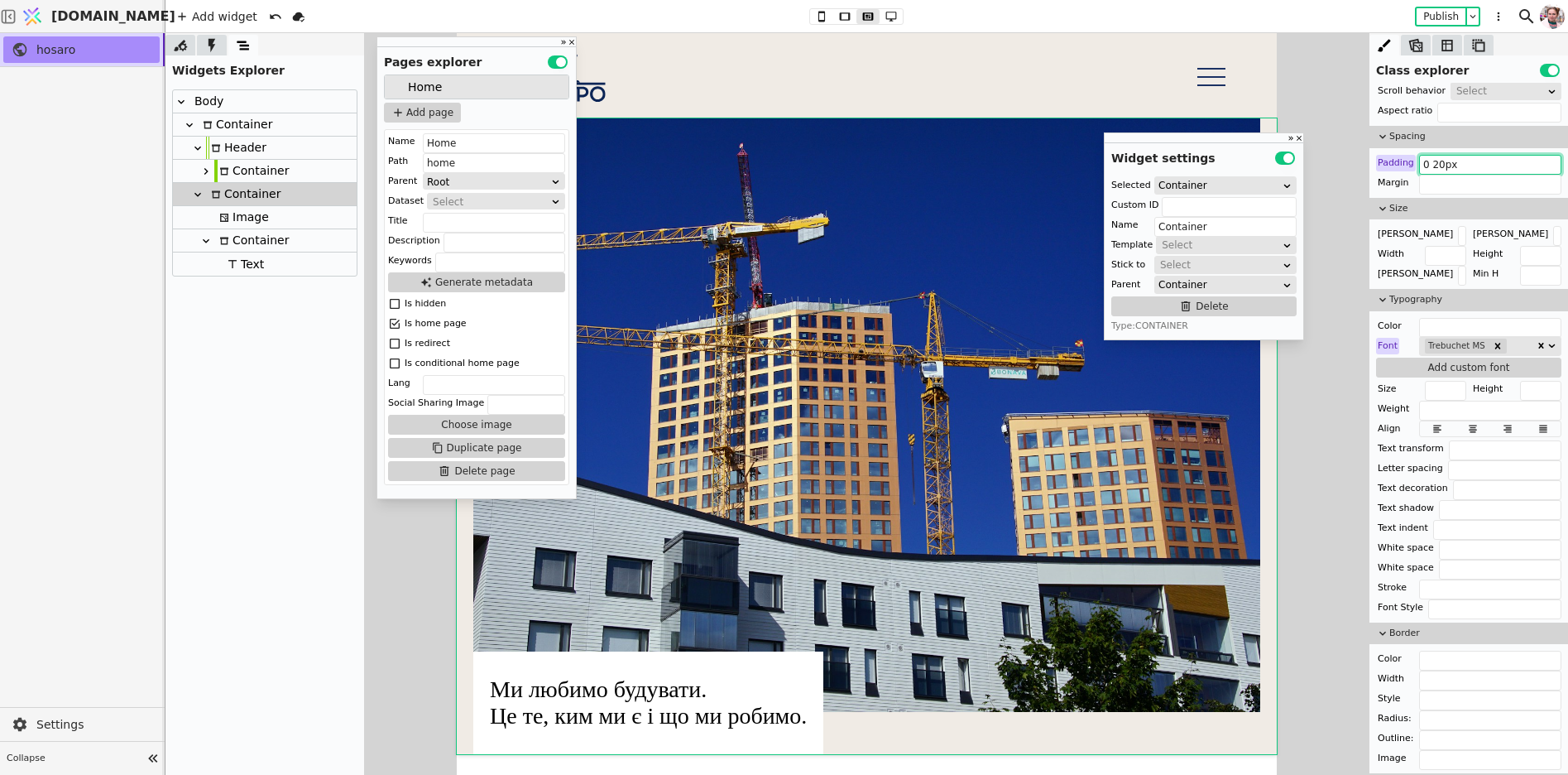
click at [1437, 161] on input "0 20px" at bounding box center [1490, 164] width 142 height 20
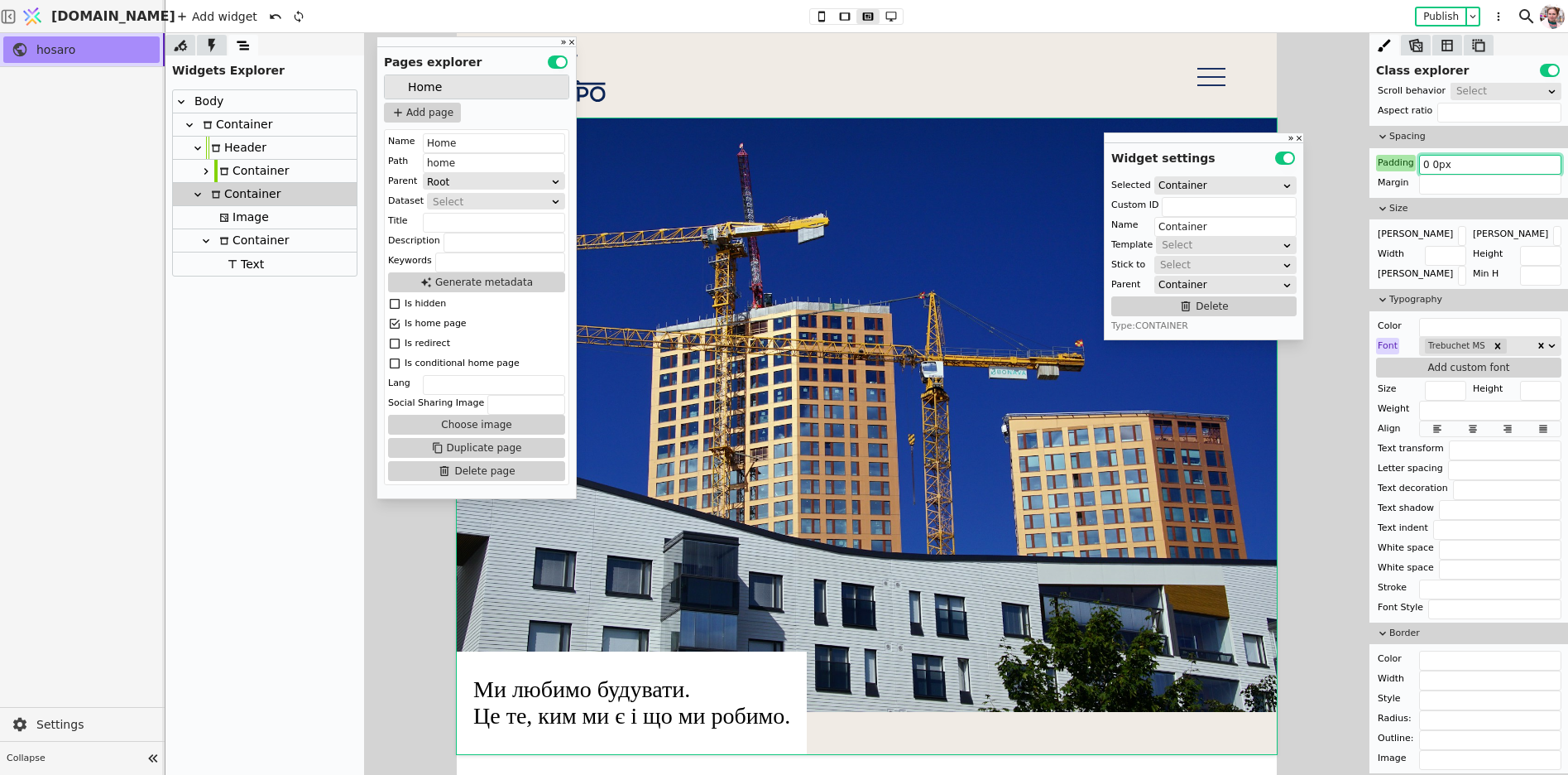
type input "0 60px"
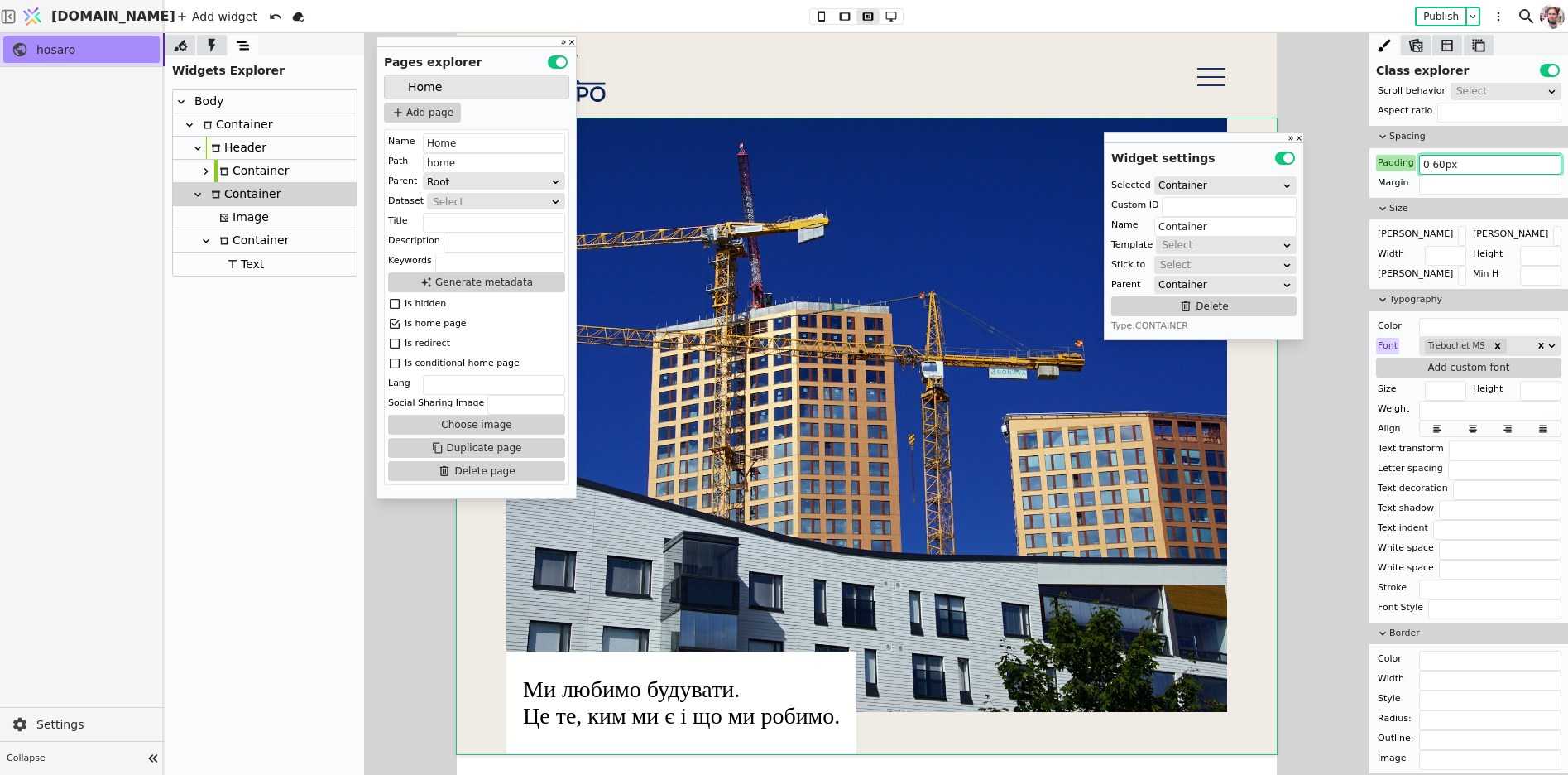
click at [274, 236] on div "Container" at bounding box center [252, 241] width 74 height 22
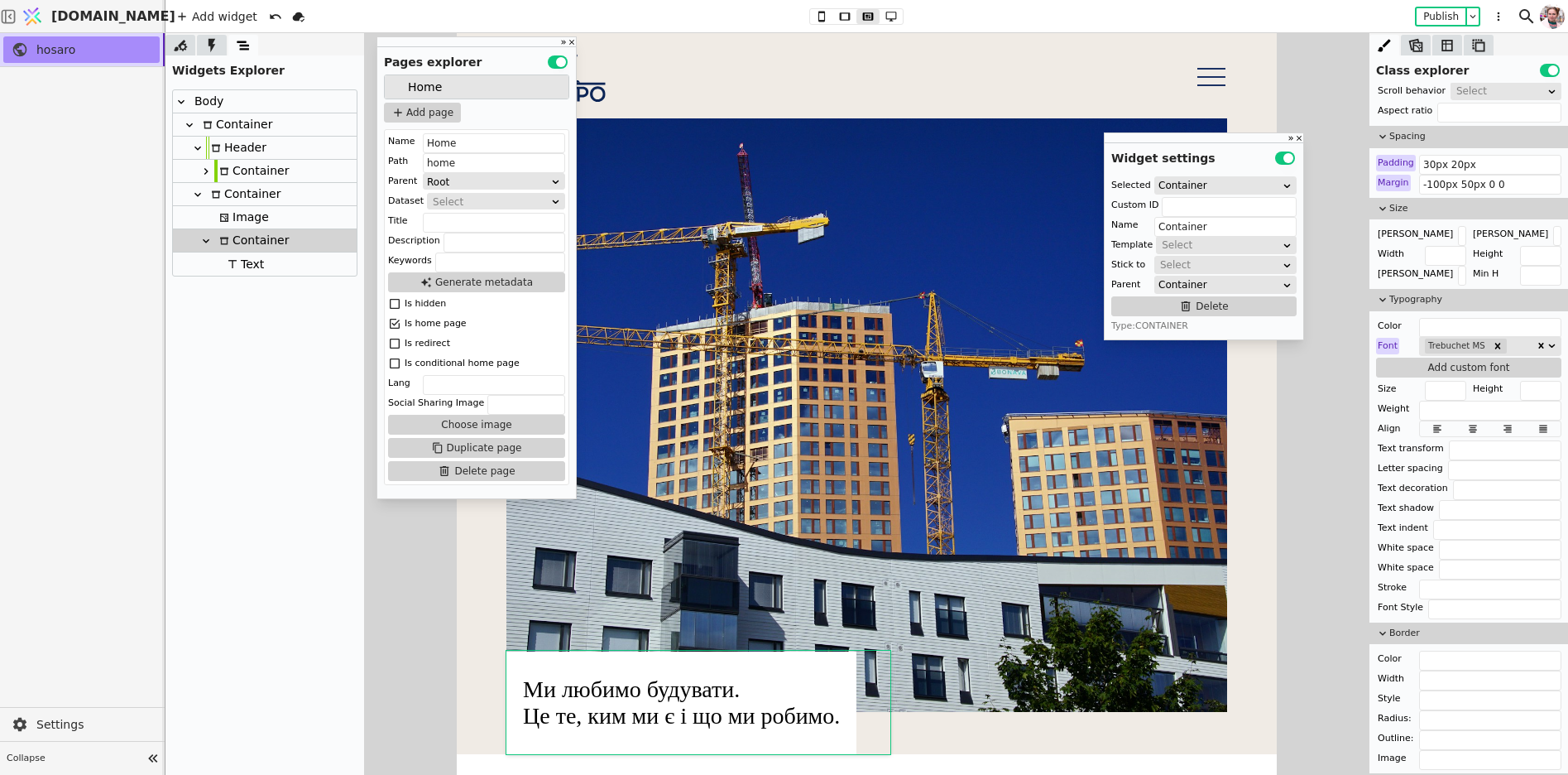
scroll to position [627, 0]
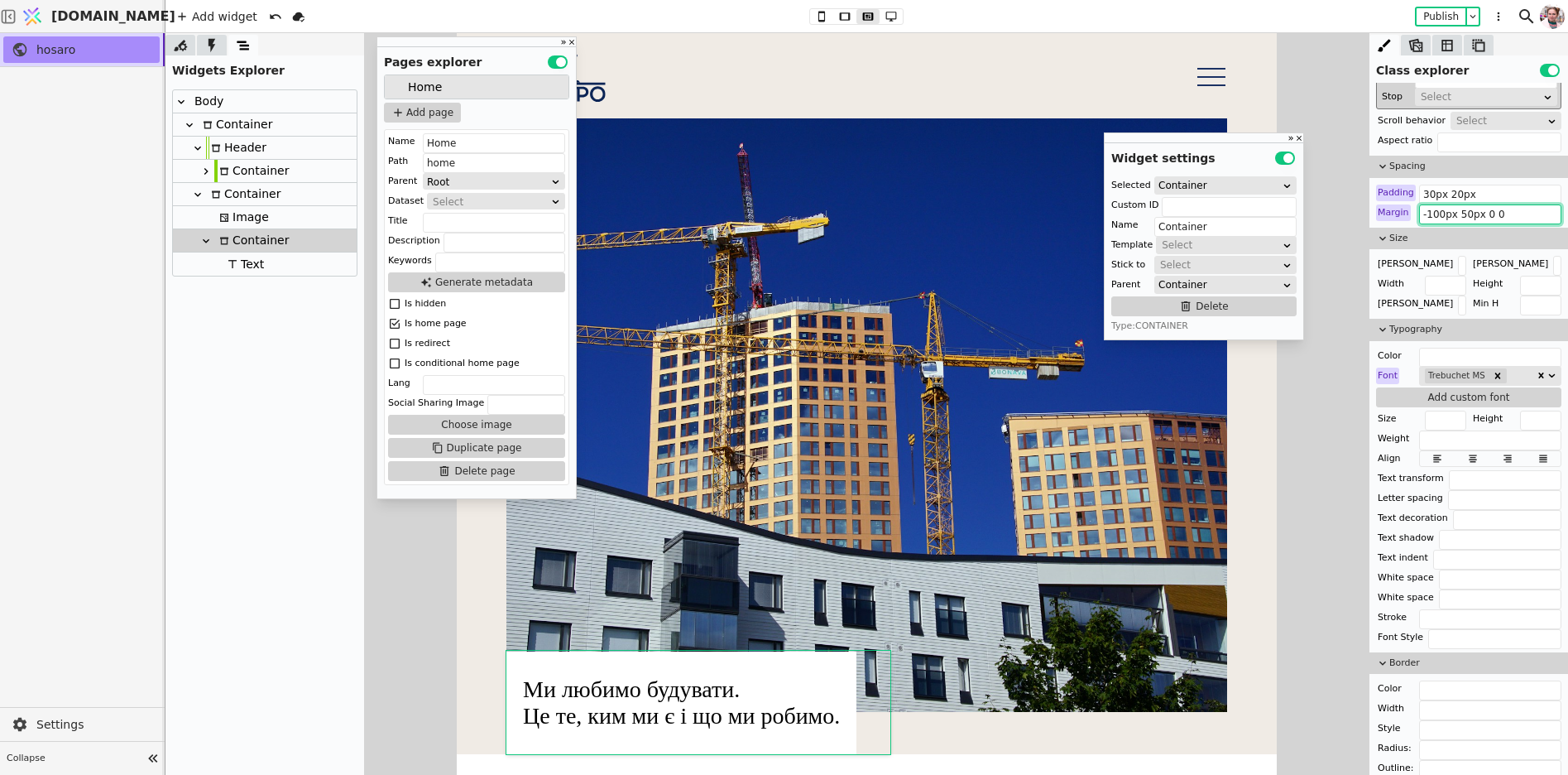
click at [1435, 211] on input "-100px 50px 0 0" at bounding box center [1490, 214] width 142 height 20
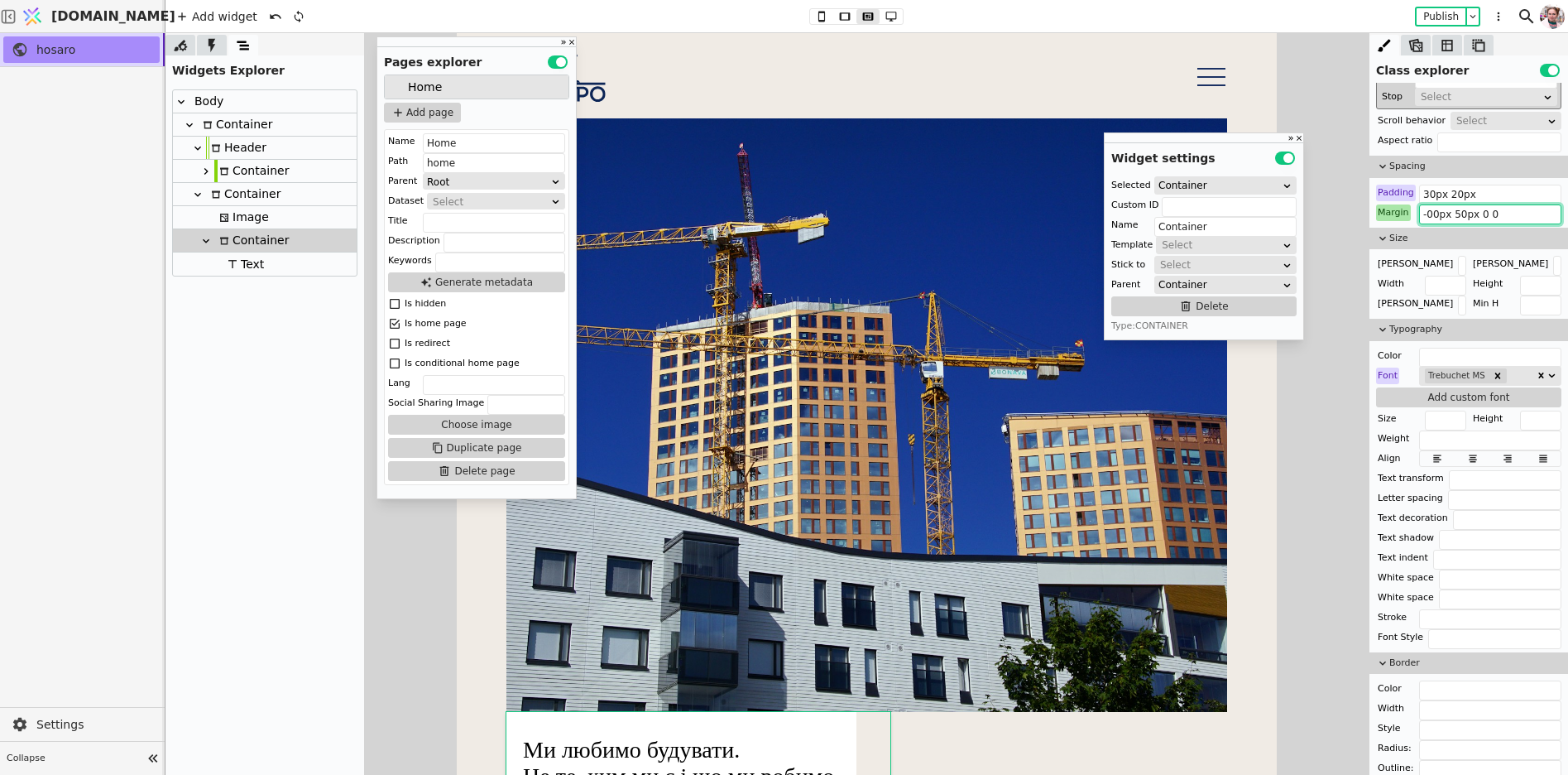
type input "-300px 50px 0 0"
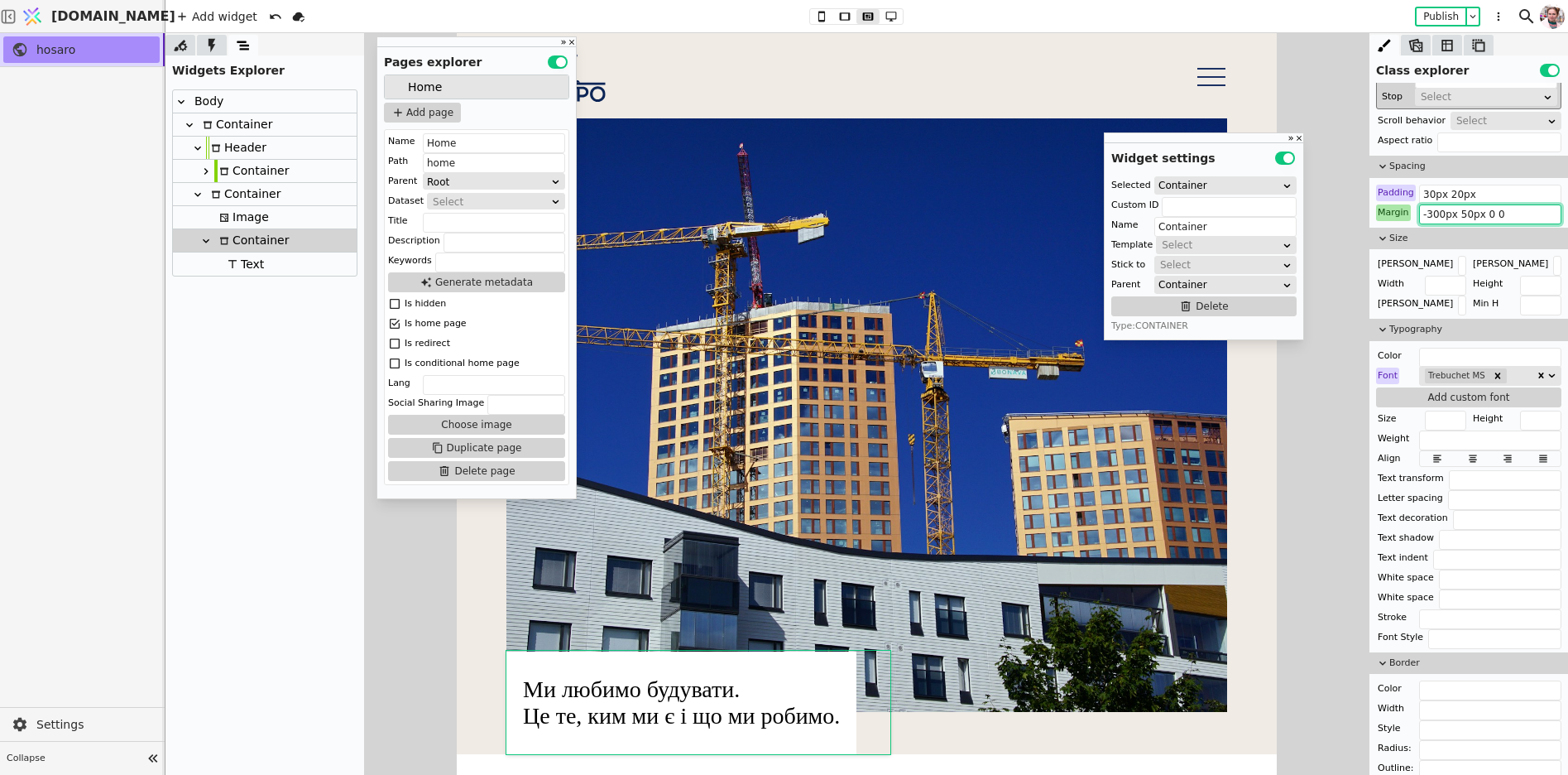
click at [197, 196] on icon at bounding box center [198, 194] width 13 height 13
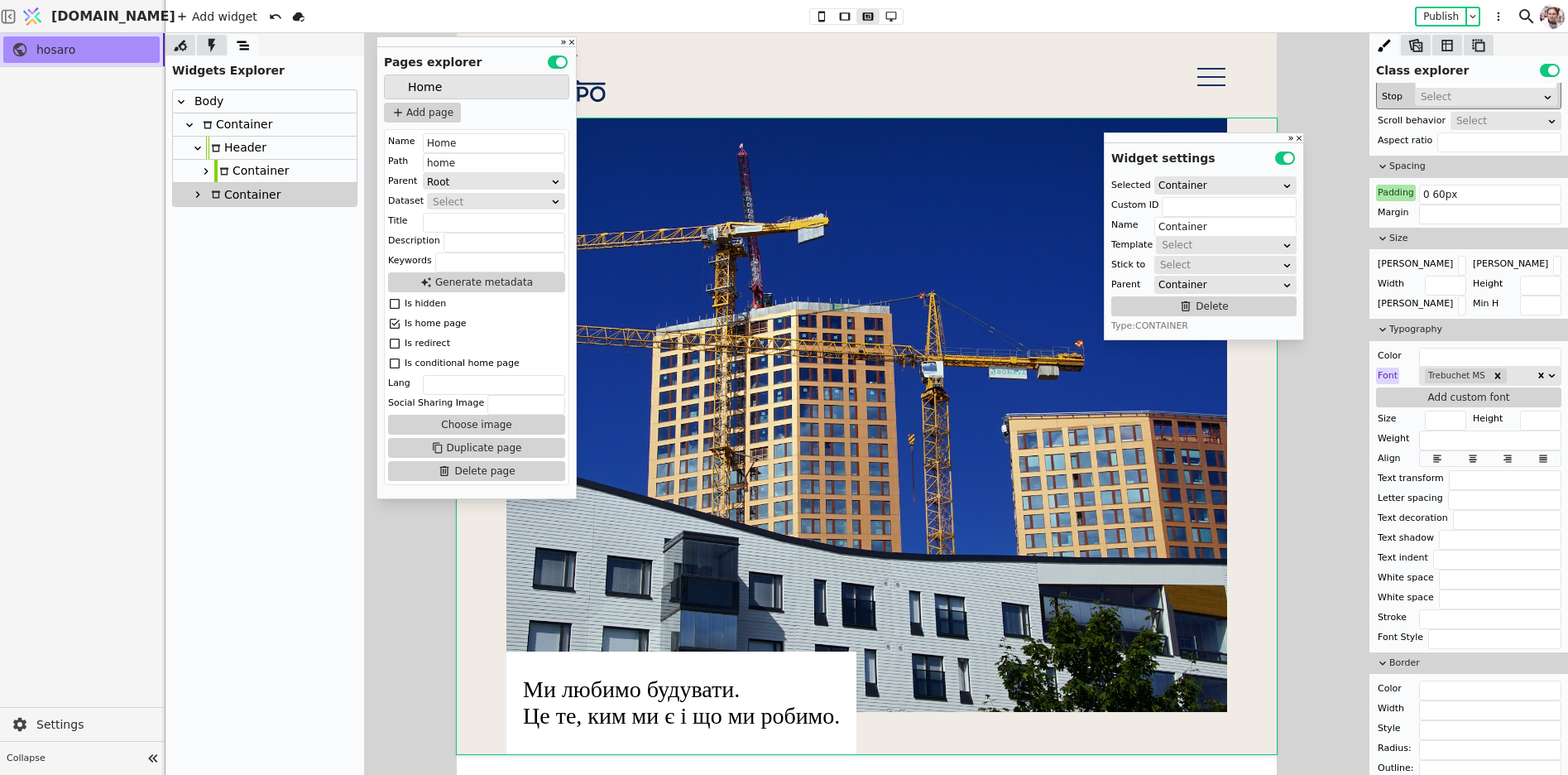
click at [218, 129] on div "Container" at bounding box center [235, 124] width 74 height 22
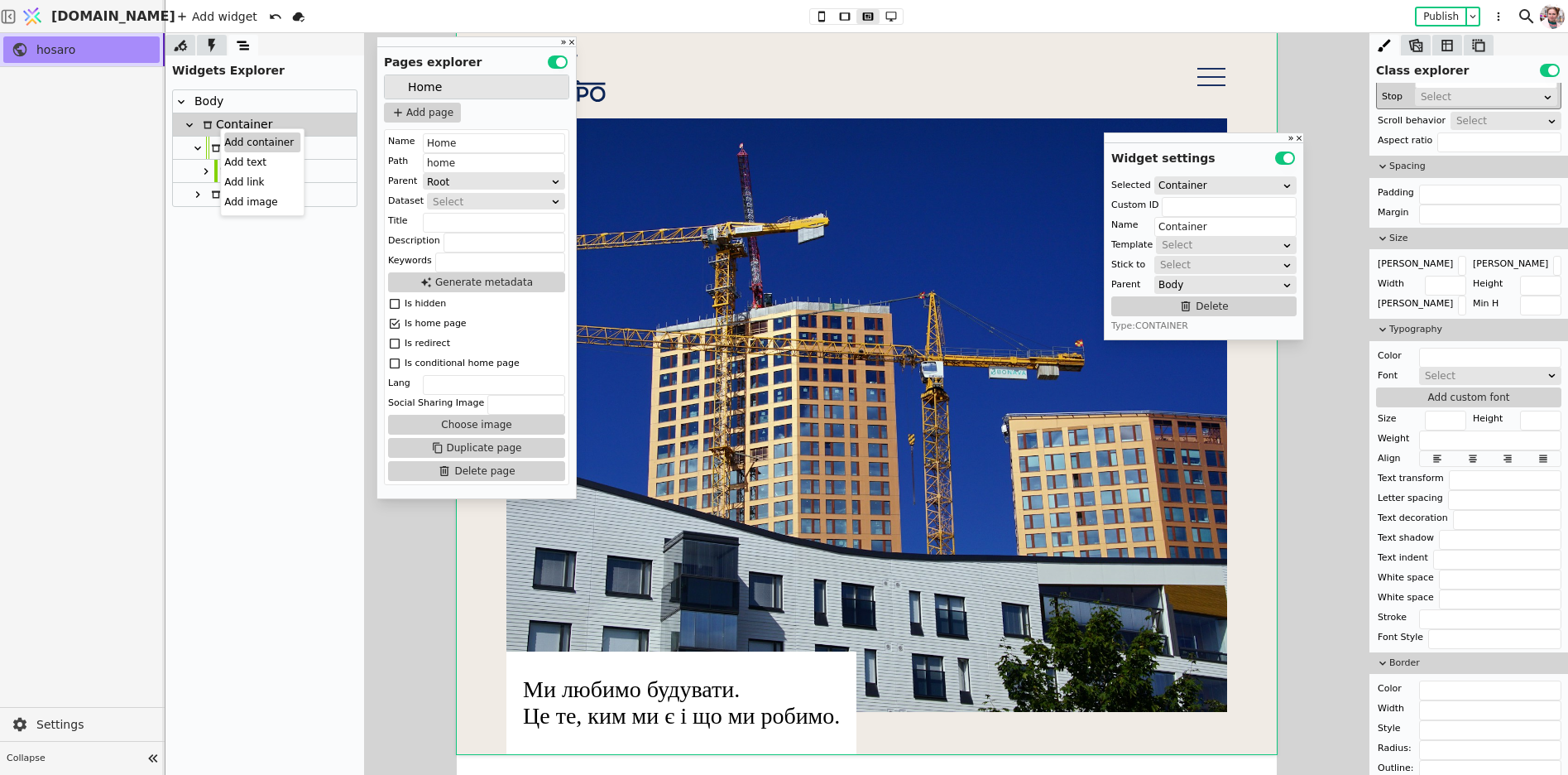
click at [245, 142] on div "Add container" at bounding box center [262, 142] width 76 height 20
click at [1527, 288] on input "text" at bounding box center [1541, 286] width 41 height 20
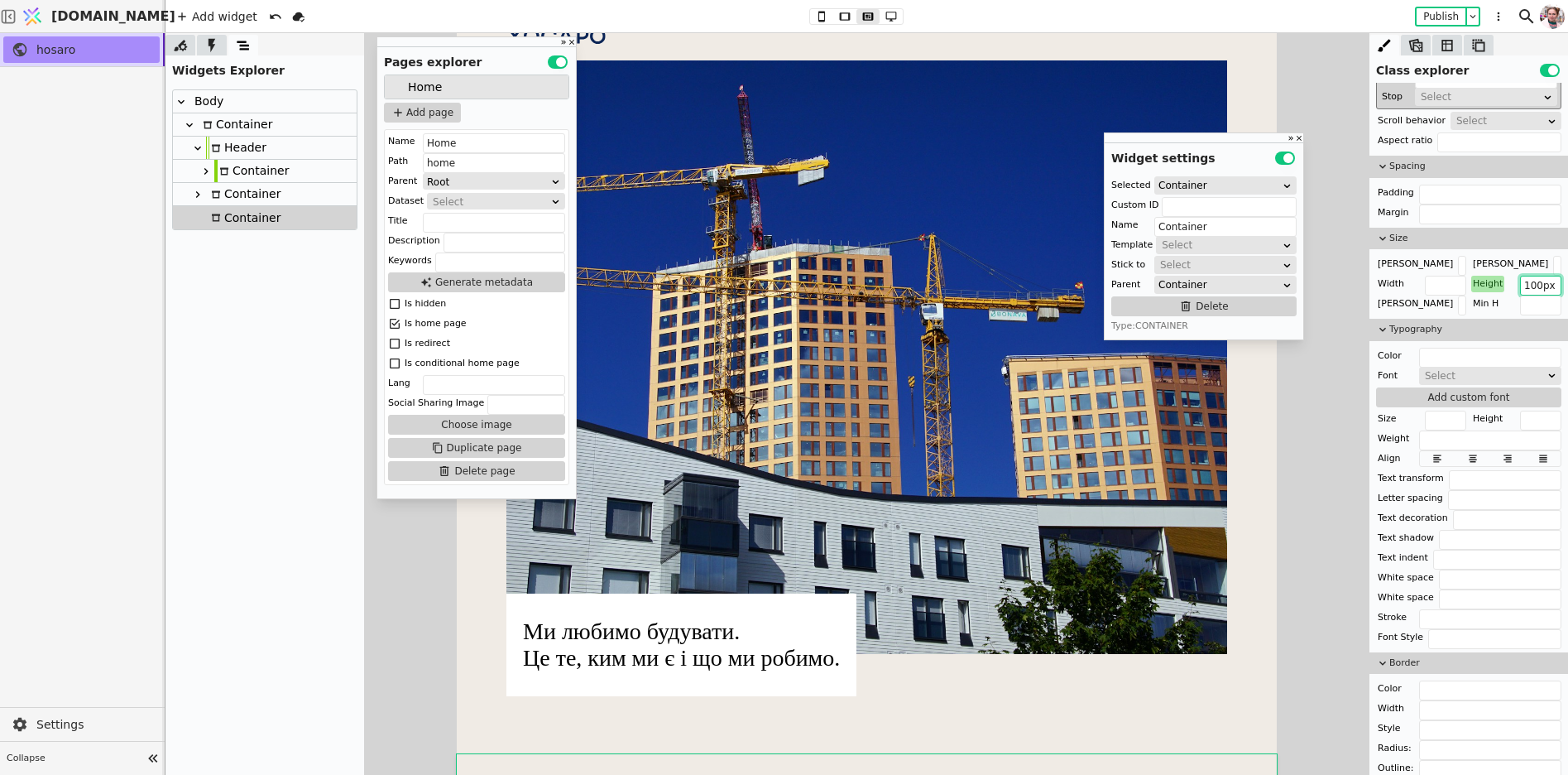
scroll to position [62, 0]
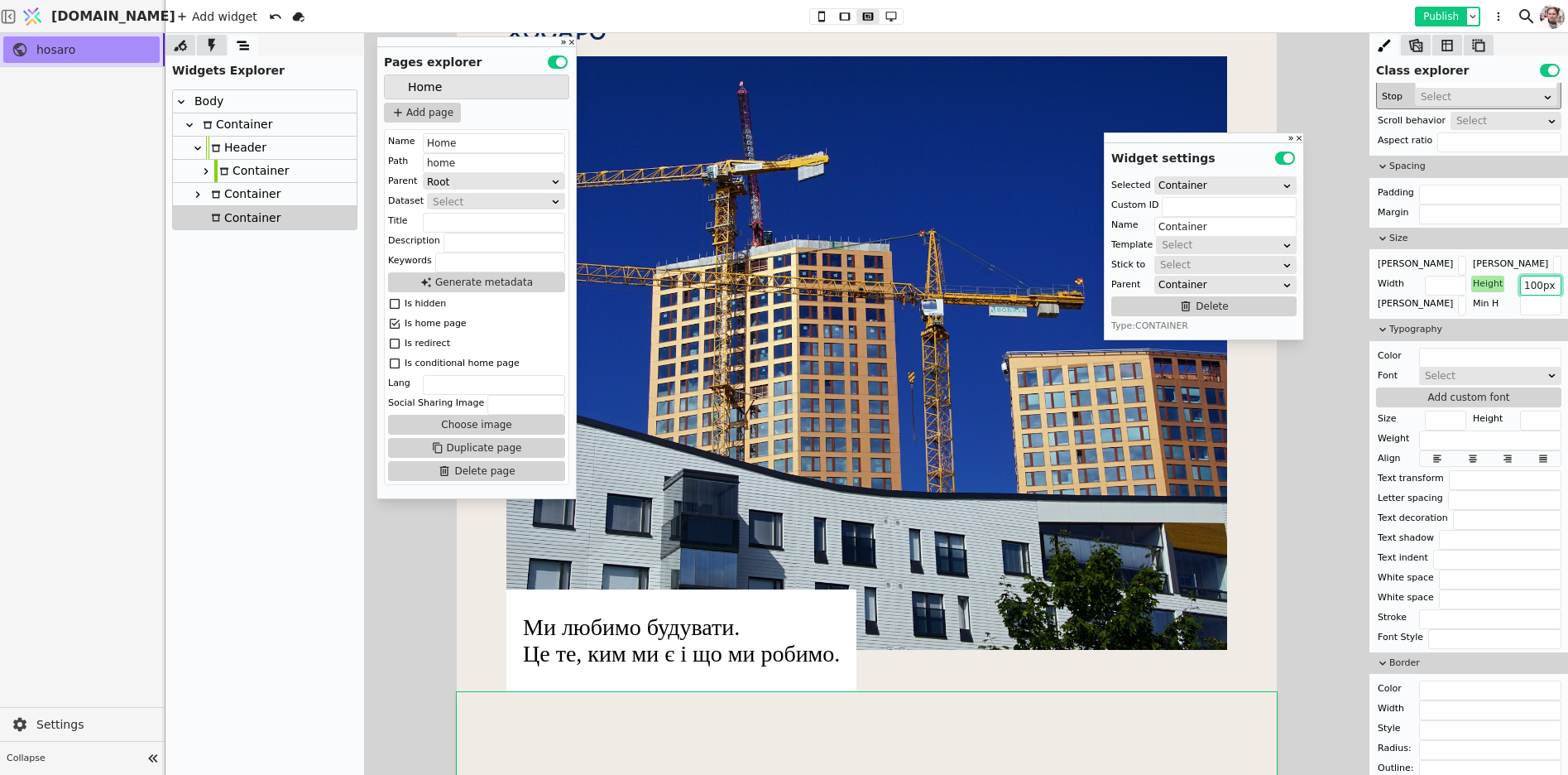
type input "100px"
click at [1432, 20] on button "Publish" at bounding box center [1441, 16] width 49 height 16
click at [887, 11] on icon at bounding box center [891, 16] width 10 height 10
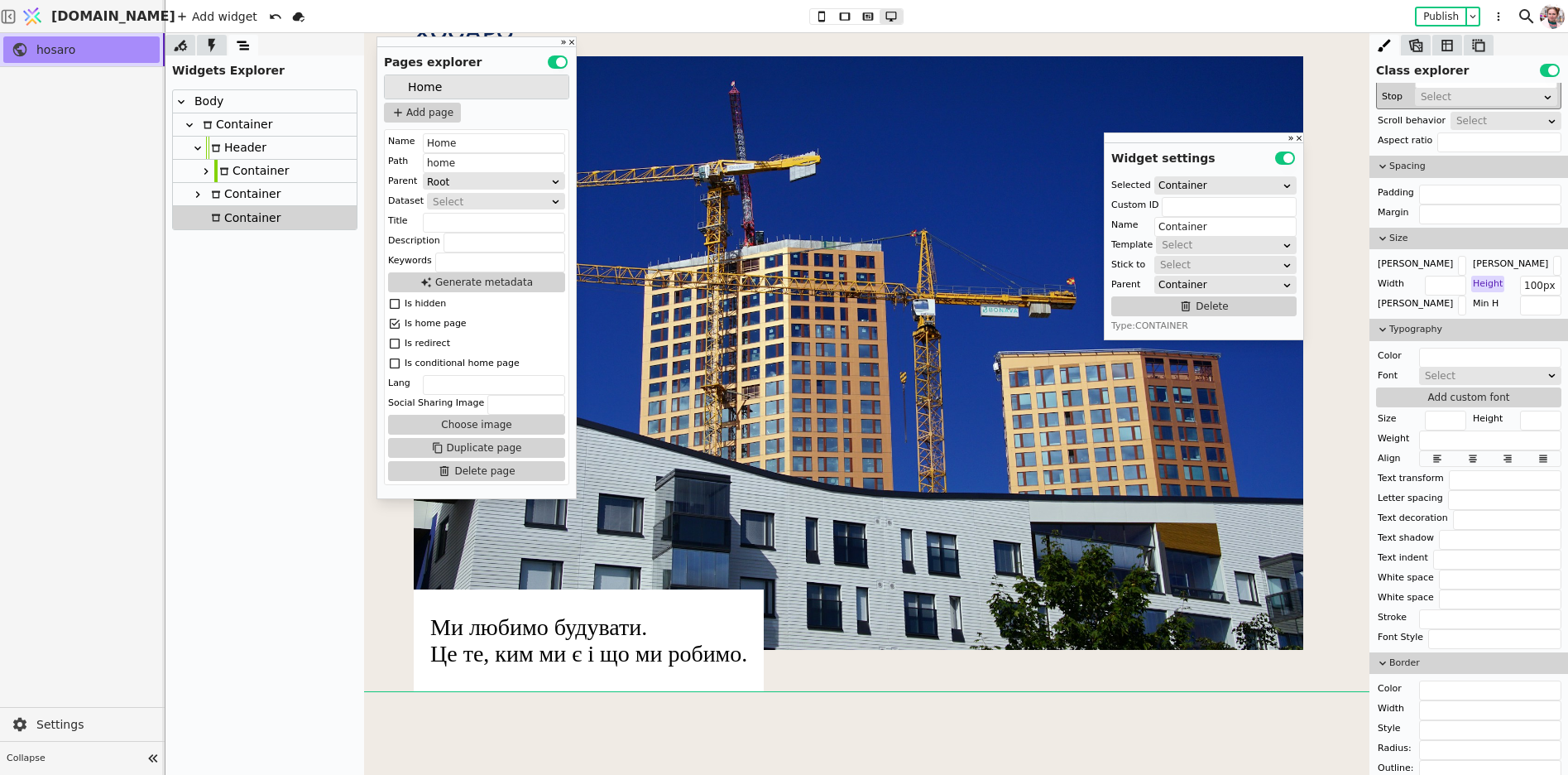
scroll to position [0, 0]
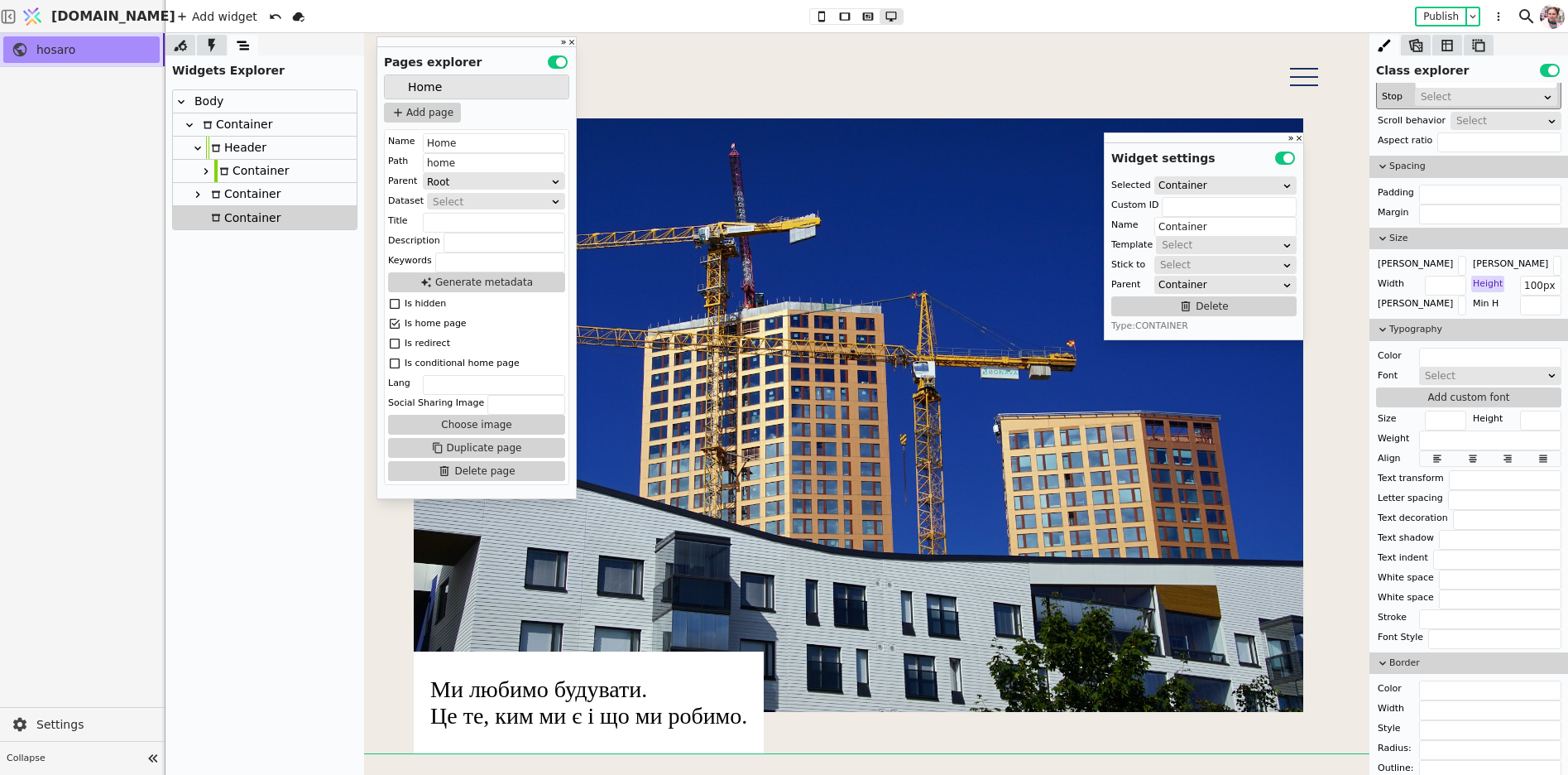
click at [951, 60] on div at bounding box center [867, 76] width 906 height 52
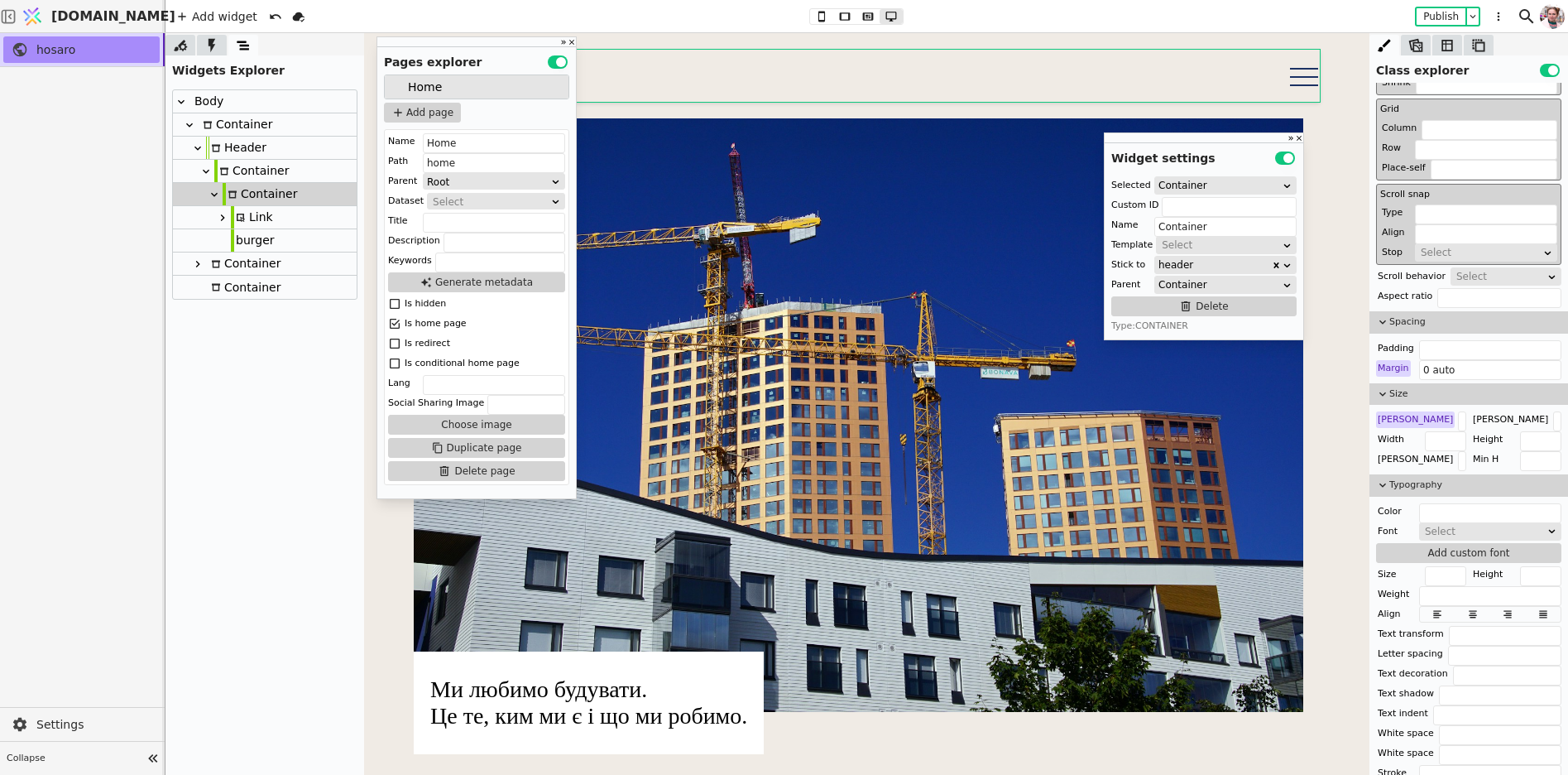
click at [235, 261] on div "Container" at bounding box center [243, 264] width 74 height 22
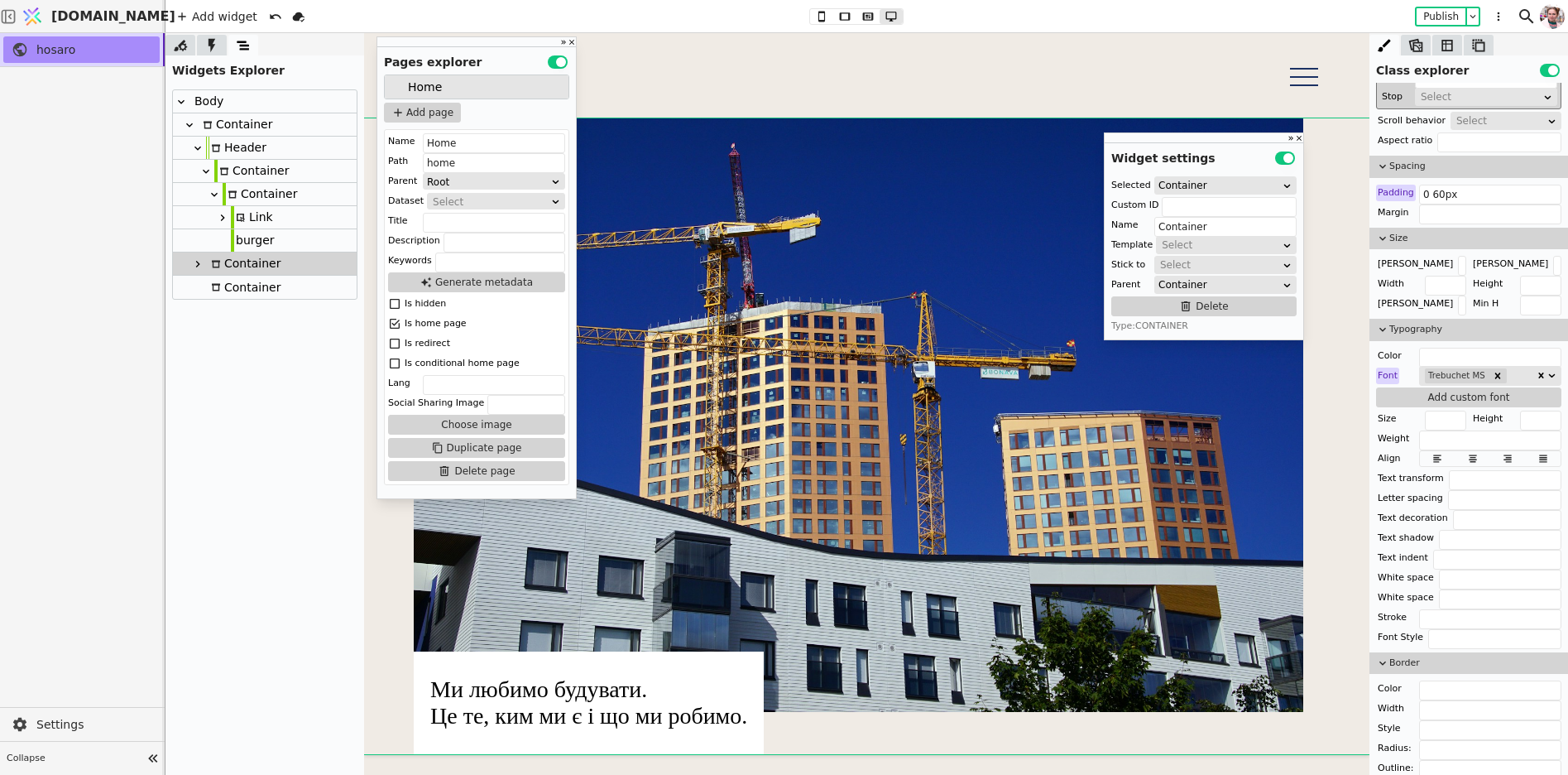
click at [196, 148] on icon at bounding box center [198, 148] width 7 height 4
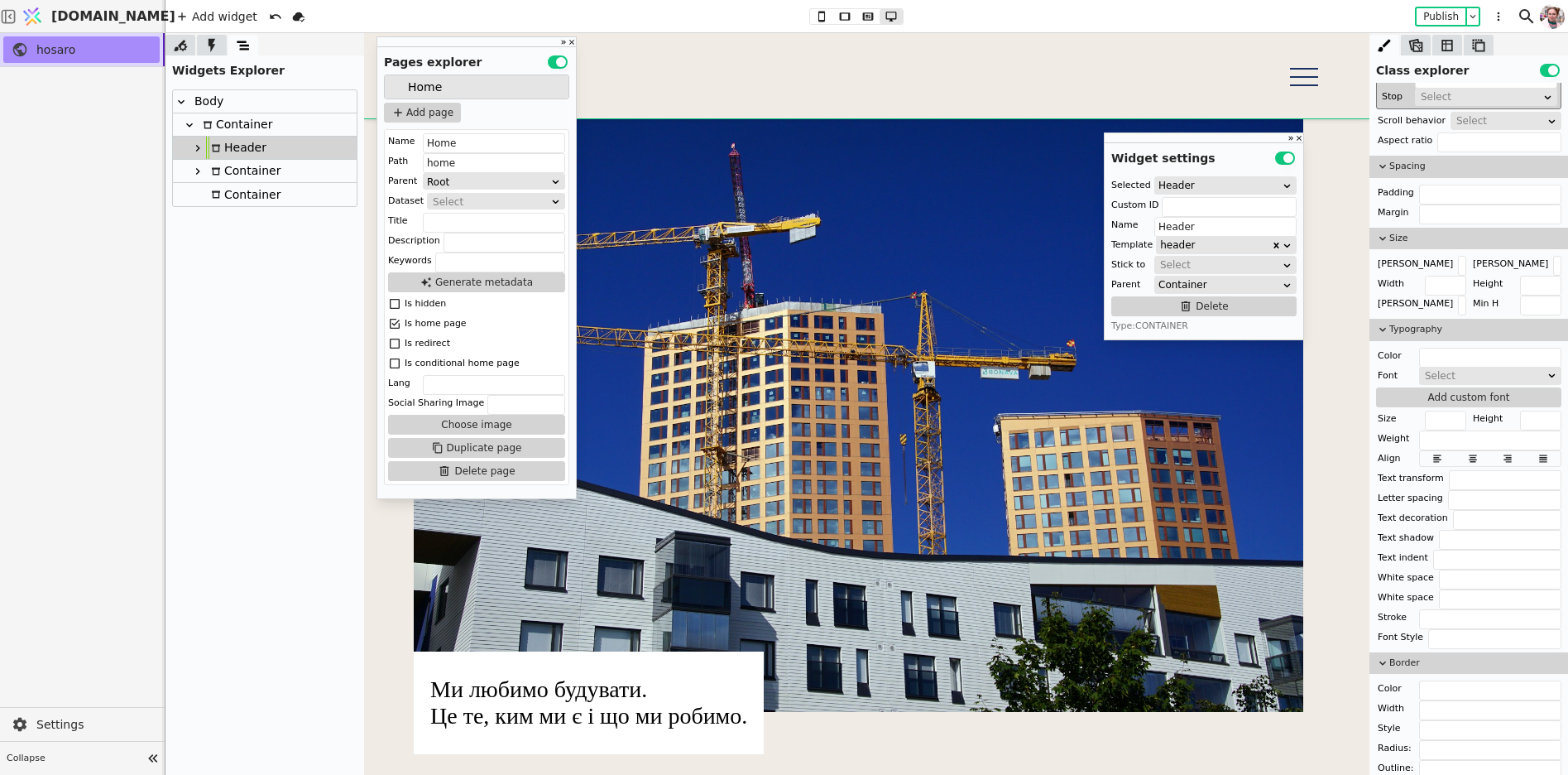
click at [221, 169] on div "Container" at bounding box center [243, 171] width 74 height 22
type input "Container"
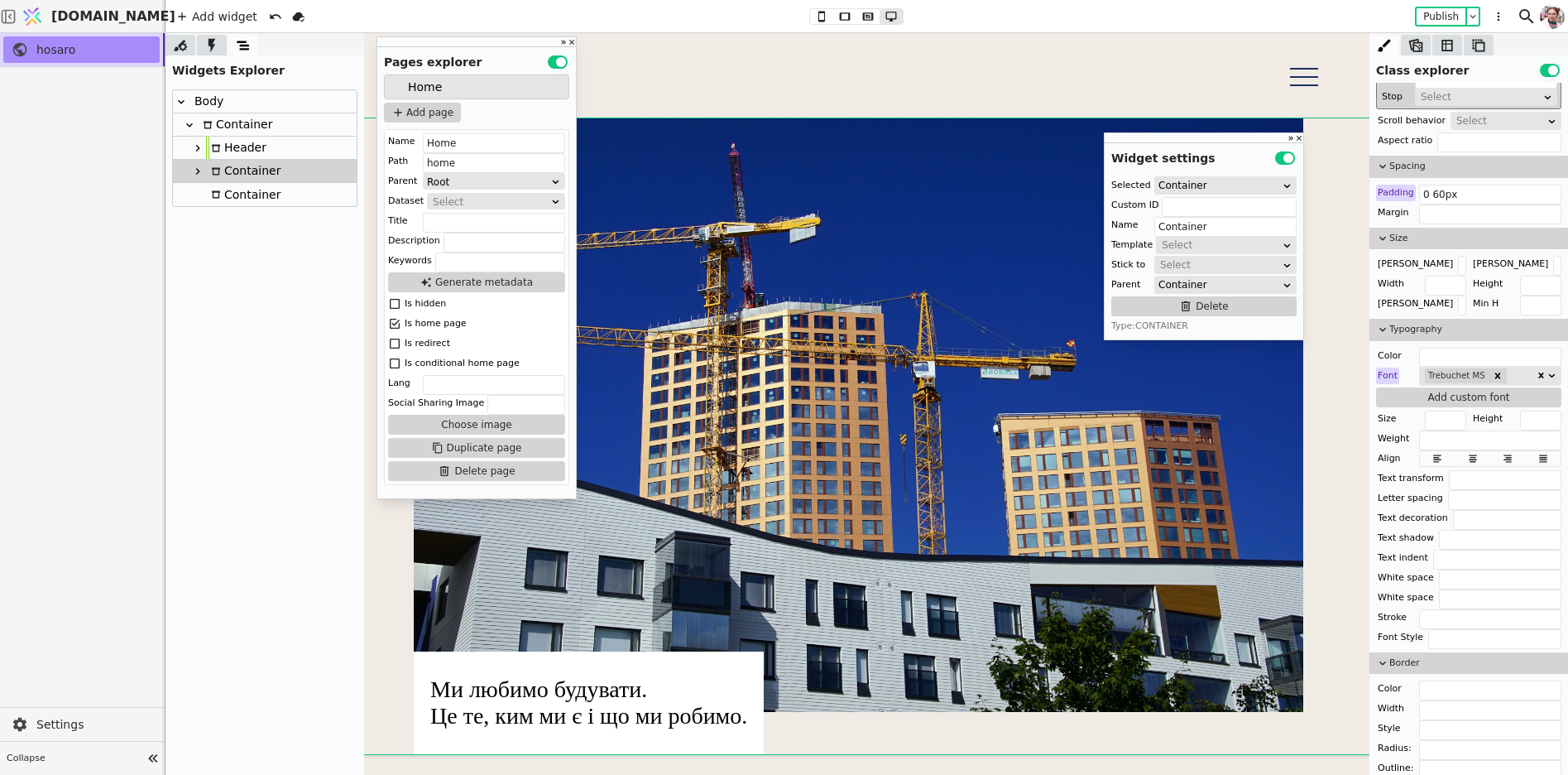
click at [195, 169] on icon at bounding box center [198, 171] width 13 height 13
click at [235, 180] on div "Add container" at bounding box center [268, 187] width 76 height 20
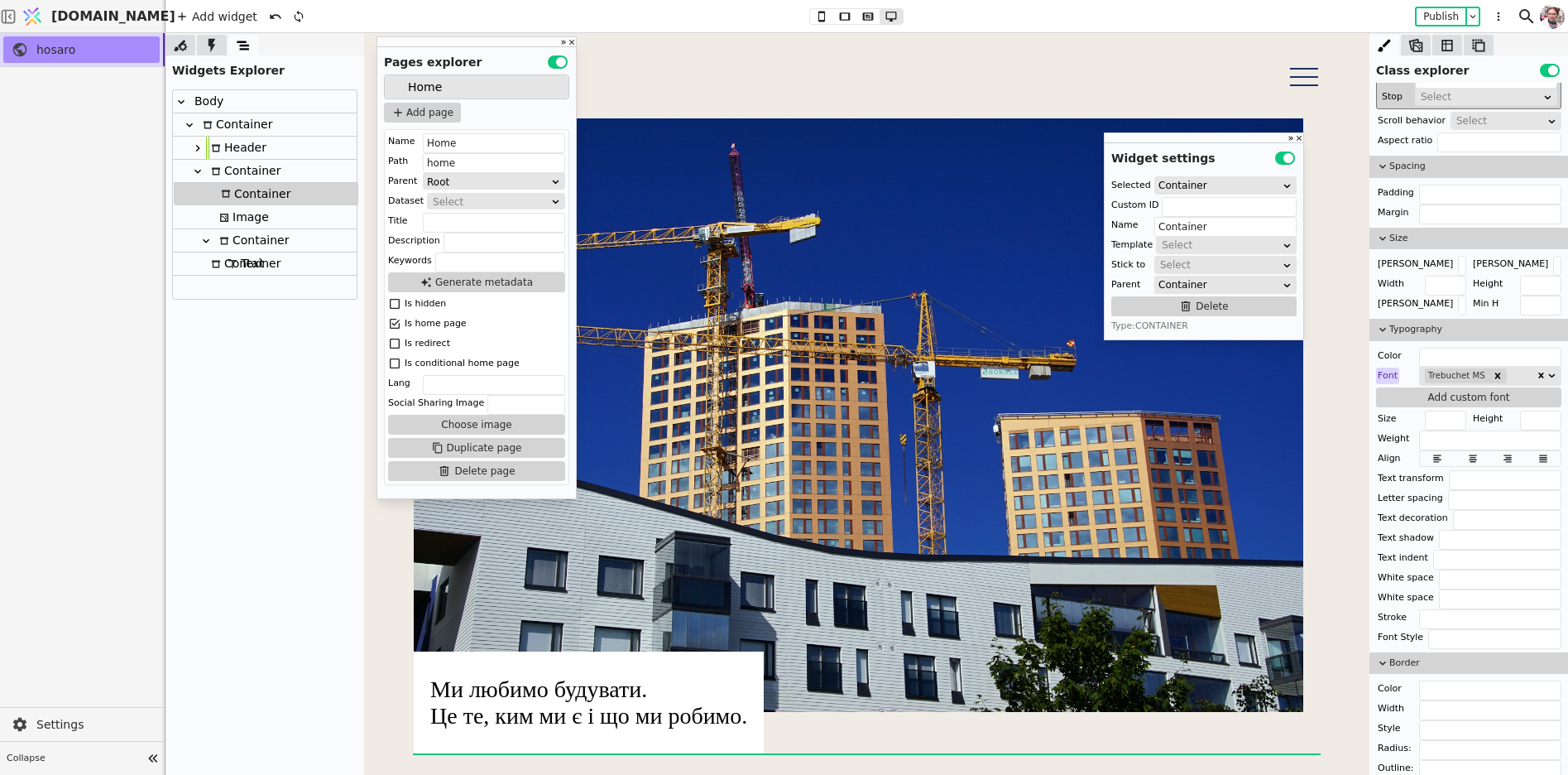
drag, startPoint x: 232, startPoint y: 267, endPoint x: 233, endPoint y: 192, distance: 75.0
click at [233, 192] on div "Body Container Header Container Image Container Text Container Container" at bounding box center [265, 195] width 184 height 209
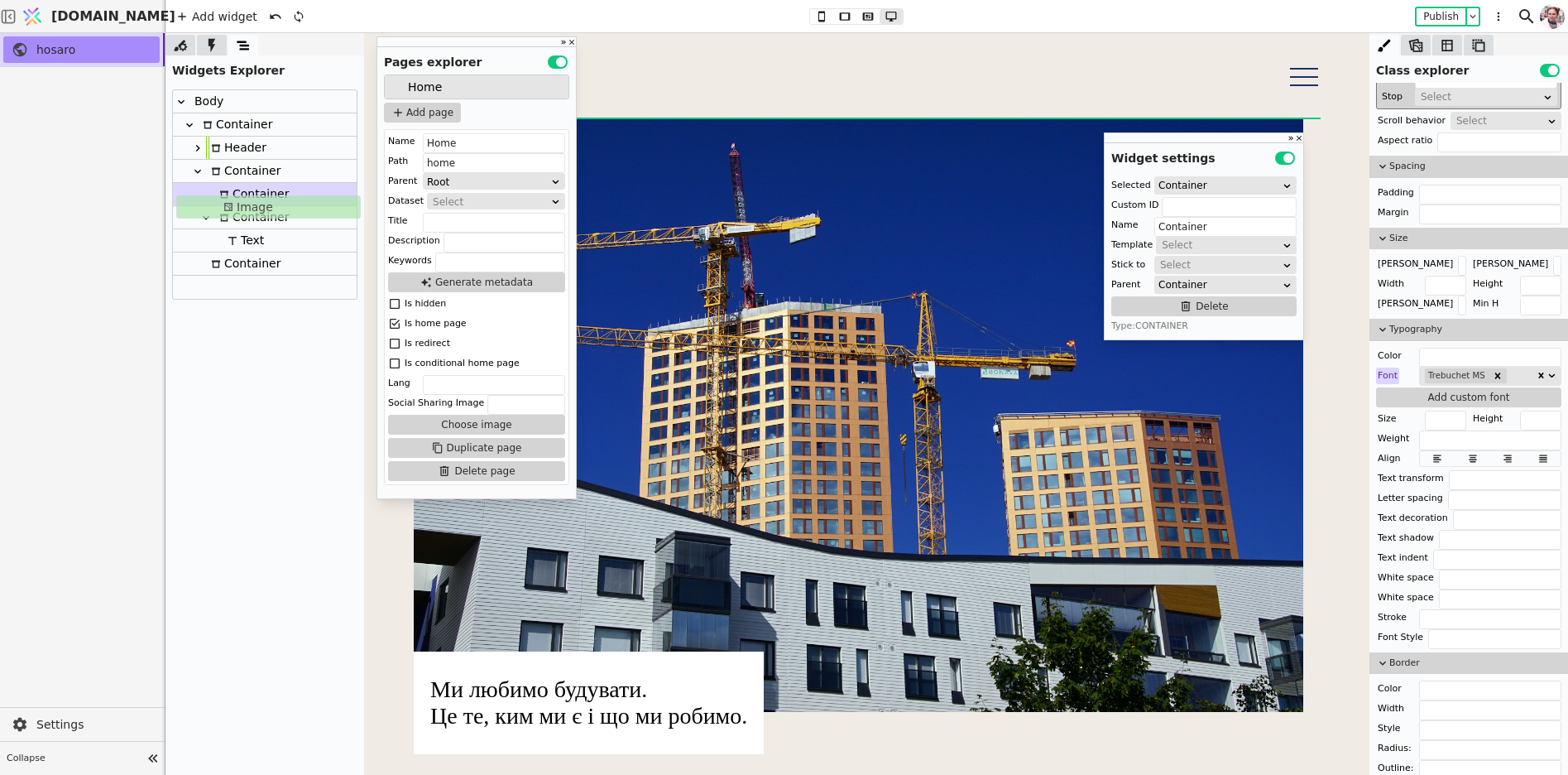
drag, startPoint x: 235, startPoint y: 217, endPoint x: 237, endPoint y: 203, distance: 14.1
click at [237, 203] on div "Body Container Header Container Container Image Container Text Container" at bounding box center [265, 195] width 184 height 209
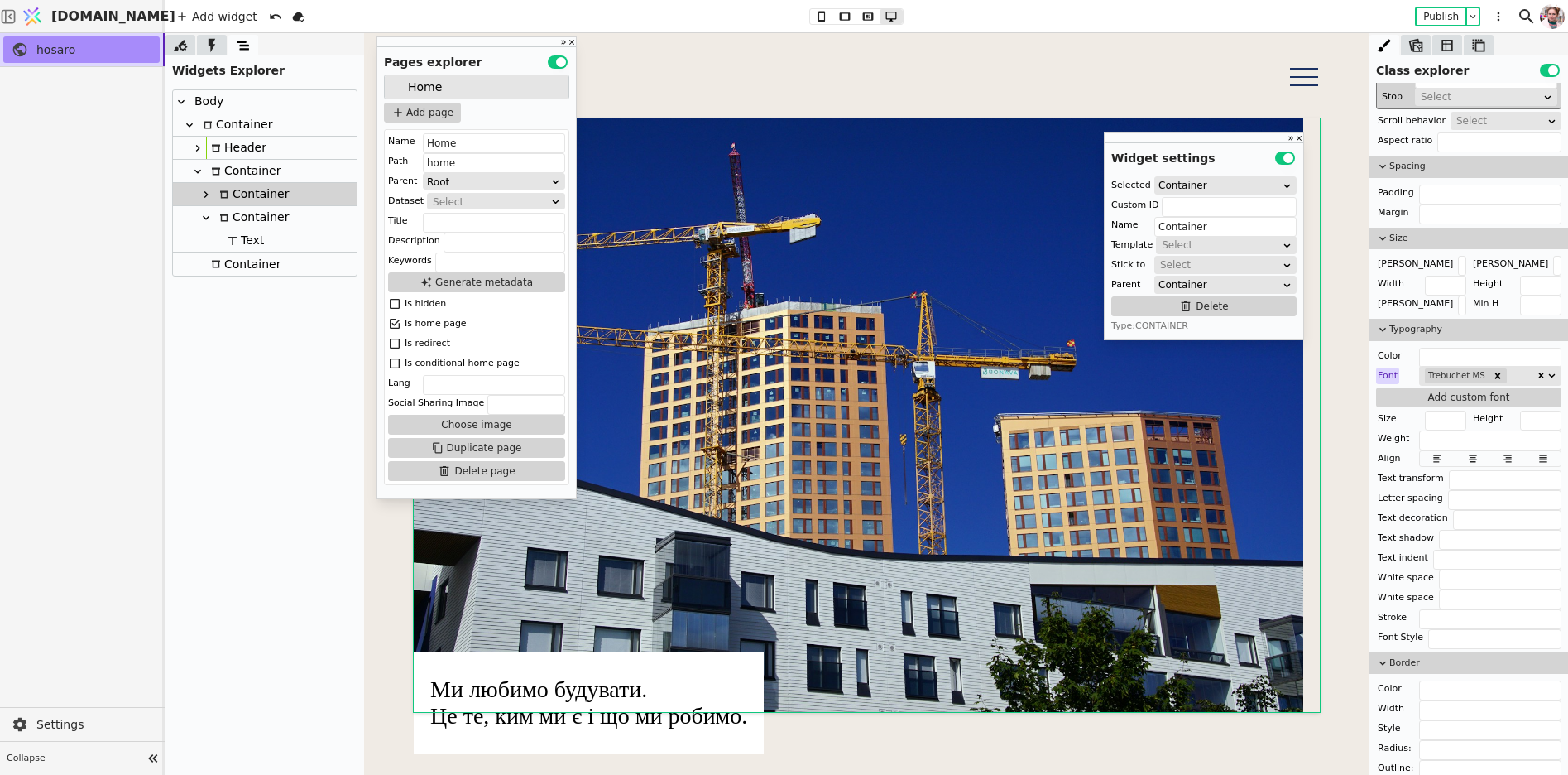
click at [207, 213] on icon at bounding box center [205, 217] width 13 height 13
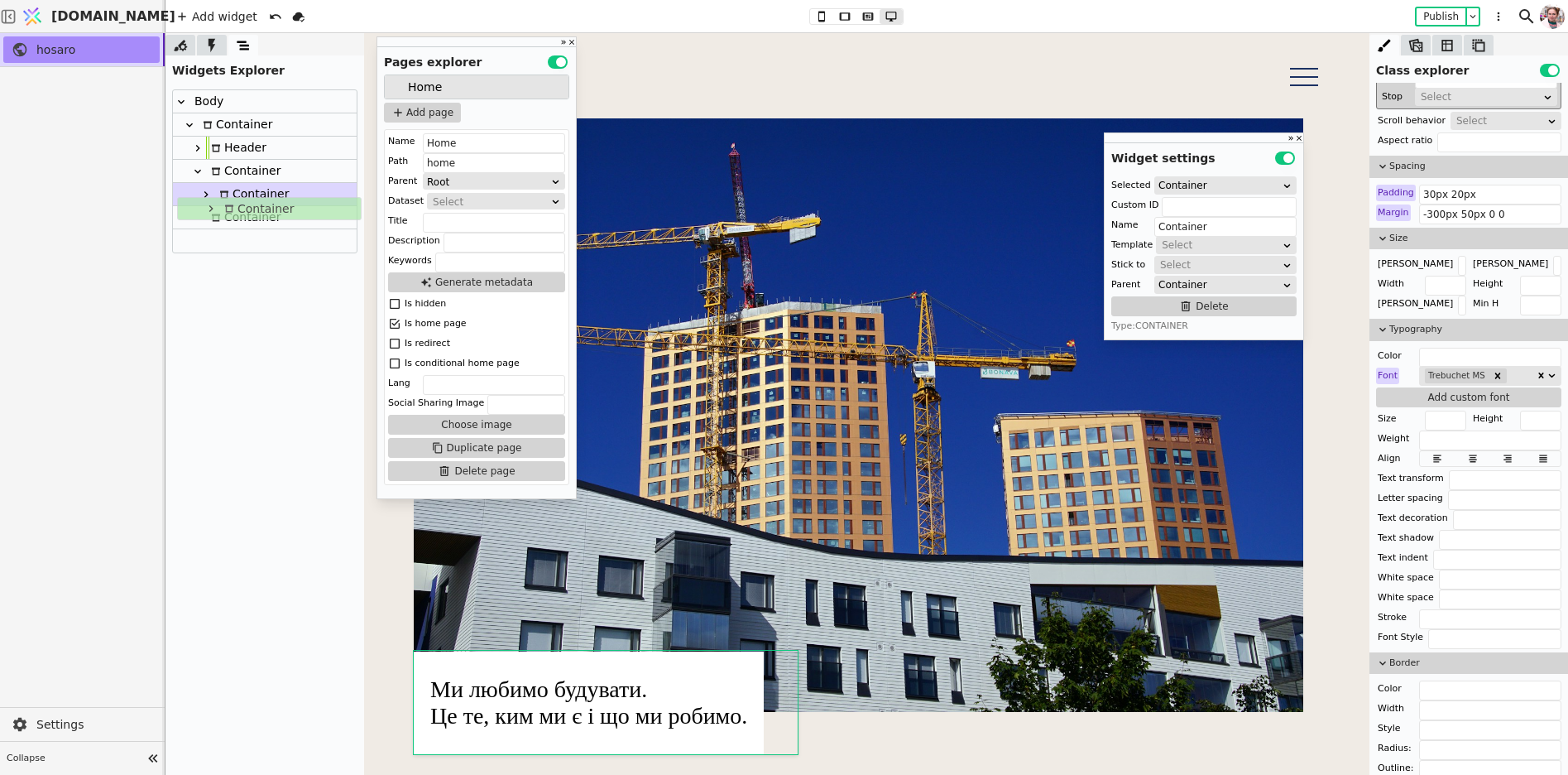
drag, startPoint x: 237, startPoint y: 217, endPoint x: 241, endPoint y: 204, distance: 13.6
click at [241, 204] on div "Body Container Header Container Container Container Container" at bounding box center [265, 172] width 184 height 162
click at [231, 198] on div "Container" at bounding box center [252, 194] width 74 height 22
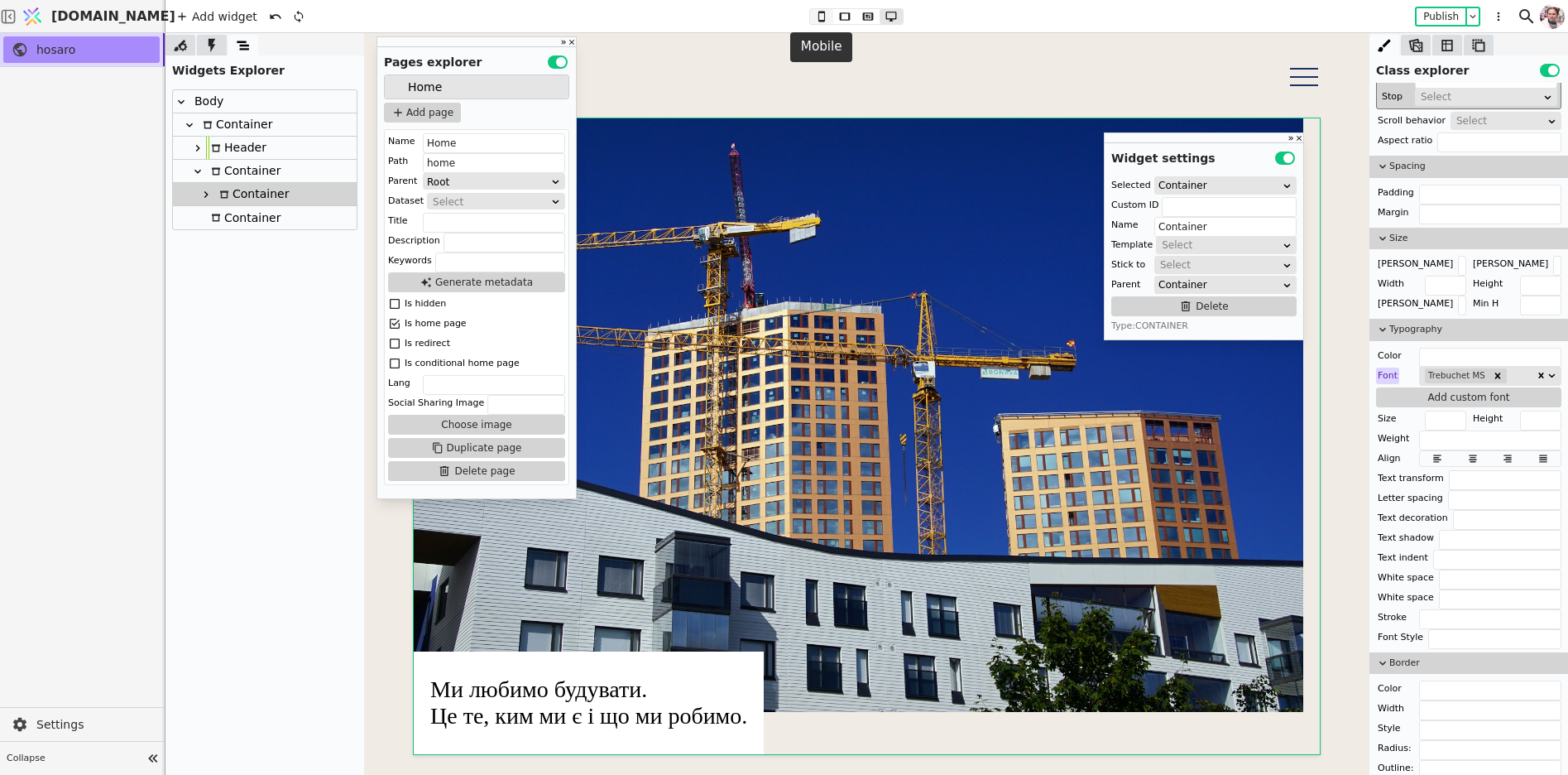
click at [826, 16] on icon at bounding box center [821, 16] width 20 height 11
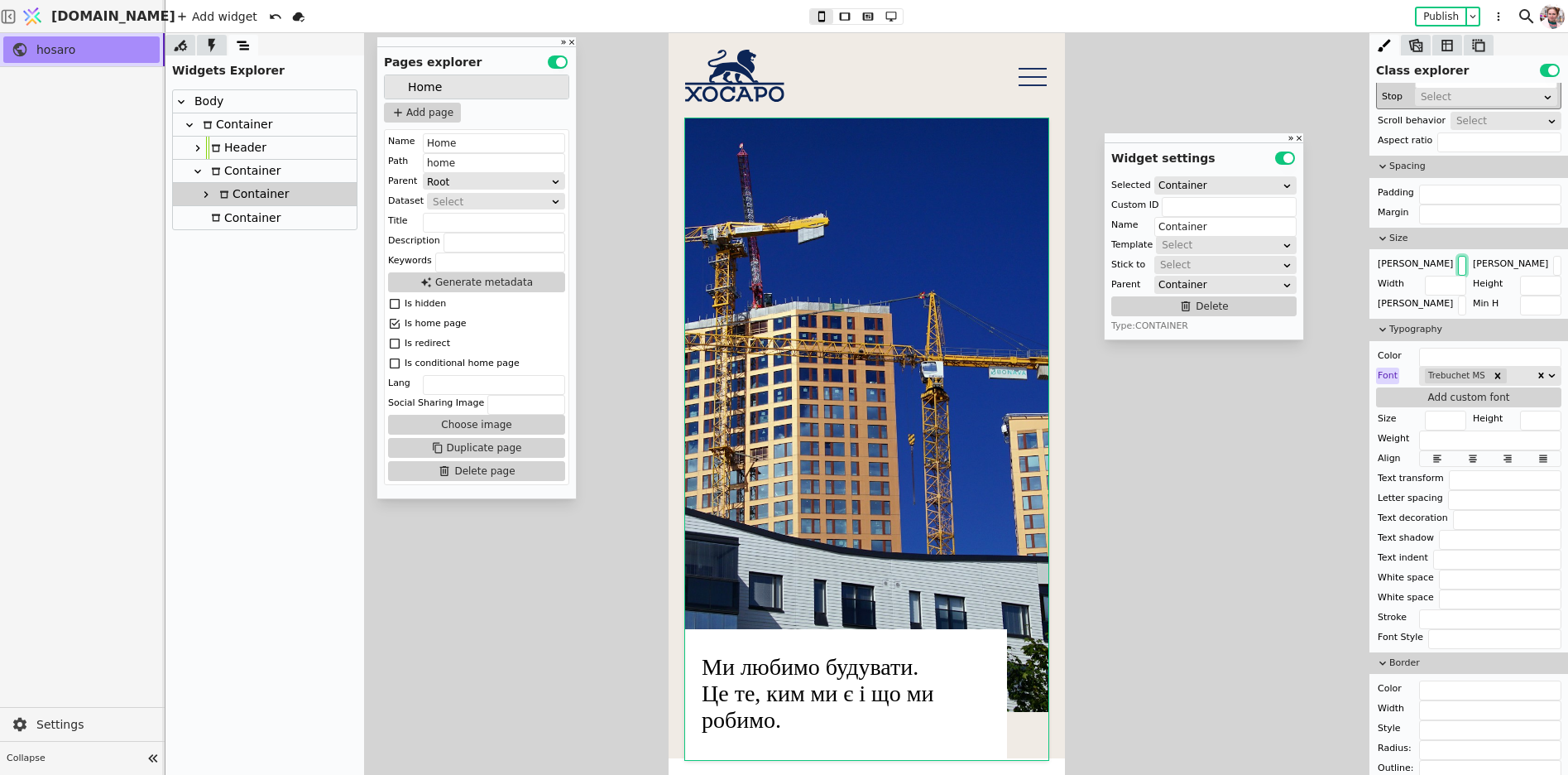
click at [1458, 259] on input "text" at bounding box center [1463, 265] width 9 height 20
type input "1200px"
click at [1434, 194] on input "text" at bounding box center [1490, 194] width 142 height 20
click at [1430, 228] on div "Size" at bounding box center [1469, 239] width 198 height 22
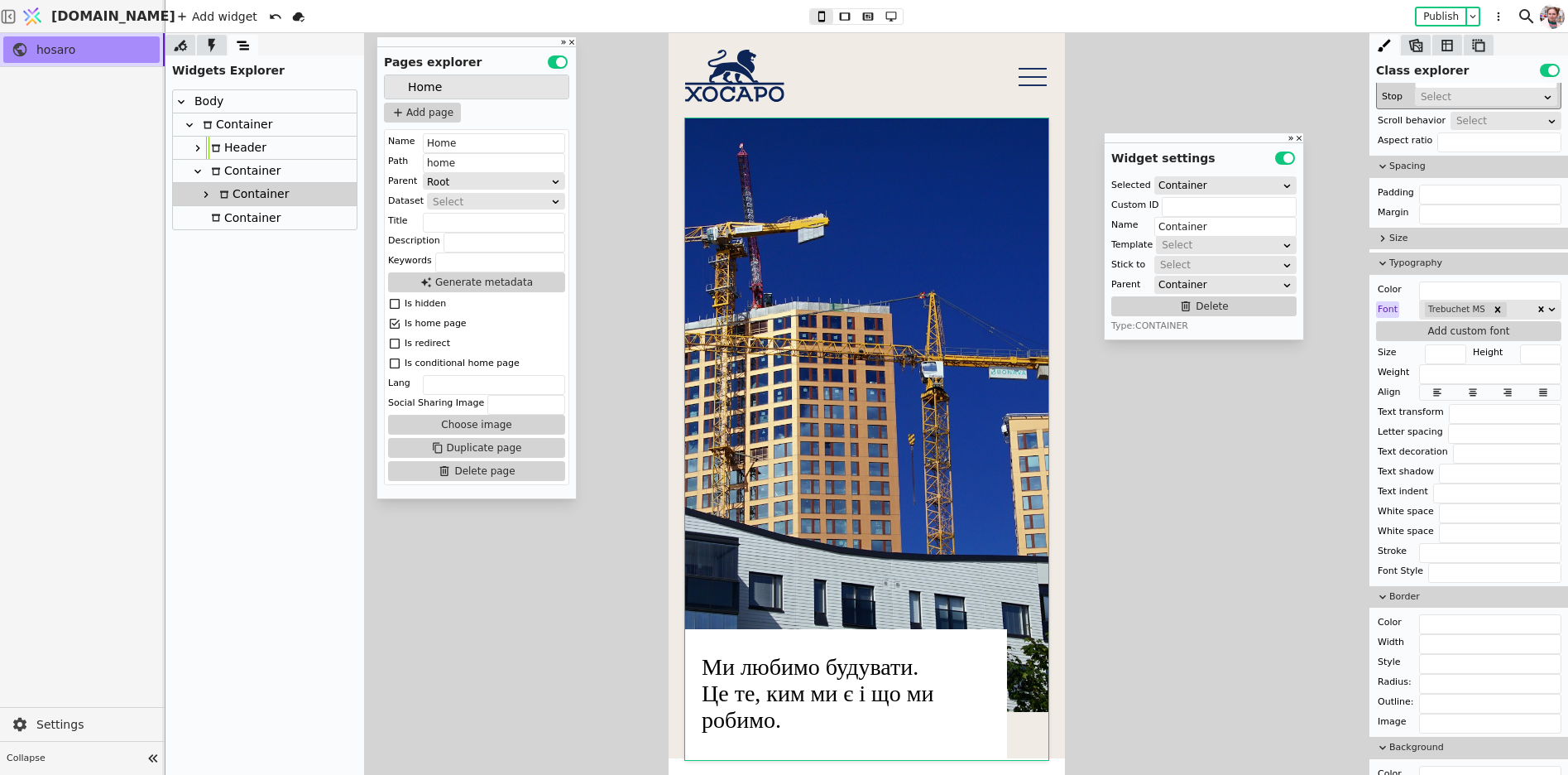
click at [1430, 221] on div "Layout Display Select Box sizing Position Select Overflow Z-index Object fit Ob…" at bounding box center [1469, 425] width 198 height 1748
click at [1430, 217] on input "text" at bounding box center [1490, 214] width 142 height 20
type input "0 auto"
click at [1423, 11] on button "Publish" at bounding box center [1441, 16] width 49 height 16
click at [883, 15] on icon at bounding box center [891, 16] width 20 height 11
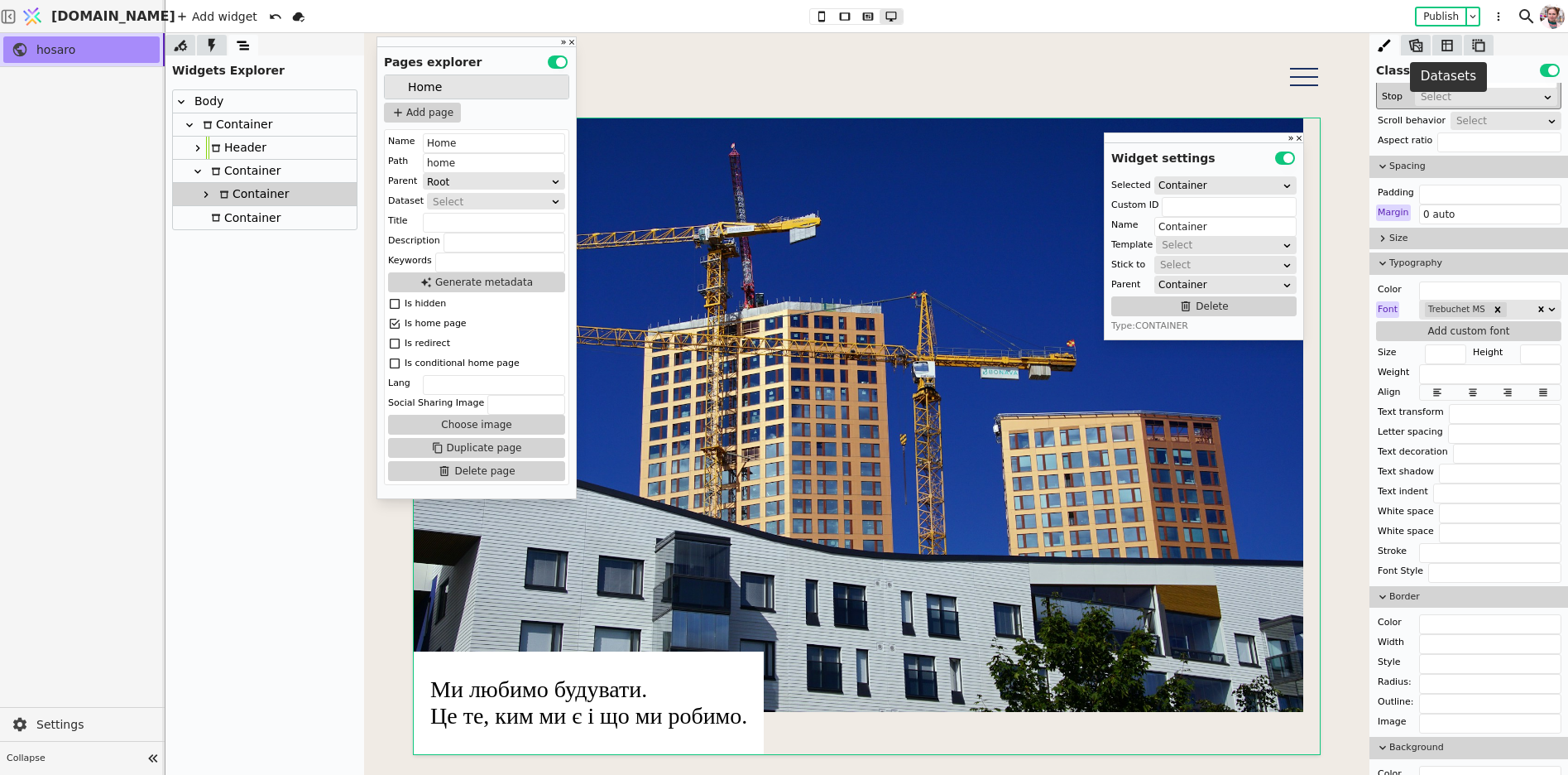
click at [1446, 46] on icon at bounding box center [1447, 45] width 16 height 16
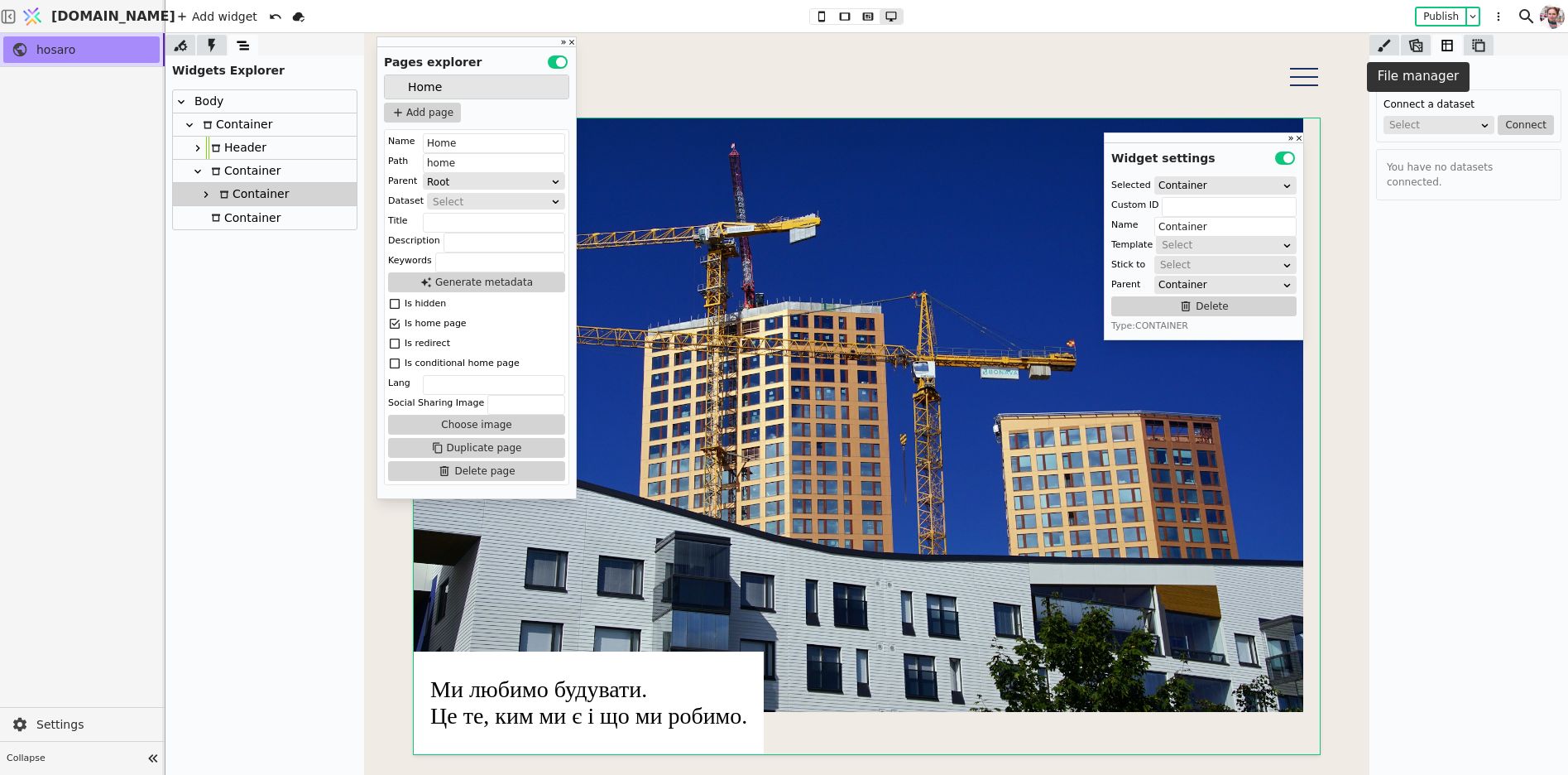
click at [1421, 51] on icon at bounding box center [1415, 45] width 16 height 16
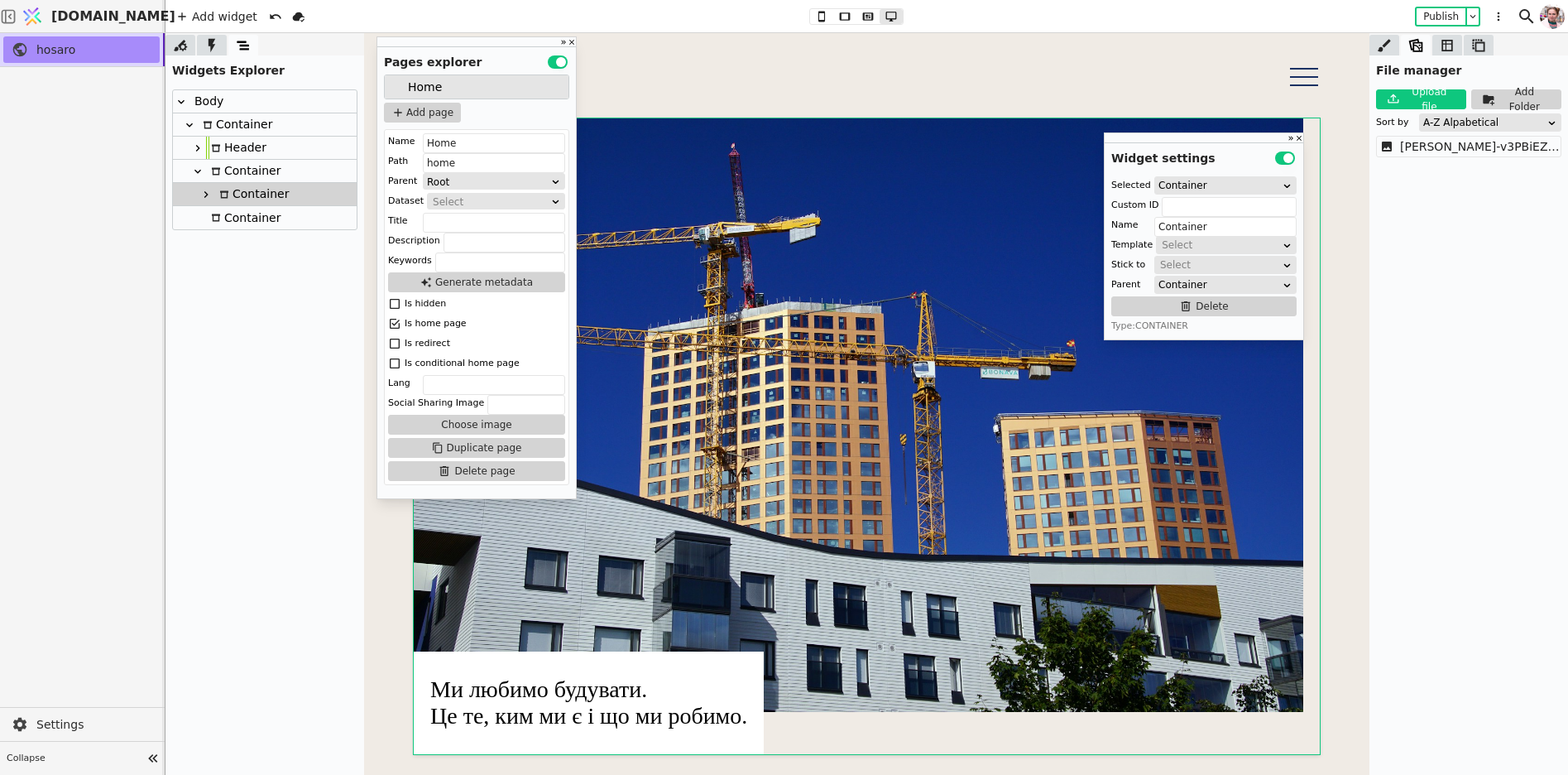
click at [1035, 408] on img at bounding box center [859, 415] width 890 height 594
type input "Image"
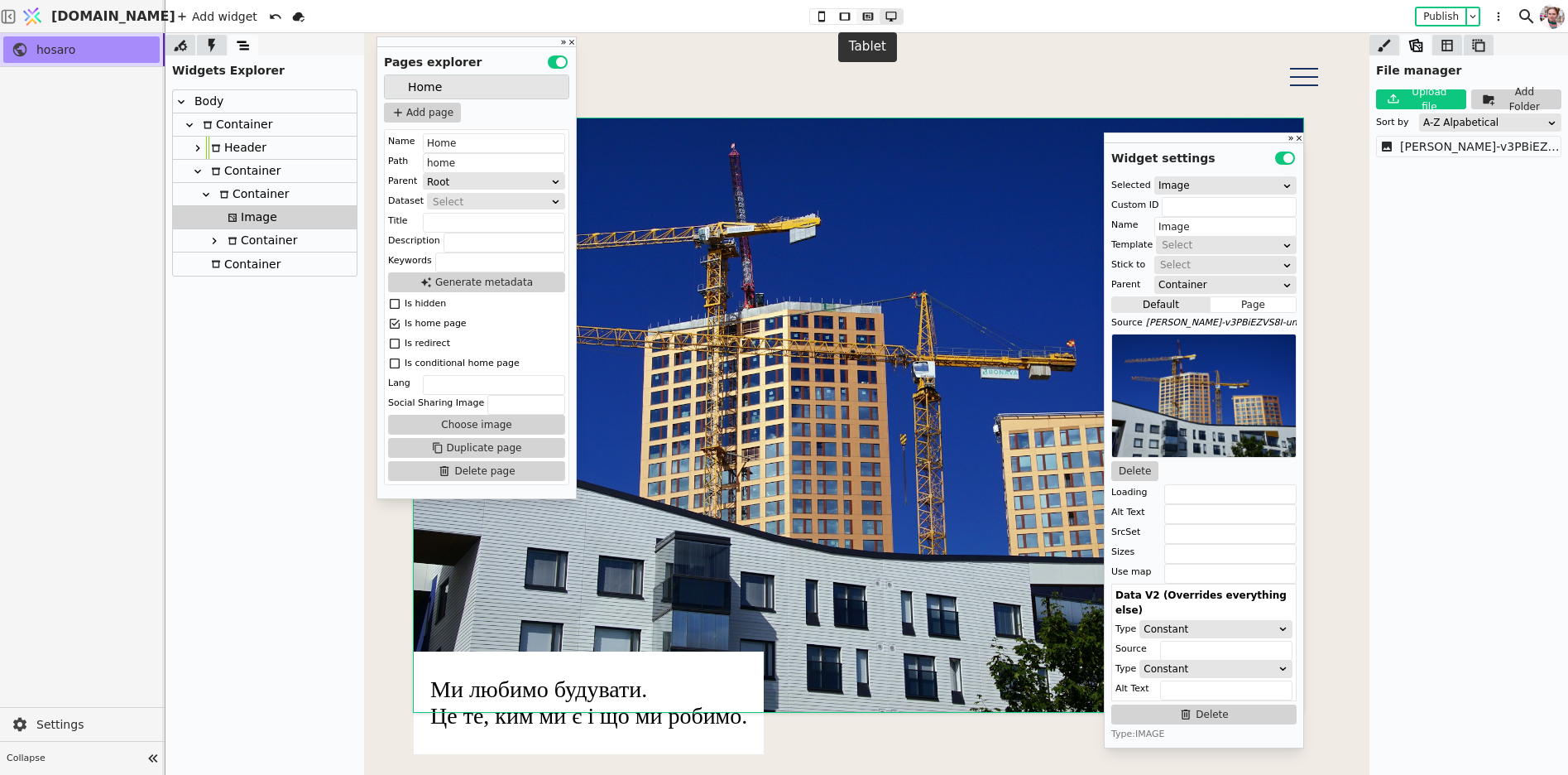
click at [867, 16] on icon at bounding box center [868, 16] width 10 height 8
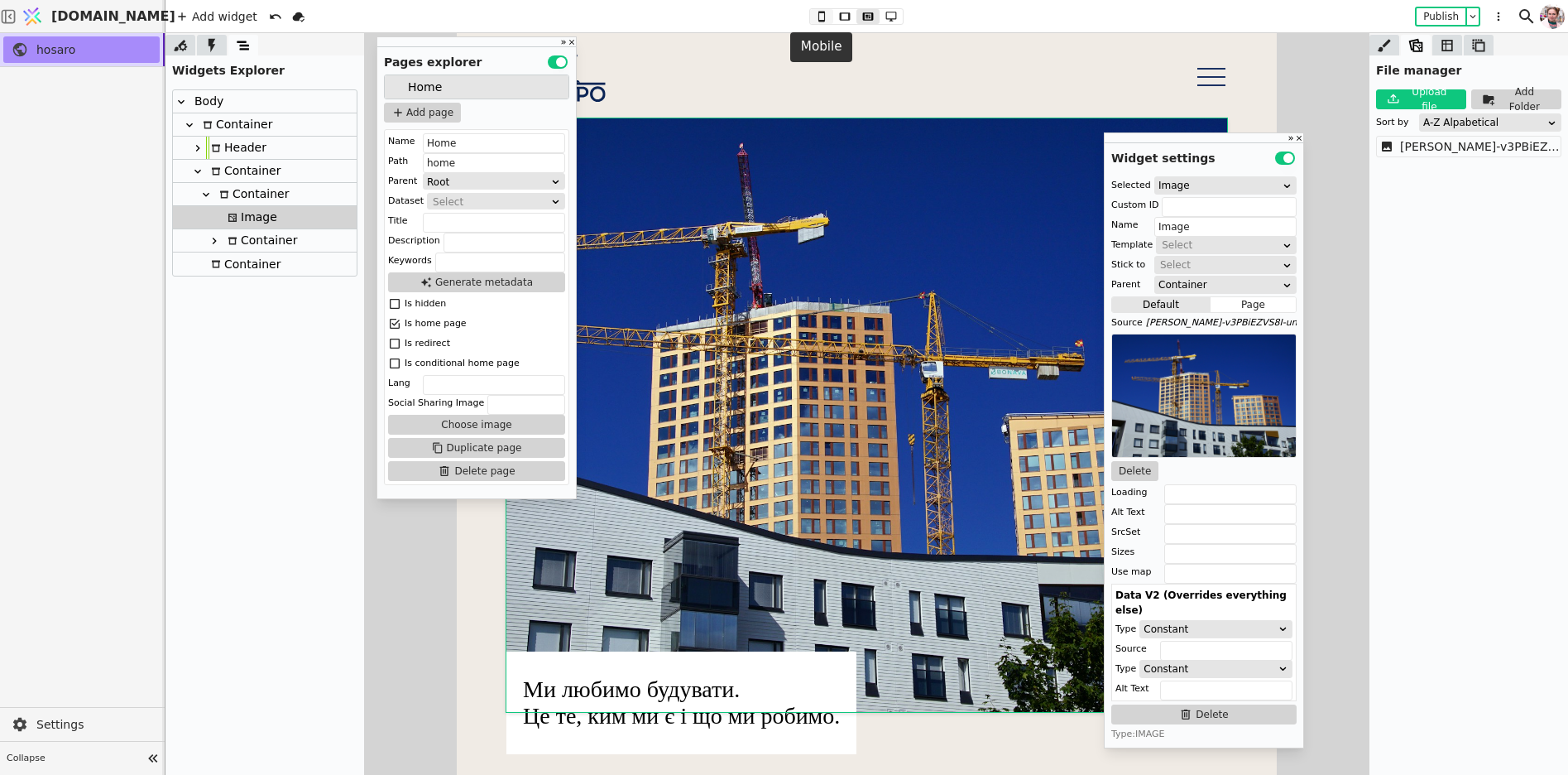
click at [825, 17] on icon at bounding box center [821, 16] width 7 height 10
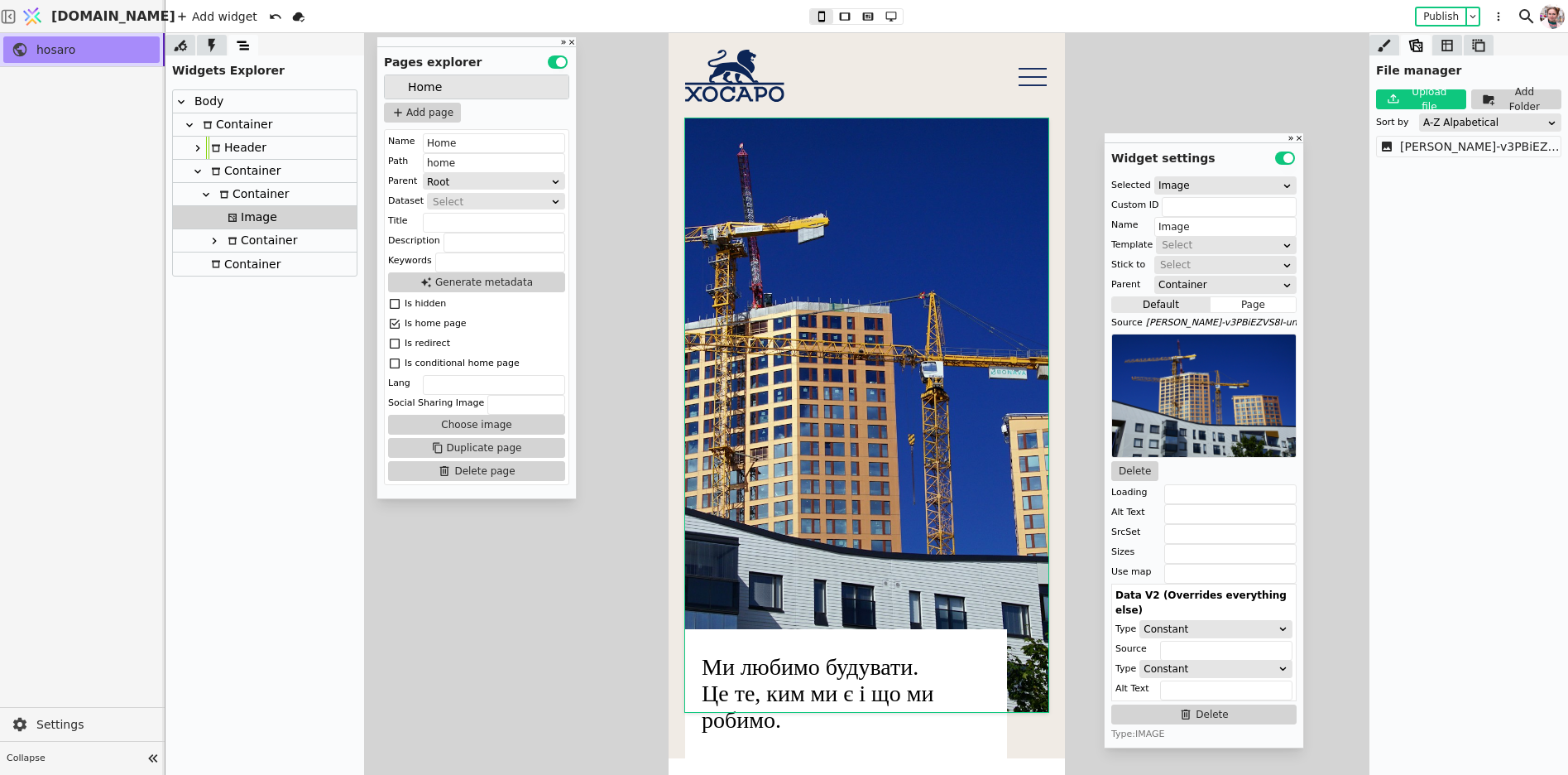
click at [1388, 30] on div "Add widget Publish" at bounding box center [841, 16] width 1352 height 32
click at [1388, 31] on div "Add widget Publish" at bounding box center [841, 16] width 1352 height 32
click at [1386, 44] on icon at bounding box center [1384, 45] width 13 height 12
click at [1428, 88] on icon at bounding box center [1430, 95] width 16 height 16
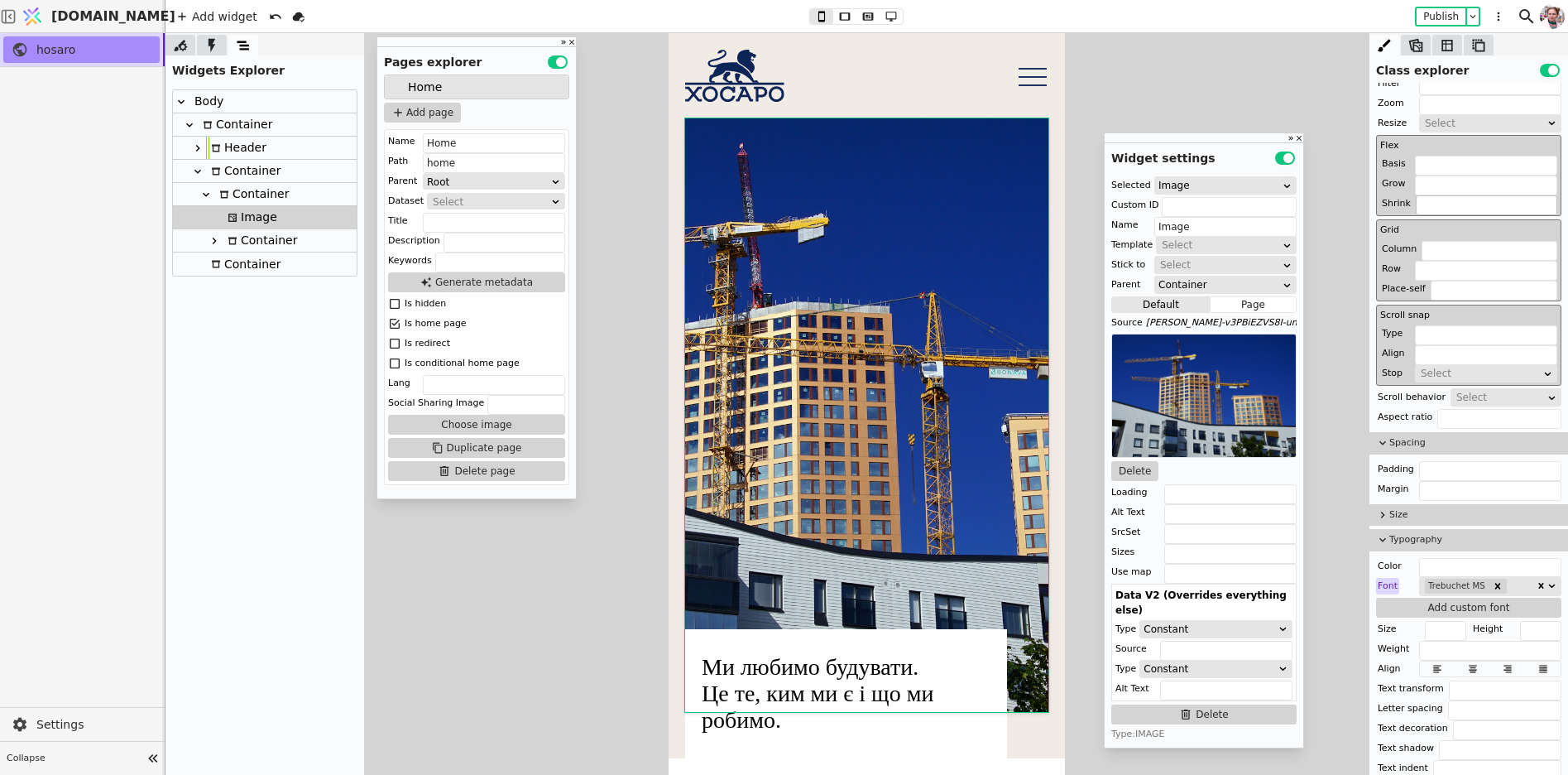
scroll to position [382, 0]
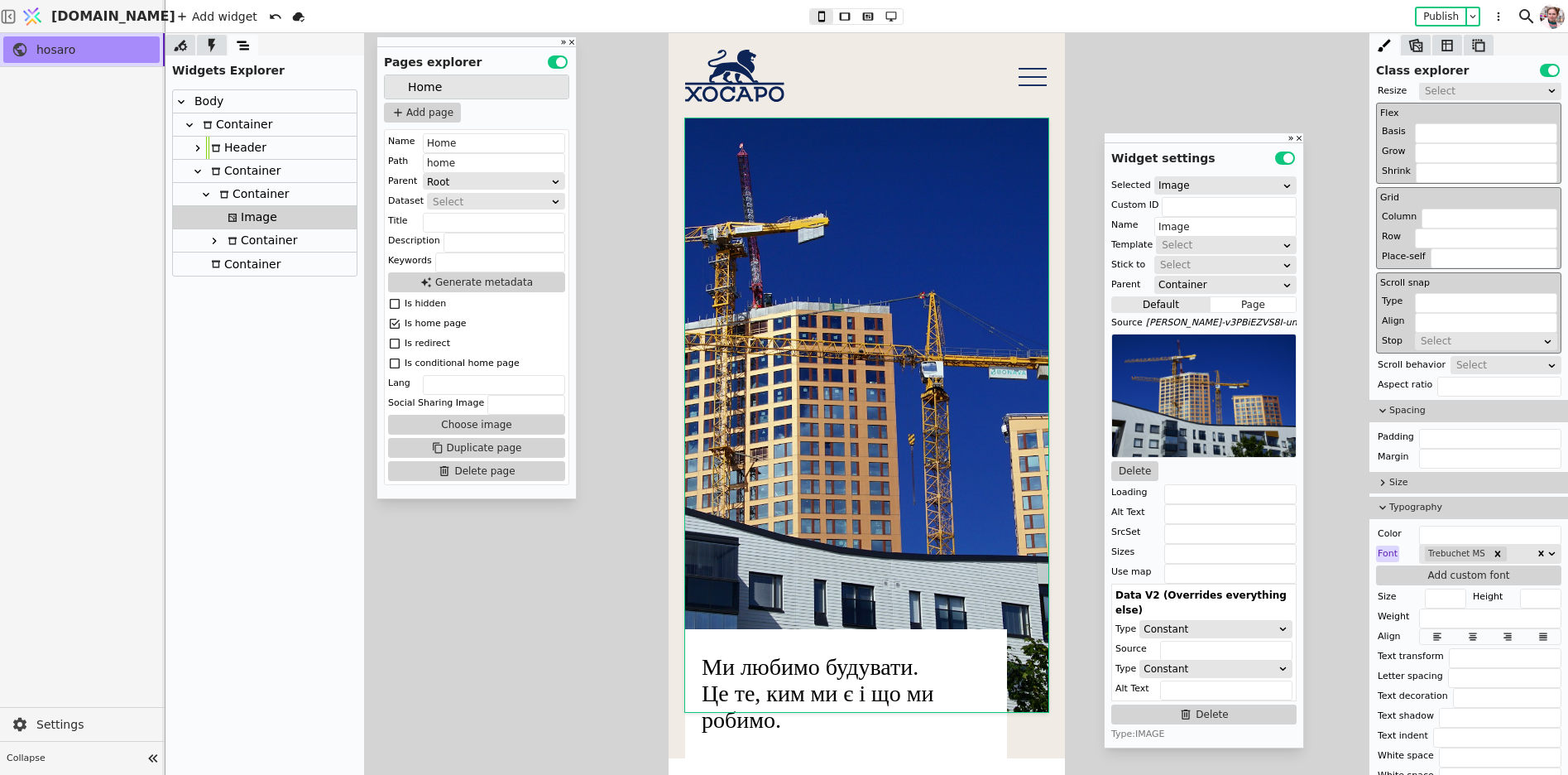
click at [1414, 476] on span "Size" at bounding box center [1476, 483] width 172 height 14
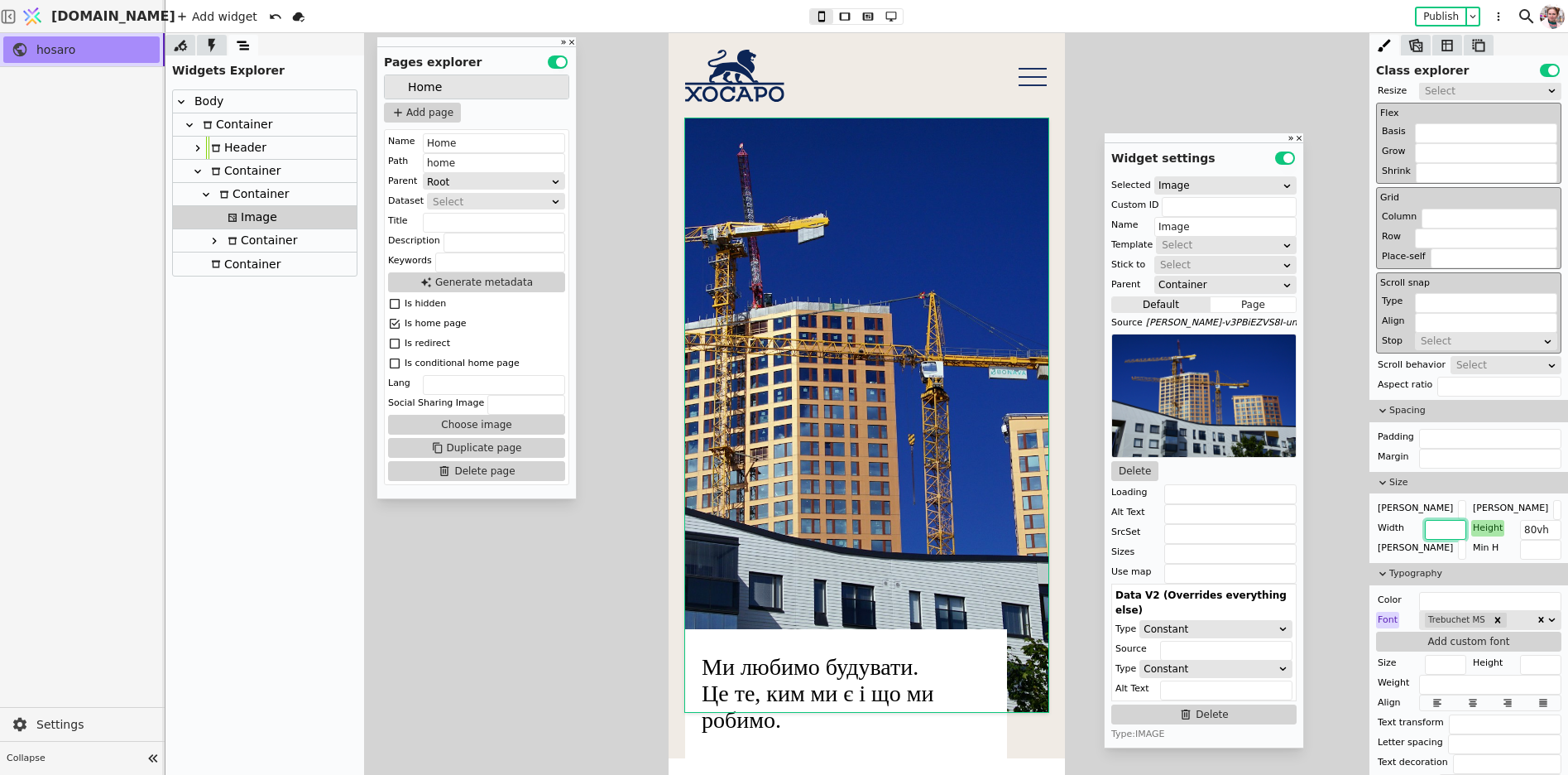
click at [1434, 522] on input "text" at bounding box center [1446, 530] width 41 height 20
type input "100%"
click at [882, 15] on icon at bounding box center [891, 16] width 20 height 11
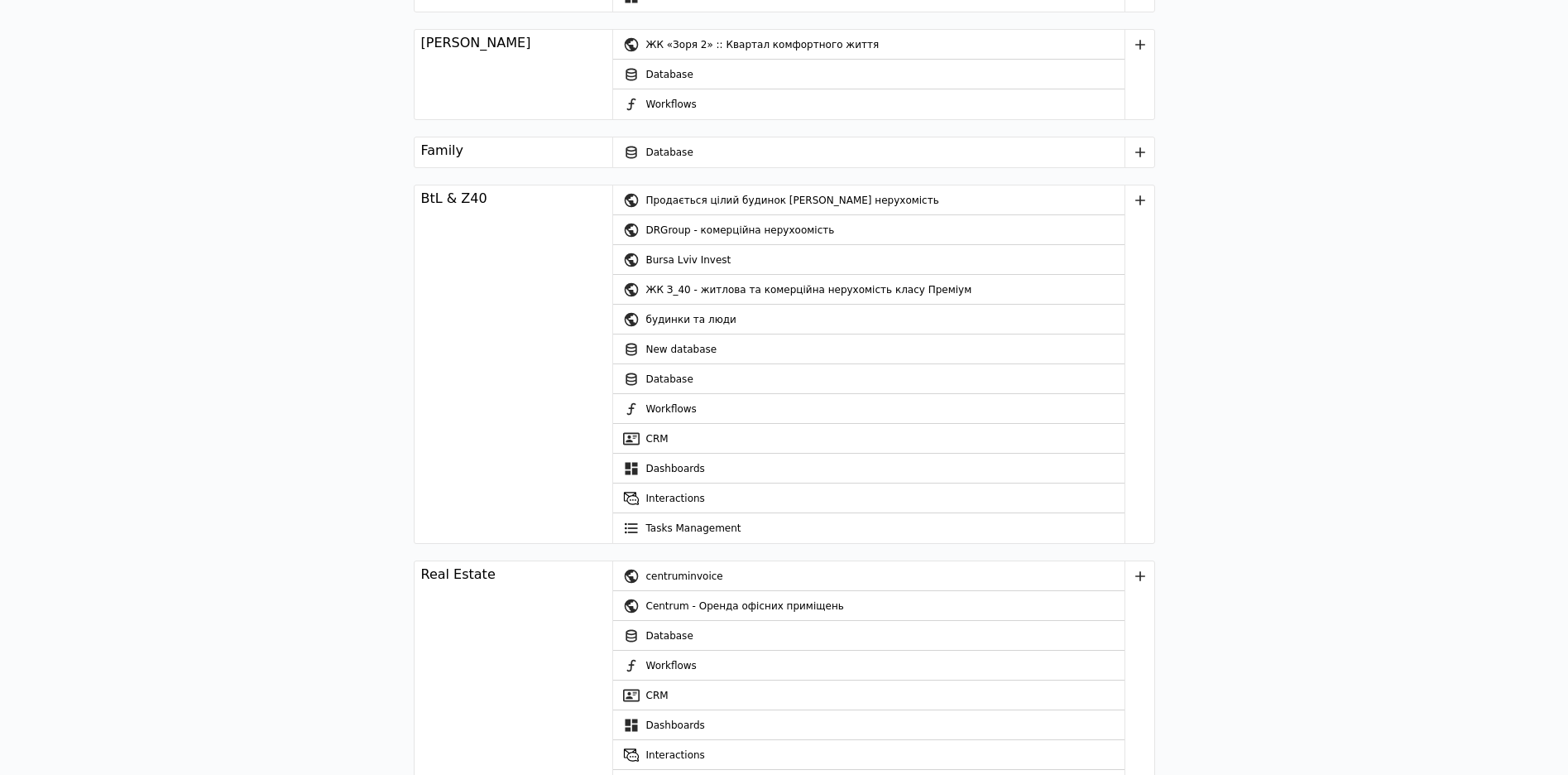
scroll to position [2077, 0]
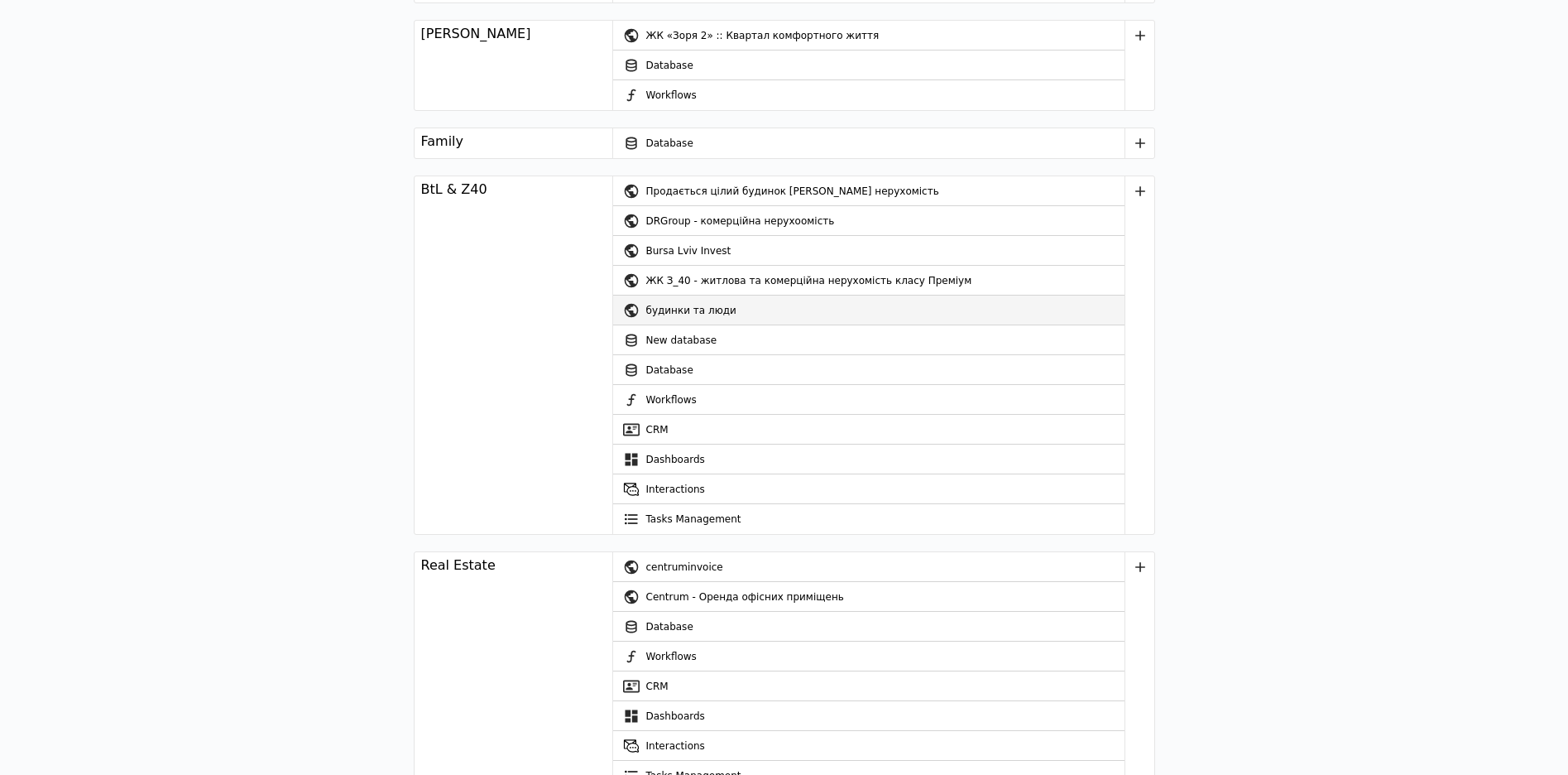
click at [685, 308] on div "будинки та люди" at bounding box center [885, 311] width 479 height 30
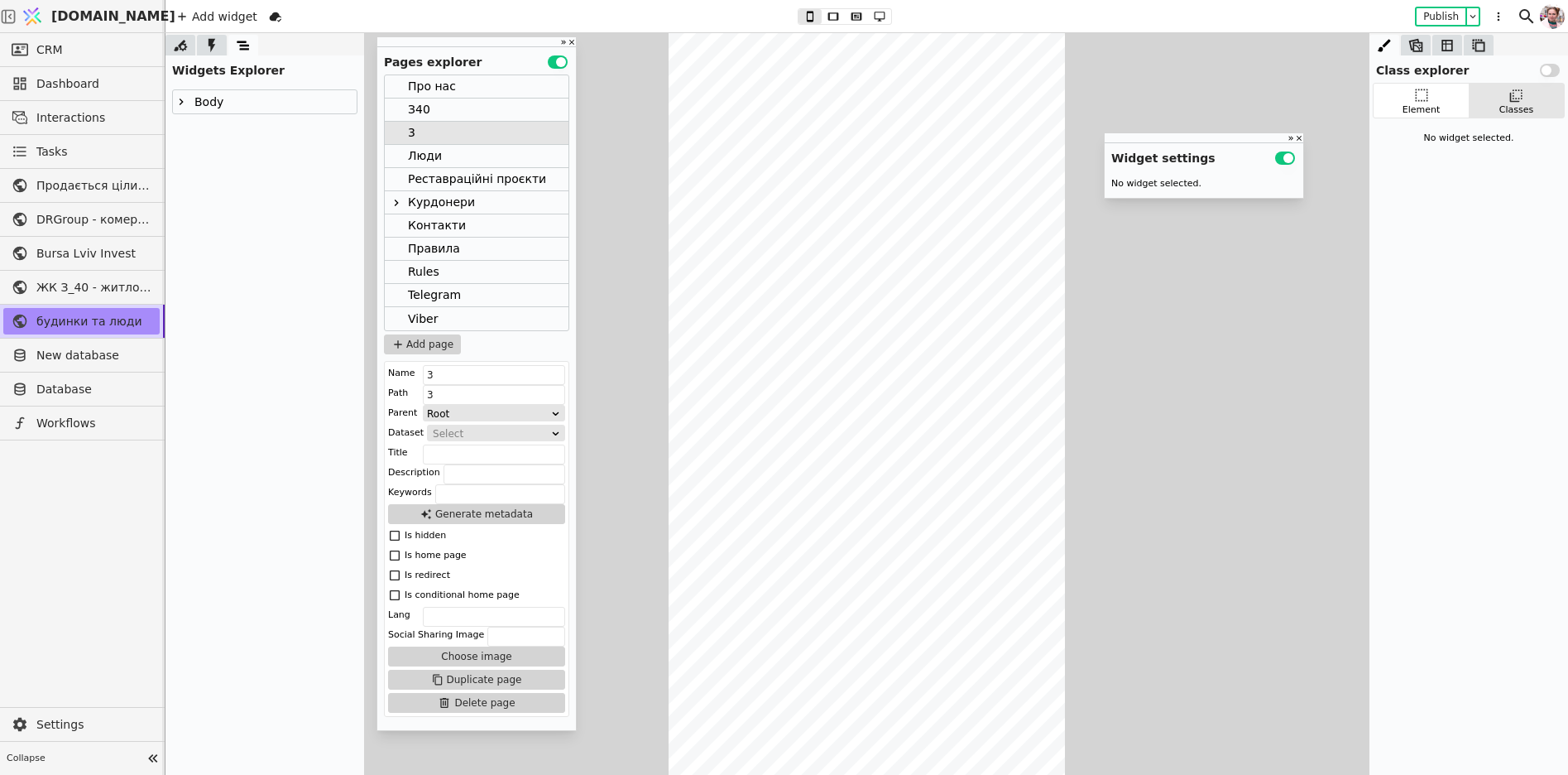
click at [419, 154] on div "Люди" at bounding box center [424, 156] width 34 height 22
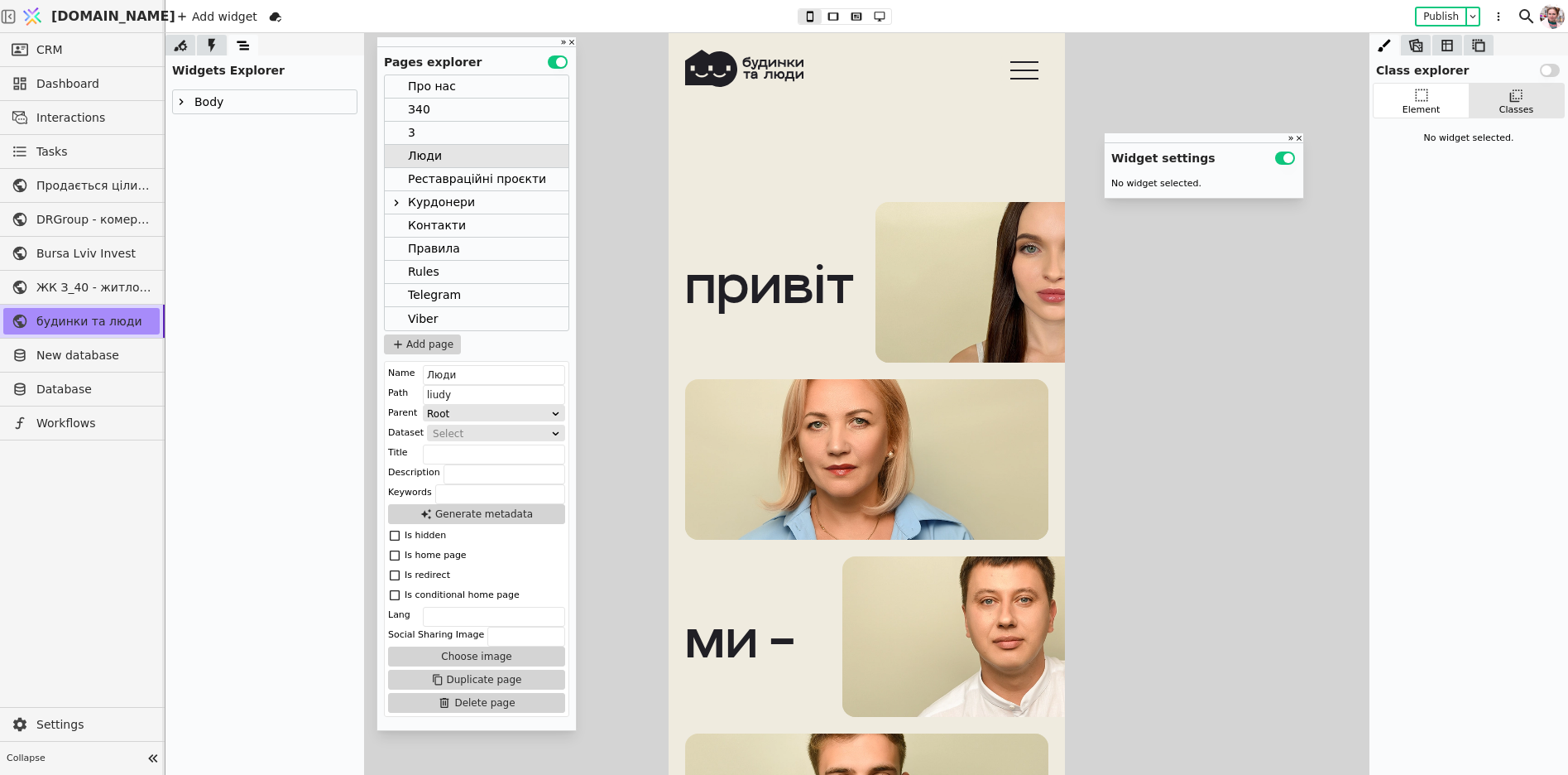
click at [1040, 72] on icon at bounding box center [1025, 70] width 48 height 38
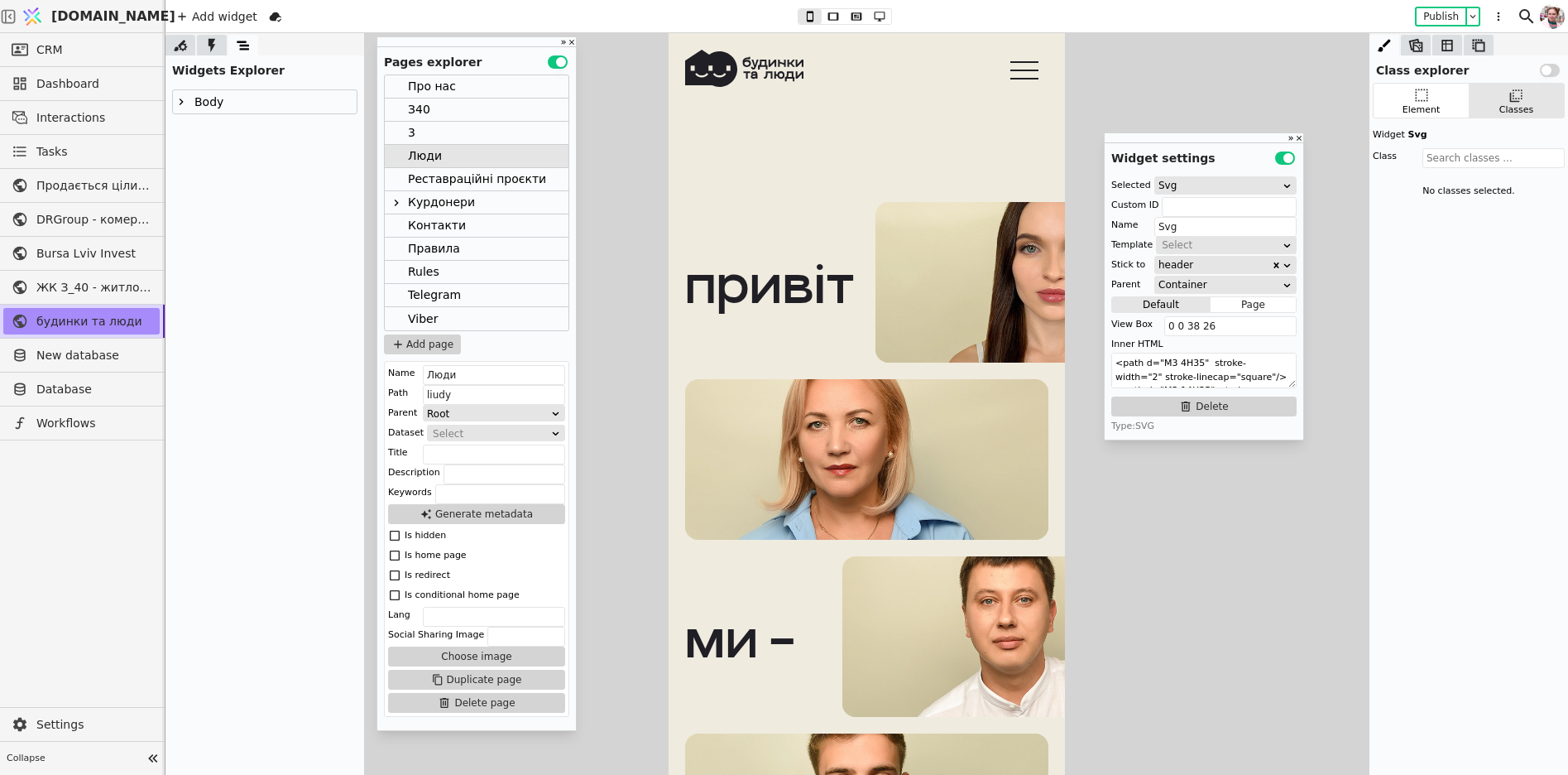
click at [1032, 84] on icon at bounding box center [1025, 70] width 48 height 38
click at [186, 104] on icon at bounding box center [180, 101] width 13 height 13
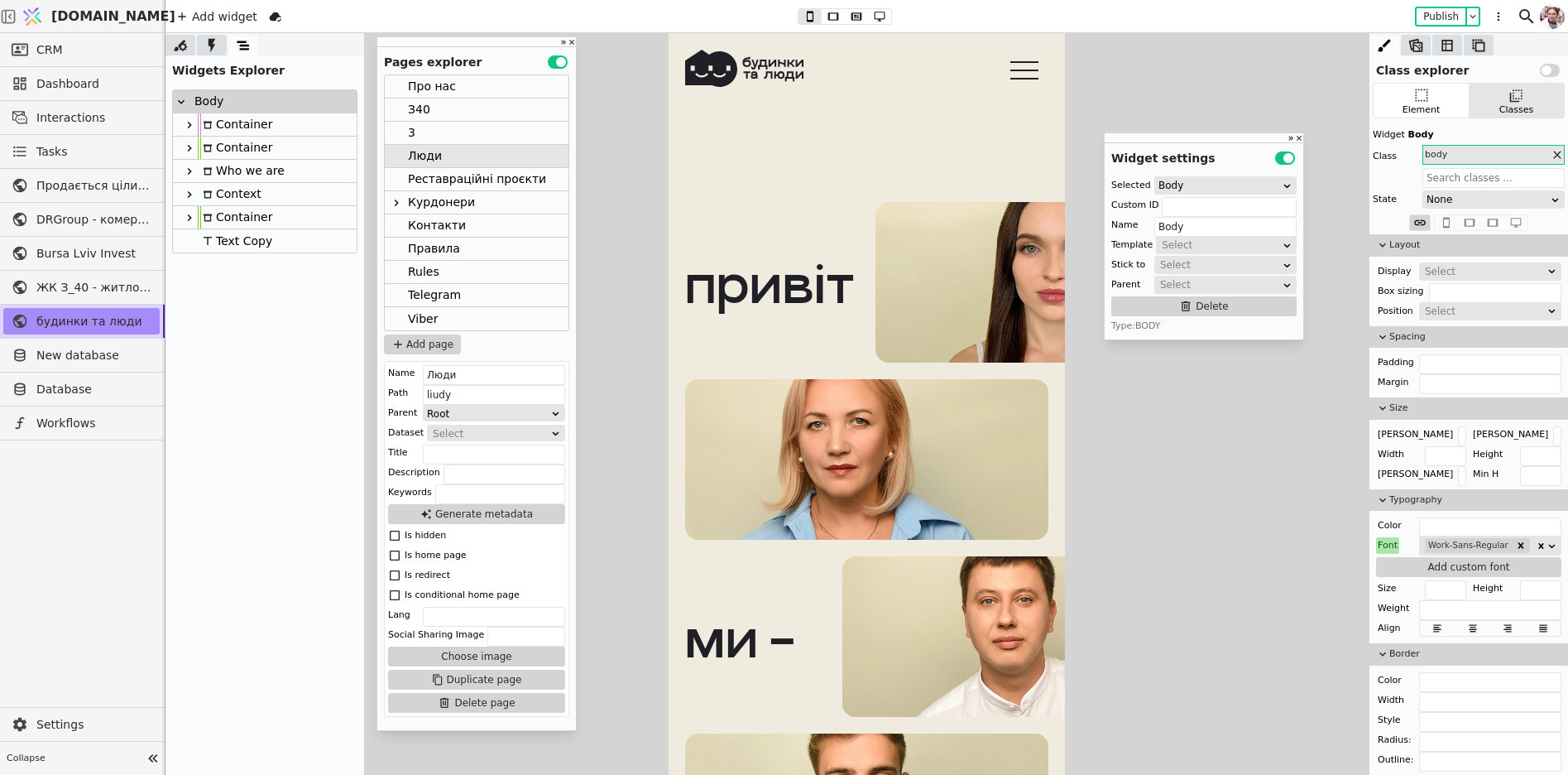
click at [191, 153] on icon at bounding box center [189, 148] width 13 height 13
type input "Container"
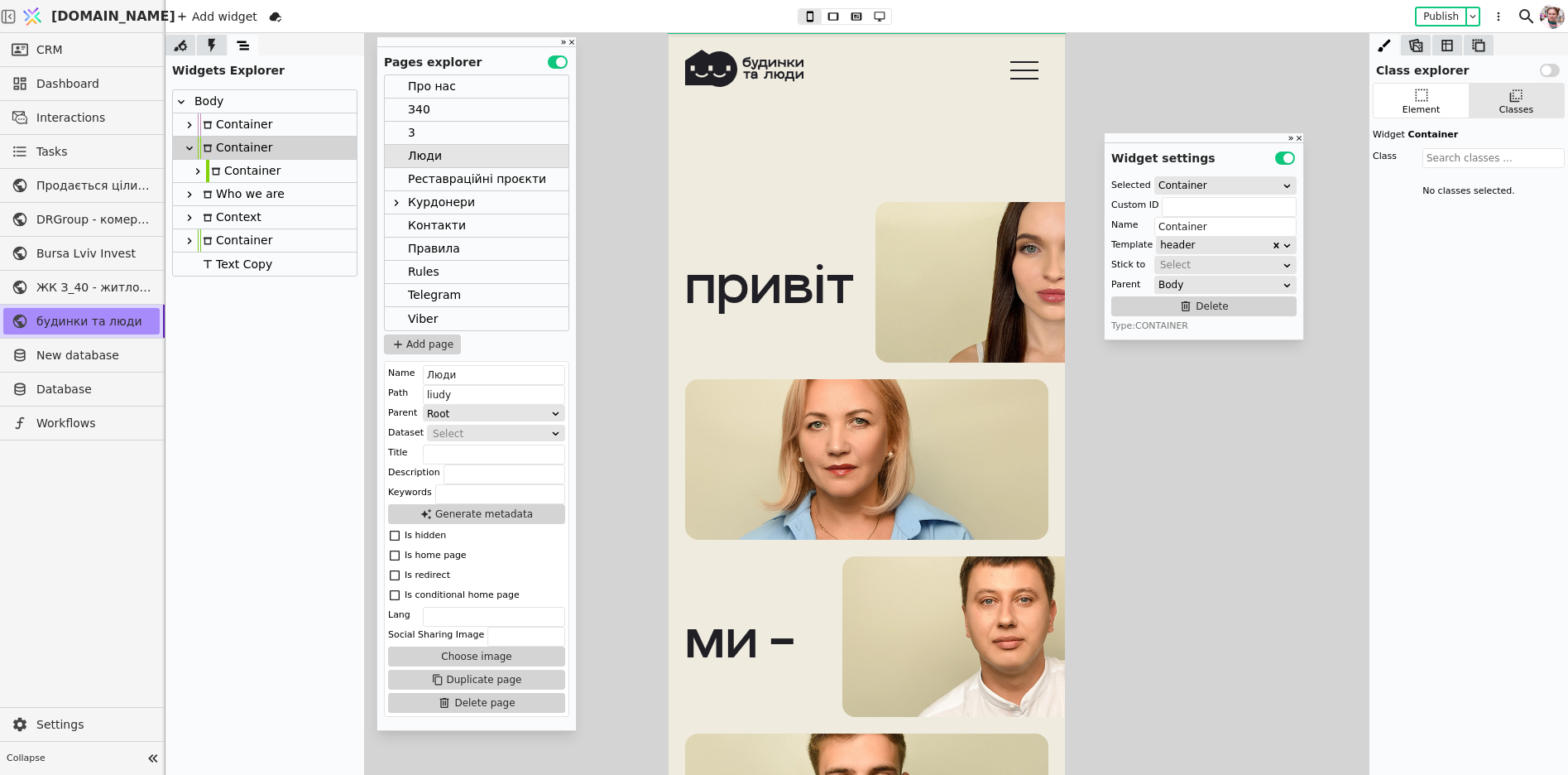
click at [198, 180] on div at bounding box center [198, 171] width 16 height 20
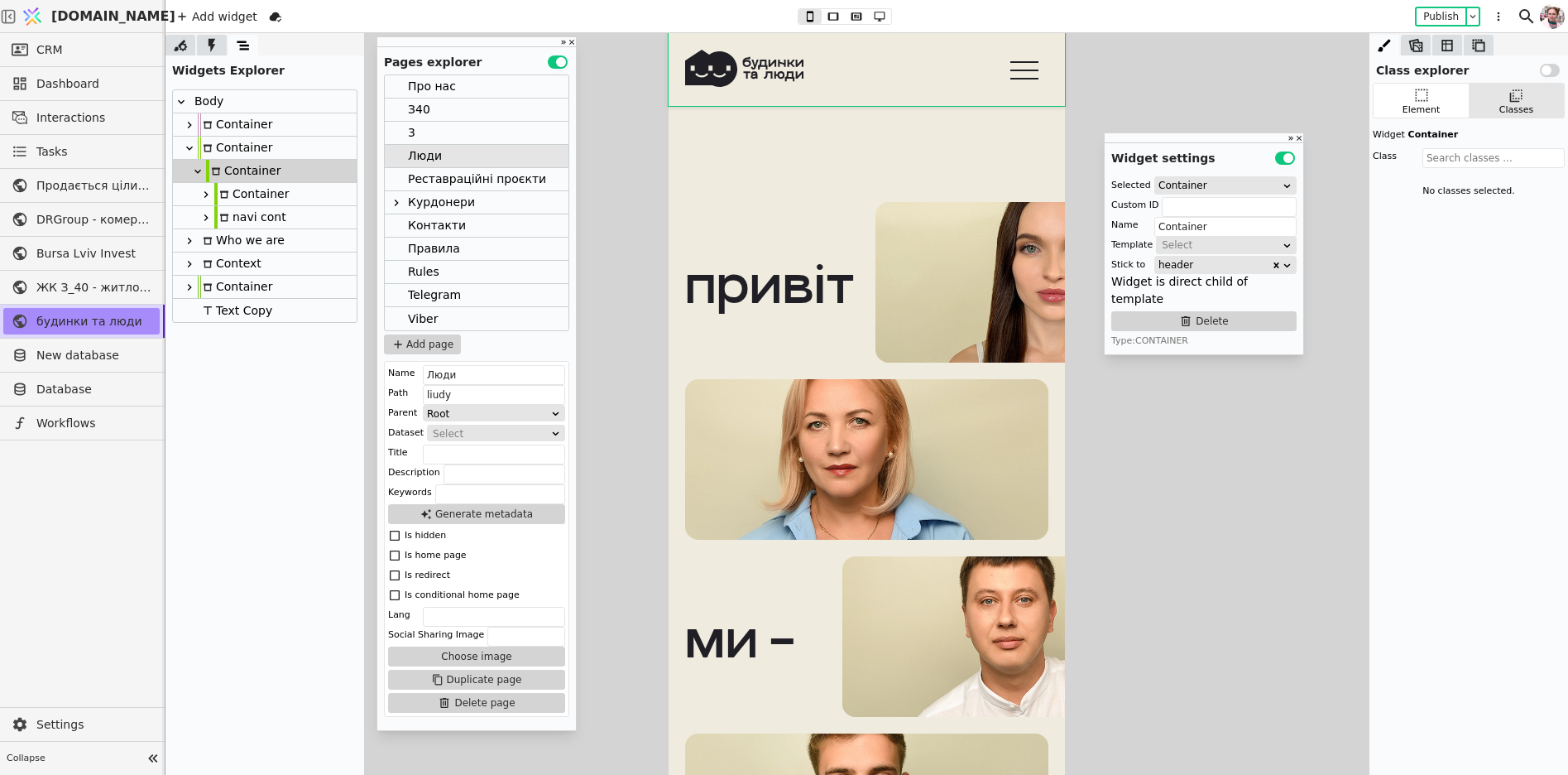
click at [202, 198] on icon at bounding box center [205, 194] width 13 height 13
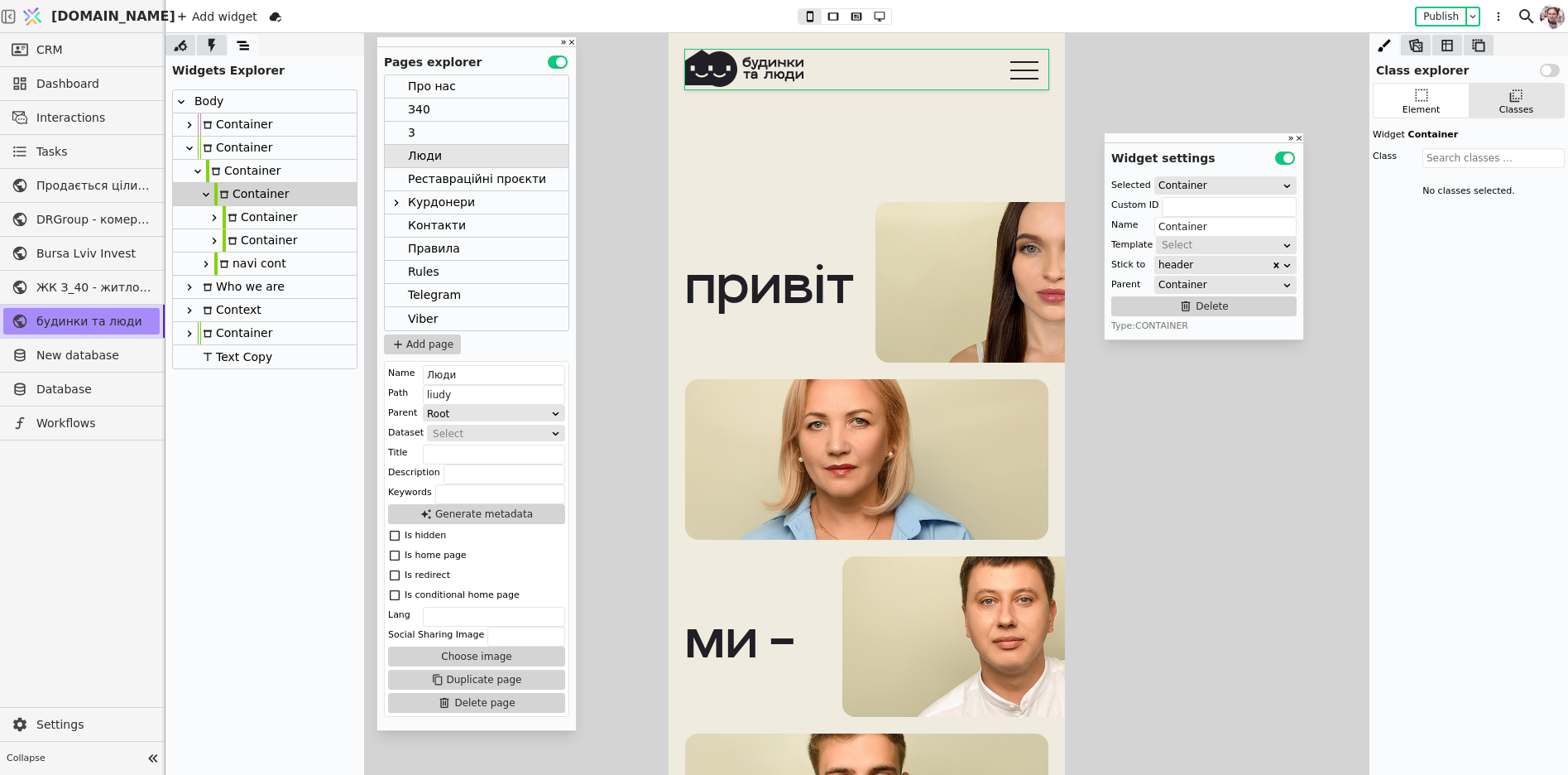
click at [216, 221] on icon at bounding box center [214, 217] width 13 height 13
click at [216, 243] on icon at bounding box center [214, 241] width 13 height 13
type input "burger"
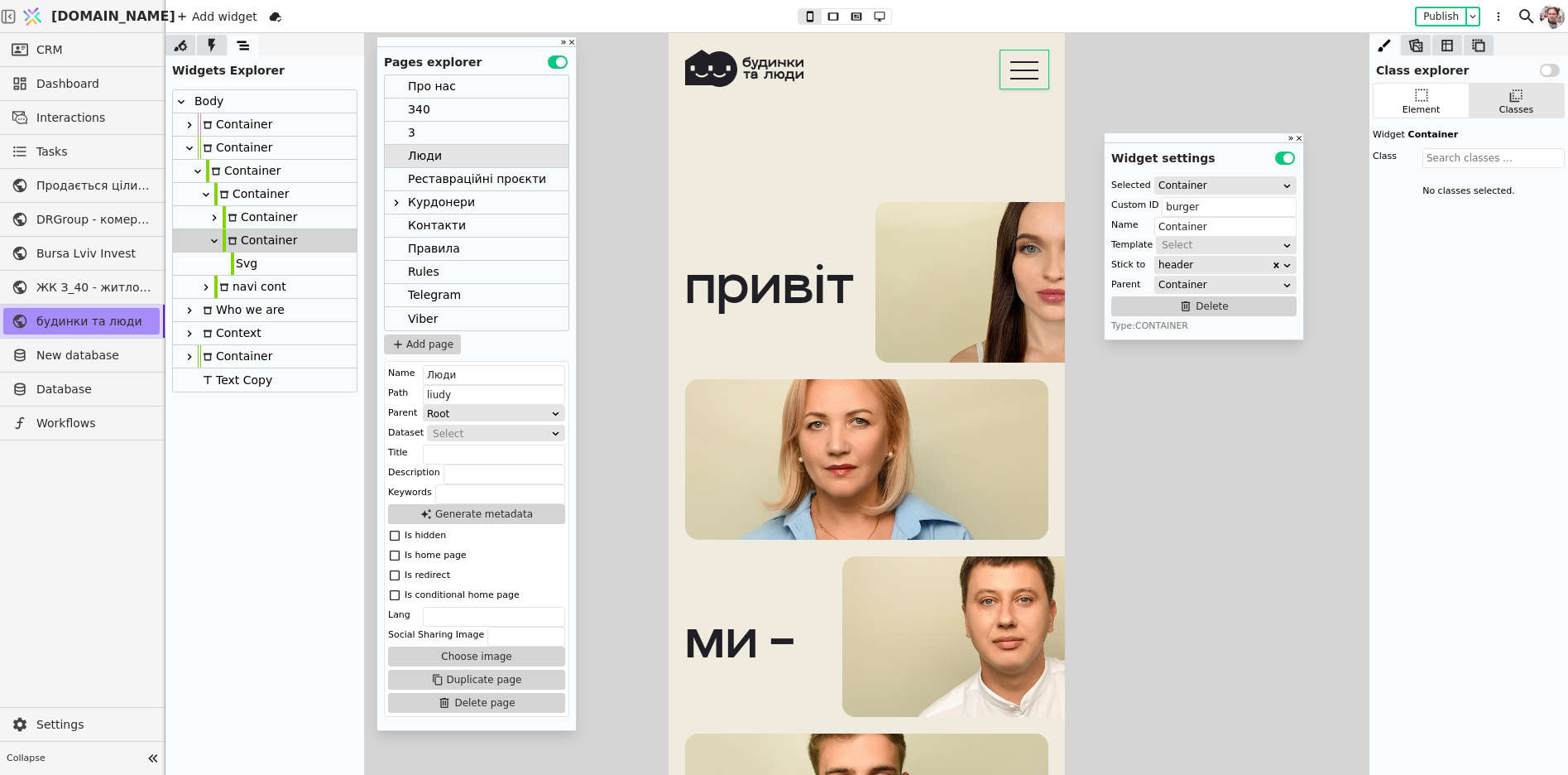
click at [231, 269] on div at bounding box center [233, 264] width 3 height 24
type input "Svg"
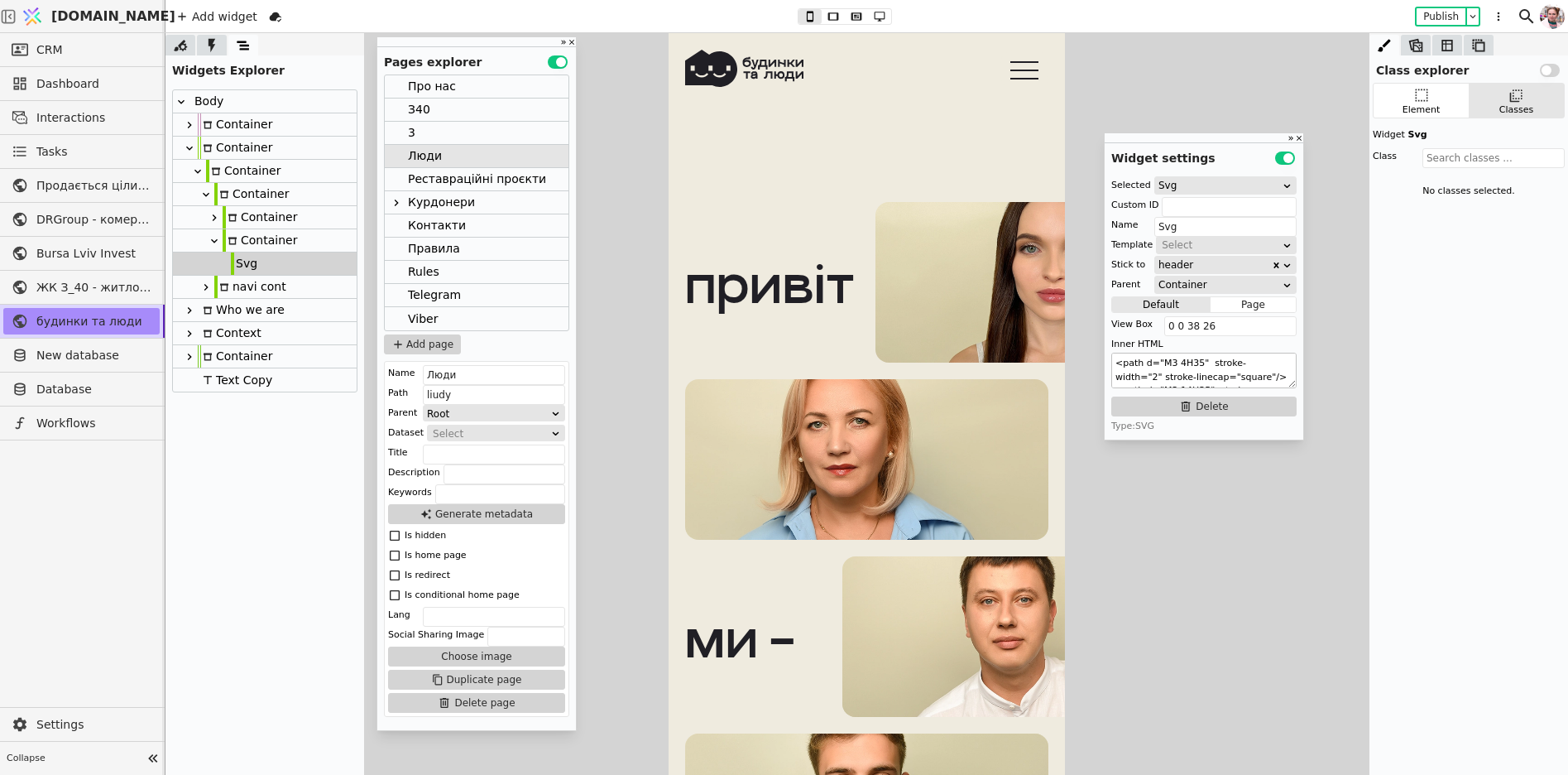
click at [1159, 362] on textarea "<path d="M3 4H35" stroke-width="2" stroke-linecap="square"/> <path d="M3 14H35"…" at bounding box center [1204, 370] width 185 height 35
click at [1199, 330] on input "0 0 38 26" at bounding box center [1231, 326] width 133 height 20
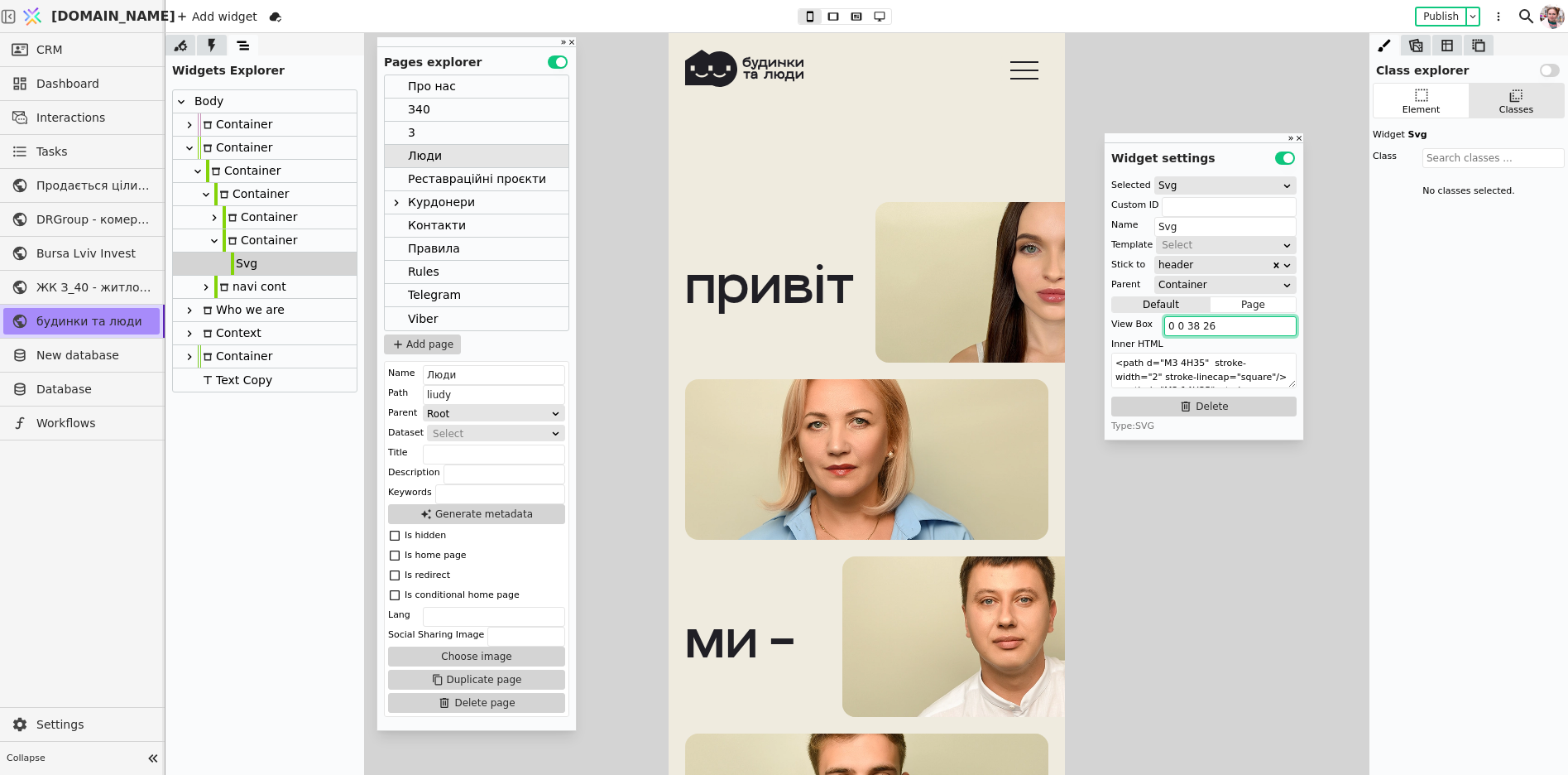
click at [1199, 330] on input "0 0 38 26" at bounding box center [1231, 326] width 133 height 20
click at [1138, 368] on textarea "<path d="M3 4H35" stroke-width="2" stroke-linecap="square"/> <path d="M3 14H35"…" at bounding box center [1204, 370] width 185 height 35
